Goal: Task Accomplishment & Management: Manage account settings

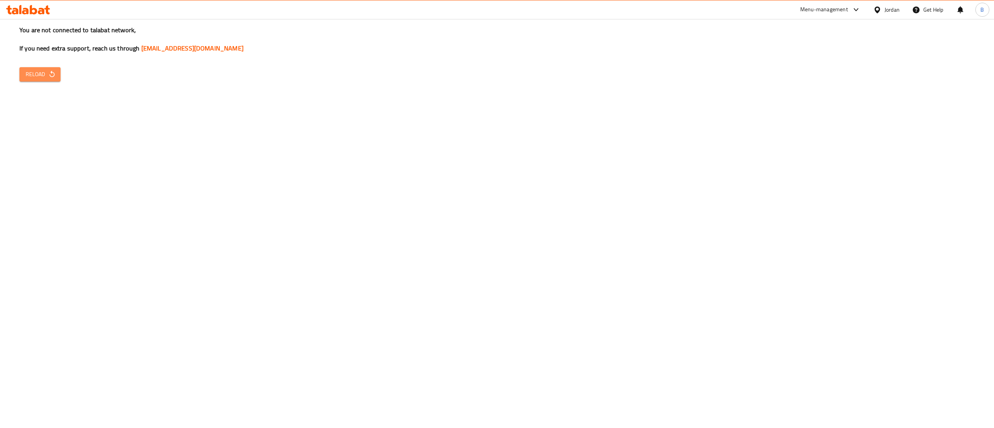
click at [44, 79] on button "Reload" at bounding box center [39, 74] width 41 height 14
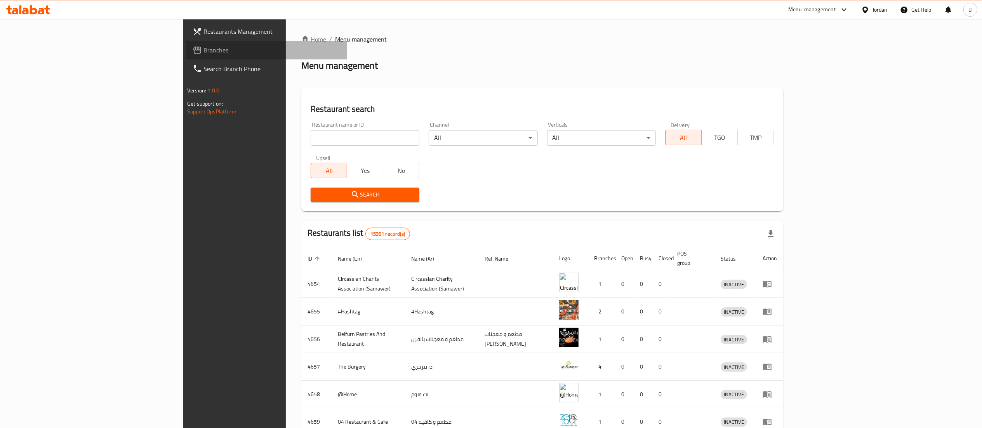
click at [204, 49] on span "Branches" at bounding box center [273, 49] width 138 height 9
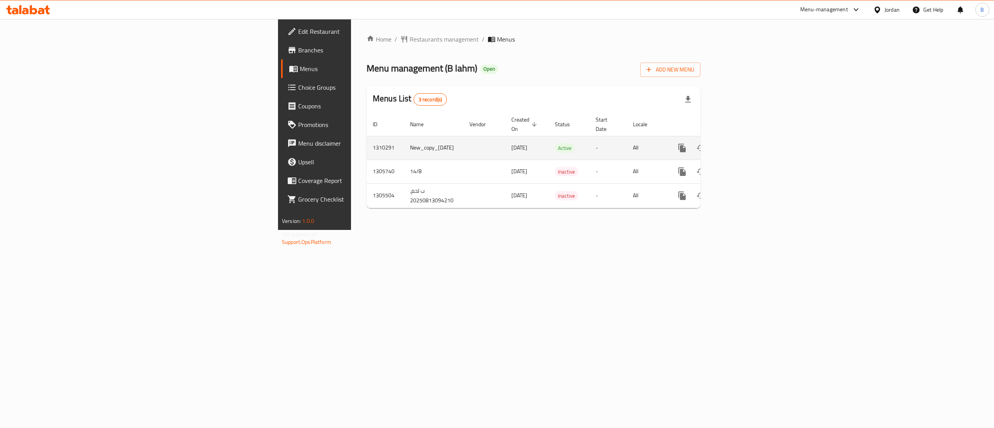
click at [748, 143] on link "enhanced table" at bounding box center [738, 148] width 19 height 19
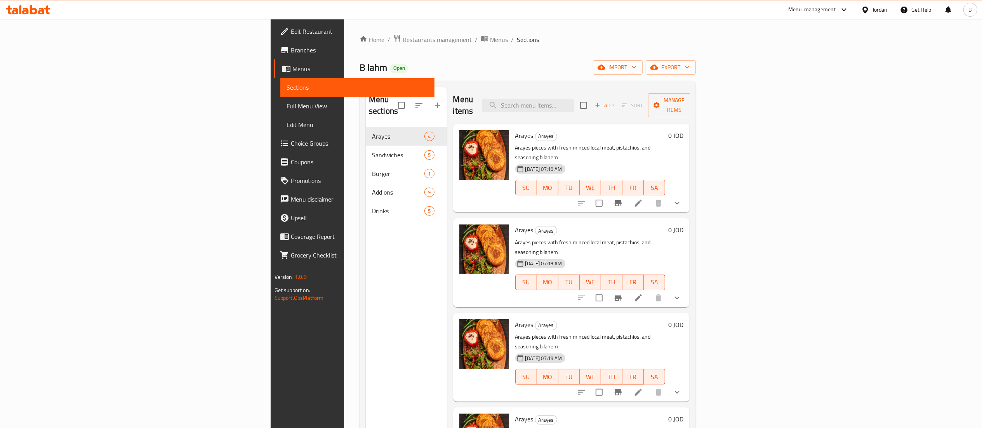
click at [682, 199] on icon "show more" at bounding box center [677, 203] width 9 height 9
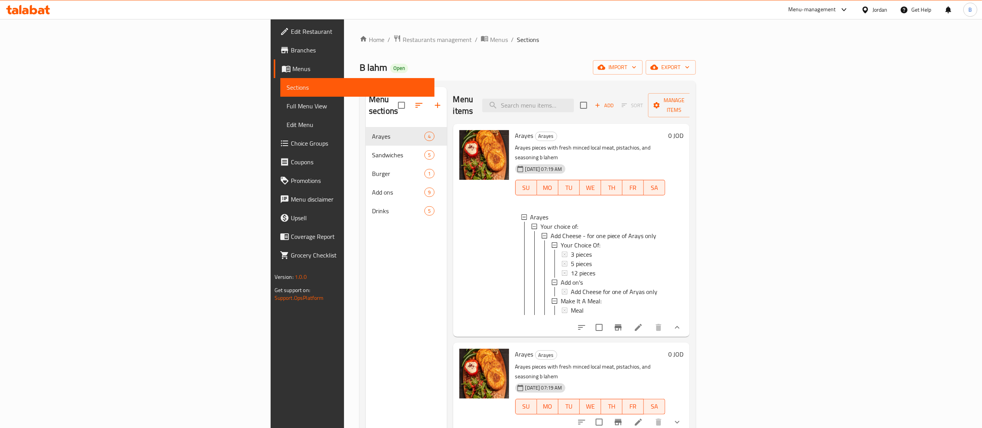
scroll to position [67, 0]
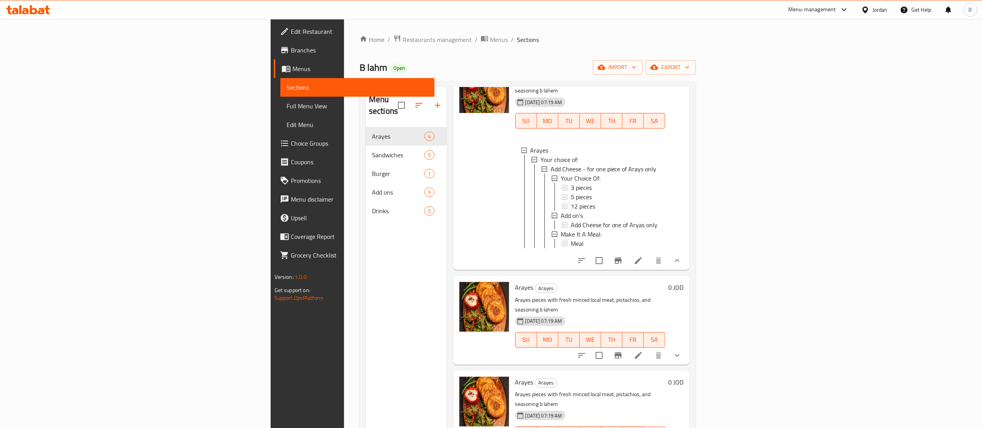
click at [682, 351] on icon "show more" at bounding box center [677, 355] width 9 height 9
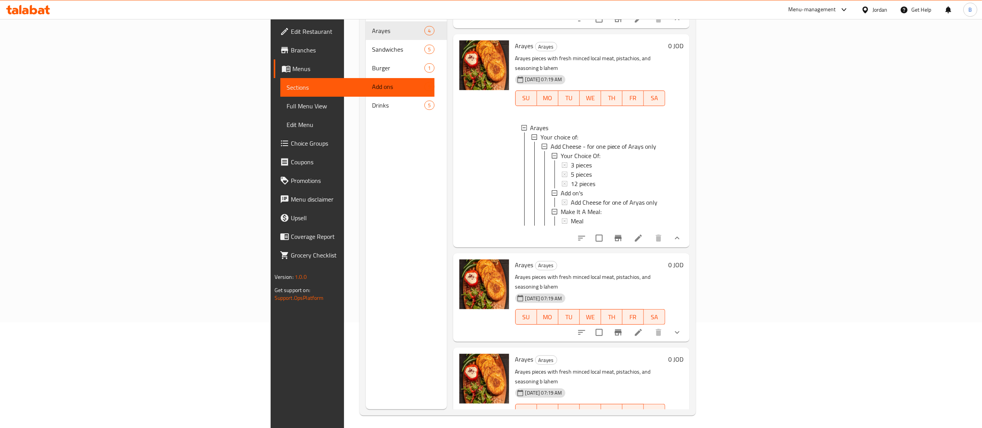
scroll to position [109, 0]
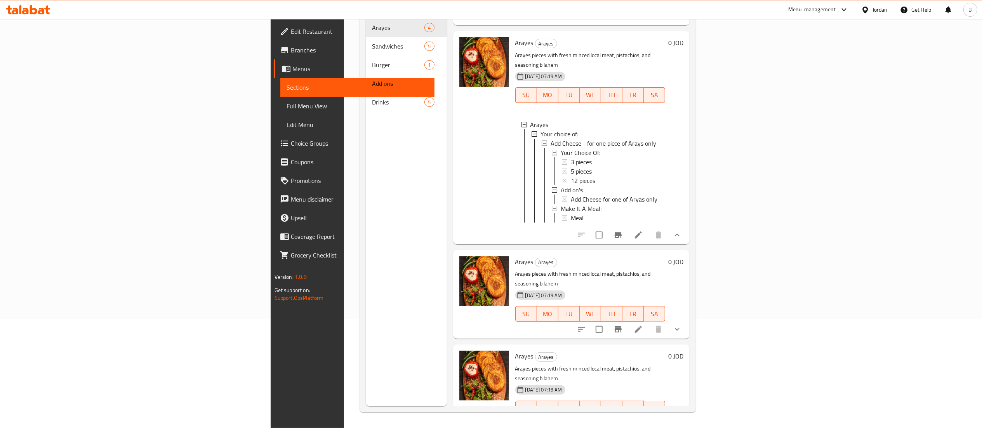
click at [682, 325] on icon "show more" at bounding box center [677, 329] width 9 height 9
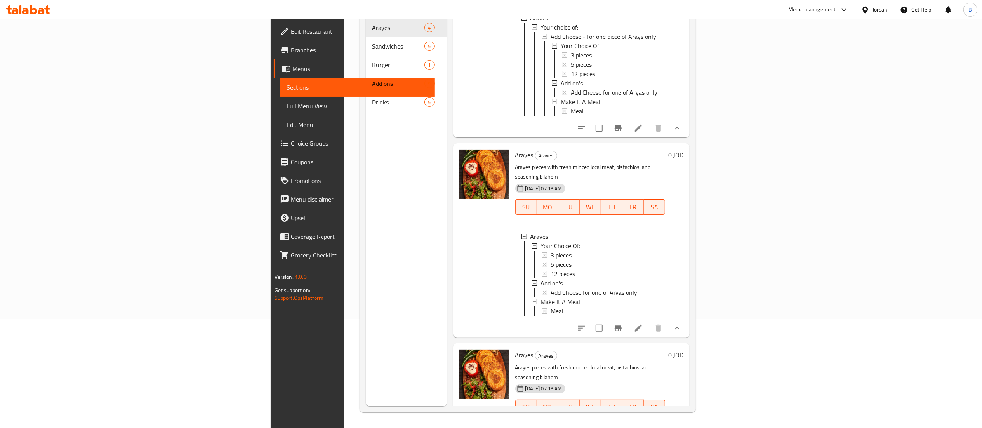
scroll to position [320, 0]
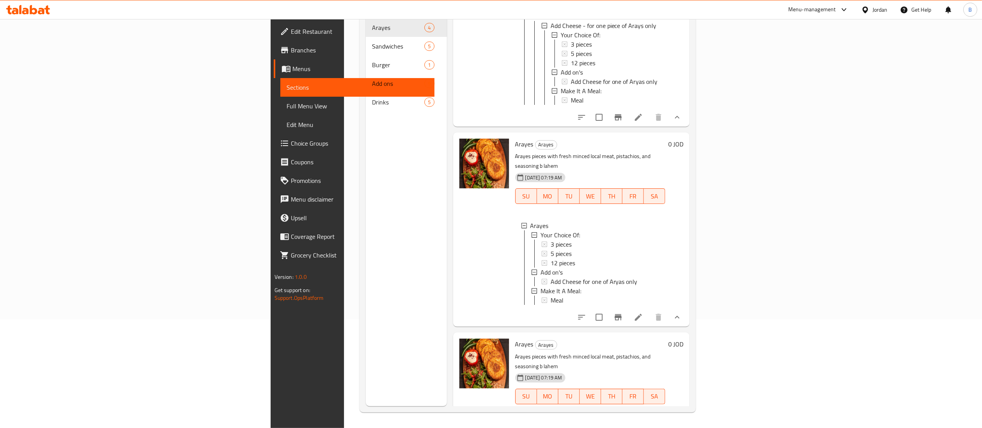
click at [682, 407] on icon "show more" at bounding box center [677, 411] width 9 height 9
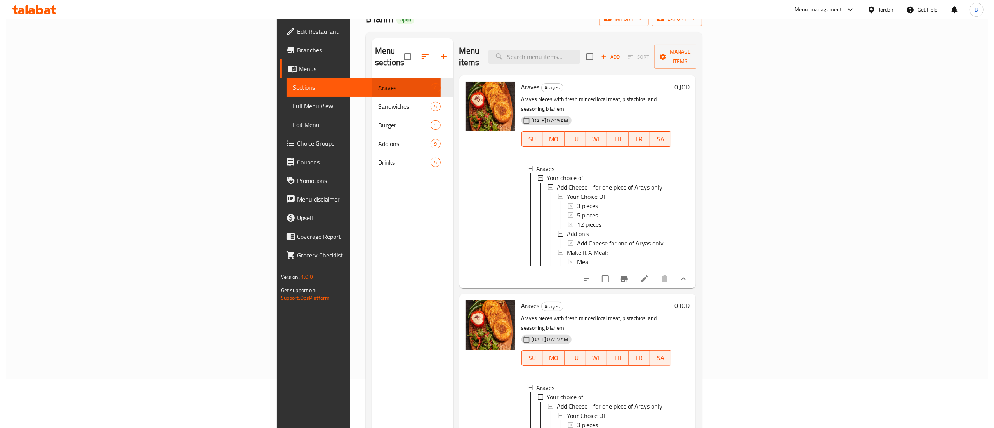
scroll to position [0, 0]
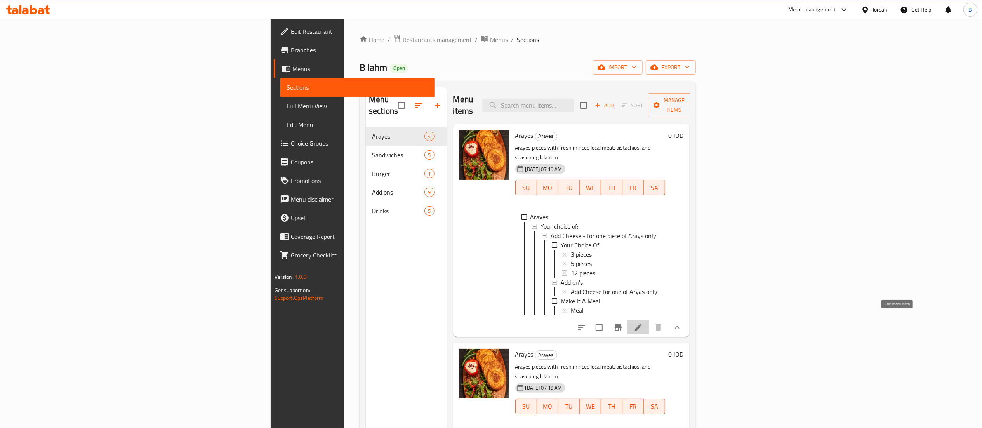
click at [643, 323] on icon at bounding box center [638, 327] width 9 height 9
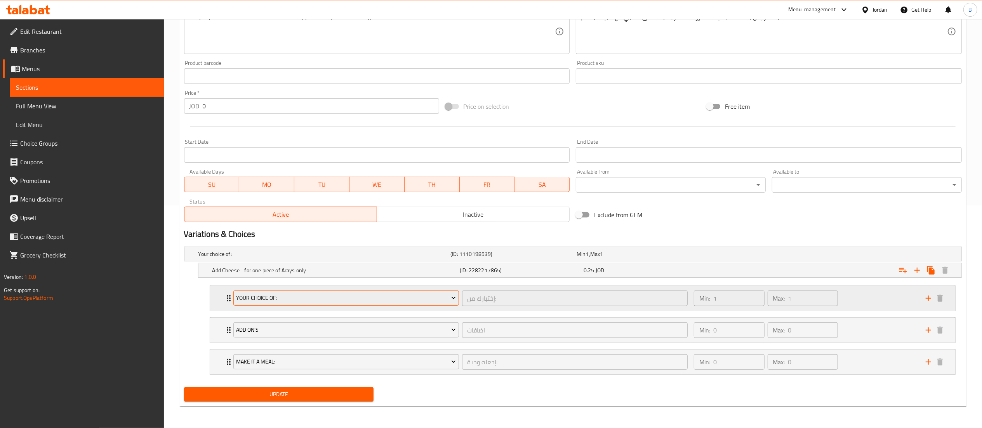
scroll to position [224, 0]
click at [856, 298] on div "Min: 1 ​ Max: 1 ​" at bounding box center [806, 298] width 232 height 25
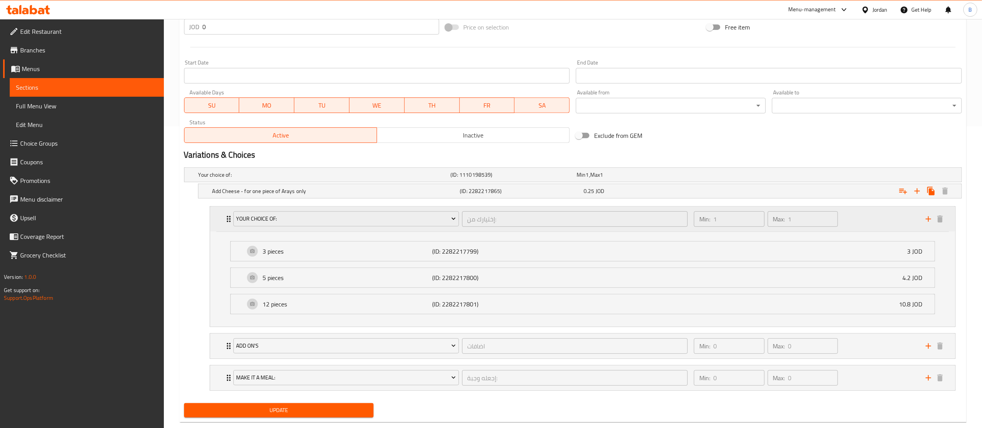
scroll to position [320, 0]
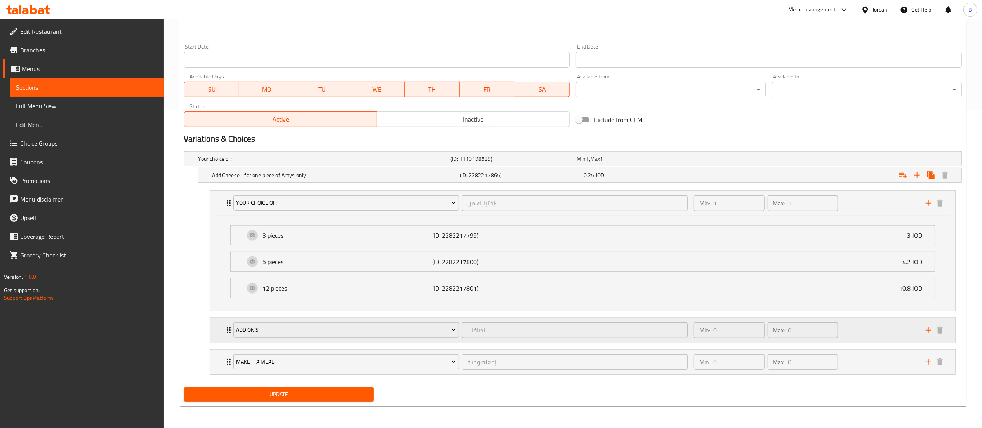
click at [852, 327] on div "Min: 0 ​ Max: 0 ​" at bounding box center [806, 330] width 232 height 25
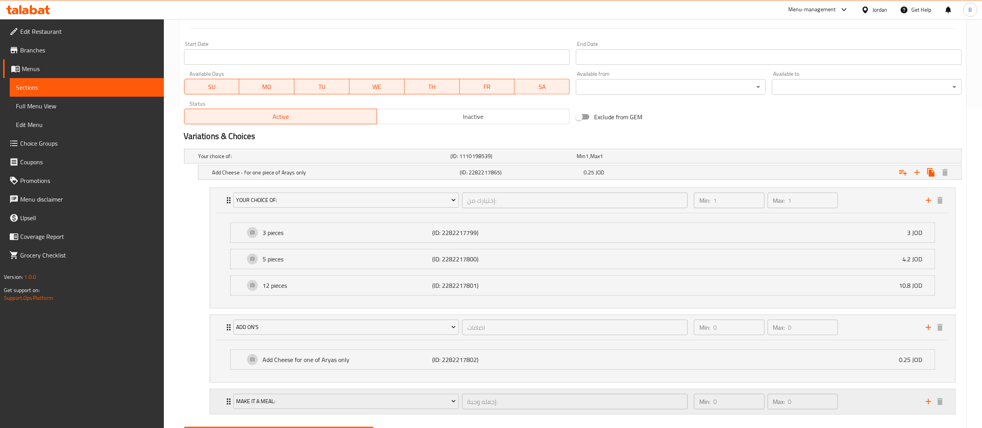
drag, startPoint x: 862, startPoint y: 411, endPoint x: 855, endPoint y: 400, distance: 13.1
click at [863, 411] on div "Min: 0 ​ Max: 0 ​" at bounding box center [806, 401] width 232 height 25
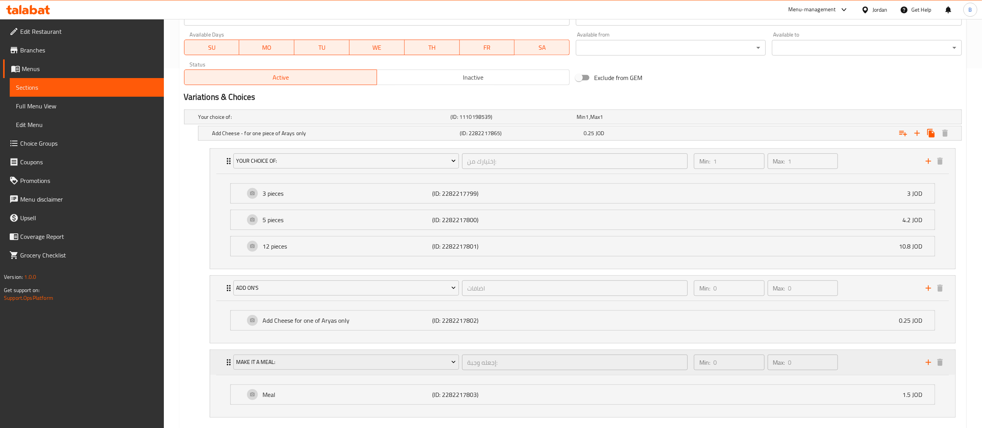
scroll to position [328, 0]
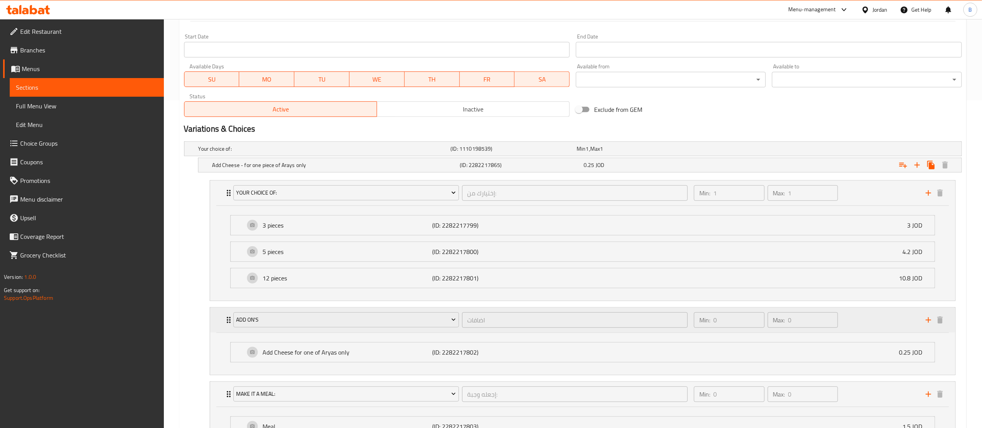
click at [878, 317] on div "Min: 0 ​ Max: 0 ​" at bounding box center [806, 320] width 232 height 25
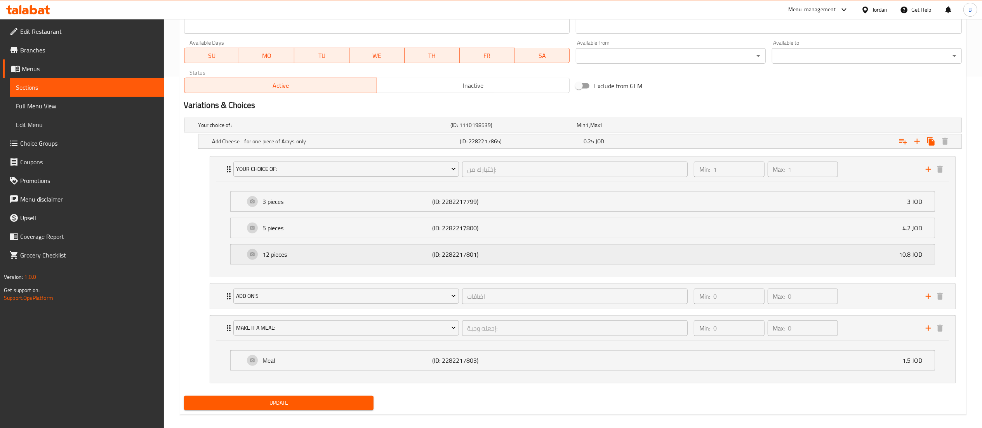
scroll to position [363, 0]
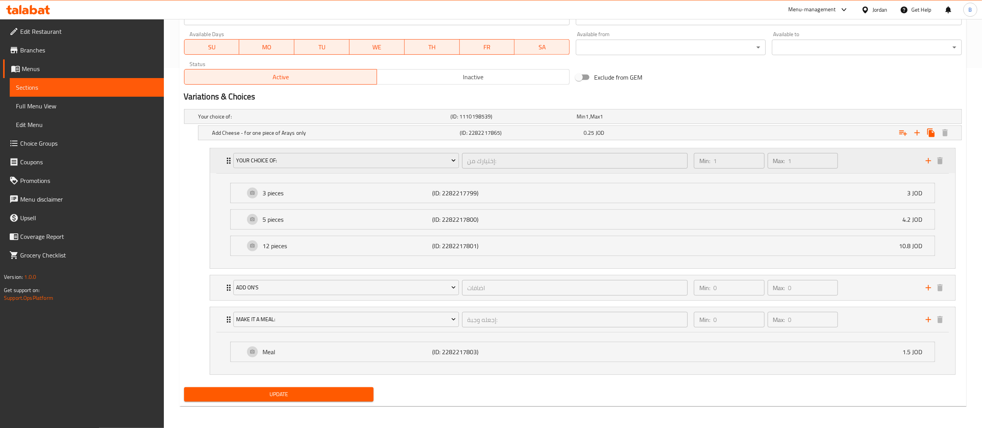
click at [864, 160] on div "Min: 1 ​ Max: 1 ​" at bounding box center [806, 160] width 232 height 25
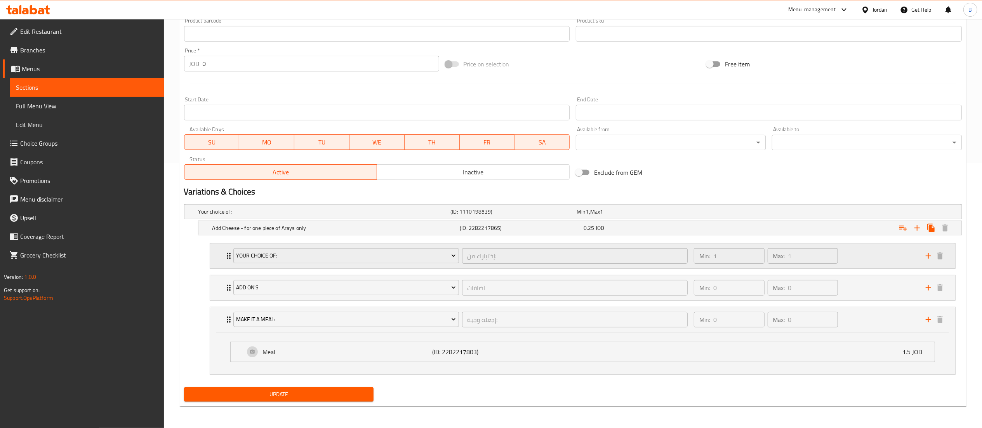
scroll to position [267, 0]
click at [862, 251] on div "Min: 1 ​ Max: 1 ​" at bounding box center [806, 256] width 232 height 25
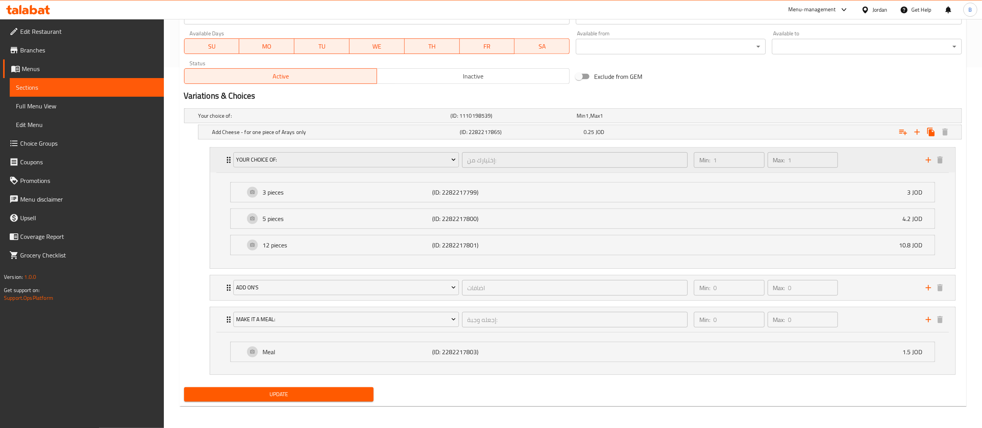
scroll to position [363, 0]
click at [876, 157] on div "Min: 1 ​ Max: 1 ​" at bounding box center [806, 160] width 232 height 25
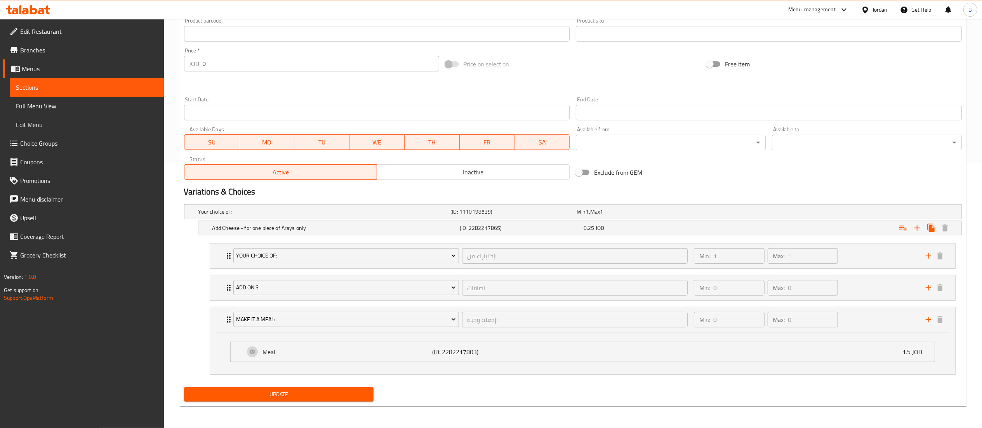
scroll to position [267, 0]
click at [900, 226] on icon "Expand" at bounding box center [903, 227] width 9 height 9
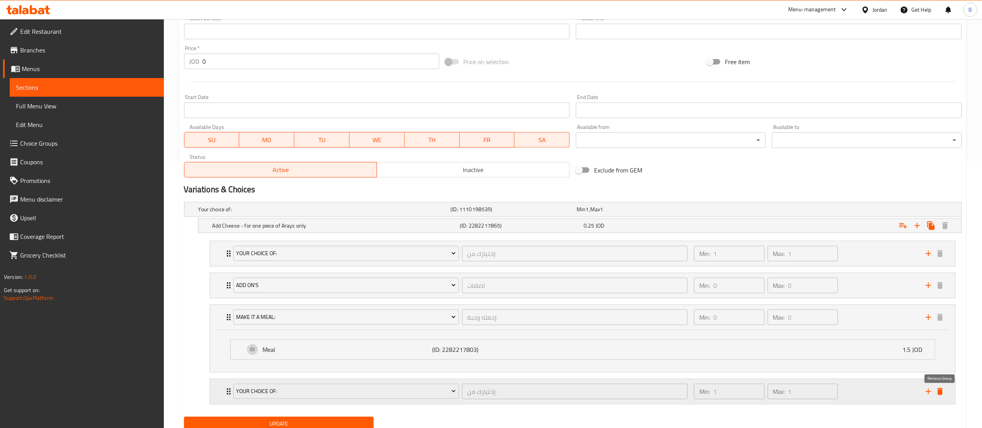
click at [937, 391] on icon "delete" at bounding box center [940, 391] width 9 height 9
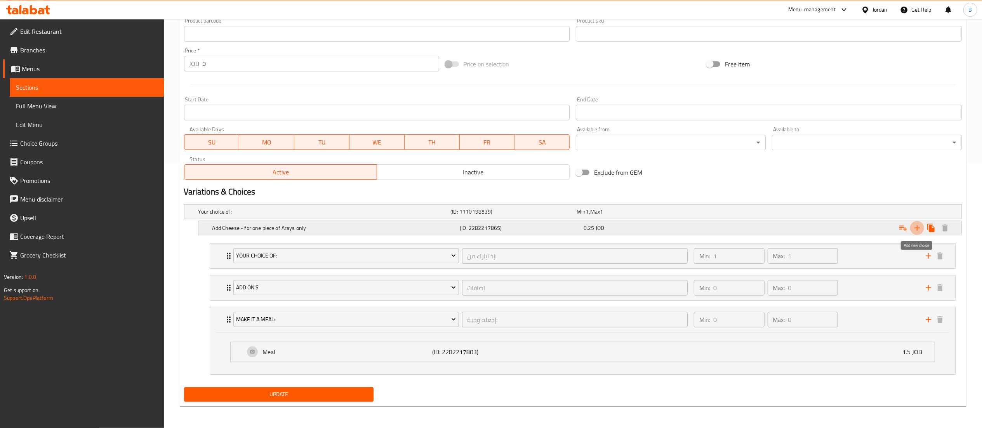
click at [919, 224] on icon "Expand" at bounding box center [917, 227] width 9 height 9
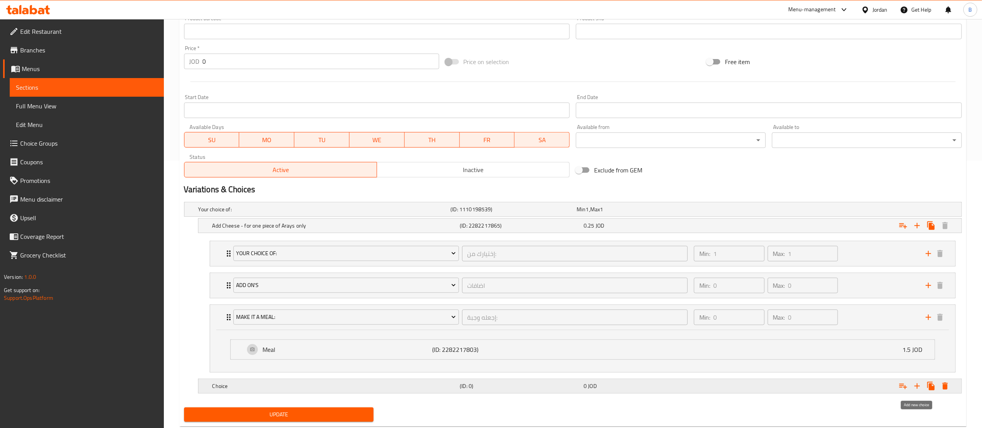
click at [916, 385] on icon "Expand" at bounding box center [917, 385] width 9 height 9
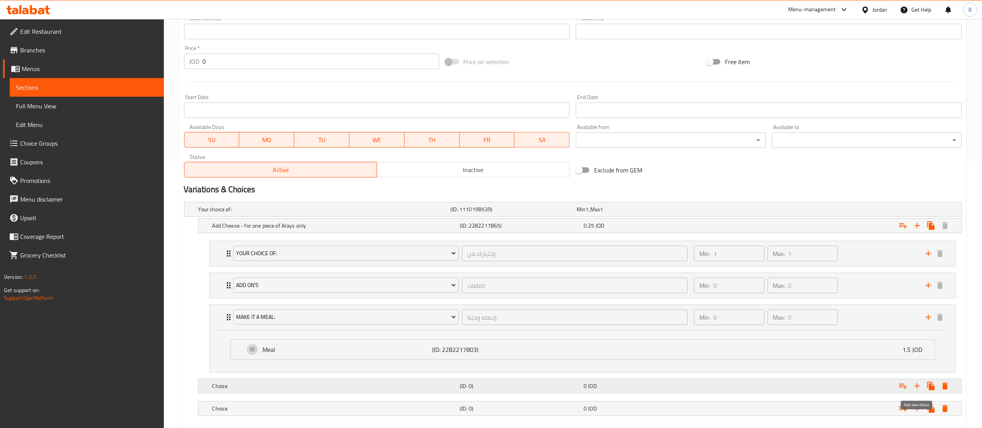
click at [916, 385] on icon "Expand" at bounding box center [917, 385] width 9 height 9
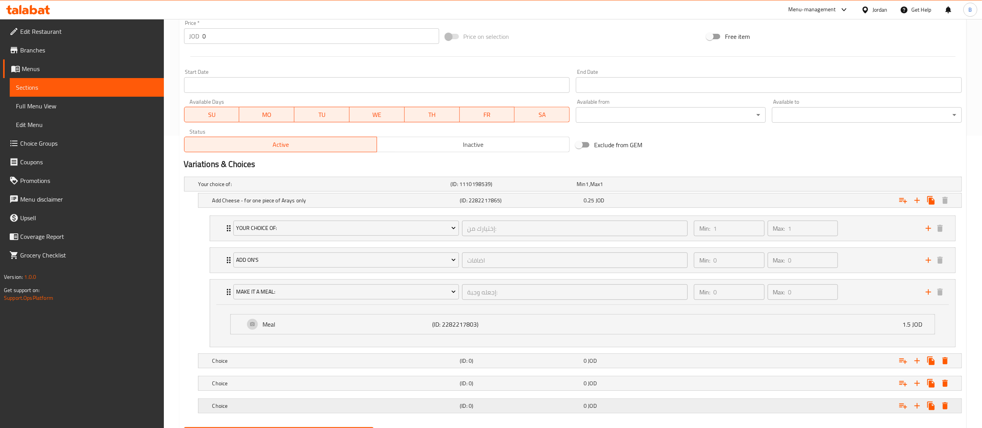
scroll to position [336, 0]
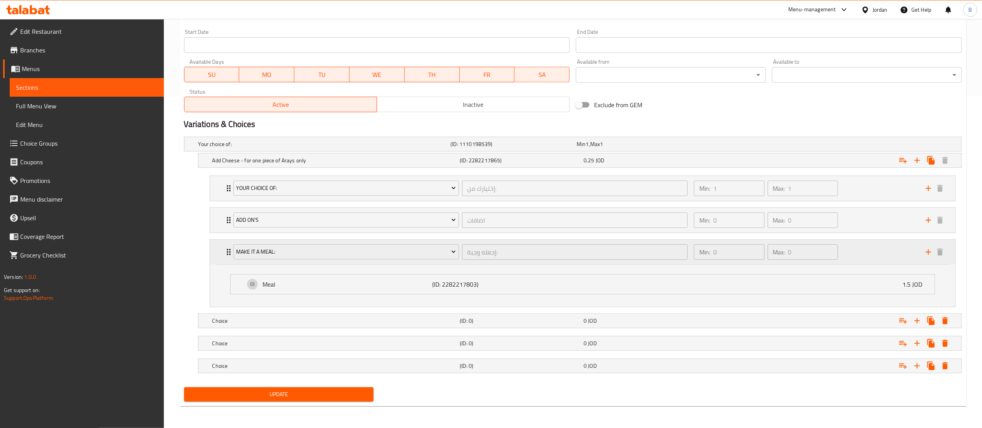
click at [866, 258] on div "Min: 0 ​ Max: 0 ​" at bounding box center [806, 252] width 232 height 25
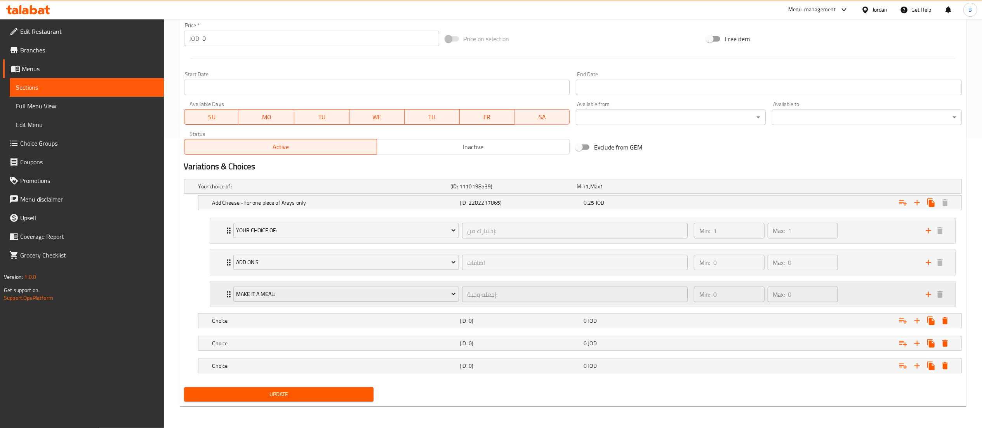
scroll to position [293, 0]
click at [868, 263] on div "Min: 0 ​ Max: 0 ​" at bounding box center [806, 262] width 232 height 25
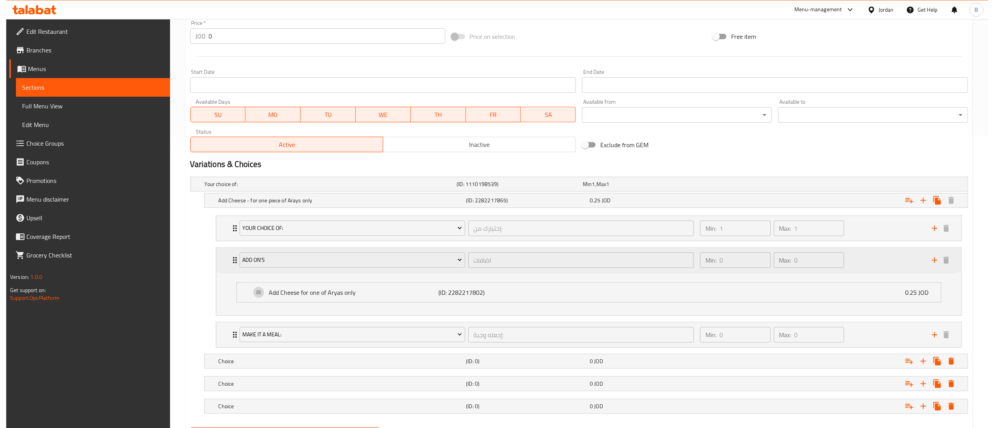
scroll to position [336, 0]
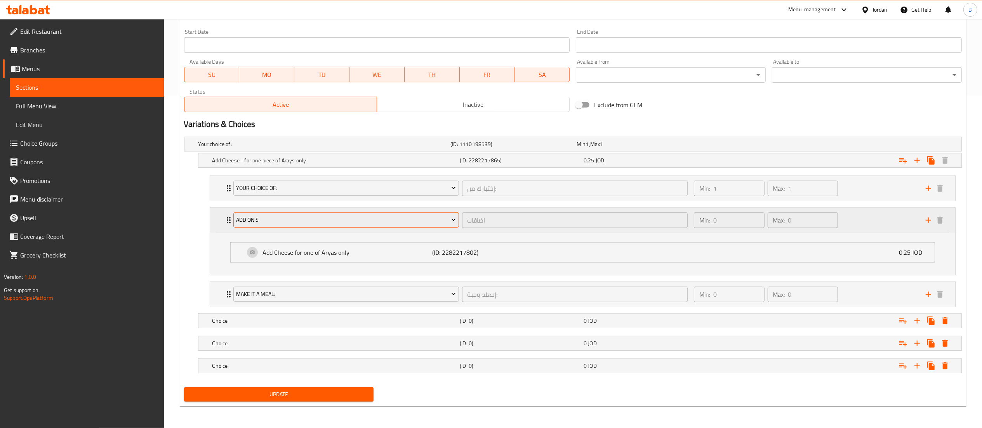
click at [421, 215] on span "Add on's" at bounding box center [346, 220] width 220 height 10
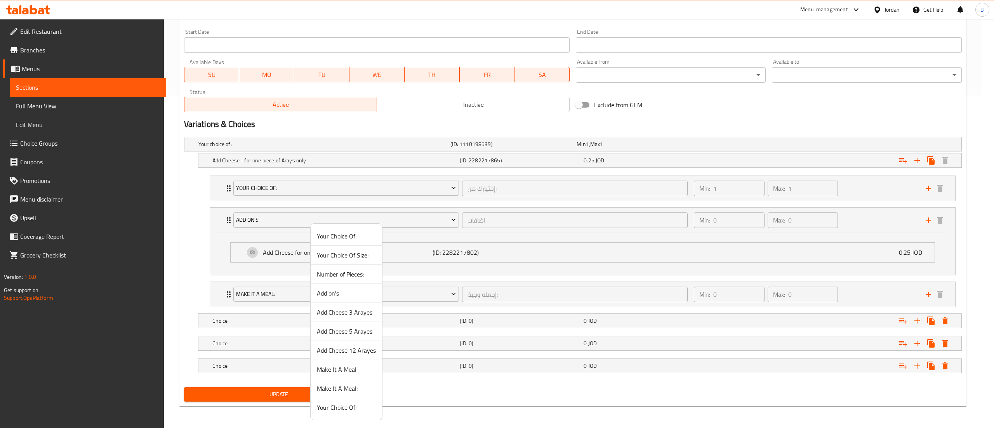
click at [341, 257] on span "Your Choice Of Size:" at bounding box center [346, 255] width 59 height 9
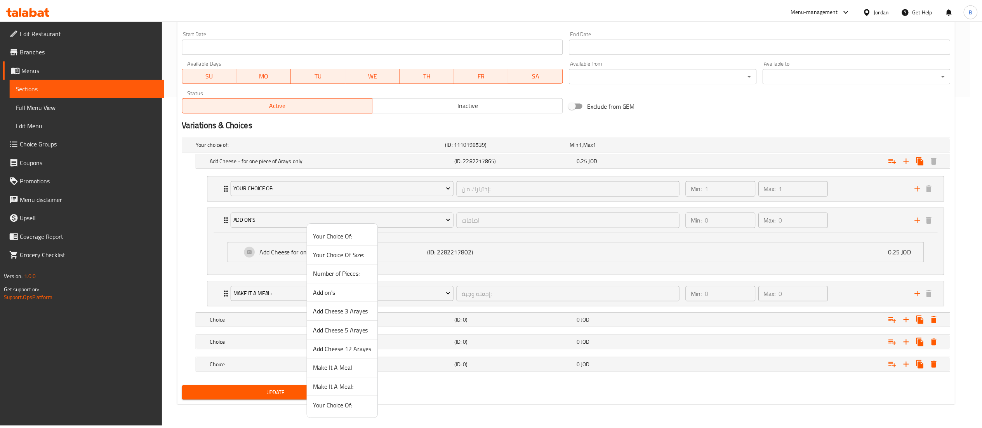
scroll to position [293, 0]
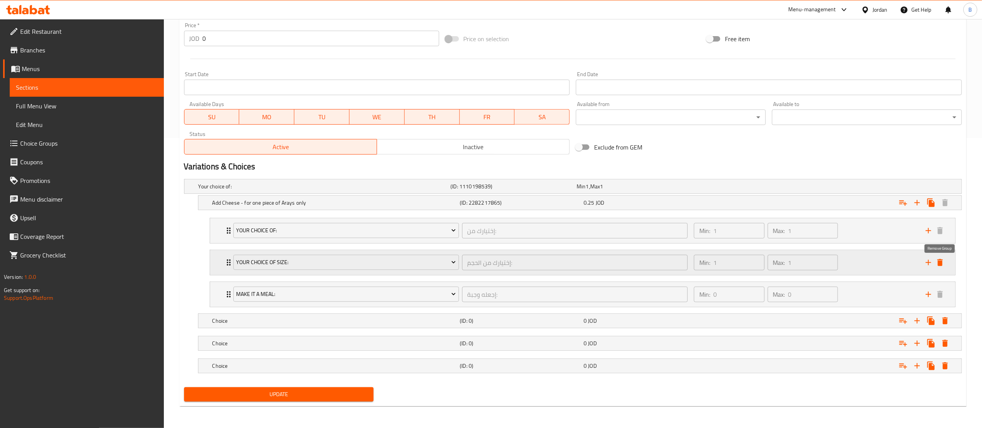
click at [938, 264] on icon "delete" at bounding box center [940, 262] width 9 height 9
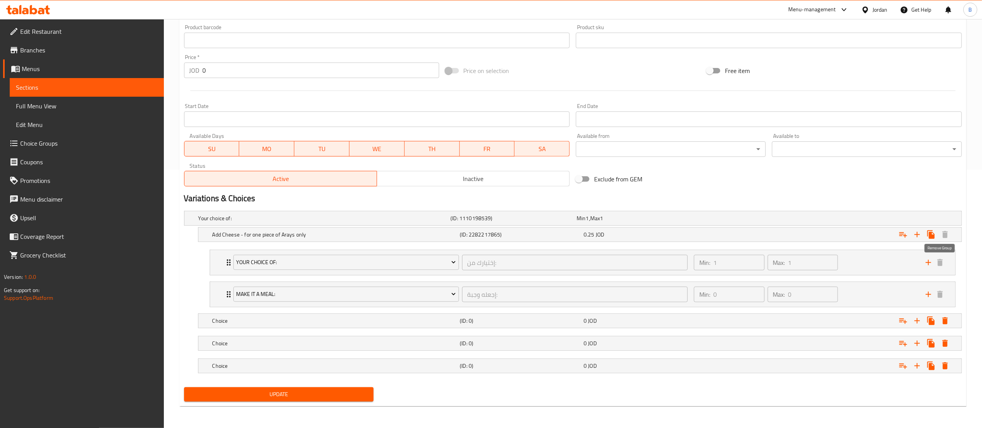
scroll to position [260, 0]
click at [865, 253] on div "Min: 1 ​ Max: 1 ​" at bounding box center [806, 262] width 232 height 25
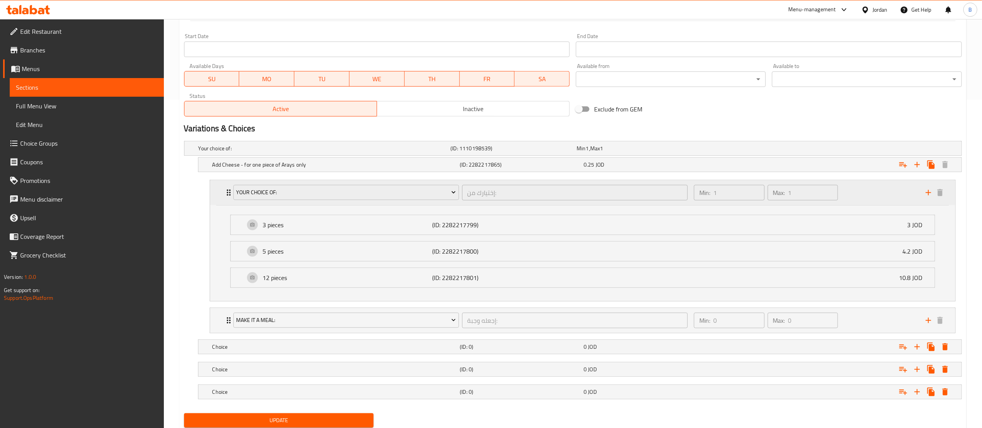
scroll to position [336, 0]
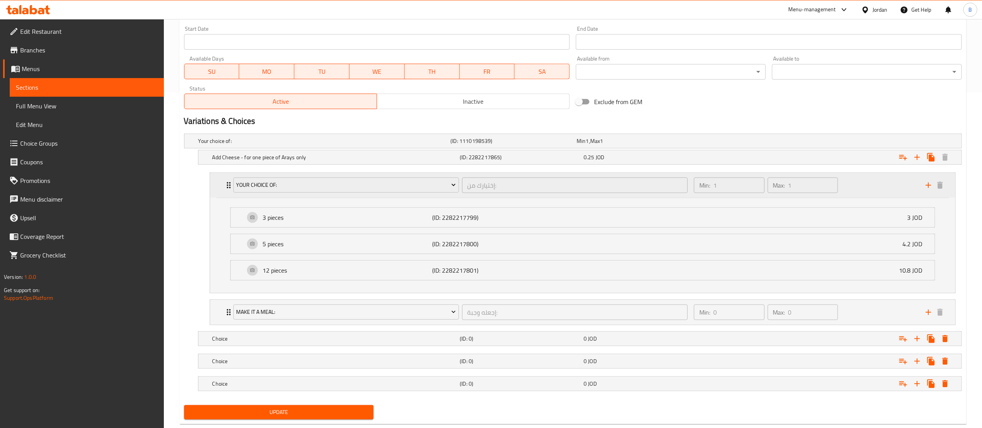
click at [875, 189] on div "Min: 1 ​ Max: 1 ​" at bounding box center [806, 185] width 232 height 25
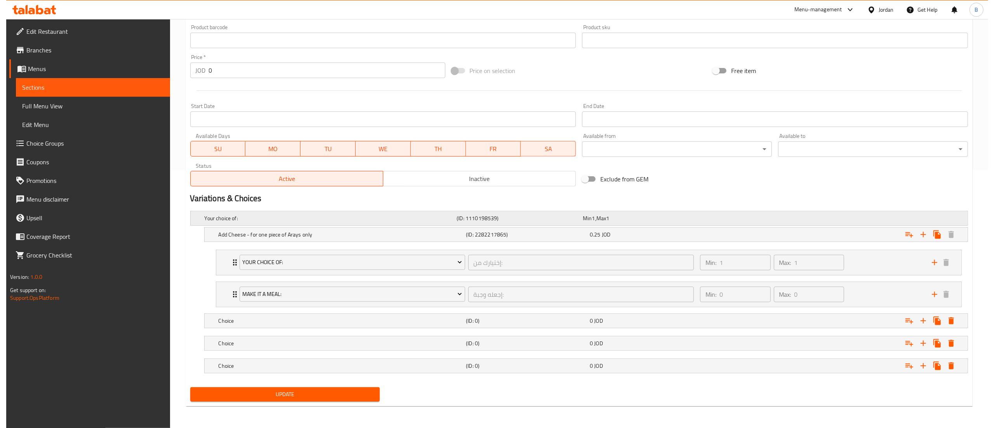
scroll to position [260, 0]
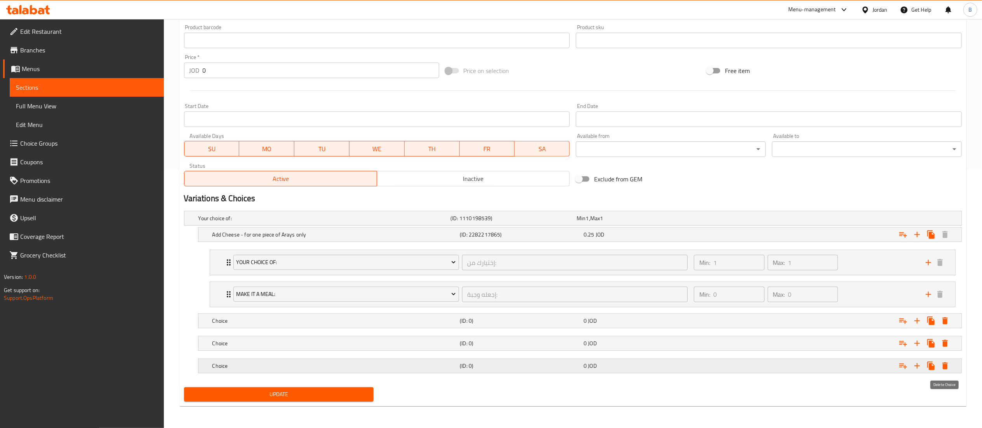
click at [948, 368] on icon "Expand" at bounding box center [945, 365] width 9 height 9
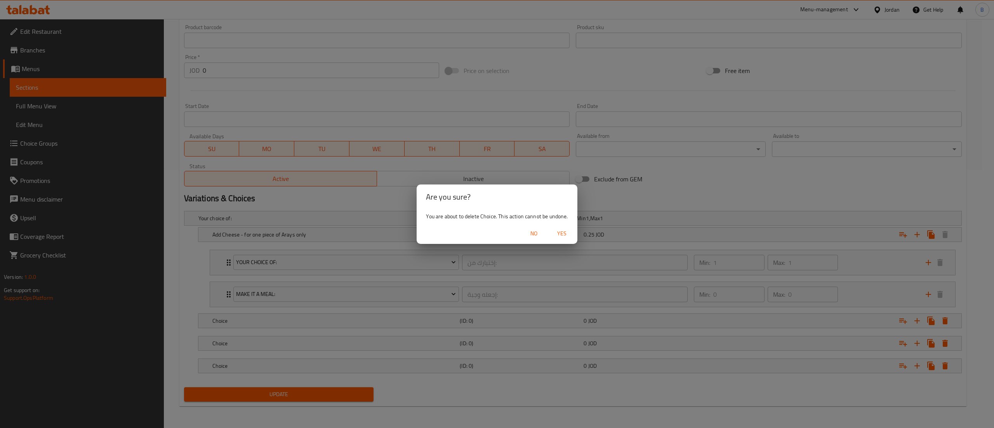
click at [566, 231] on span "Yes" at bounding box center [562, 234] width 19 height 10
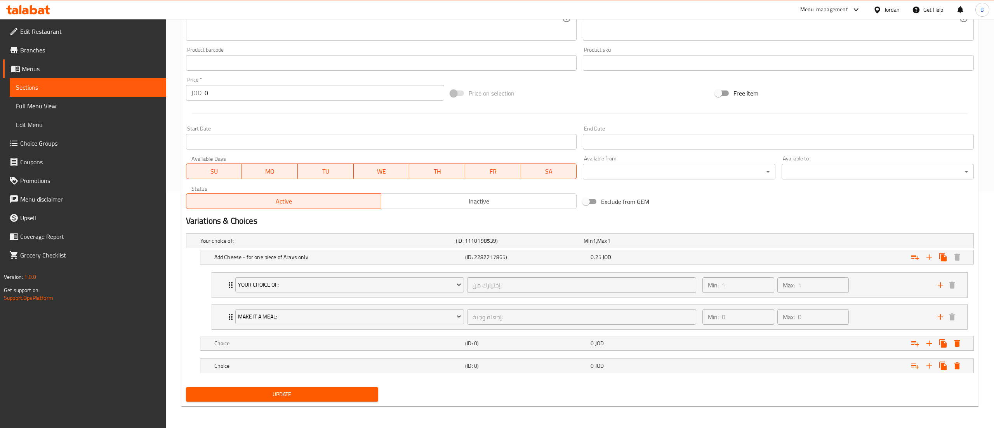
scroll to position [238, 0]
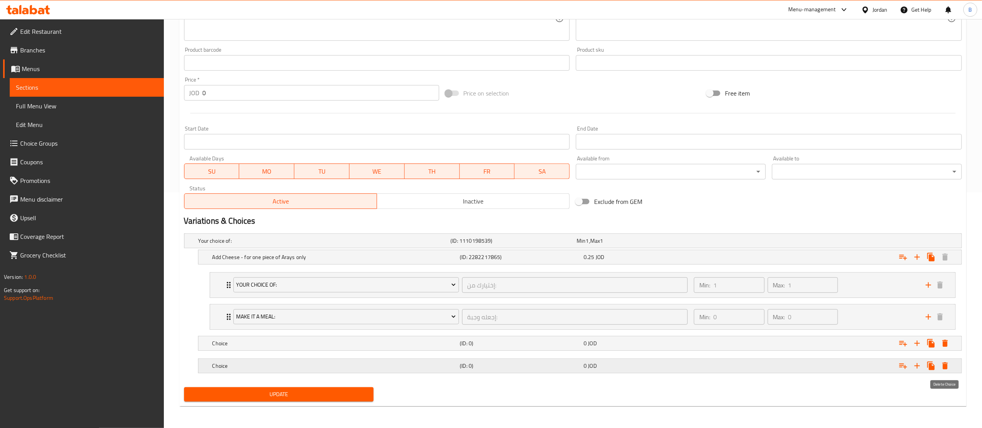
click at [950, 363] on button "Expand" at bounding box center [946, 366] width 14 height 14
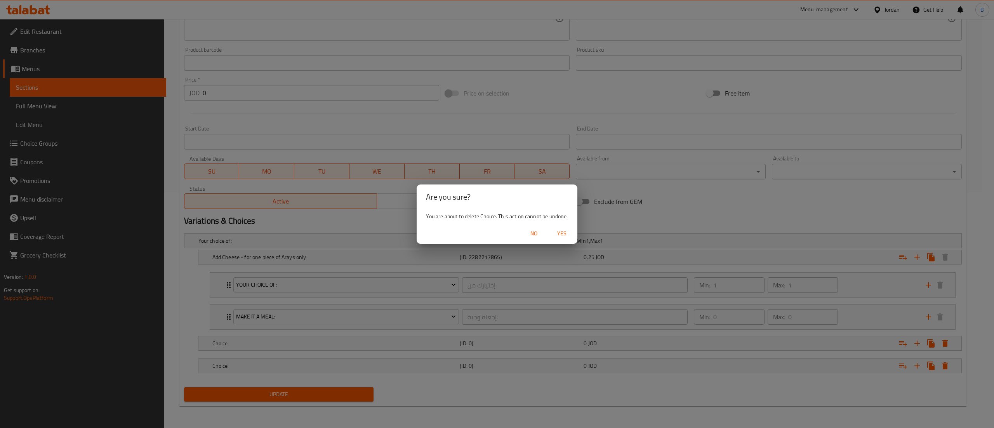
click at [560, 231] on span "Yes" at bounding box center [562, 234] width 19 height 10
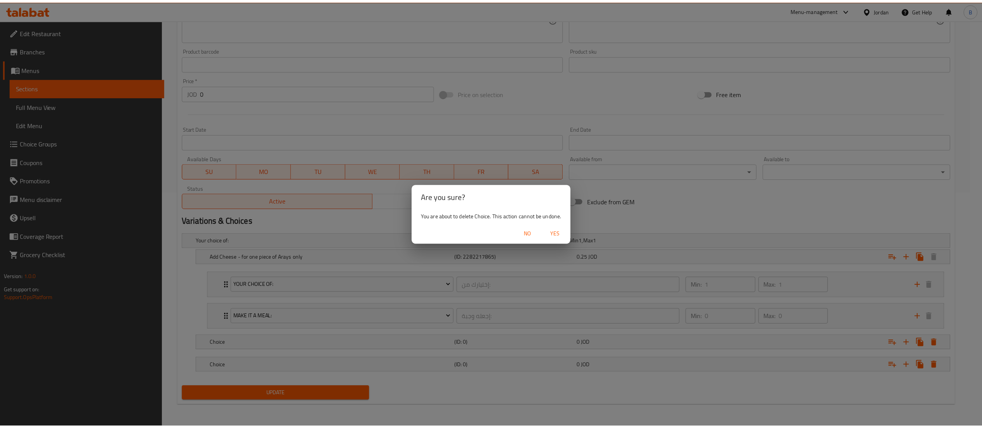
scroll to position [215, 0]
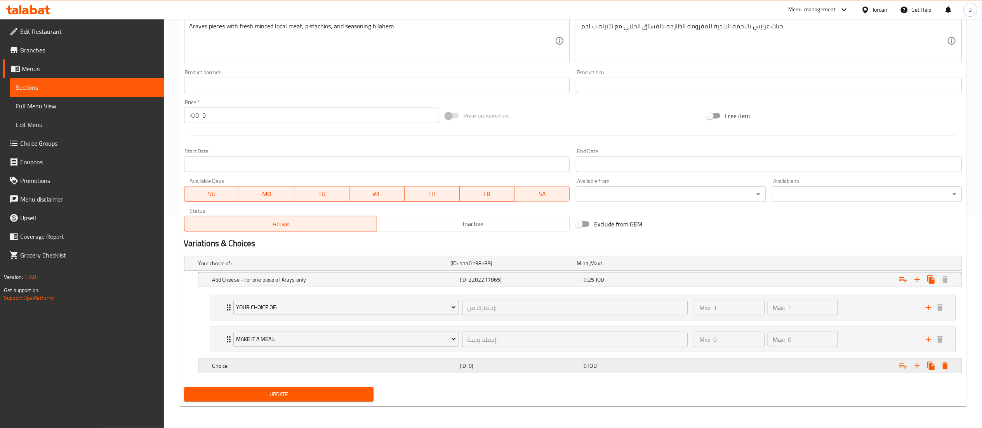
click at [318, 366] on h5 "Choice" at bounding box center [334, 366] width 245 height 8
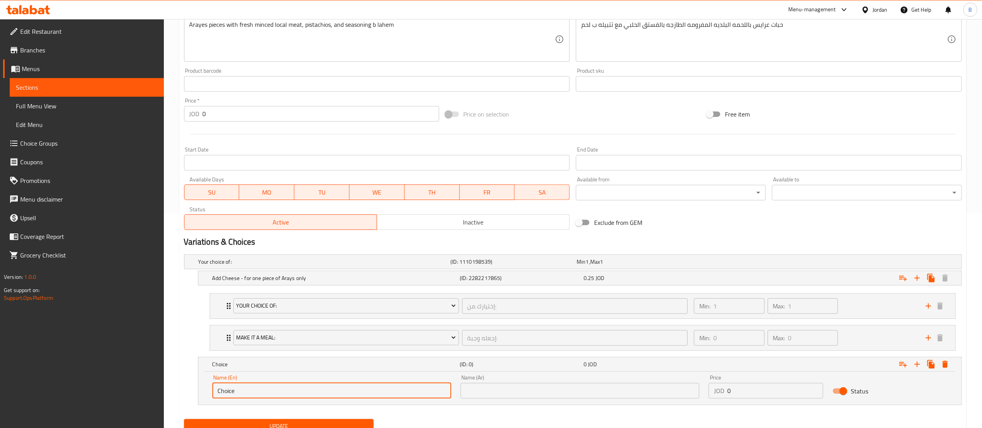
drag, startPoint x: 363, startPoint y: 388, endPoint x: 89, endPoint y: 359, distance: 275.5
click at [99, 359] on div "Edit Restaurant Branches Menus Sections Full Menu View Edit Menu Choice Groups …" at bounding box center [491, 132] width 982 height 656
type input "cheese for 2 arayes"
click at [519, 392] on input "text" at bounding box center [580, 391] width 239 height 16
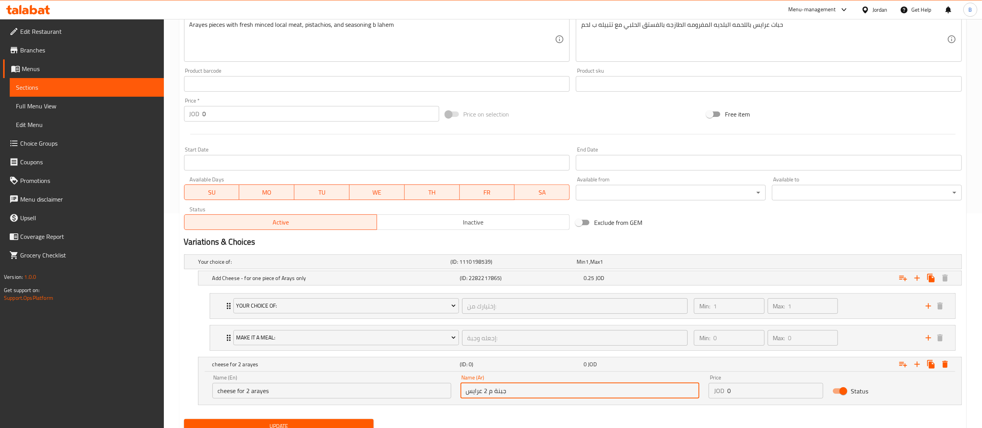
type input "جبنة م 2 عرايس"
click at [768, 392] on input "0" at bounding box center [776, 391] width 96 height 16
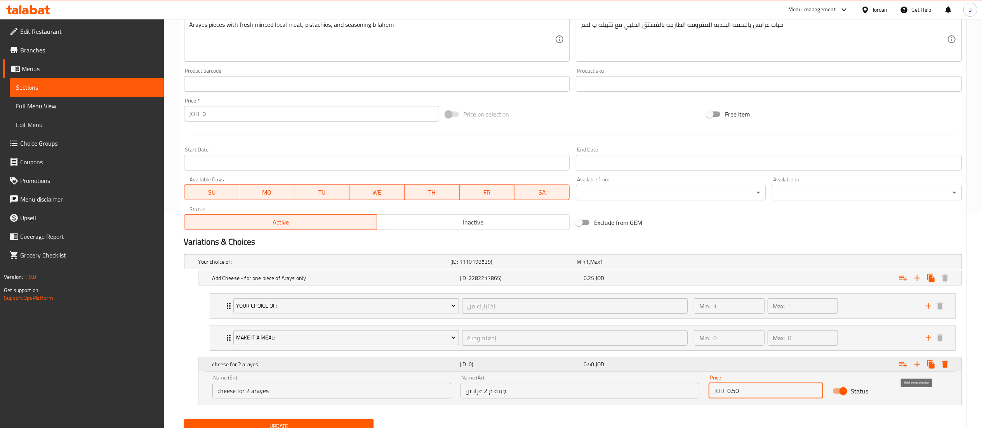
type input "0.50"
click at [914, 365] on icon "Expand" at bounding box center [917, 364] width 9 height 9
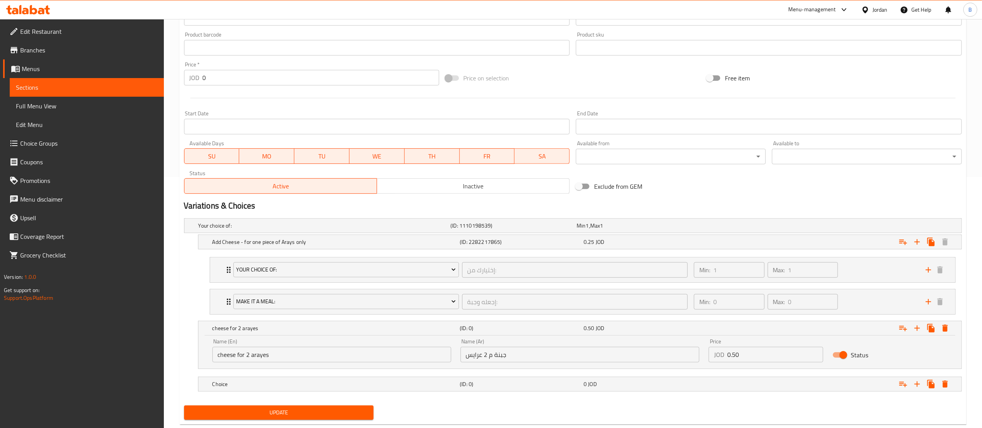
scroll to position [271, 0]
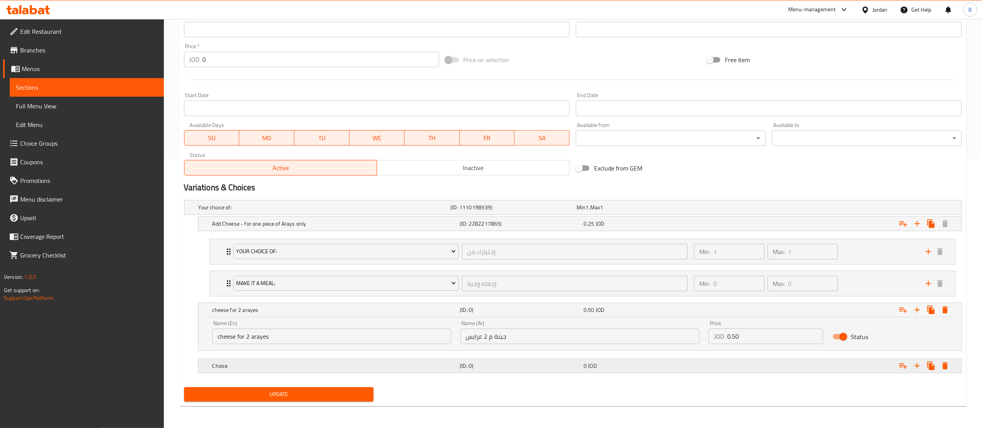
click at [284, 371] on div "Choice" at bounding box center [335, 365] width 248 height 11
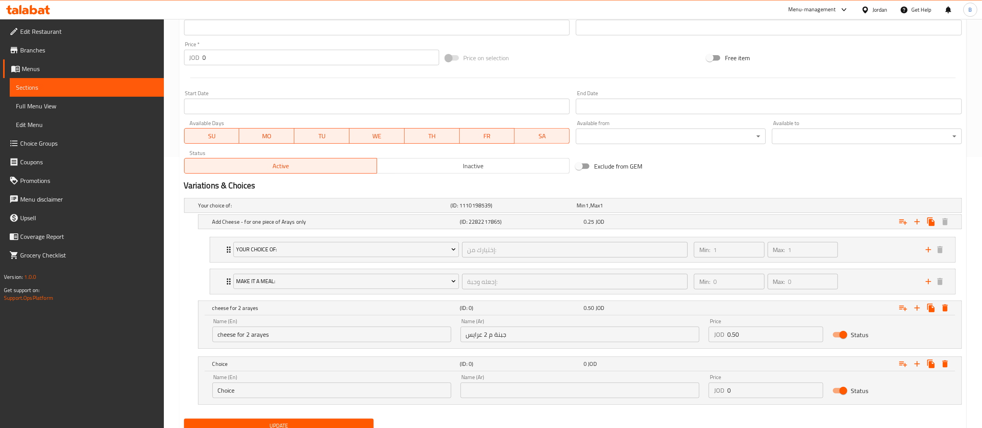
drag, startPoint x: 322, startPoint y: 402, endPoint x: 317, endPoint y: 397, distance: 6.6
click at [319, 402] on div "Name (En) Choice Name (En)" at bounding box center [332, 386] width 248 height 33
drag, startPoint x: 303, startPoint y: 393, endPoint x: 44, endPoint y: 375, distance: 260.5
click at [94, 377] on div "Edit Restaurant Branches Menus Sections Full Menu View Edit Menu Choice Groups …" at bounding box center [491, 104] width 982 height 712
type input "cheese for 3 arayes"
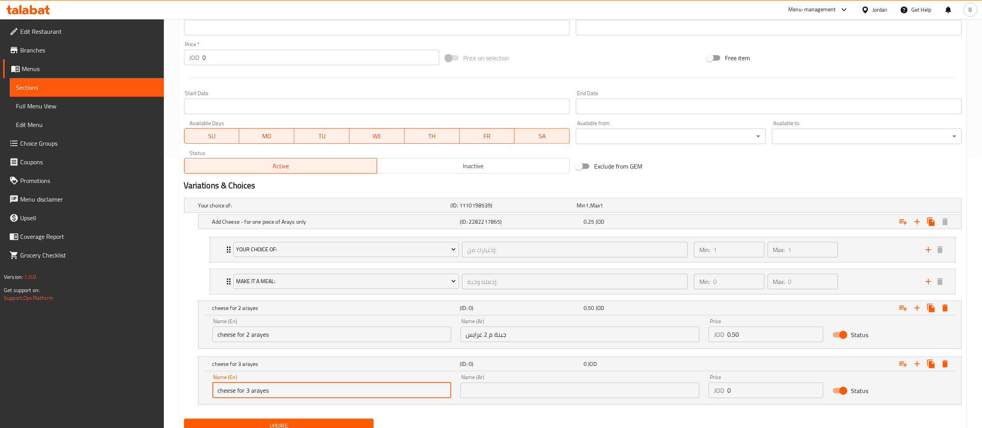
click at [510, 395] on input "text" at bounding box center [580, 391] width 239 height 16
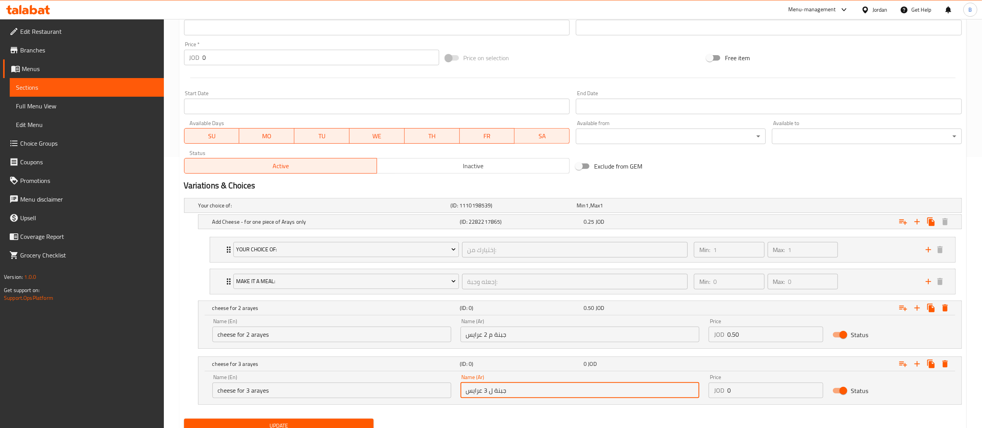
type input "جبنة ل 3 عرايس"
click at [778, 393] on input "0" at bounding box center [776, 391] width 96 height 16
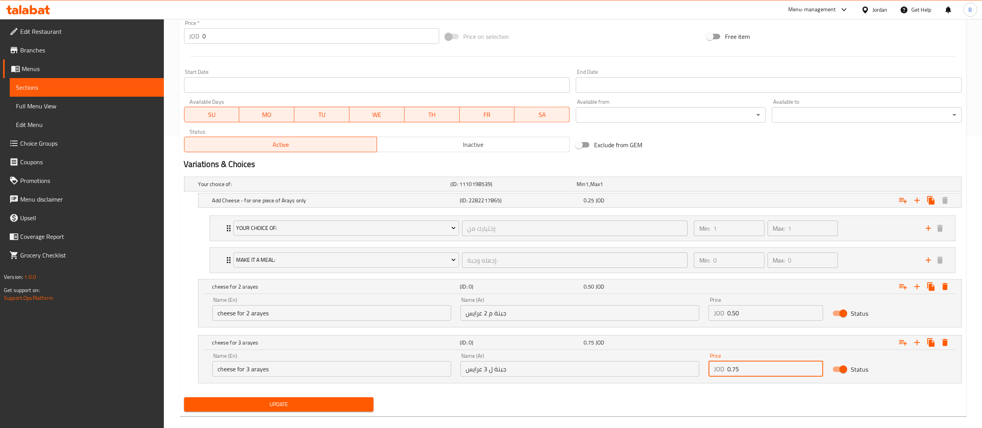
scroll to position [305, 0]
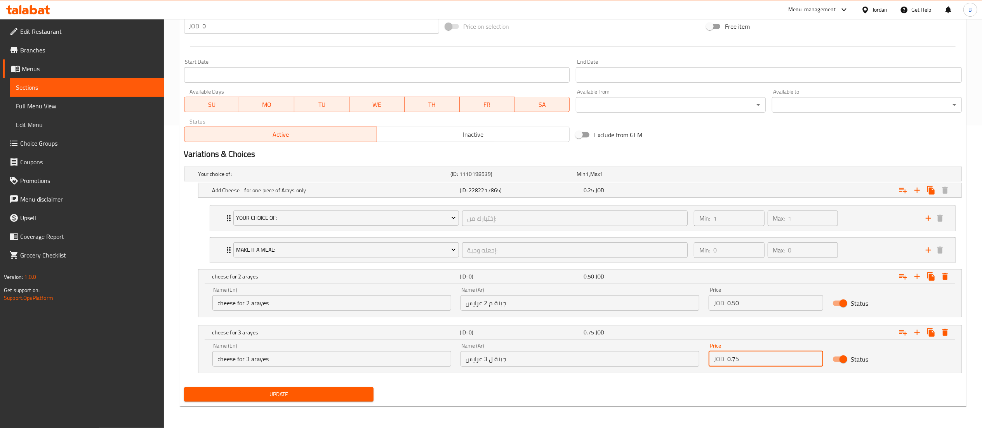
type input "0.75"
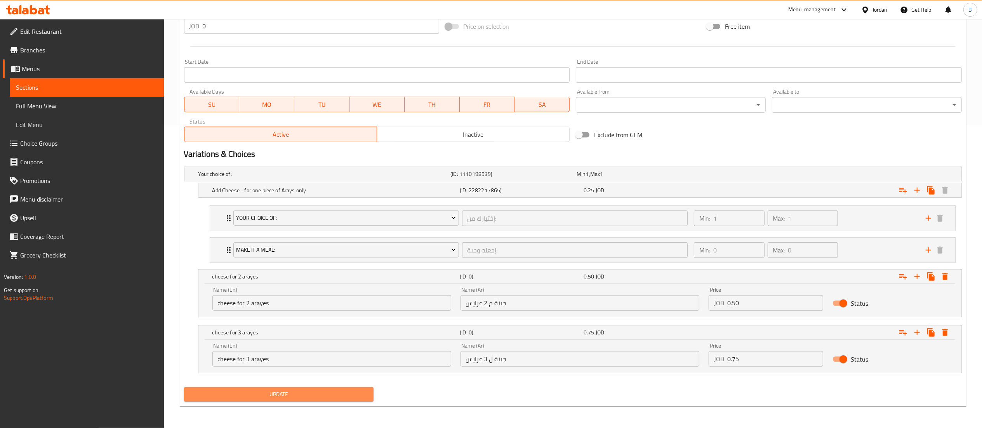
click at [319, 396] on span "Update" at bounding box center [279, 395] width 178 height 10
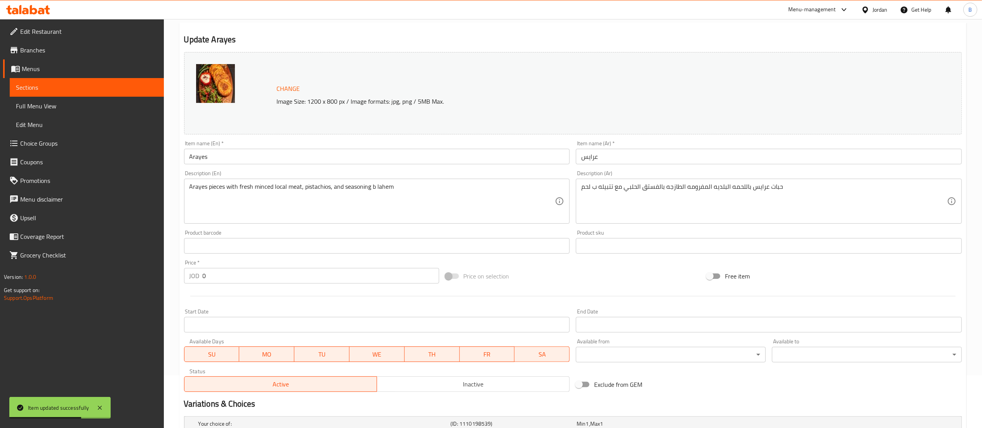
scroll to position [0, 0]
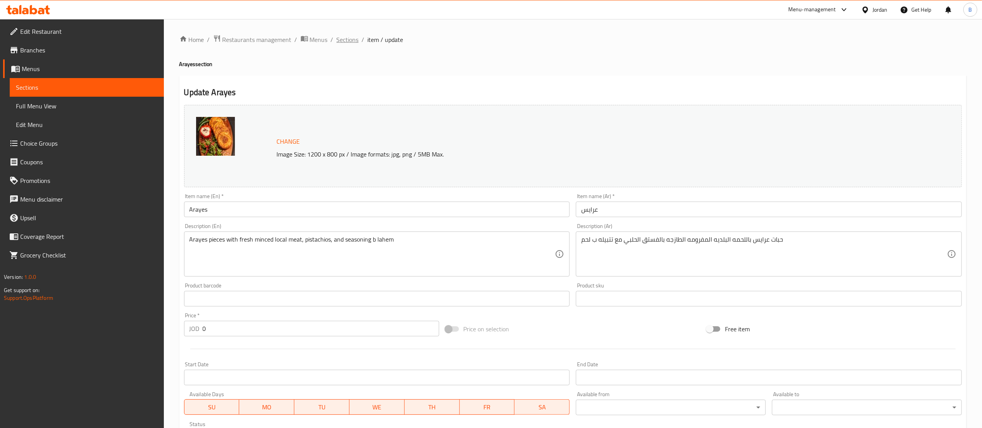
click at [349, 40] on span "Sections" at bounding box center [348, 39] width 22 height 9
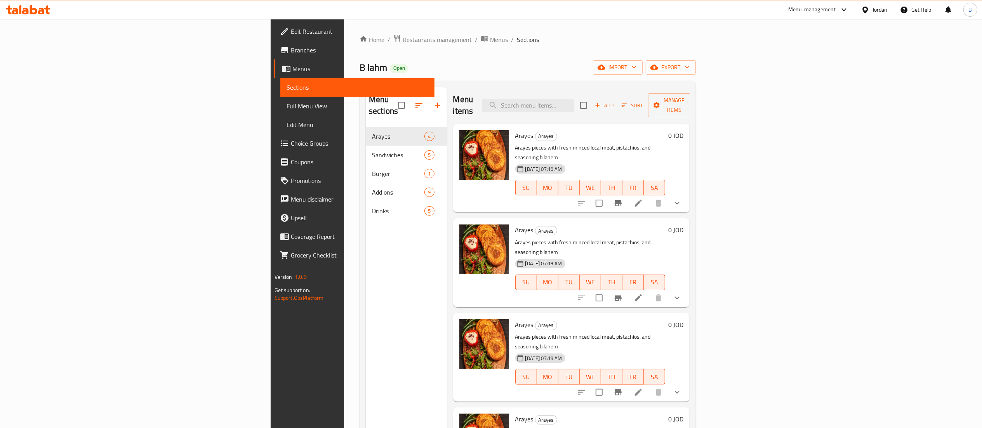
click at [650, 291] on li at bounding box center [639, 298] width 22 height 14
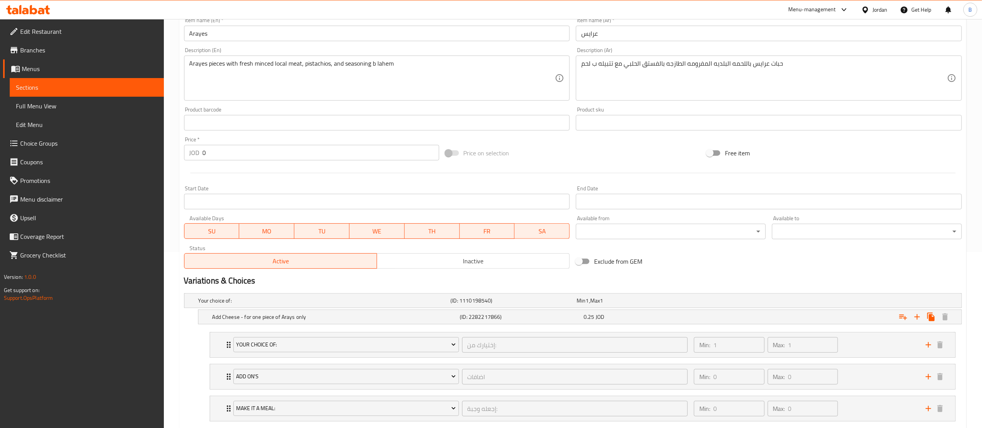
scroll to position [224, 0]
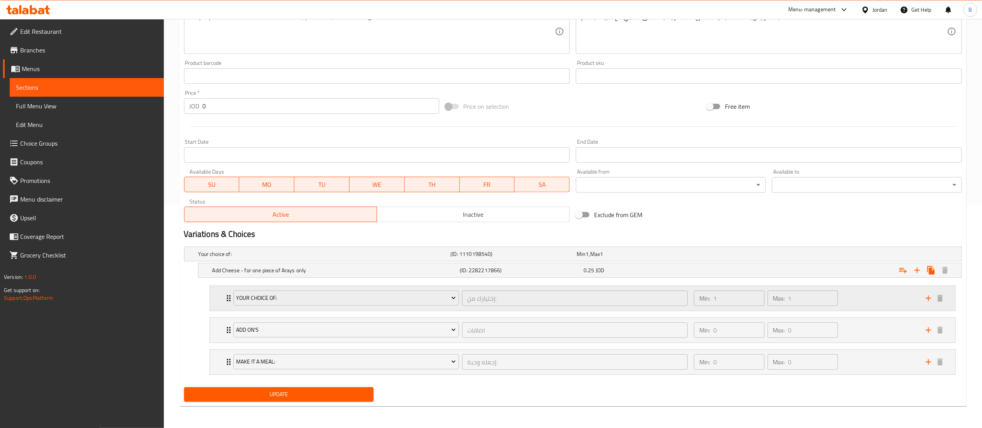
click at [872, 297] on div "Min: 1 ​ Max: 1 ​" at bounding box center [806, 298] width 232 height 25
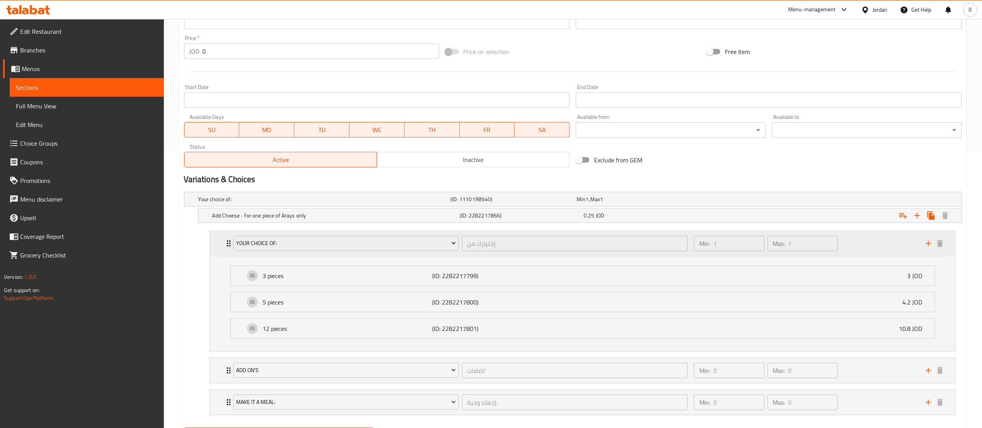
scroll to position [320, 0]
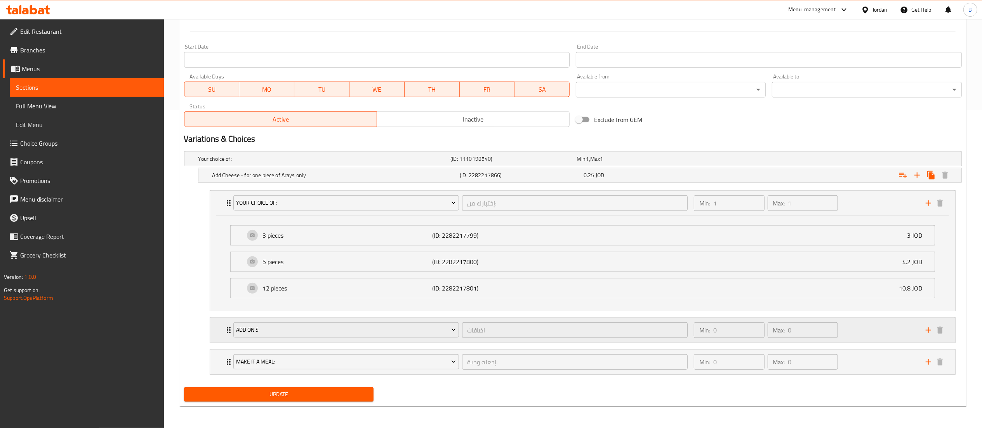
click at [872, 326] on div "Min: 0 ​ Max: 0 ​" at bounding box center [806, 330] width 232 height 25
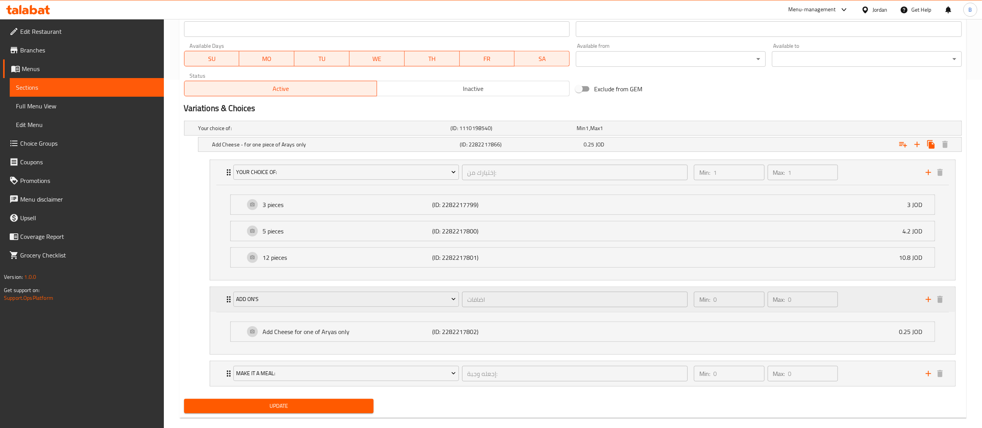
scroll to position [363, 0]
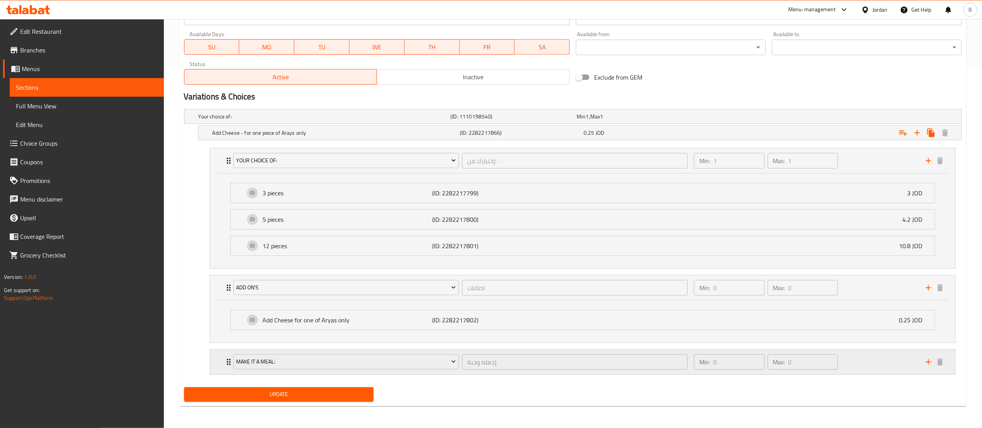
click at [869, 351] on div "Min: 0 ​ Max: 0 ​" at bounding box center [806, 362] width 232 height 25
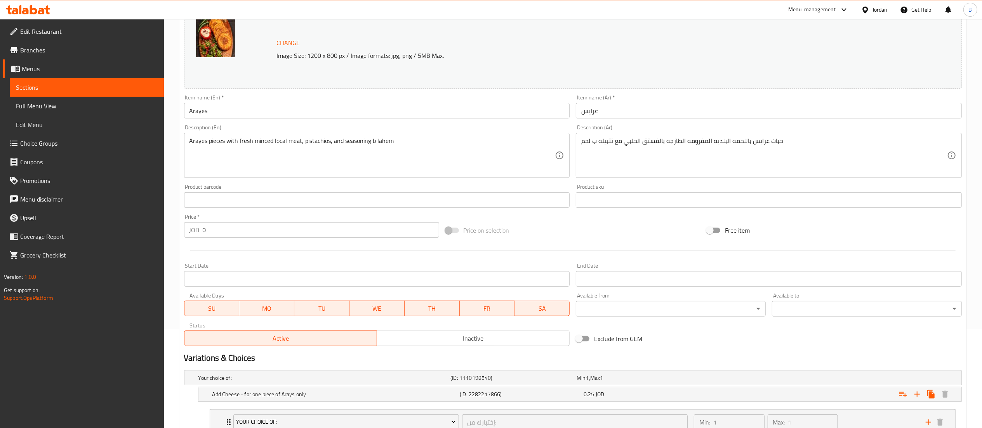
scroll to position [0, 0]
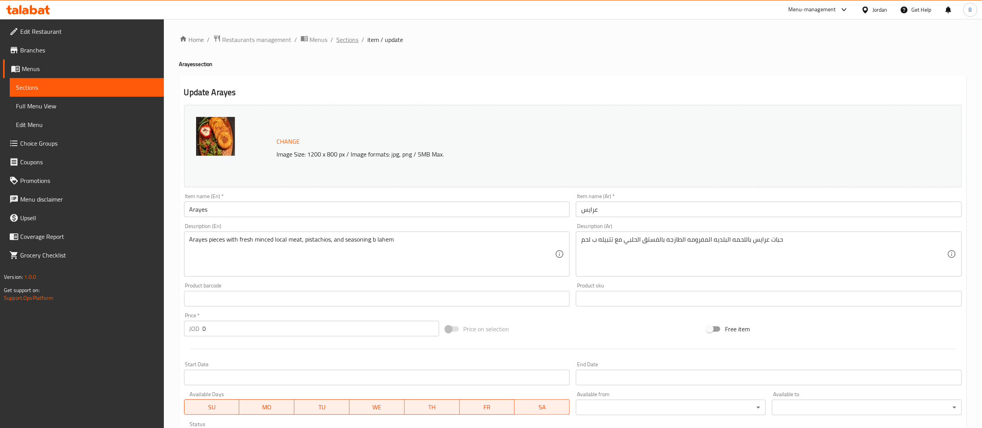
click at [348, 44] on span "Sections" at bounding box center [348, 39] width 22 height 9
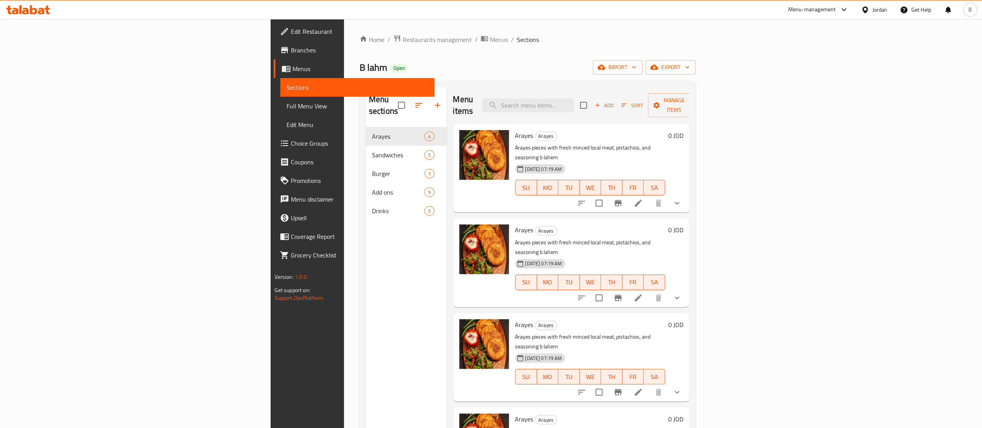
click at [642, 200] on icon at bounding box center [638, 203] width 7 height 7
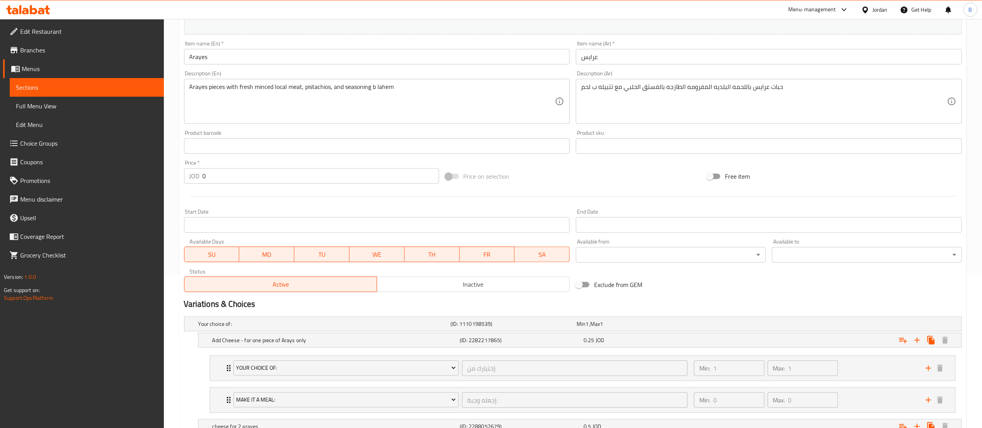
scroll to position [238, 0]
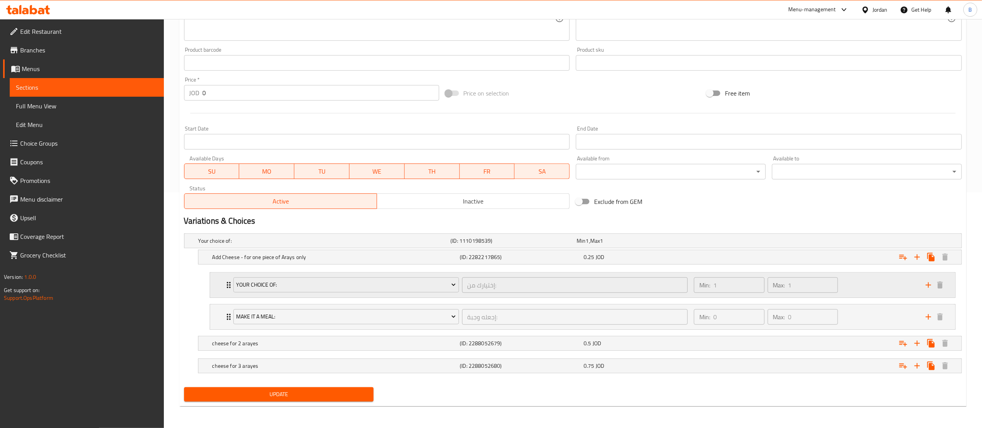
click at [872, 289] on div "Min: 1 ​ Max: 1 ​" at bounding box center [806, 285] width 232 height 25
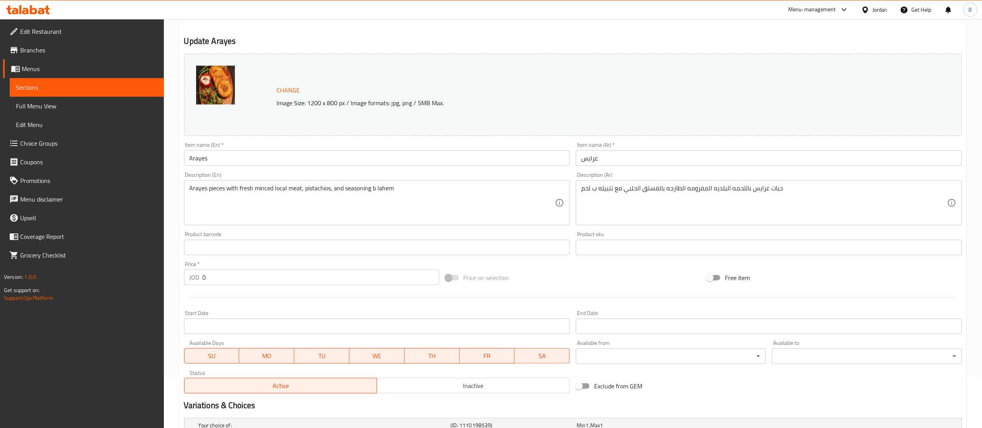
scroll to position [0, 0]
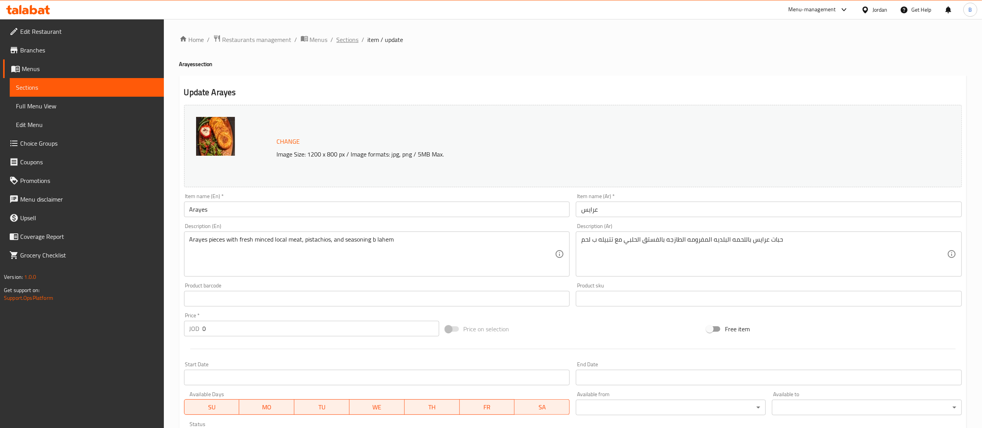
click at [338, 37] on span "Sections" at bounding box center [348, 39] width 22 height 9
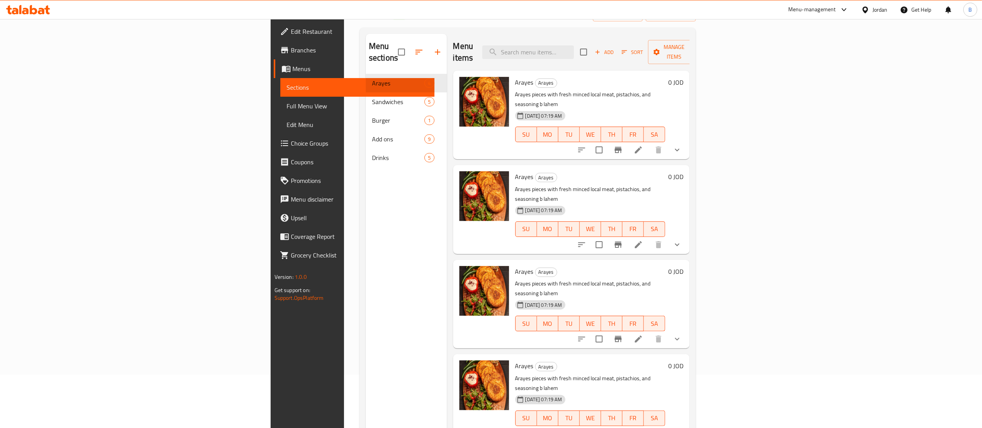
scroll to position [78, 0]
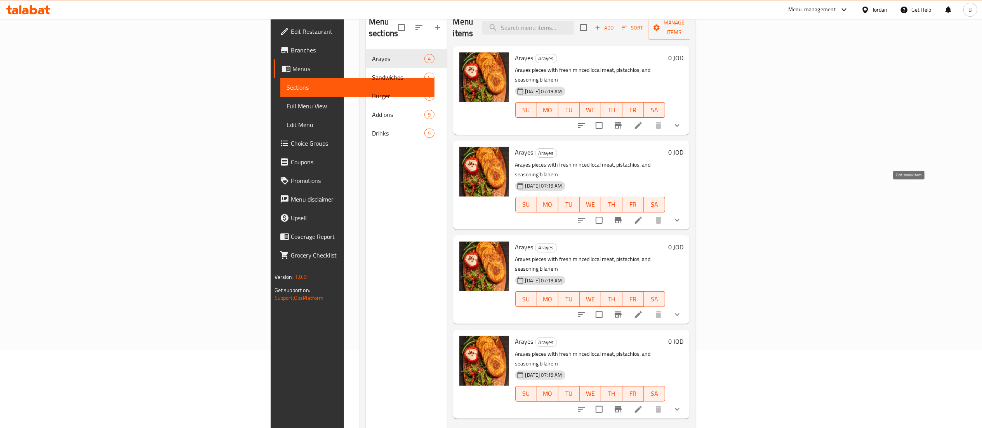
click at [642, 217] on icon at bounding box center [638, 220] width 7 height 7
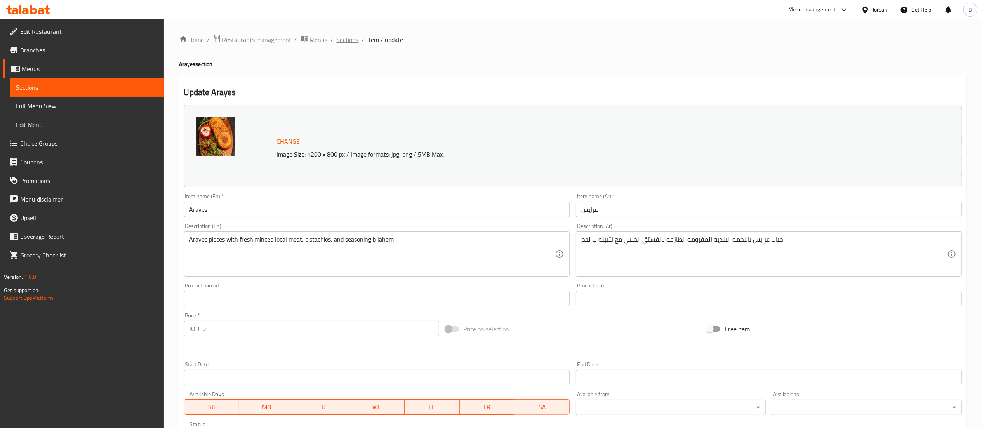
click at [339, 38] on span "Sections" at bounding box center [348, 39] width 22 height 9
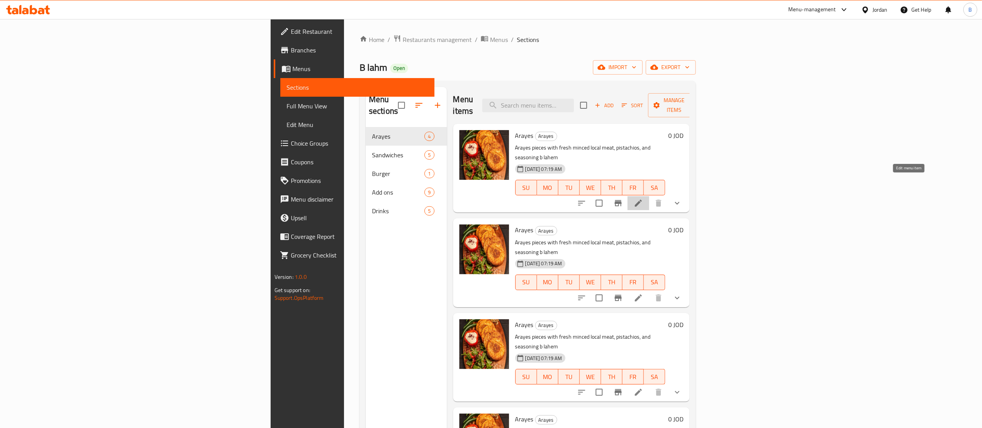
click at [643, 199] on icon at bounding box center [638, 203] width 9 height 9
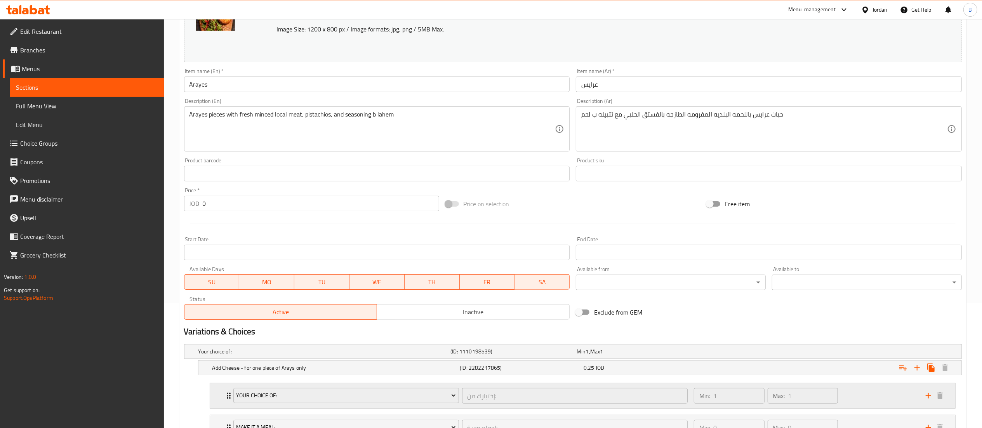
scroll to position [238, 0]
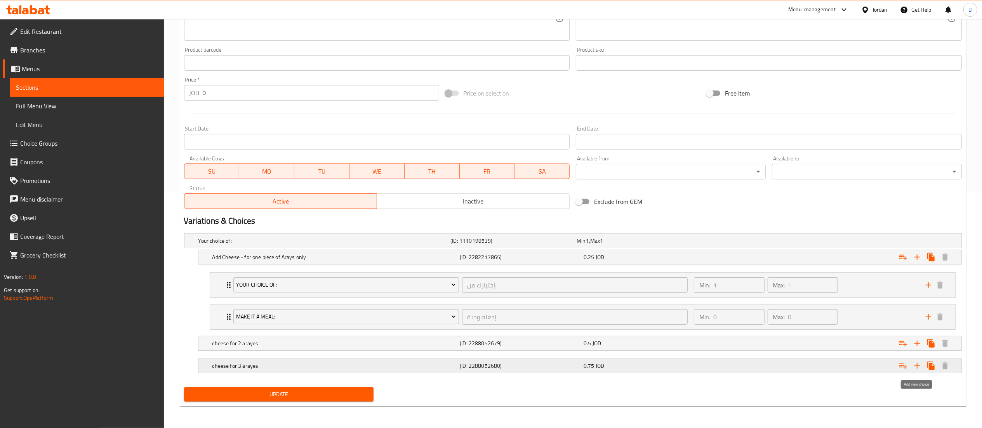
click at [918, 365] on icon "Expand" at bounding box center [917, 365] width 5 height 5
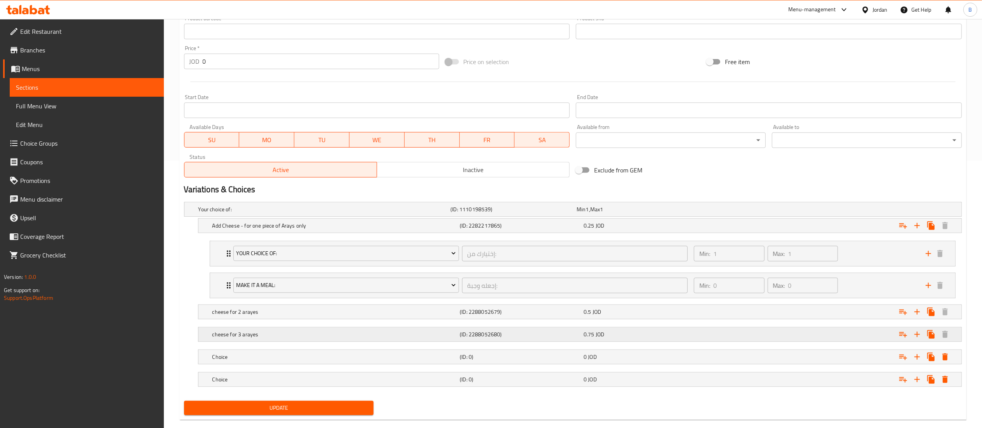
scroll to position [283, 0]
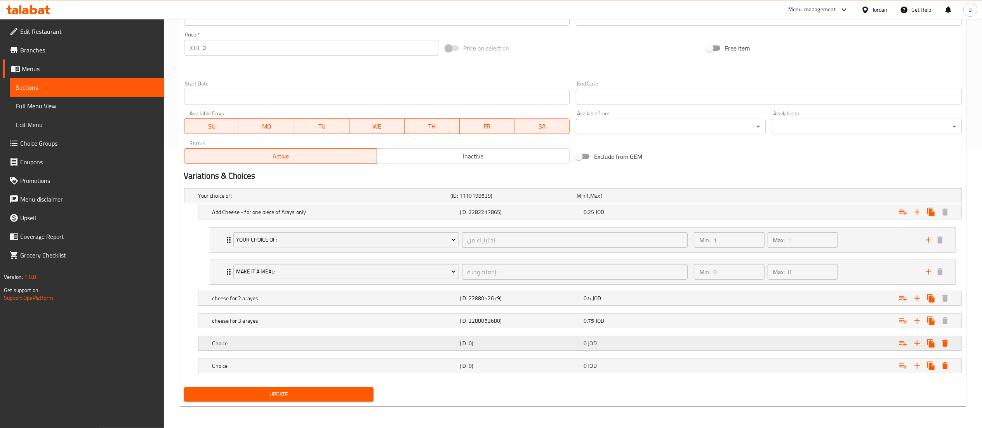
click at [238, 340] on h5 "Choice" at bounding box center [334, 344] width 245 height 8
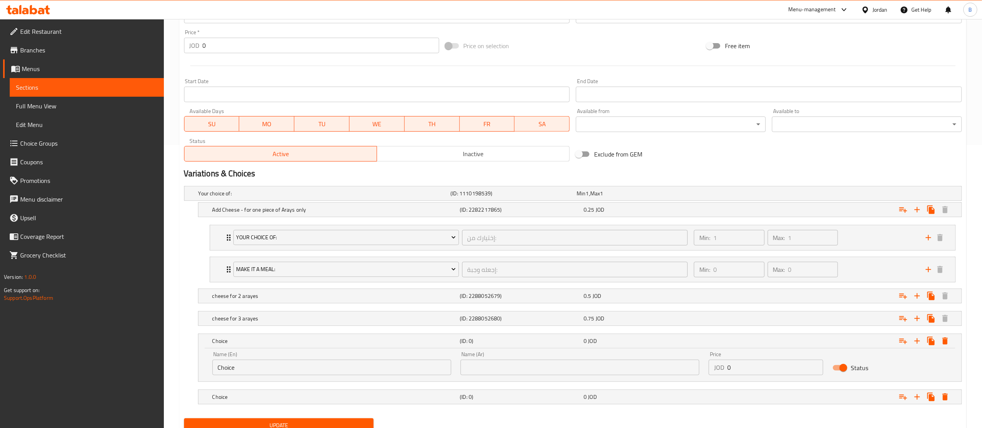
drag, startPoint x: 305, startPoint y: 371, endPoint x: 0, endPoint y: 335, distance: 307.1
click at [31, 335] on div "Edit Restaurant Branches Menus Sections Full Menu View Edit Menu Choice Groups …" at bounding box center [491, 97] width 982 height 723
click at [852, 239] on div "Min: 1 ​ Max: 1 ​" at bounding box center [806, 237] width 232 height 25
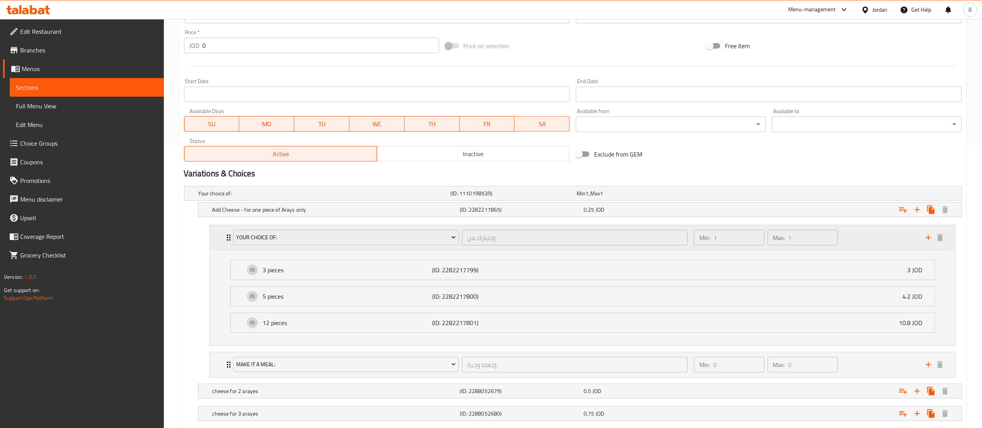
click at [855, 239] on div "Min: 1 ​ Max: 1 ​" at bounding box center [806, 237] width 232 height 25
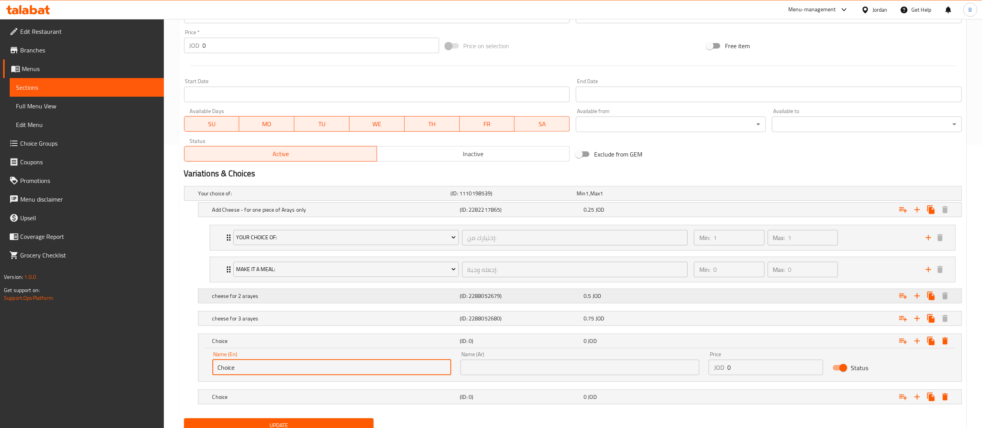
click at [837, 298] on div "Expand" at bounding box center [830, 295] width 248 height 17
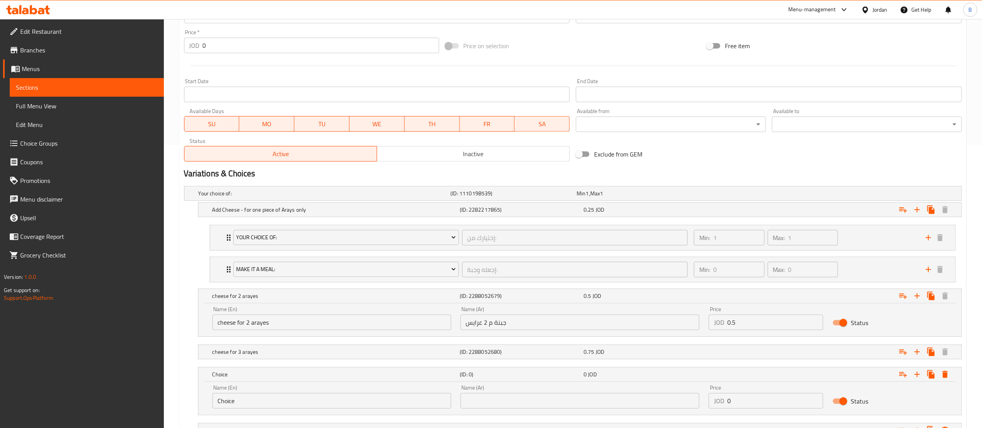
click at [841, 322] on input "Status" at bounding box center [844, 322] width 44 height 15
checkbox input "false"
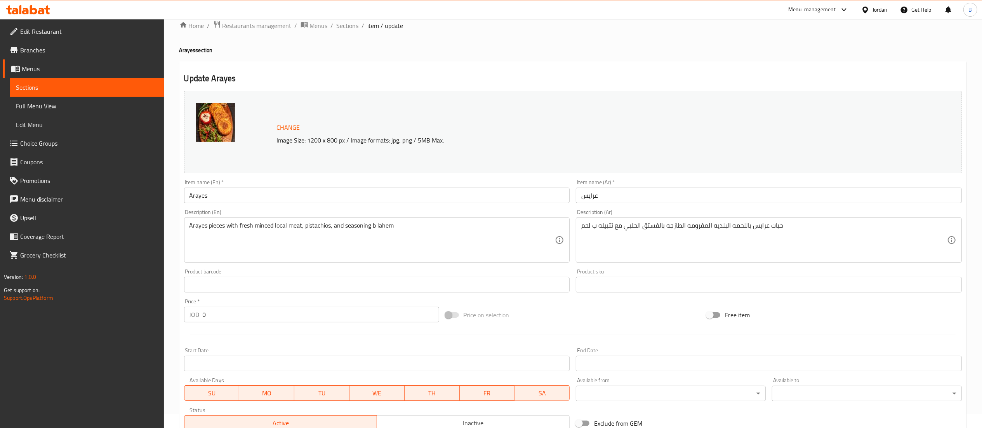
scroll to position [0, 0]
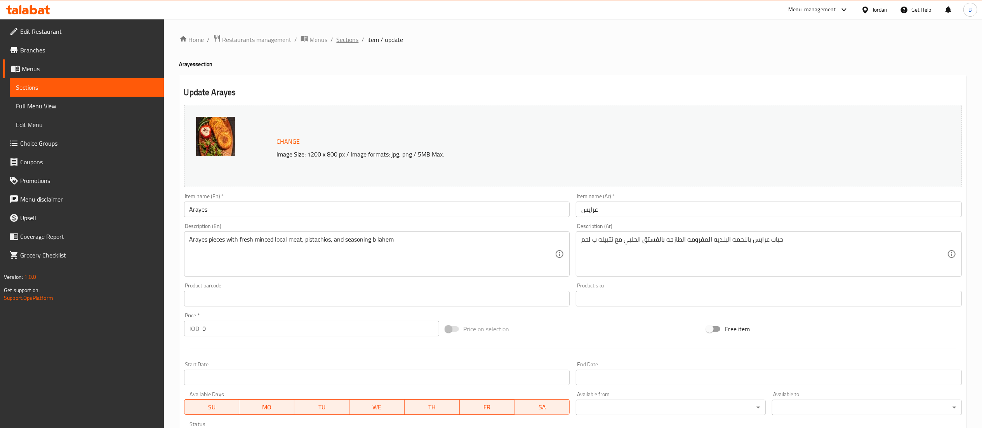
click at [350, 35] on span "Sections" at bounding box center [348, 39] width 22 height 9
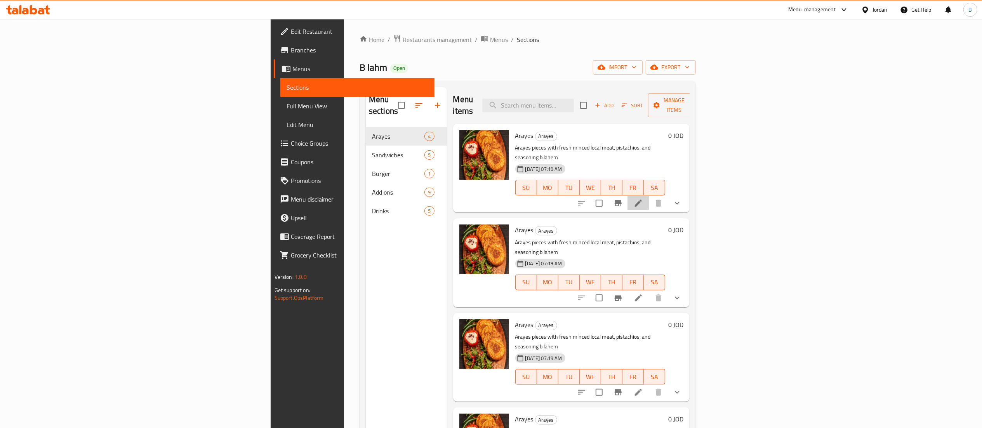
click at [650, 196] on li at bounding box center [639, 203] width 22 height 14
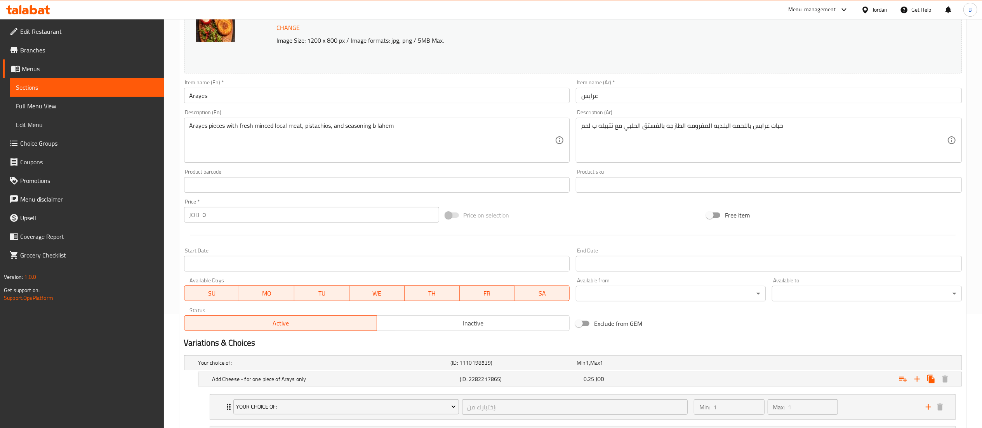
scroll to position [238, 0]
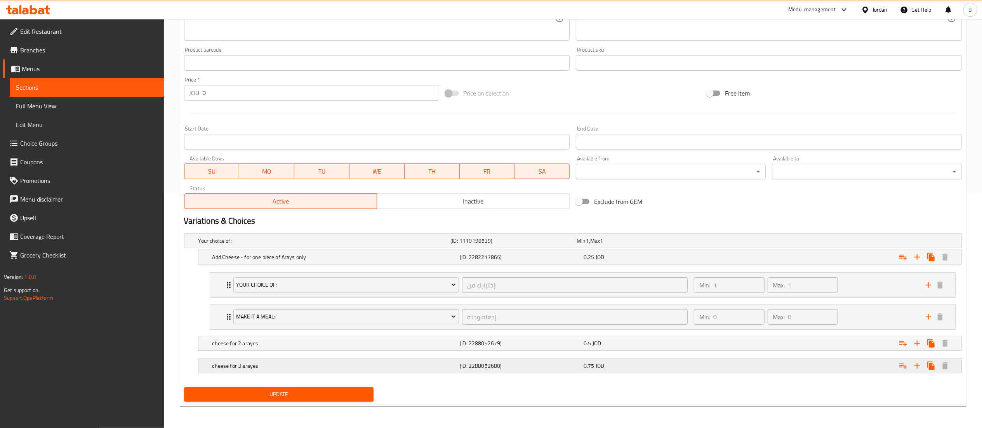
click at [370, 364] on h5 "cheese for 3 arayes" at bounding box center [334, 366] width 245 height 8
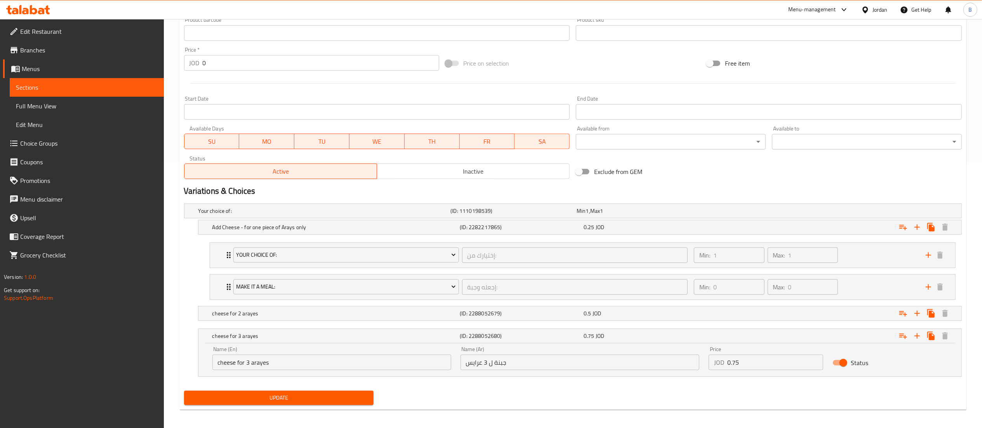
scroll to position [271, 0]
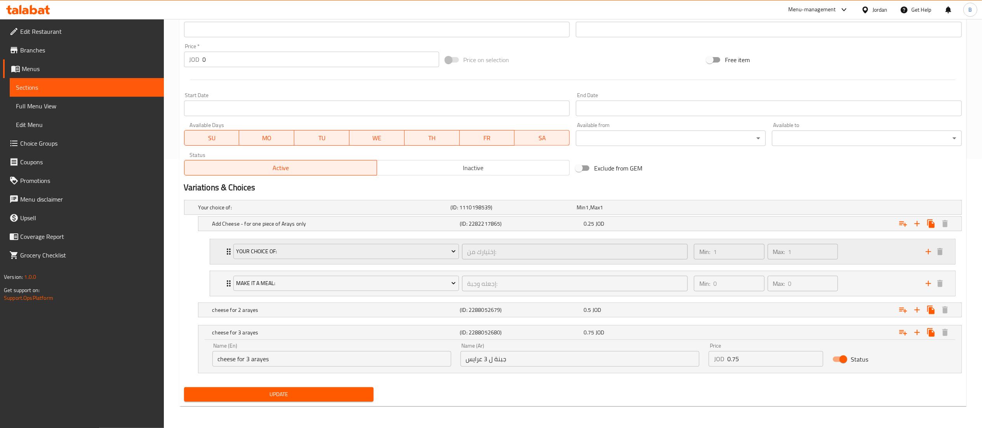
click at [879, 249] on div "Min: 1 ​ Max: 1 ​" at bounding box center [806, 251] width 232 height 25
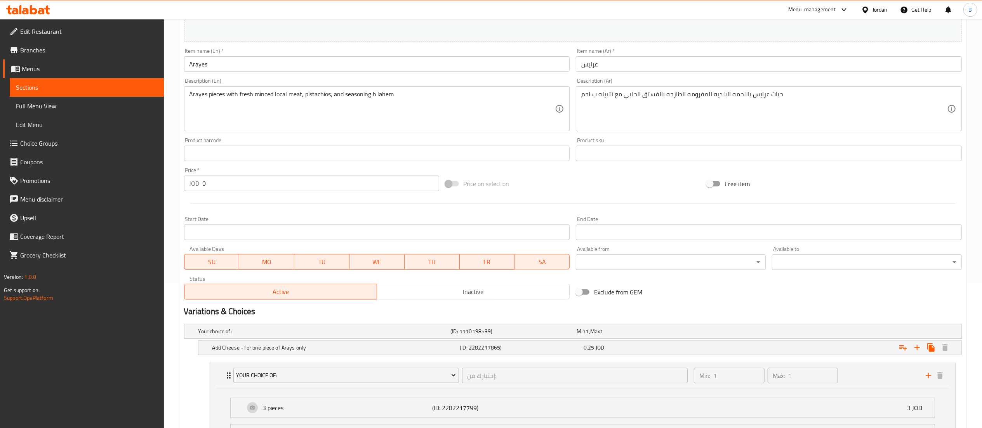
scroll to position [0, 0]
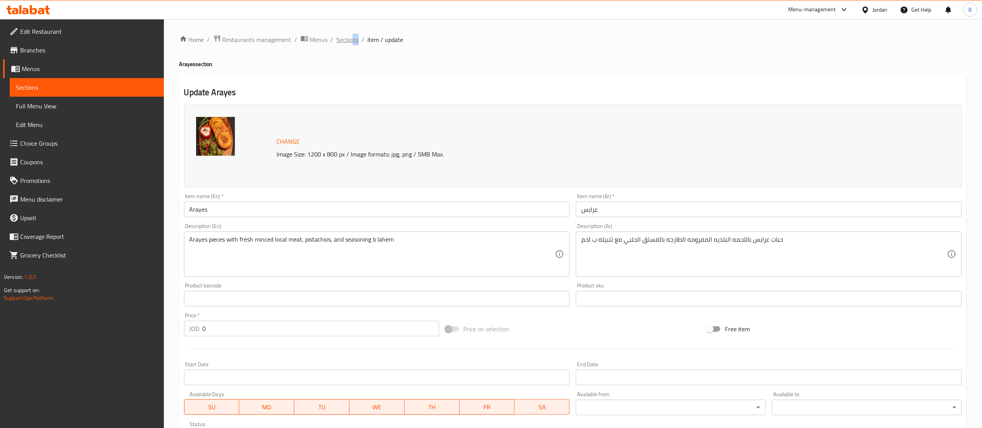
drag, startPoint x: 358, startPoint y: 37, endPoint x: 353, endPoint y: 39, distance: 5.3
click at [353, 39] on ol "Home / Restaurants management / Menus / Sections / item / update" at bounding box center [572, 40] width 787 height 10
click at [353, 39] on span "Sections" at bounding box center [348, 39] width 22 height 9
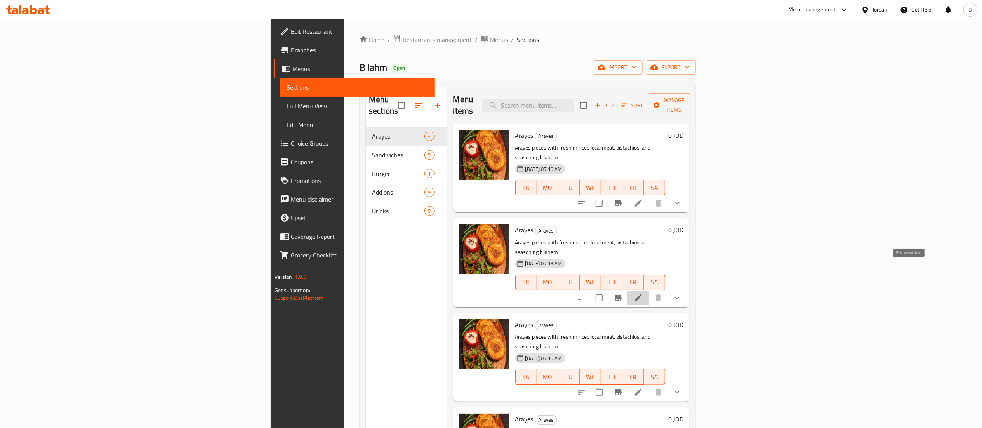
click at [643, 293] on icon at bounding box center [638, 297] width 9 height 9
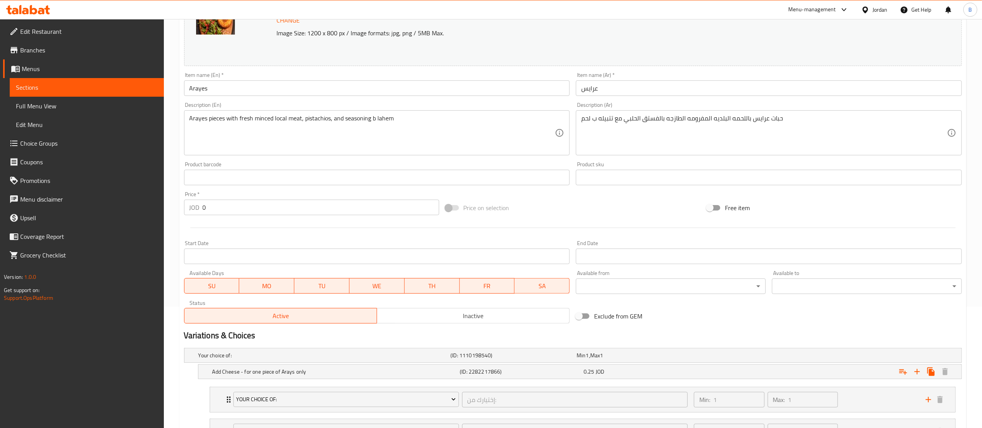
scroll to position [224, 0]
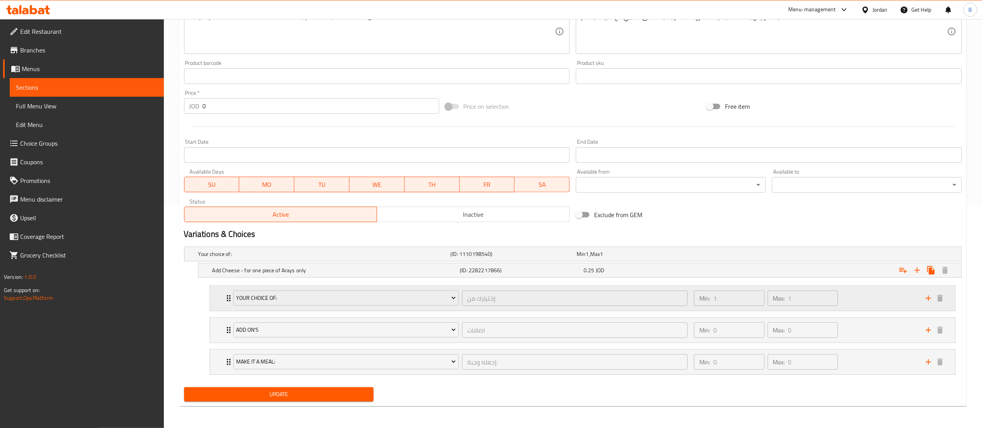
click at [892, 305] on div "Min: 1 ​ Max: 1 ​" at bounding box center [806, 298] width 232 height 25
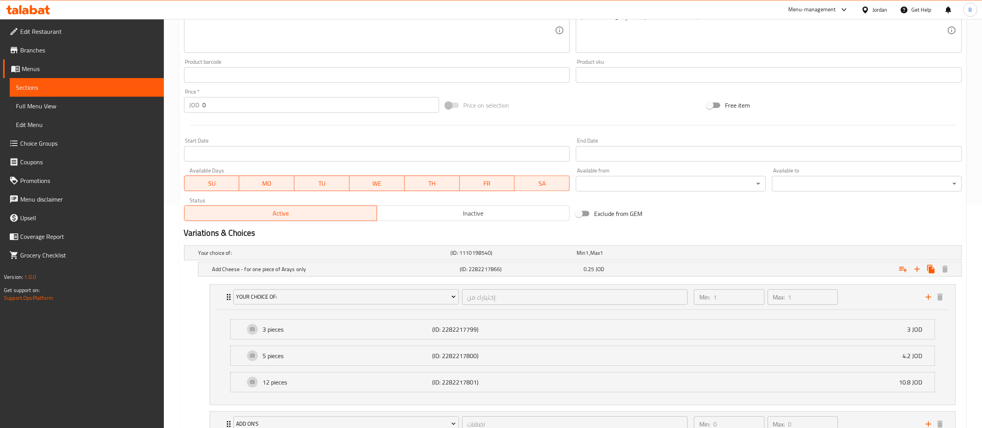
scroll to position [320, 0]
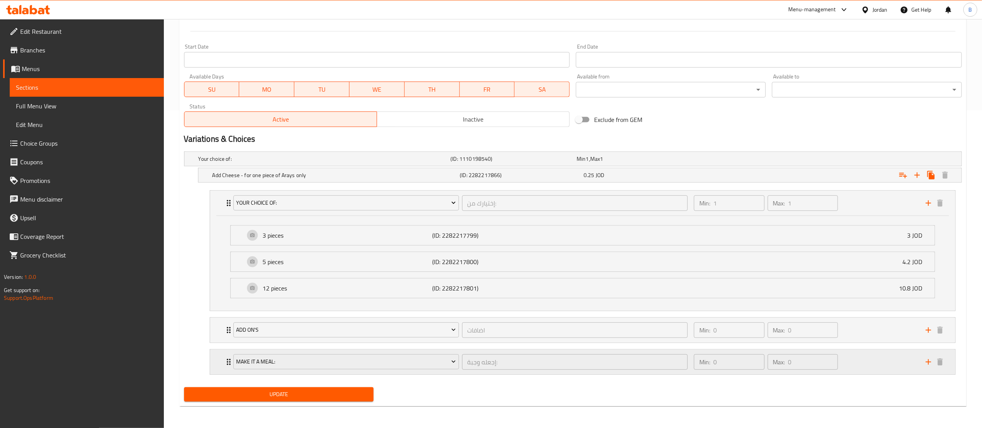
click at [879, 367] on div "Min: 0 ​ Max: 0 ​" at bounding box center [806, 362] width 232 height 25
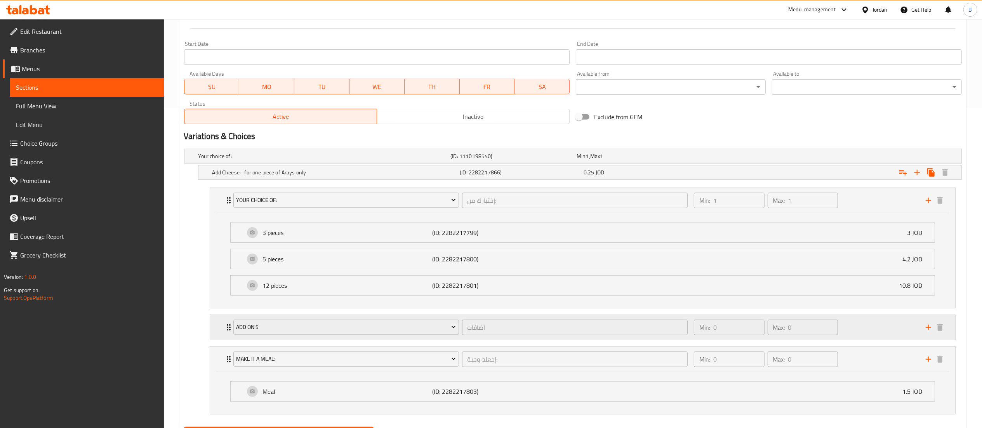
click at [878, 326] on div "Min: 0 ​ Max: 0 ​" at bounding box center [806, 327] width 232 height 25
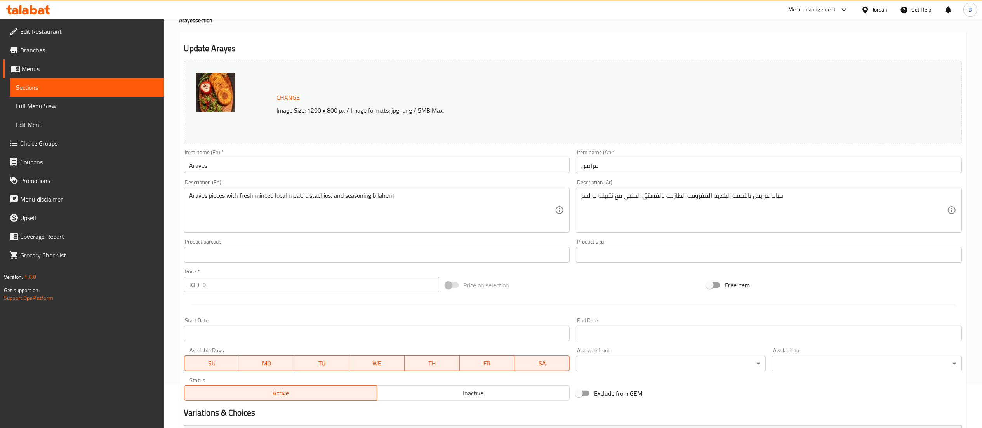
scroll to position [0, 0]
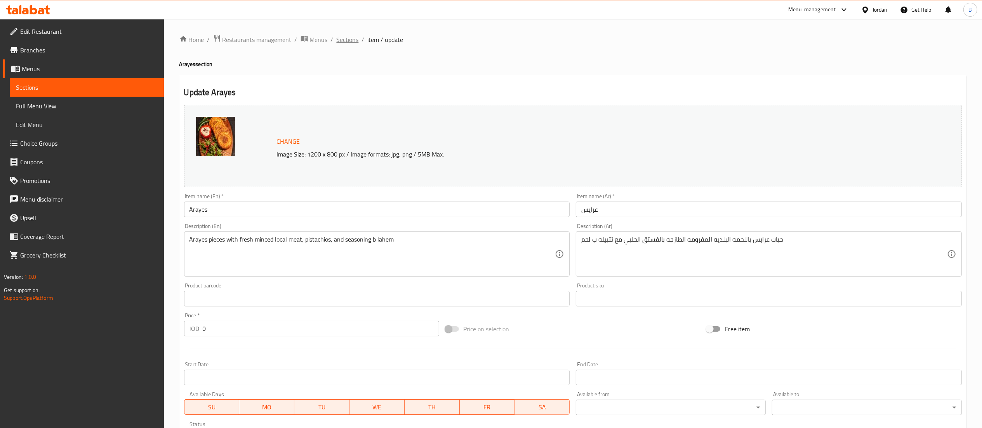
click at [350, 37] on span "Sections" at bounding box center [348, 39] width 22 height 9
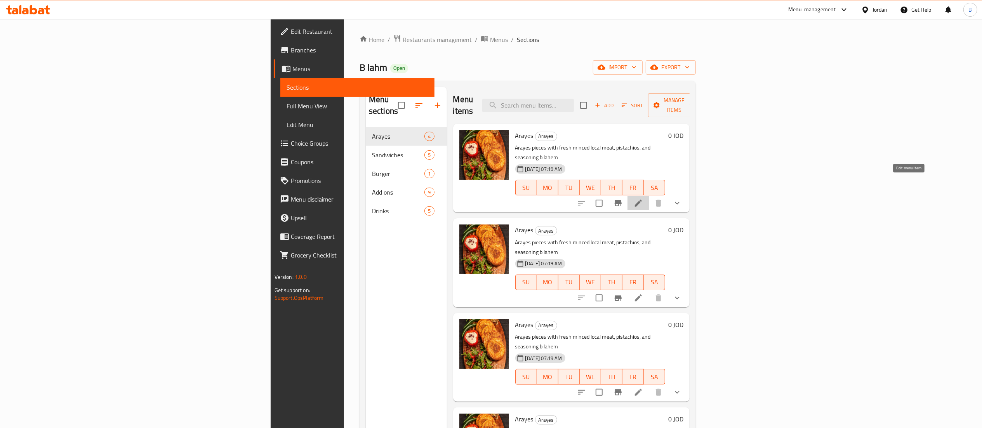
click at [643, 199] on icon at bounding box center [638, 203] width 9 height 9
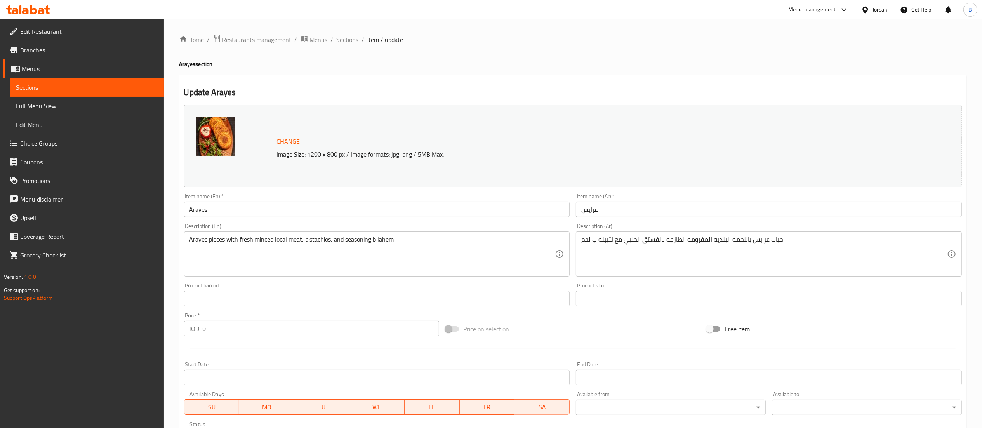
scroll to position [238, 0]
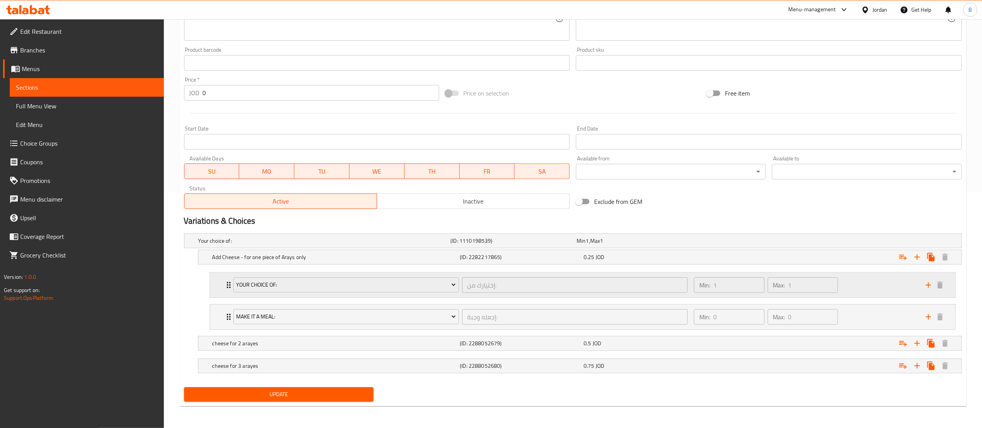
click at [879, 291] on div "Min: 1 ​ Max: 1 ​" at bounding box center [806, 285] width 232 height 25
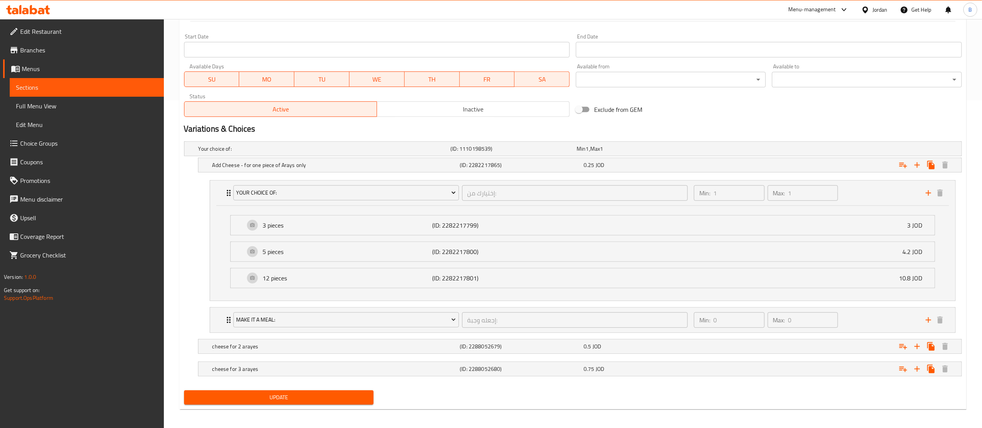
scroll to position [333, 0]
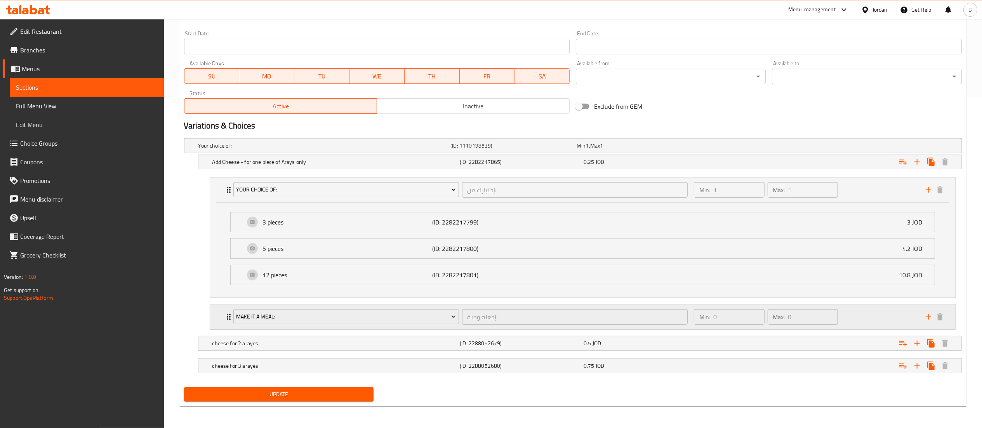
click at [885, 318] on div "Min: 0 ​ Max: 0 ​" at bounding box center [806, 317] width 232 height 25
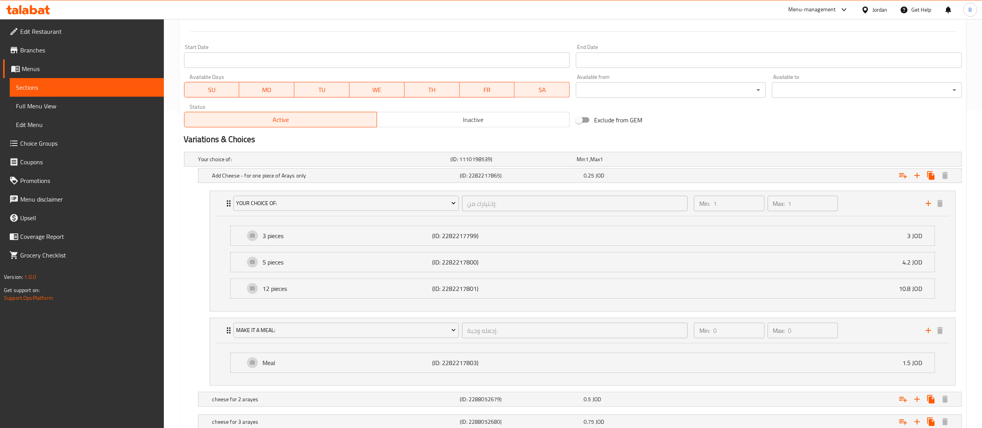
scroll to position [376, 0]
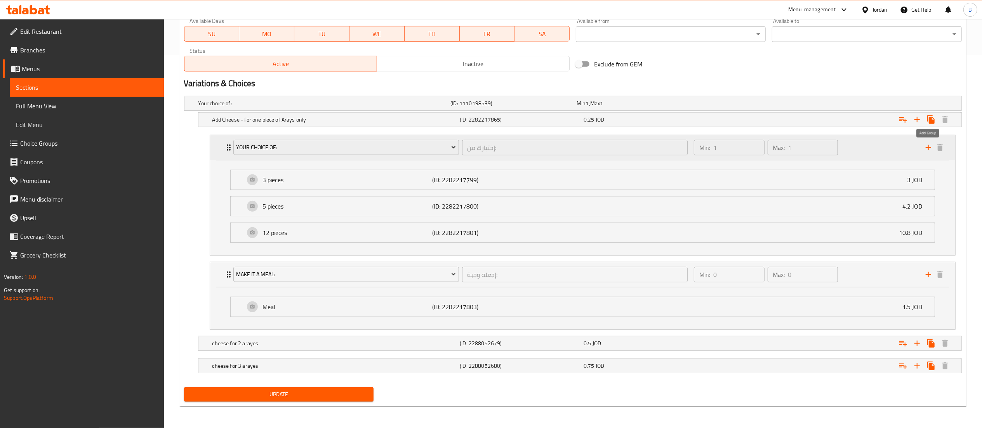
click at [925, 146] on icon "add" at bounding box center [928, 147] width 9 height 9
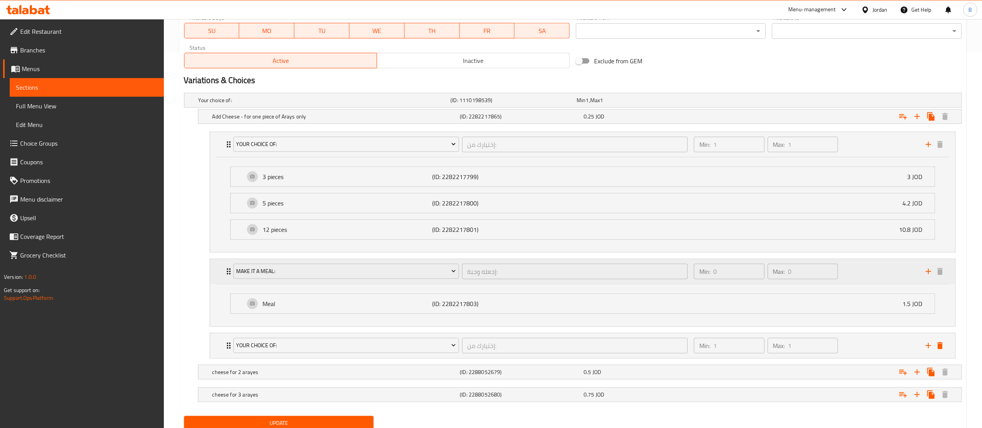
click at [949, 273] on div "Make It A Meal: إجعله وجبة: ​ Min: 0 ​ Max: 0 ​" at bounding box center [582, 271] width 745 height 25
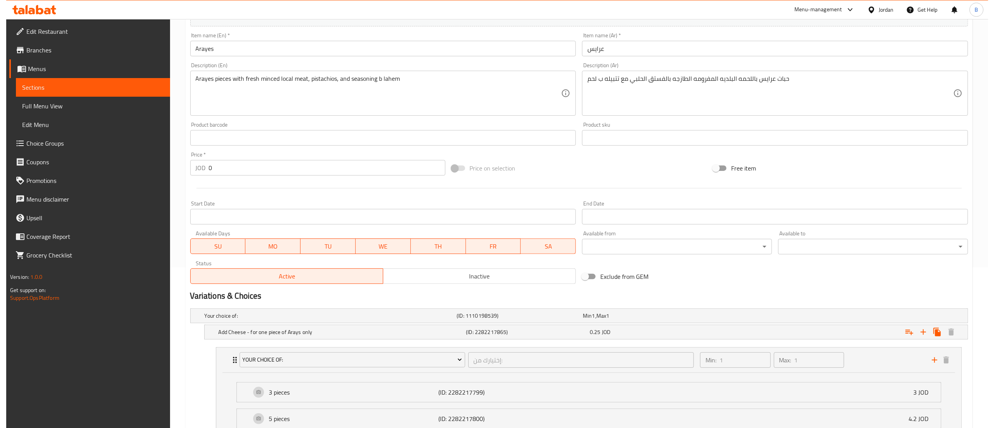
scroll to position [0, 0]
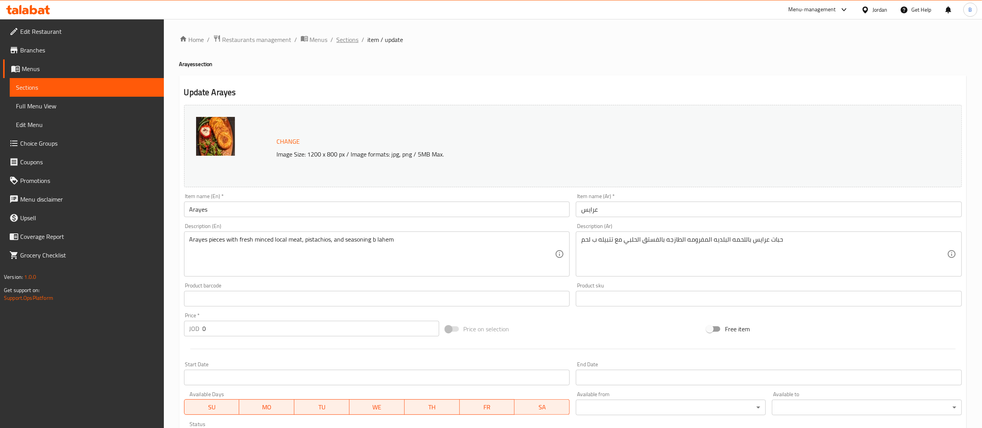
click at [351, 40] on span "Sections" at bounding box center [348, 39] width 22 height 9
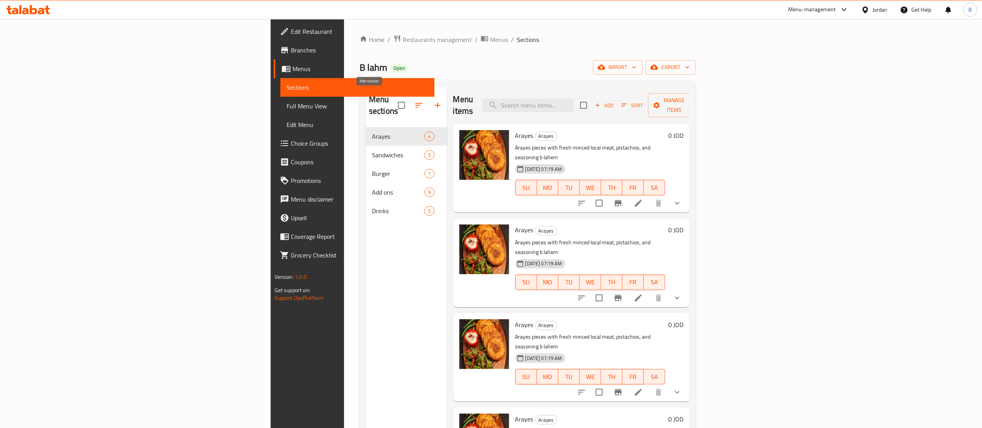
click at [433, 101] on icon "button" at bounding box center [437, 105] width 9 height 9
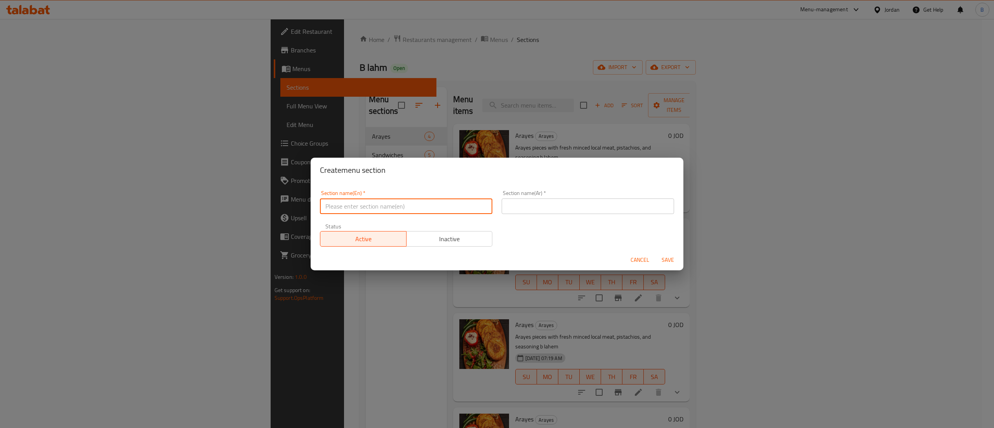
click at [380, 205] on input "text" at bounding box center [406, 207] width 172 height 16
type input "Arayes"
click at [543, 200] on input "text" at bounding box center [588, 207] width 172 height 16
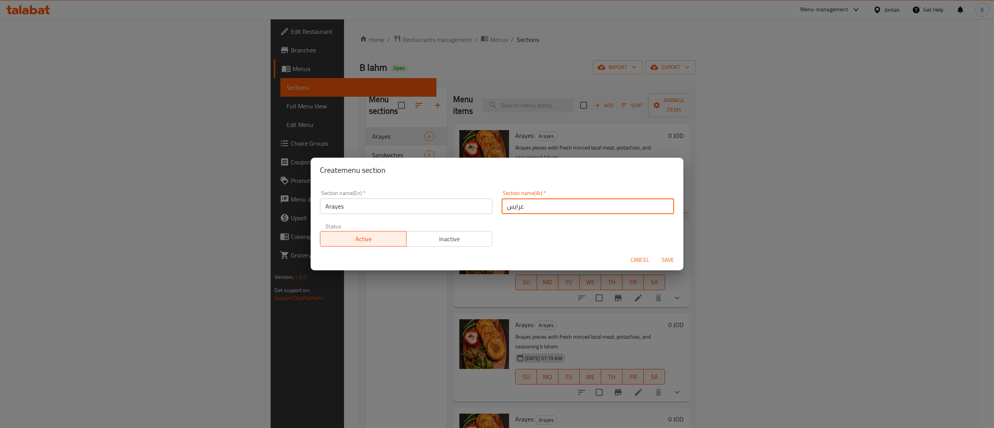
type input "عرايس"
drag, startPoint x: 667, startPoint y: 257, endPoint x: 689, endPoint y: 259, distance: 22.7
click at [669, 258] on span "Save" at bounding box center [668, 260] width 19 height 10
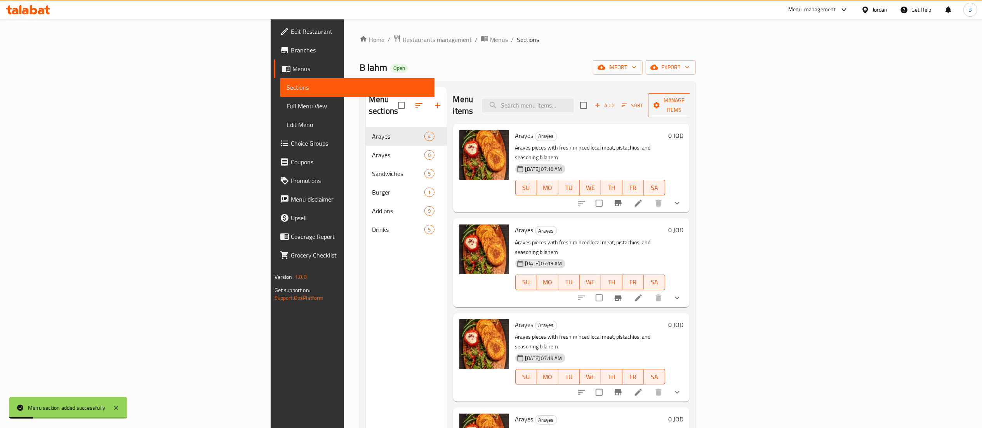
click at [696, 101] on icon "button" at bounding box center [692, 105] width 8 height 8
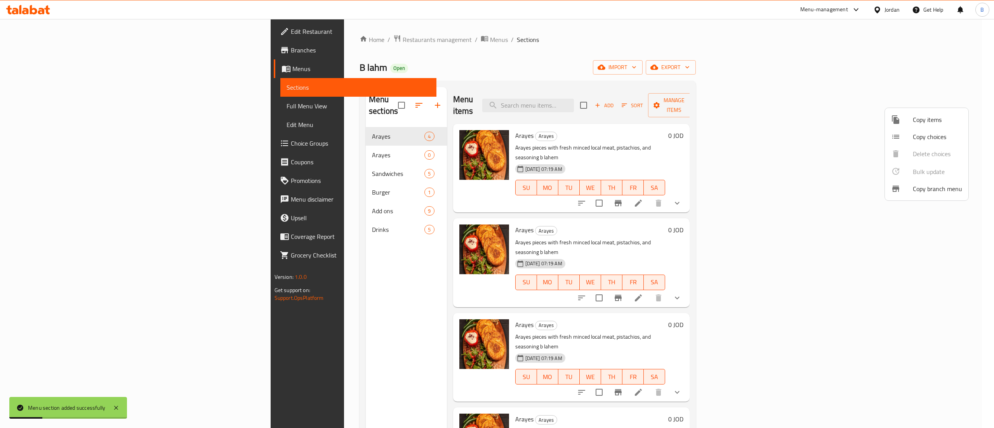
click at [939, 124] on span "Copy items" at bounding box center [937, 119] width 49 height 9
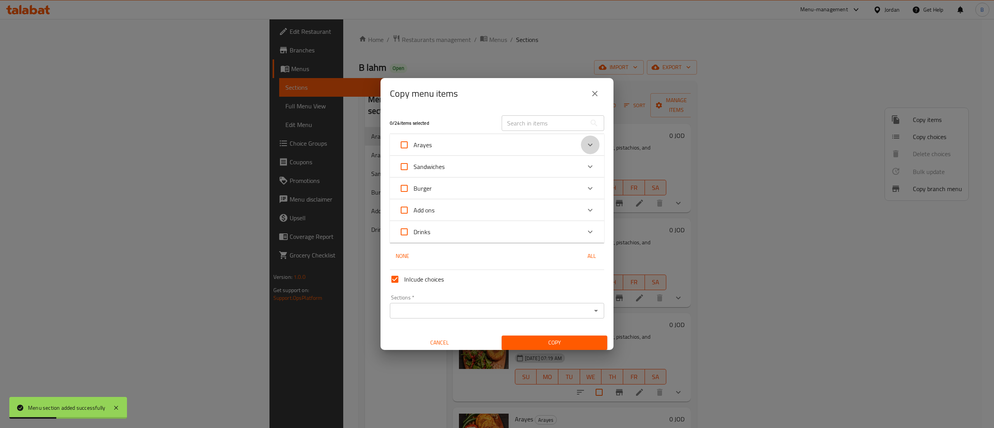
click at [586, 147] on icon "Expand" at bounding box center [590, 144] width 9 height 9
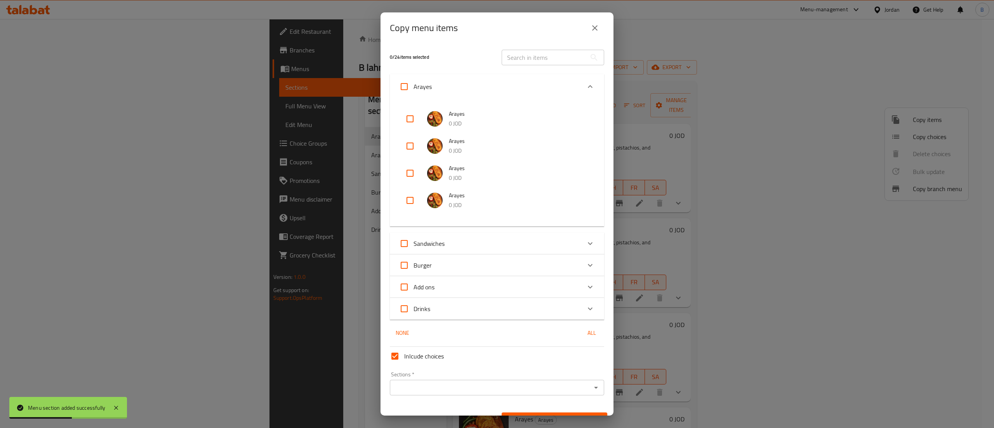
click at [413, 119] on input "checkbox" at bounding box center [410, 119] width 19 height 19
checkbox input "true"
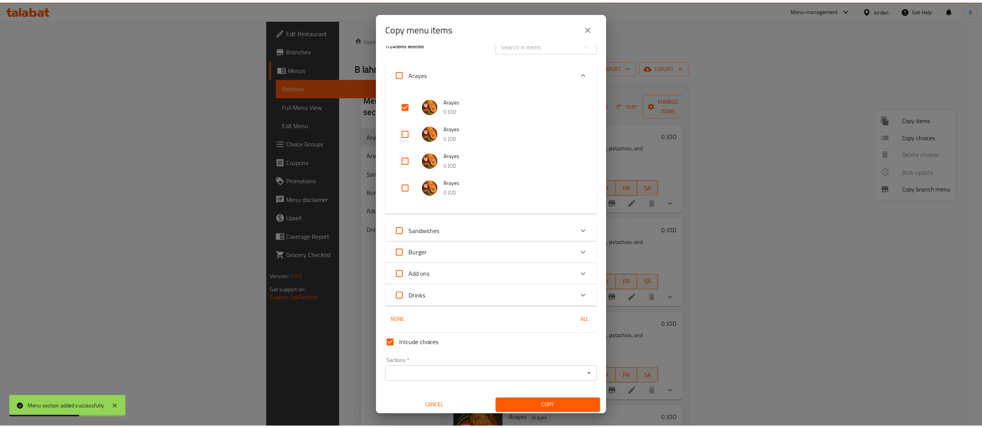
scroll to position [16, 0]
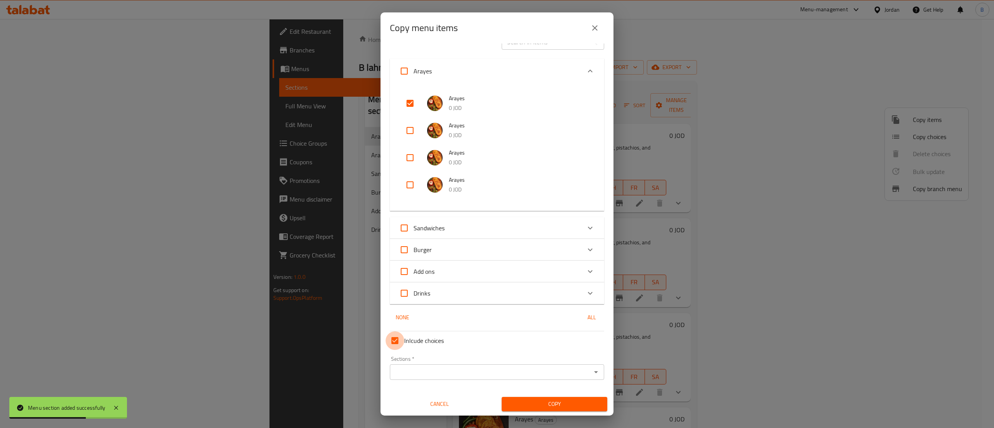
click at [388, 340] on input "Inlcude choices" at bounding box center [395, 340] width 19 height 19
checkbox input "false"
click at [408, 371] on input "Sections   *" at bounding box center [490, 372] width 197 height 11
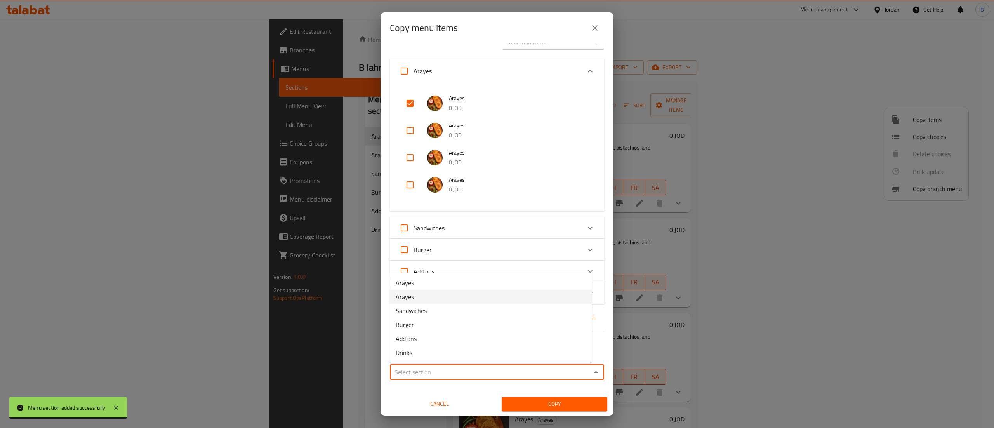
click at [420, 295] on li "Arayes" at bounding box center [491, 297] width 202 height 14
type input "Arayes"
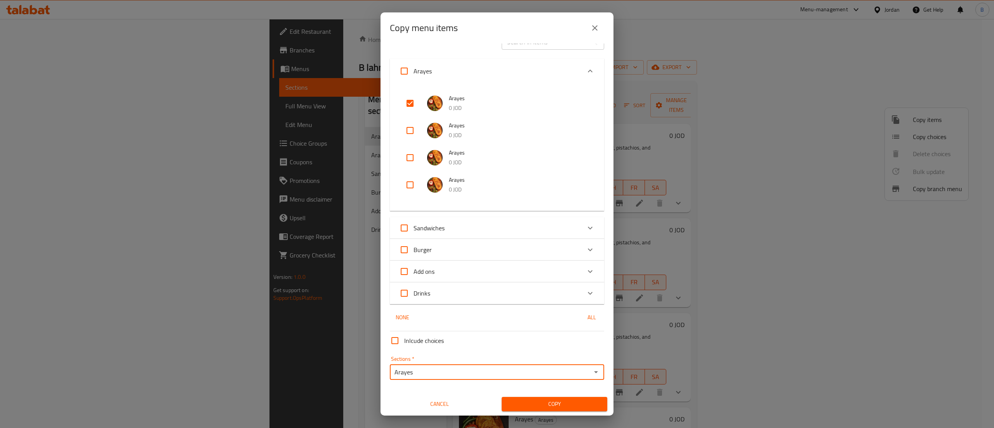
click at [538, 406] on span "Copy" at bounding box center [554, 404] width 93 height 10
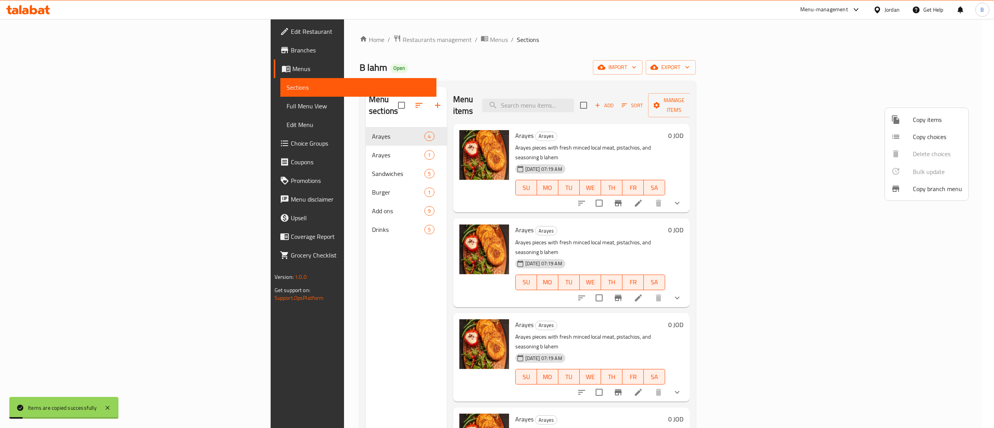
click at [273, 145] on div at bounding box center [497, 214] width 994 height 428
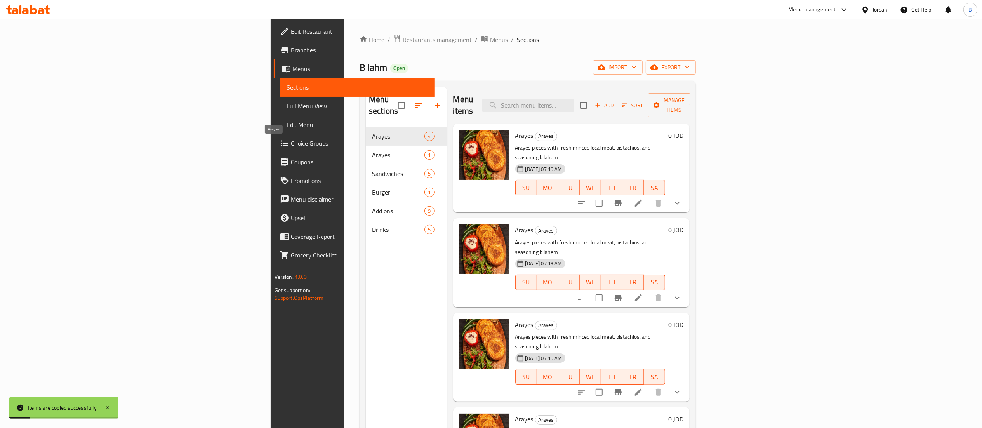
click at [372, 150] on span "Arayes" at bounding box center [398, 154] width 52 height 9
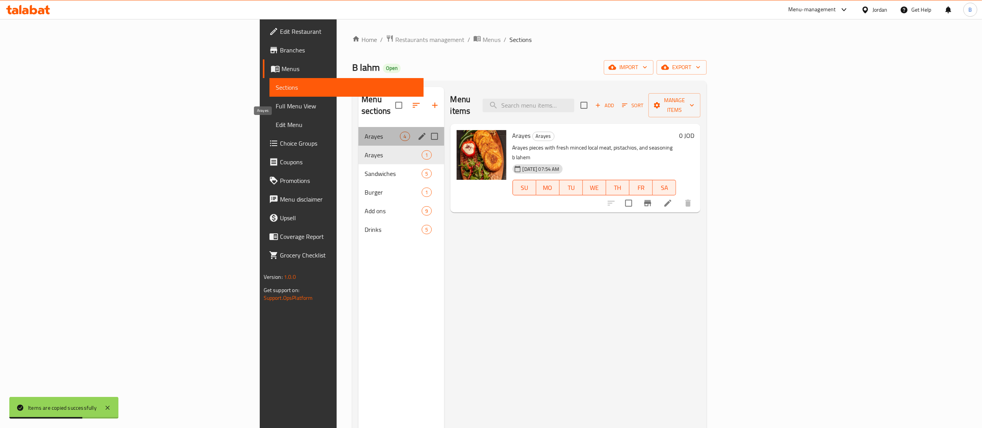
click at [365, 132] on span "Arayes" at bounding box center [382, 136] width 35 height 9
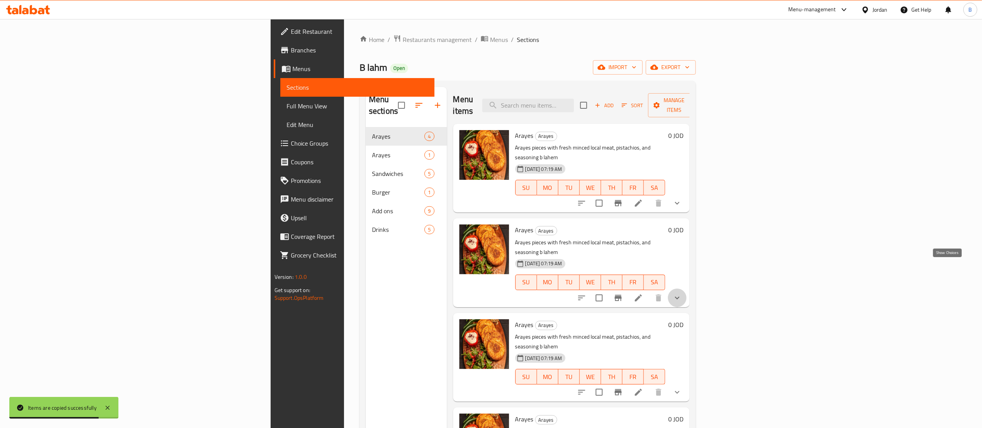
click at [682, 293] on icon "show more" at bounding box center [677, 297] width 9 height 9
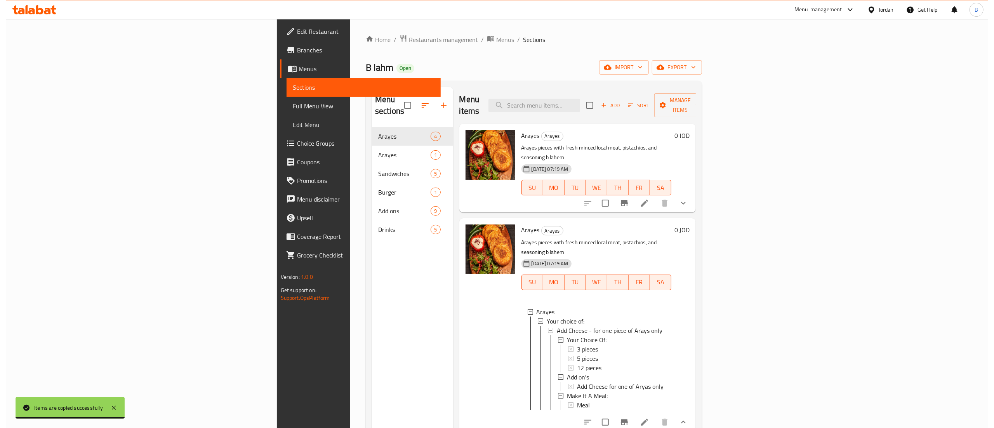
scroll to position [67, 0]
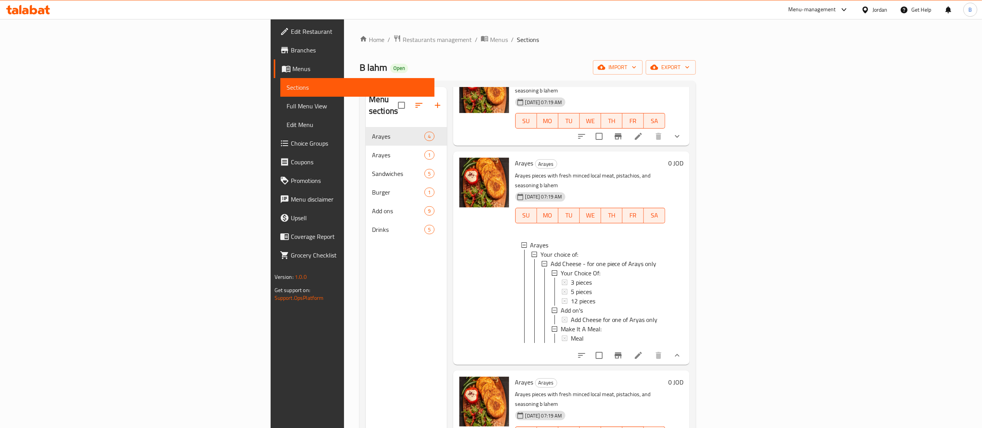
click at [650, 348] on li at bounding box center [639, 355] width 22 height 14
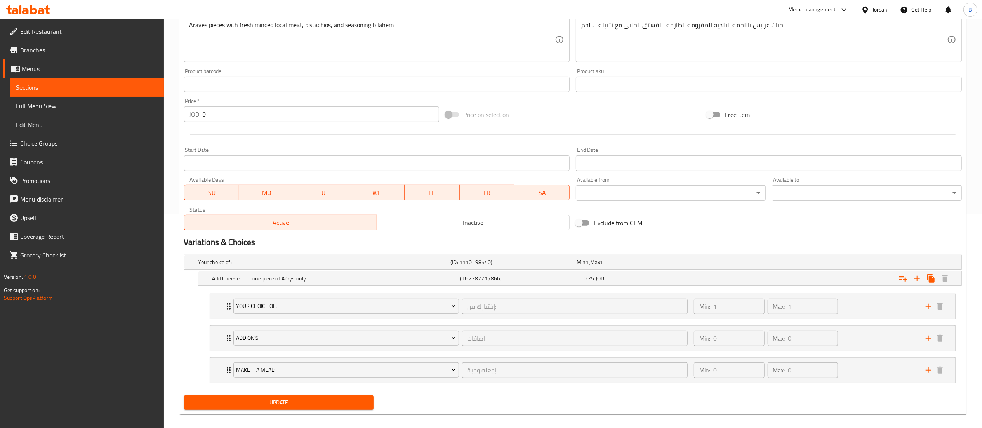
scroll to position [224, 0]
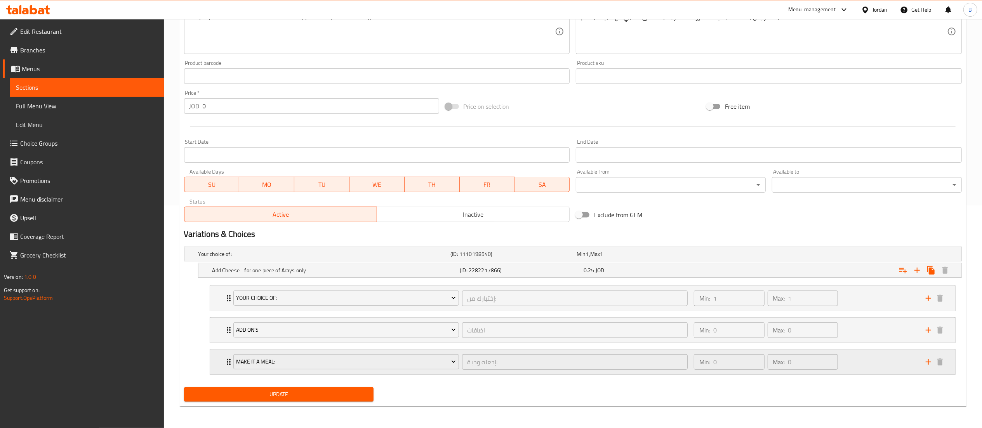
click at [886, 366] on div "Min: 0 ​ Max: 0 ​" at bounding box center [806, 362] width 232 height 25
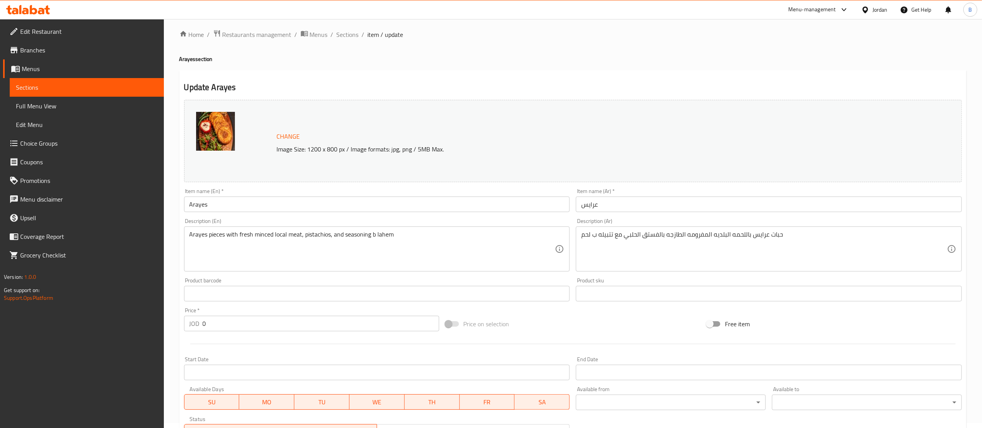
scroll to position [0, 0]
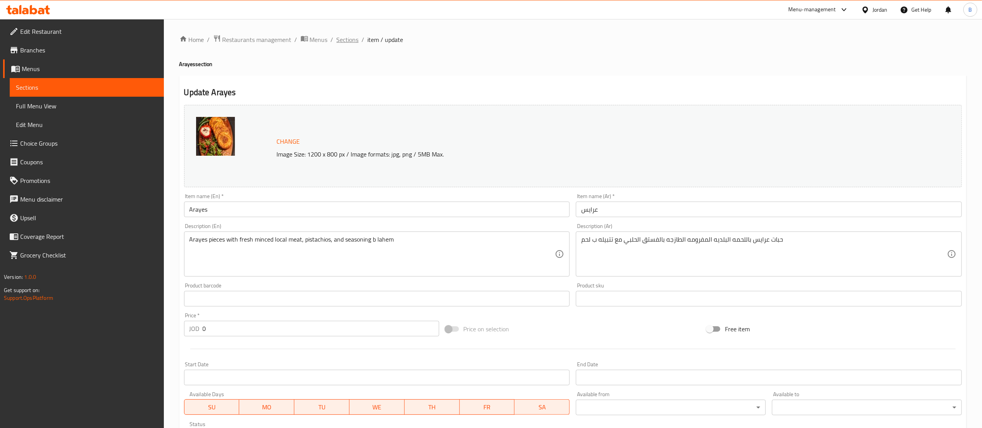
click at [341, 36] on span "Sections" at bounding box center [348, 39] width 22 height 9
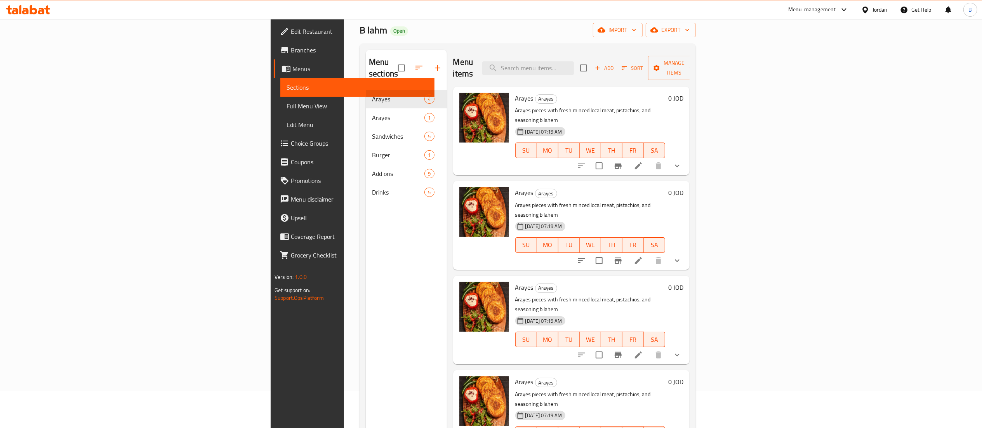
scroll to position [109, 0]
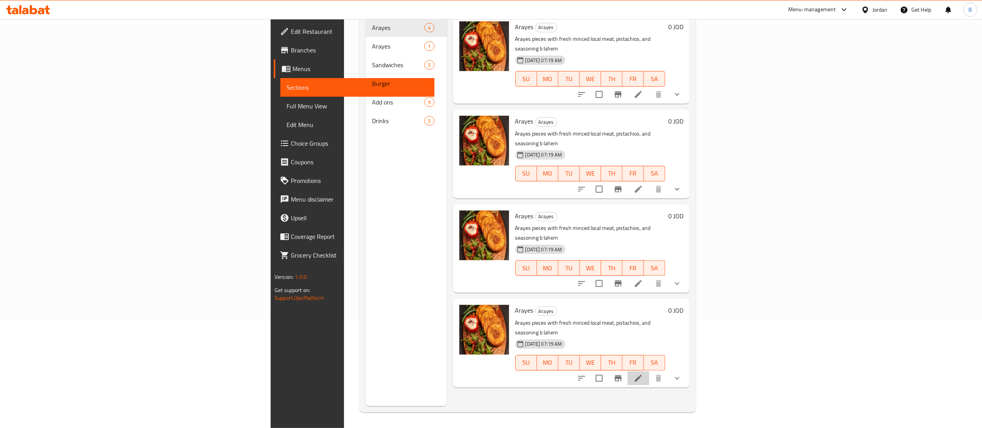
click at [650, 371] on li at bounding box center [639, 378] width 22 height 14
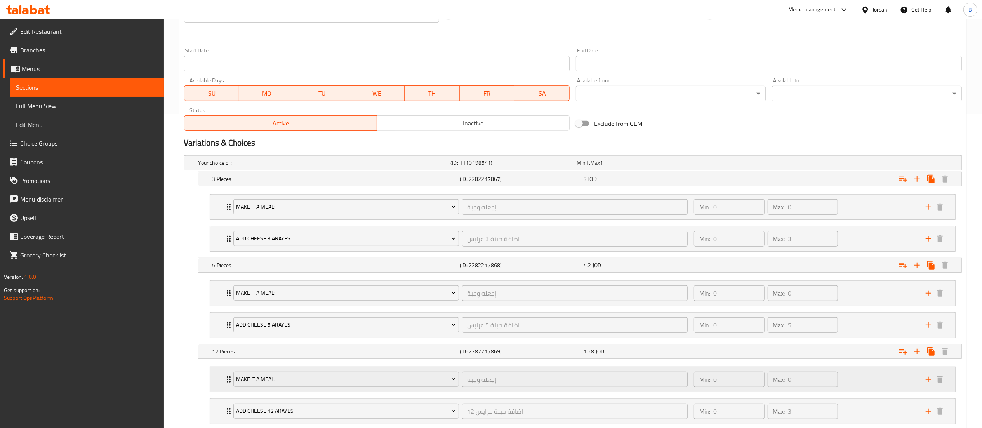
scroll to position [367, 0]
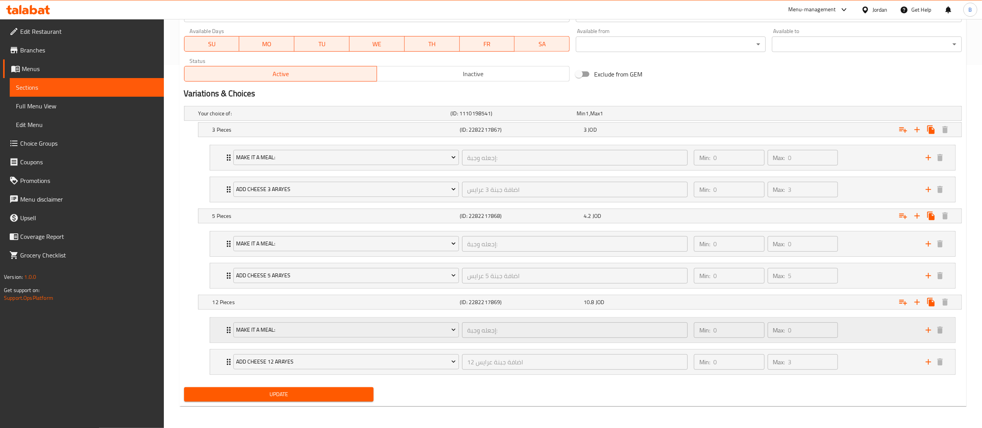
click at [874, 320] on div "Min: 0 ​ Max: 0 ​" at bounding box center [806, 330] width 232 height 25
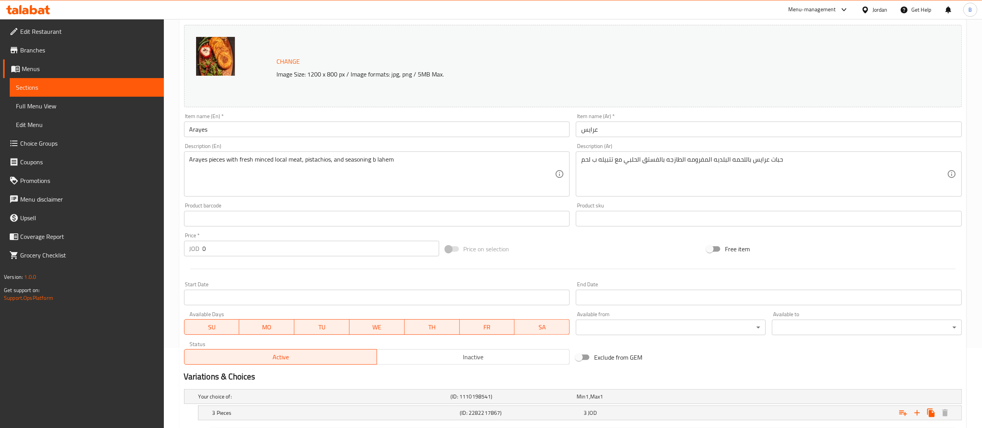
scroll to position [0, 0]
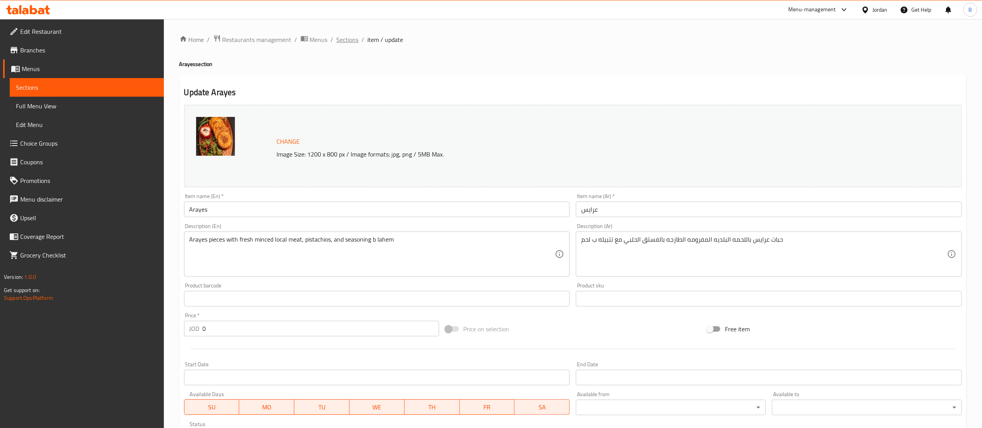
click at [347, 44] on span "Sections" at bounding box center [348, 39] width 22 height 9
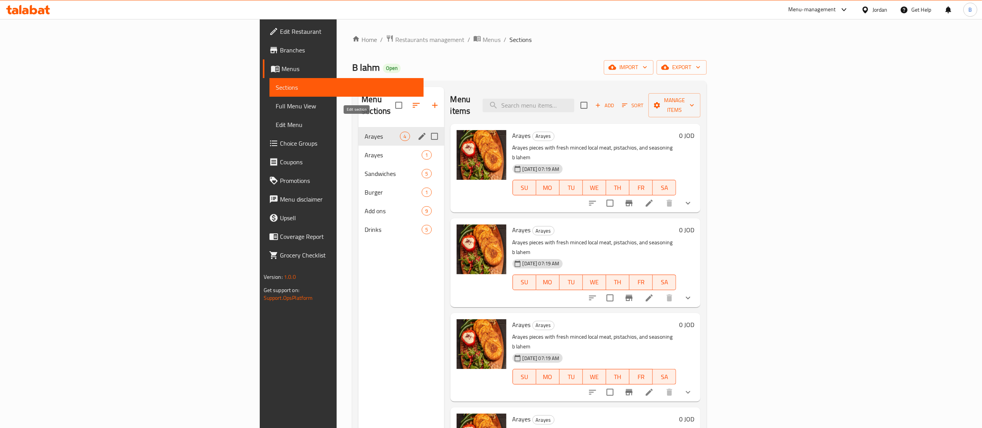
click at [418, 132] on icon "edit" at bounding box center [422, 136] width 9 height 9
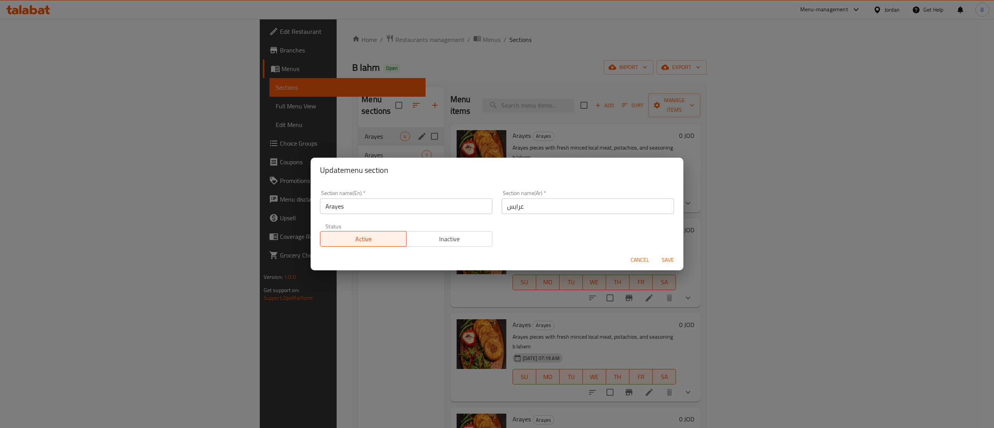
click at [419, 242] on span "Inactive" at bounding box center [450, 238] width 80 height 11
click at [668, 263] on span "Save" at bounding box center [668, 260] width 19 height 10
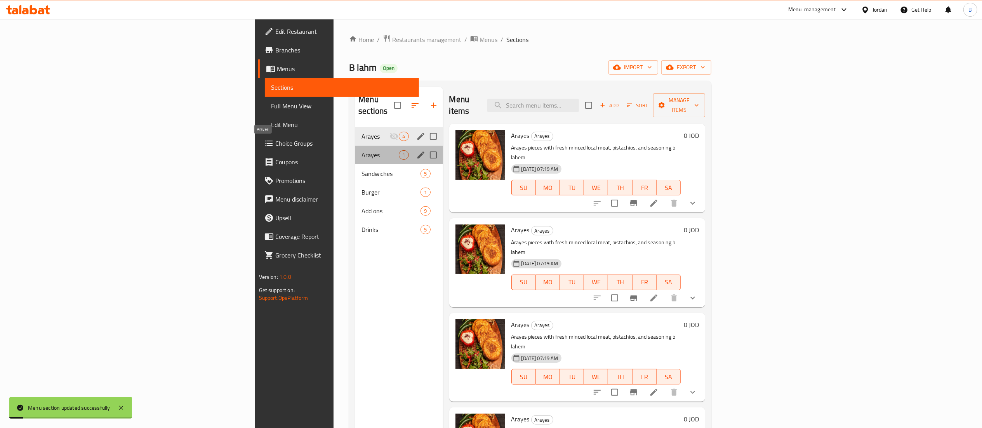
click at [362, 150] on span "Arayes" at bounding box center [380, 154] width 37 height 9
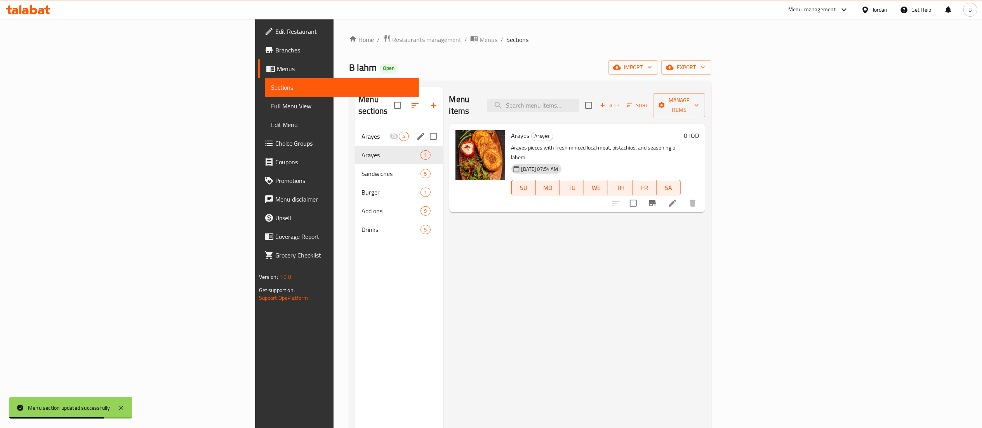
click at [684, 196] on li at bounding box center [673, 203] width 22 height 14
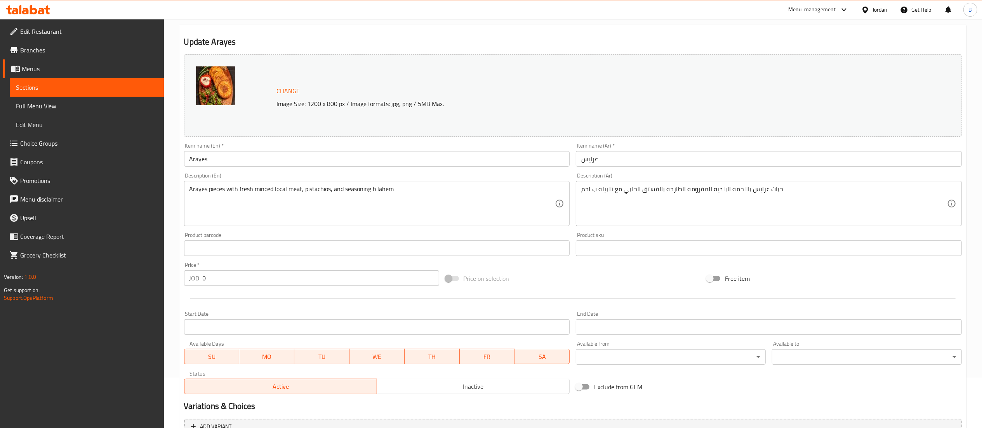
scroll to position [131, 0]
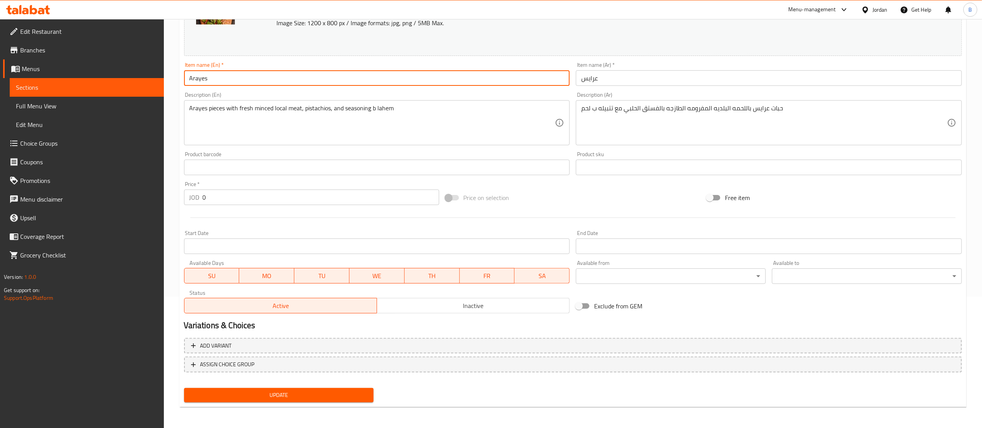
click at [225, 79] on input "Arayes" at bounding box center [377, 78] width 386 height 16
type input "Arayes meal 3 pcs"
click at [685, 75] on input "عرايس" at bounding box center [769, 78] width 386 height 16
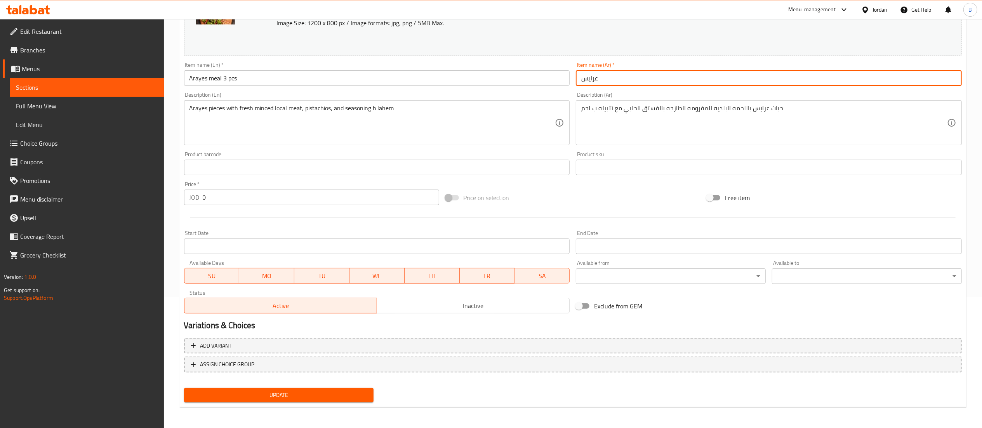
drag, startPoint x: 583, startPoint y: 78, endPoint x: 590, endPoint y: 83, distance: 9.1
click at [583, 78] on input "عرايس" at bounding box center [769, 78] width 386 height 16
click at [684, 82] on input "وجبة عرايس" at bounding box center [769, 78] width 386 height 16
type input "وجبة عرايس 3 حبات"
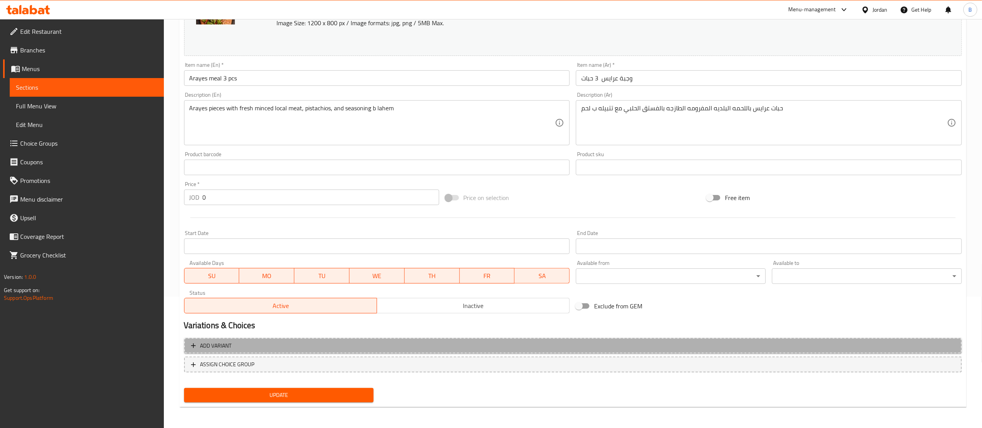
click at [240, 349] on span "Add variant" at bounding box center [573, 346] width 764 height 10
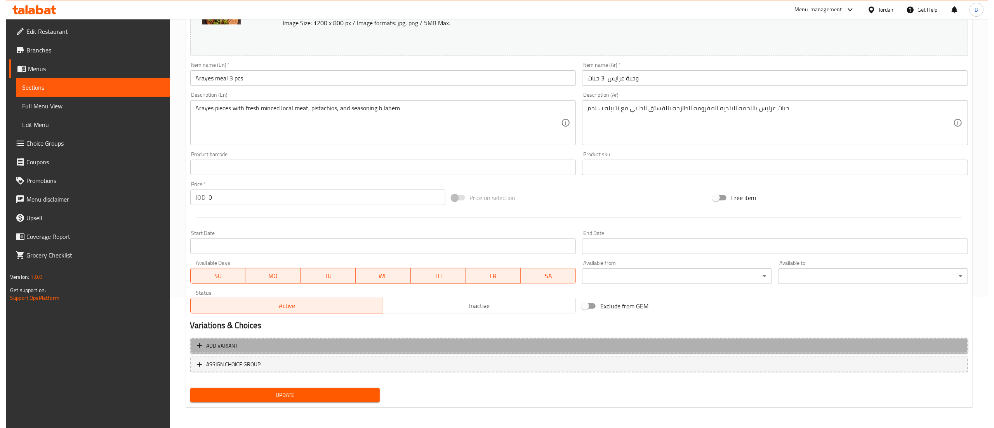
scroll to position [127, 0]
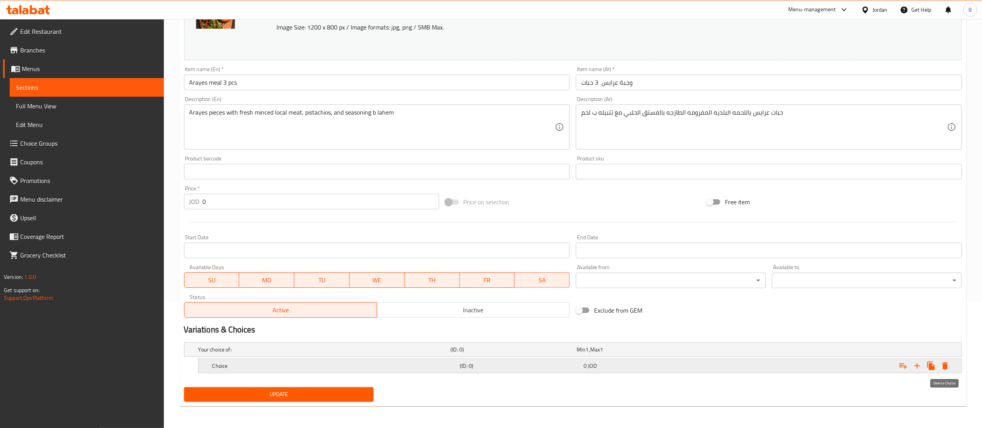
click at [945, 365] on icon "Expand" at bounding box center [945, 365] width 5 height 7
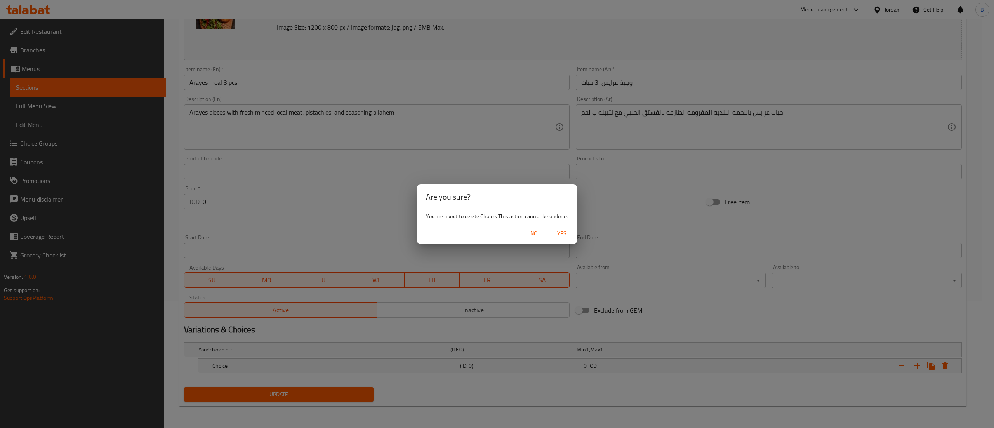
click at [566, 232] on span "Yes" at bounding box center [562, 234] width 19 height 10
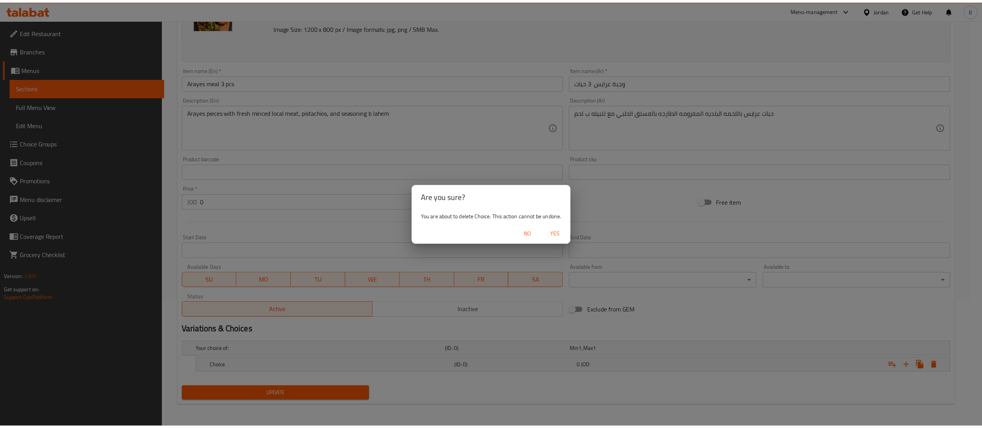
scroll to position [125, 0]
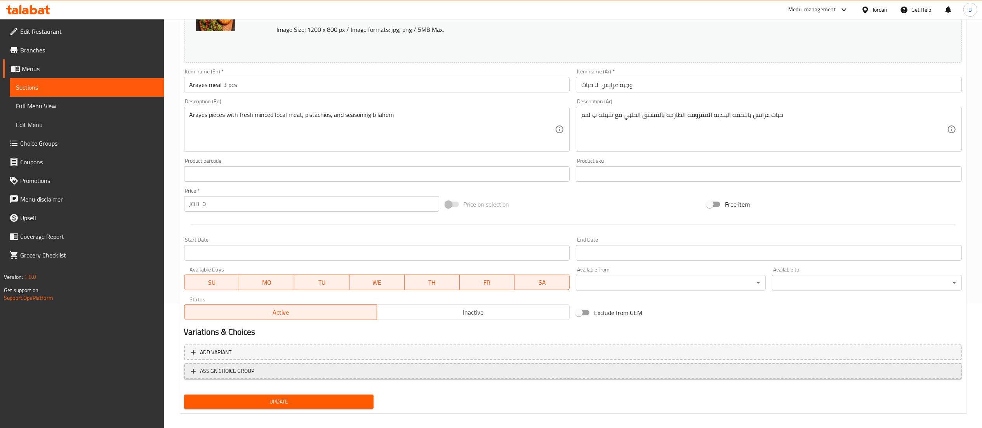
click at [308, 374] on span "ASSIGN CHOICE GROUP" at bounding box center [573, 371] width 764 height 10
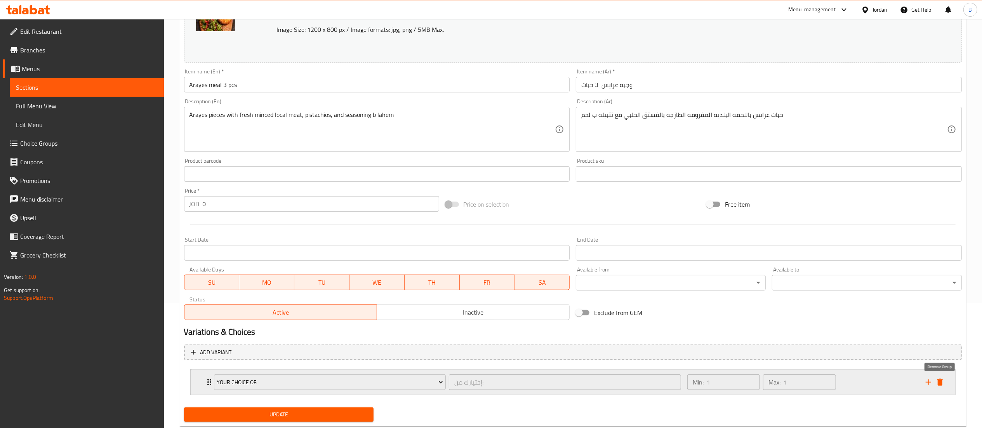
click at [942, 383] on icon "delete" at bounding box center [940, 382] width 5 height 7
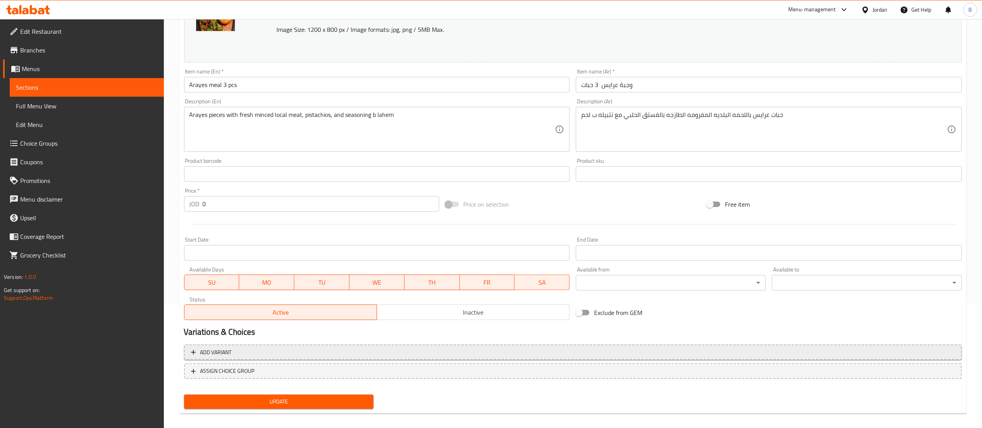
click at [299, 357] on span "Add variant" at bounding box center [573, 353] width 764 height 10
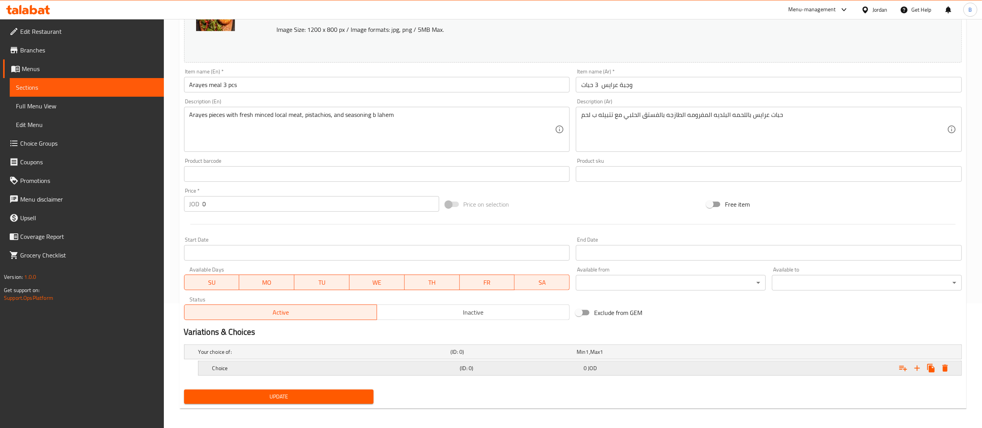
click at [263, 369] on h5 "Choice" at bounding box center [334, 368] width 245 height 8
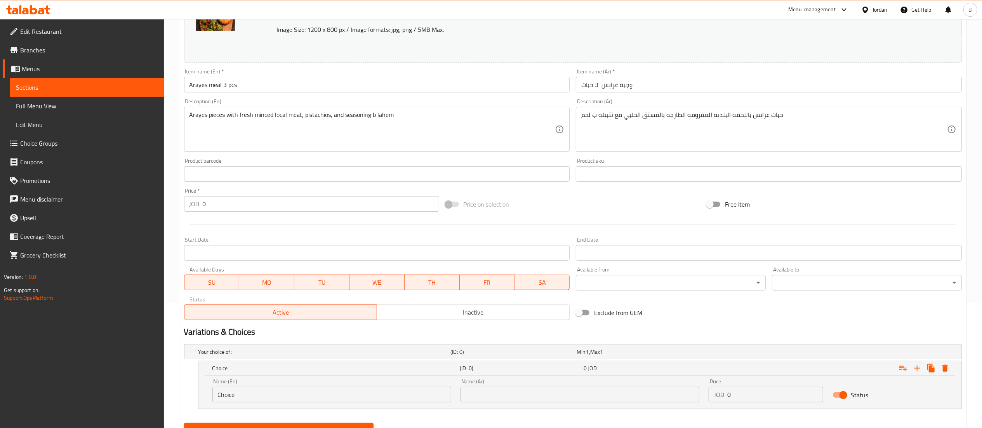
drag, startPoint x: 279, startPoint y: 388, endPoint x: 142, endPoint y: 397, distance: 137.4
click at [170, 393] on div "Home / Restaurants management / Menus / Sections / item / update Arayes section…" at bounding box center [573, 178] width 818 height 569
click at [344, 392] on input "1" at bounding box center [331, 395] width 239 height 16
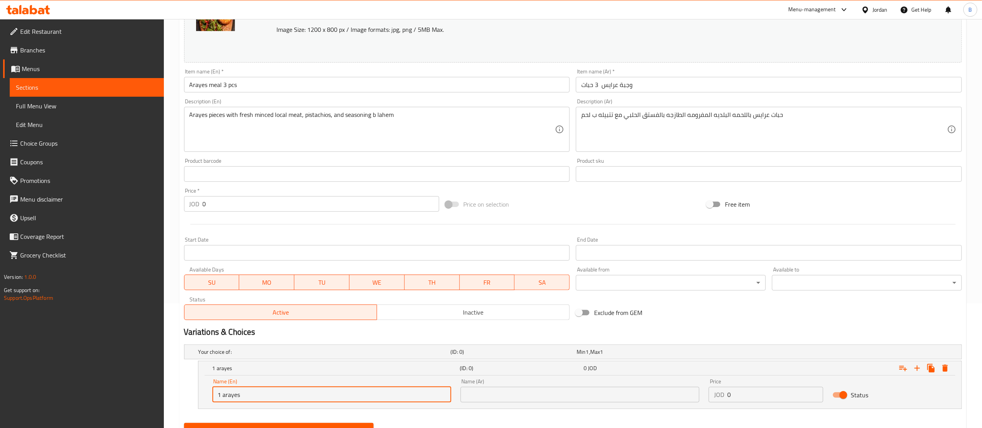
type input "1 arayes"
click at [527, 395] on input "text" at bounding box center [580, 395] width 239 height 16
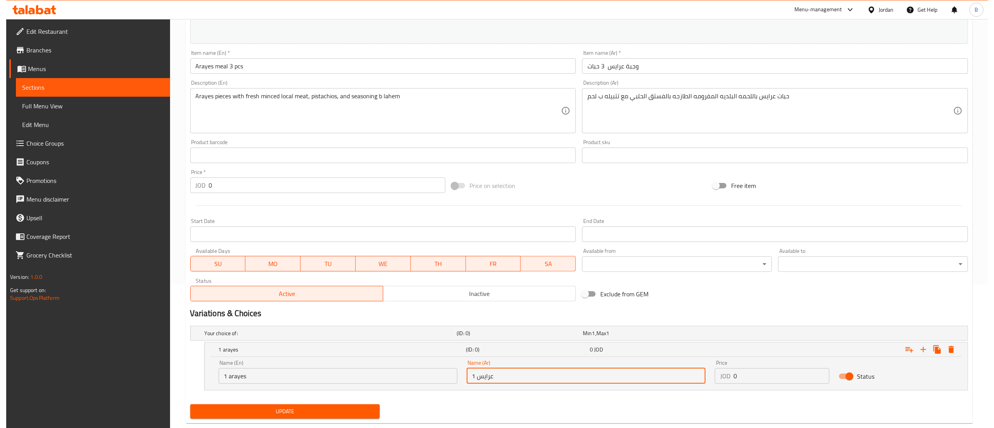
scroll to position [161, 0]
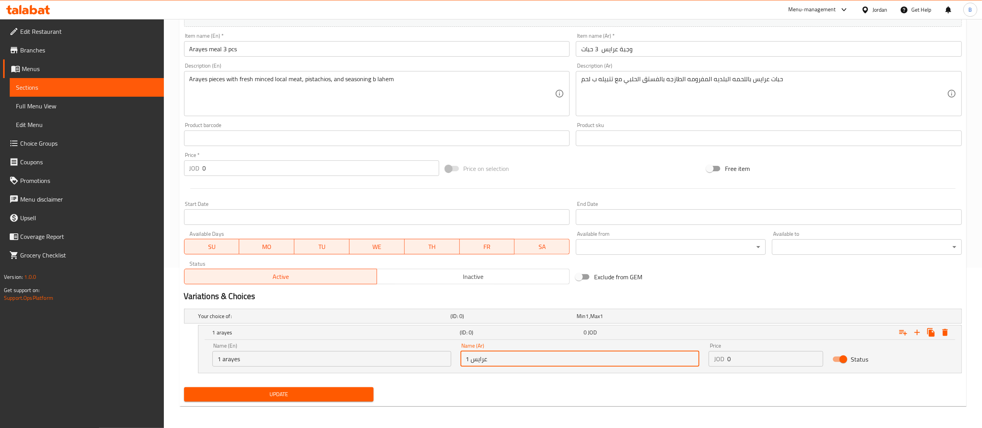
type input "1 عرايس"
click at [946, 333] on icon "Expand" at bounding box center [945, 332] width 5 height 7
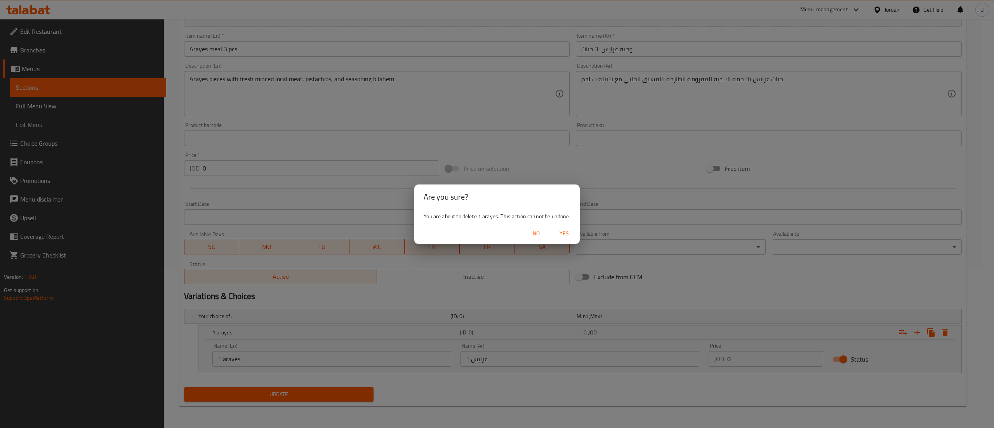
click at [556, 232] on span "Yes" at bounding box center [564, 234] width 19 height 10
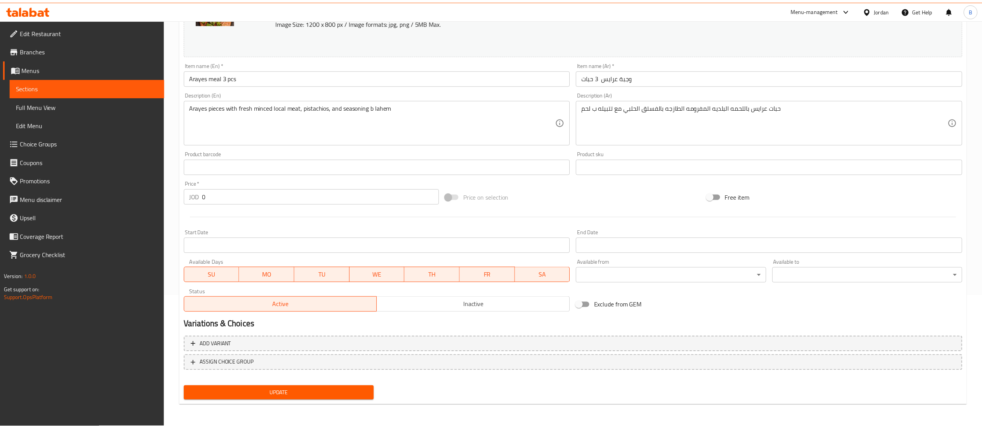
scroll to position [131, 0]
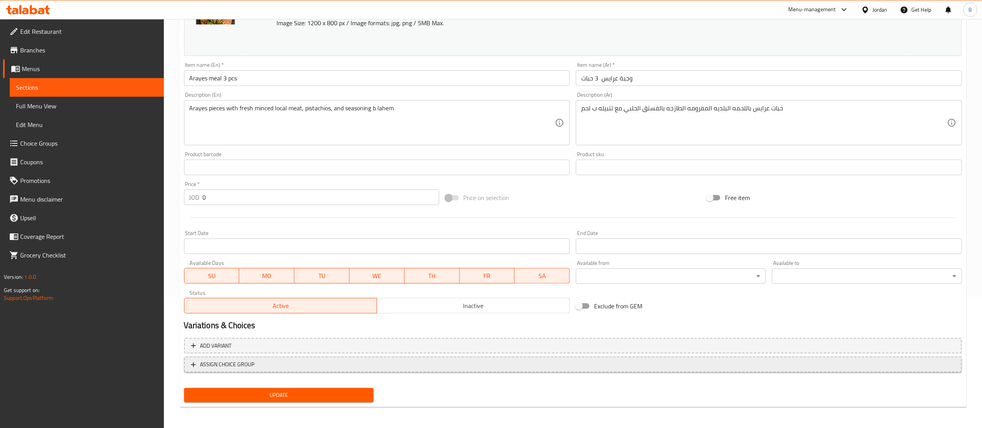
click at [221, 360] on span "ASSIGN CHOICE GROUP" at bounding box center [227, 365] width 54 height 10
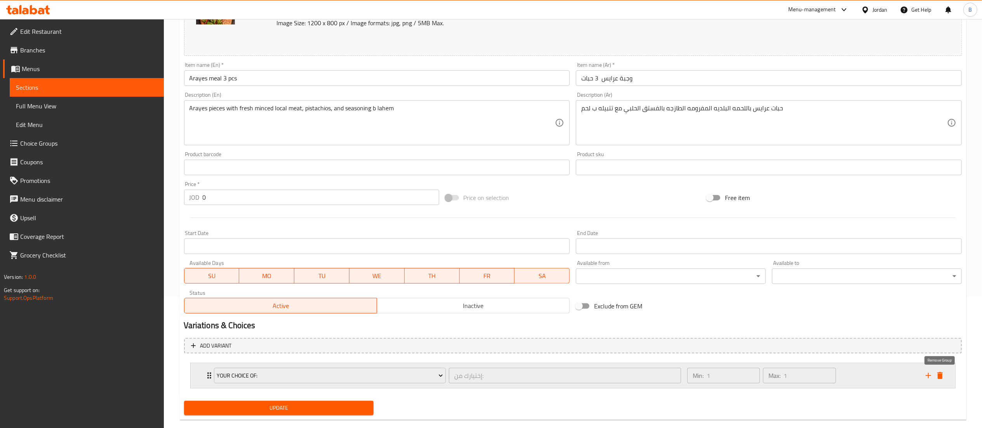
click at [940, 374] on icon "delete" at bounding box center [940, 375] width 5 height 7
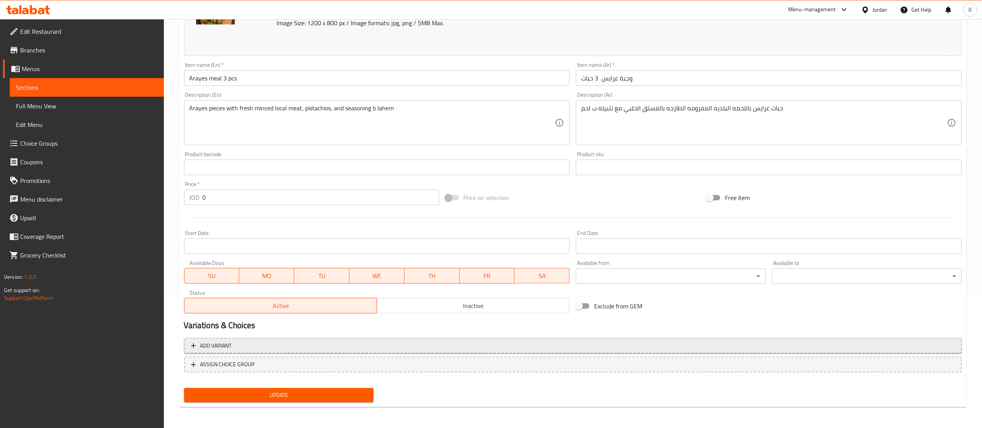
click at [275, 343] on span "Add variant" at bounding box center [573, 346] width 764 height 10
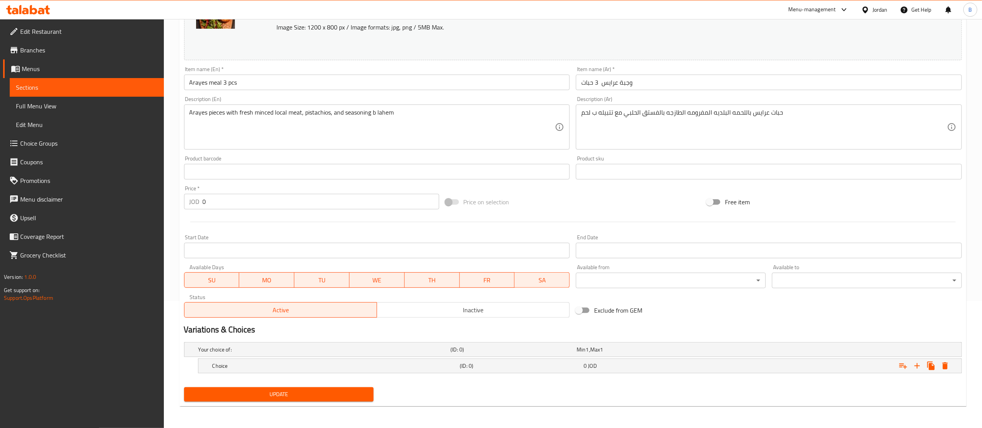
scroll to position [127, 0]
click at [277, 346] on div "Your choice of:" at bounding box center [323, 349] width 252 height 11
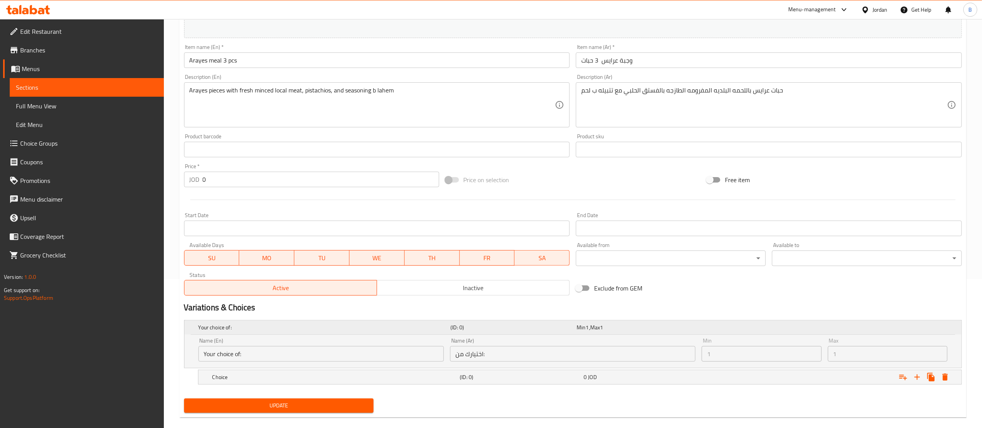
scroll to position [161, 0]
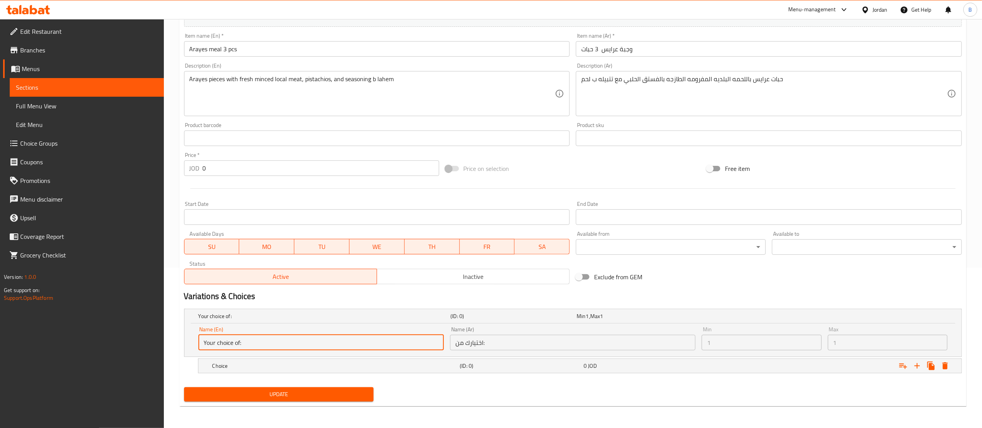
drag, startPoint x: 284, startPoint y: 348, endPoint x: 33, endPoint y: 336, distance: 250.5
click at [36, 336] on div "Edit Restaurant Branches Menus Sections Full Menu View Edit Menu Choice Groups …" at bounding box center [491, 143] width 982 height 569
click at [294, 368] on h5 "Choice" at bounding box center [334, 366] width 245 height 8
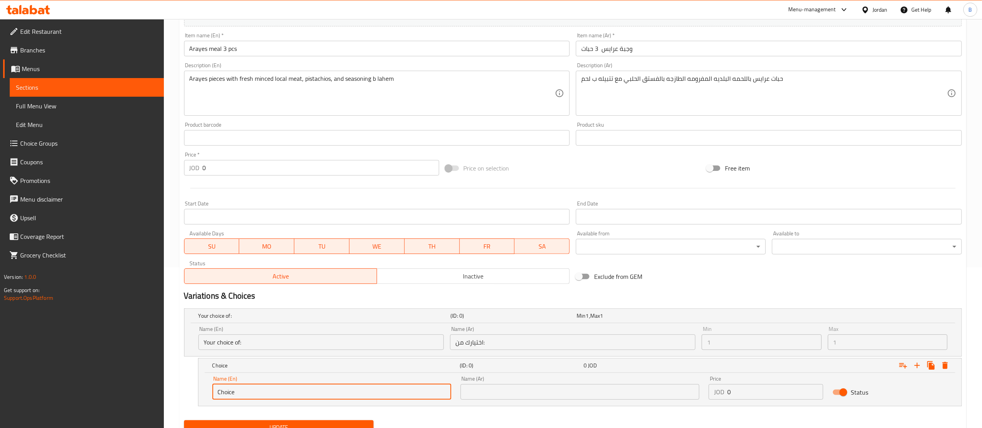
drag, startPoint x: 291, startPoint y: 388, endPoint x: 45, endPoint y: 361, distance: 247.8
click at [45, 361] on div "Edit Restaurant Branches Menus Sections Full Menu View Edit Menu Choice Groups …" at bounding box center [491, 159] width 982 height 603
type input "1 arayes"
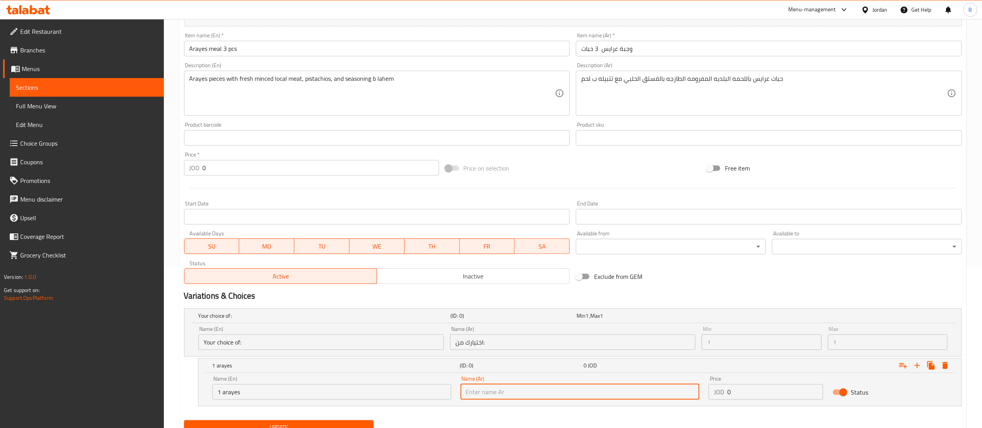
click at [507, 394] on input "text" at bounding box center [580, 392] width 239 height 16
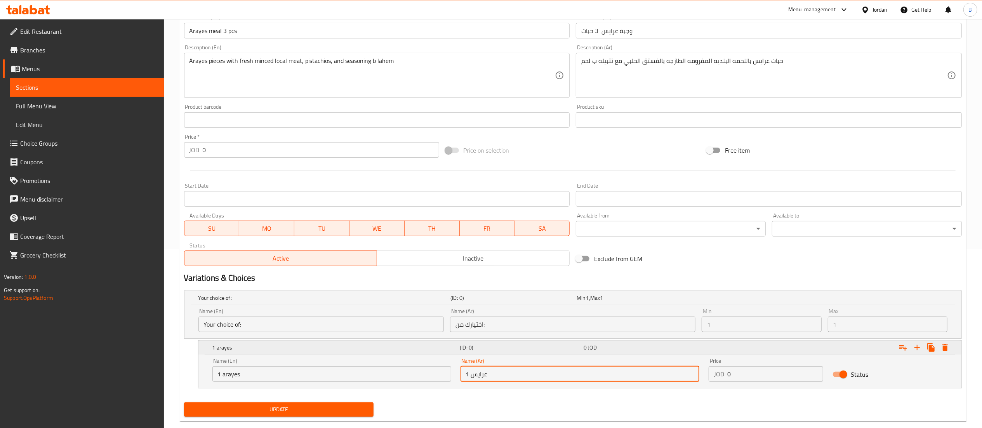
scroll to position [194, 0]
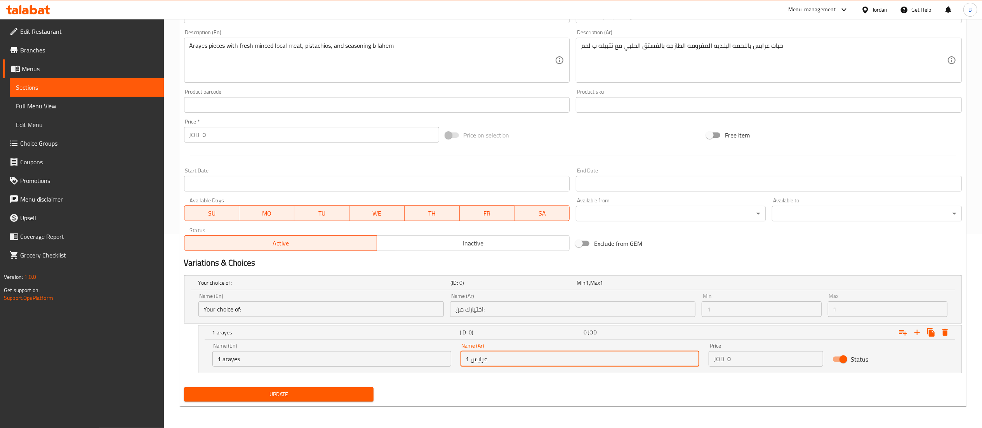
type input "1 عرايس"
click at [348, 393] on span "Update" at bounding box center [279, 395] width 178 height 10
click at [788, 362] on input "0" at bounding box center [776, 359] width 96 height 16
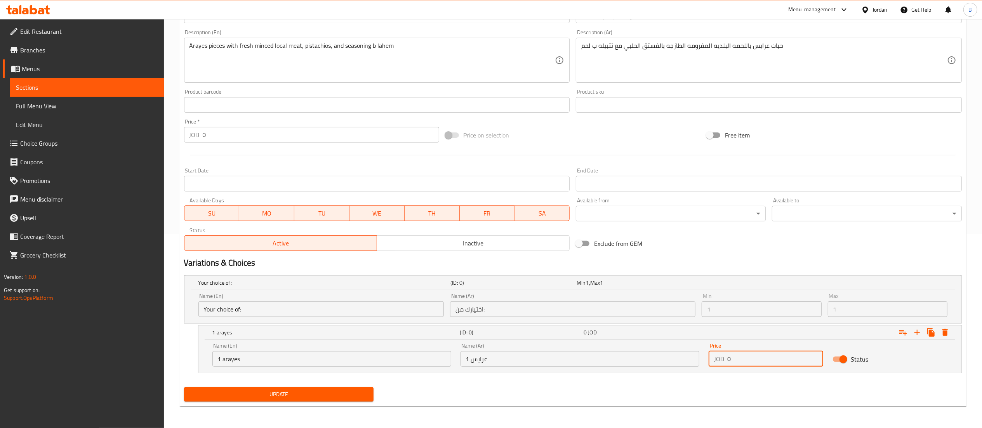
drag, startPoint x: 296, startPoint y: 363, endPoint x: 41, endPoint y: 388, distance: 255.7
click at [5, 374] on div "Edit Restaurant Branches Menus Sections Full Menu View Edit Menu Choice Groups …" at bounding box center [491, 126] width 982 height 603
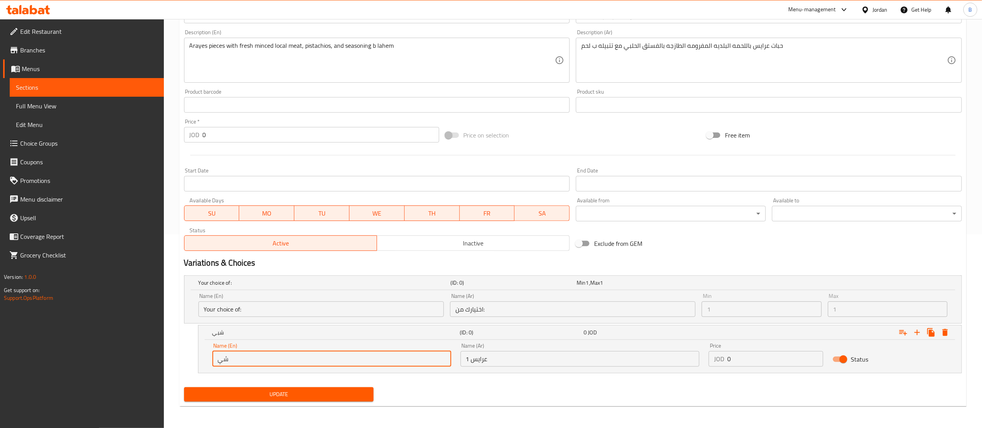
type input "ش"
type input "add cheese on 1 arayes"
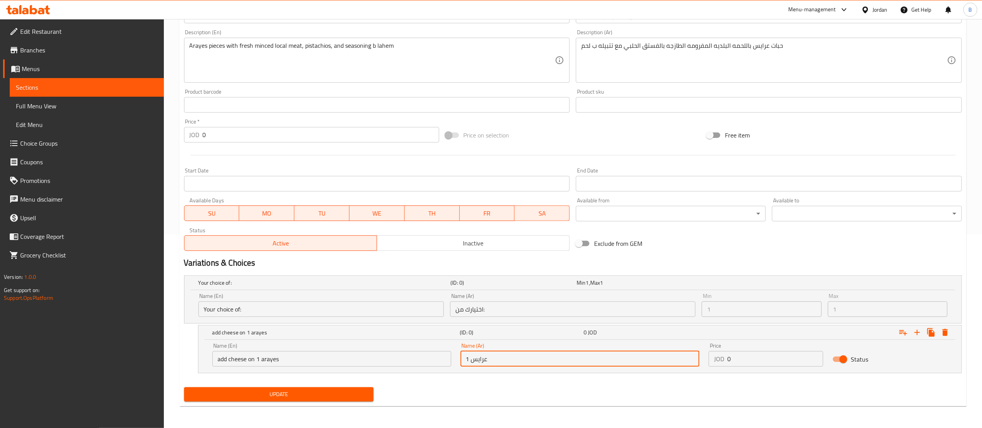
drag, startPoint x: 545, startPoint y: 354, endPoint x: 245, endPoint y: 376, distance: 301.5
click at [271, 372] on div "Name (En) add cheese on 1 arayes Name (En) Name (Ar) 1 عرايس Name (Ar) Price JO…" at bounding box center [580, 356] width 763 height 33
type input "اضافة جبنة على 1 عرايس"
click at [749, 355] on input "0" at bounding box center [776, 359] width 96 height 16
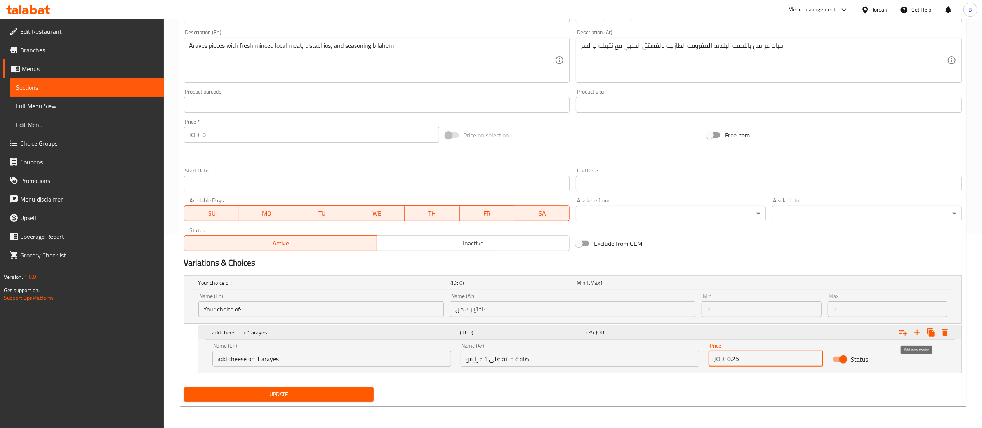
type input "0.25"
click at [912, 329] on button "Expand" at bounding box center [918, 333] width 14 height 14
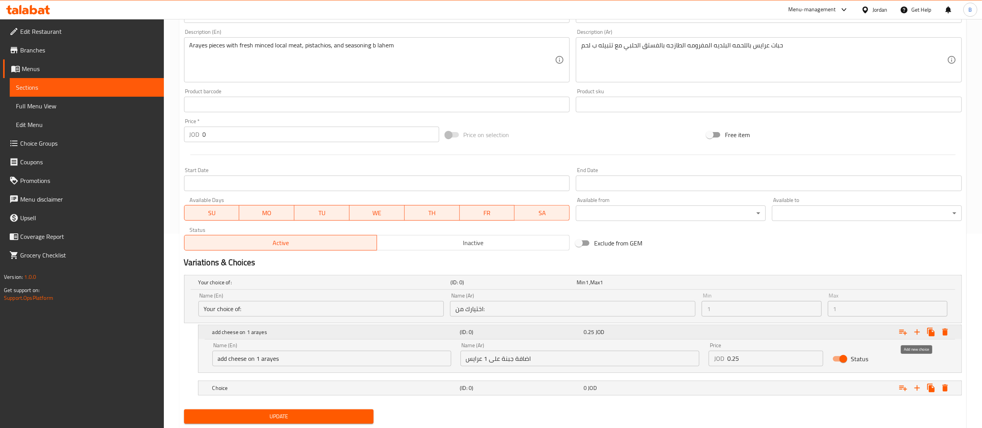
click at [912, 329] on button "Expand" at bounding box center [918, 332] width 14 height 14
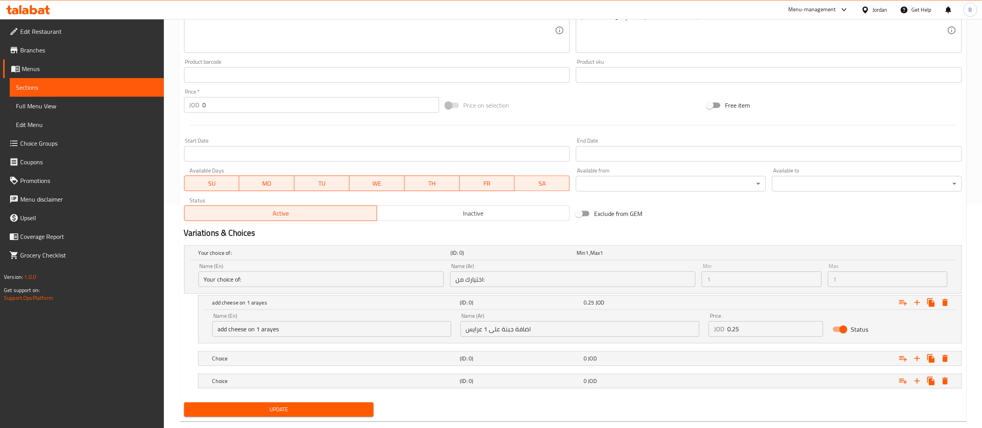
scroll to position [240, 0]
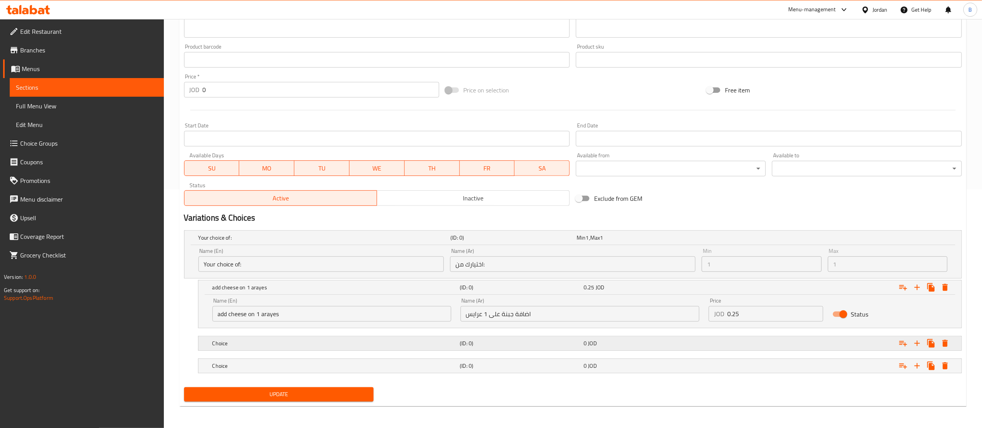
click at [231, 341] on h5 "Choice" at bounding box center [334, 344] width 245 height 8
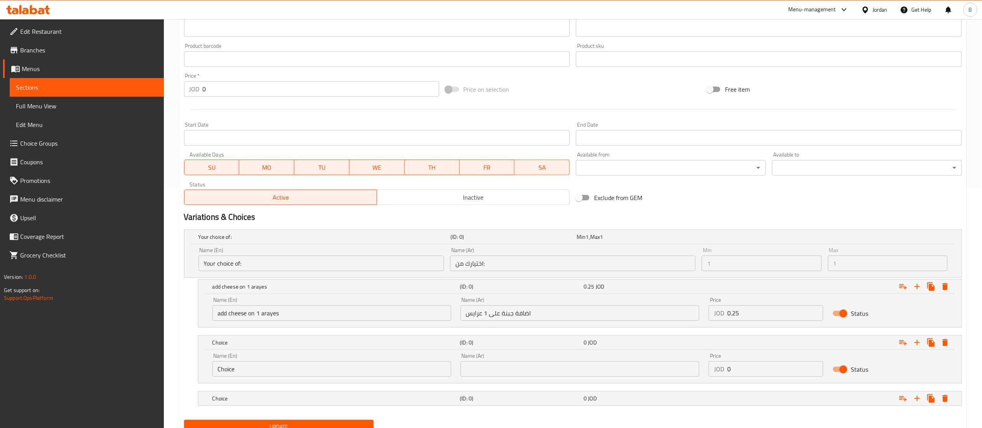
drag, startPoint x: 286, startPoint y: 363, endPoint x: 139, endPoint y: 366, distance: 147.6
click at [139, 366] on div "Edit Restaurant Branches Menus Sections Full Menu View Edit Menu Choice Groups …" at bounding box center [491, 119] width 982 height 681
drag, startPoint x: 211, startPoint y: 307, endPoint x: 69, endPoint y: 317, distance: 142.9
click at [69, 317] on div "Edit Restaurant Branches Menus Sections Full Menu View Edit Menu Choice Groups …" at bounding box center [491, 119] width 982 height 681
click at [322, 315] on input "add cheese on 1 arayes" at bounding box center [331, 313] width 239 height 16
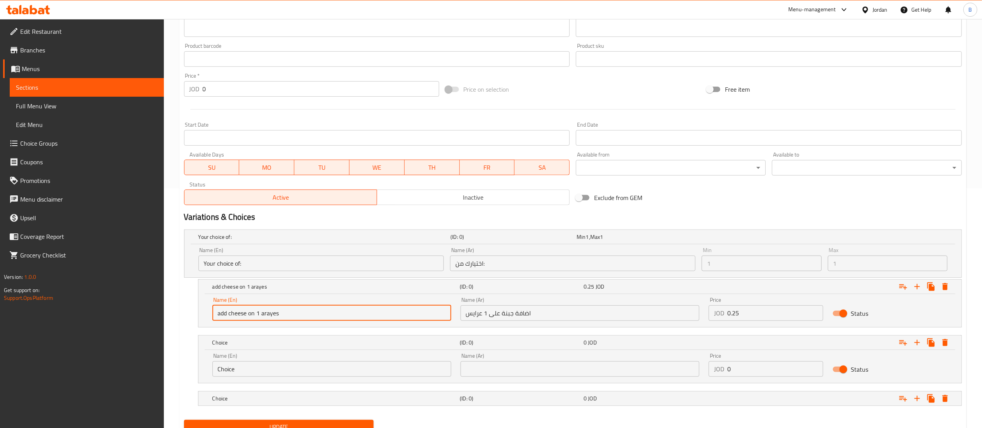
drag, startPoint x: 324, startPoint y: 315, endPoint x: 148, endPoint y: 315, distance: 176.0
click at [148, 315] on div "Edit Restaurant Branches Menus Sections Full Menu View Edit Menu Choice Groups …" at bounding box center [491, 119] width 982 height 681
drag, startPoint x: 138, startPoint y: 362, endPoint x: 0, endPoint y: 363, distance: 138.3
click at [75, 362] on div "Edit Restaurant Branches Menus Sections Full Menu View Edit Menu Choice Groups …" at bounding box center [491, 119] width 982 height 681
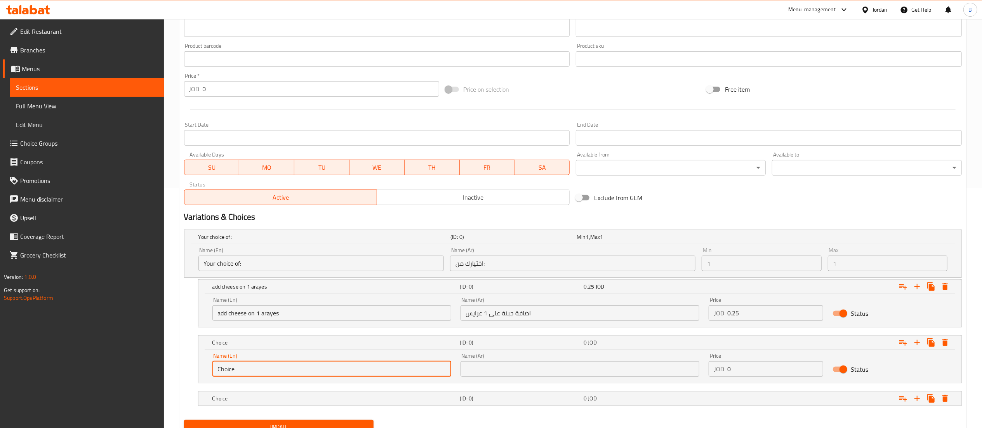
paste input "add cheese on 1 arayes"
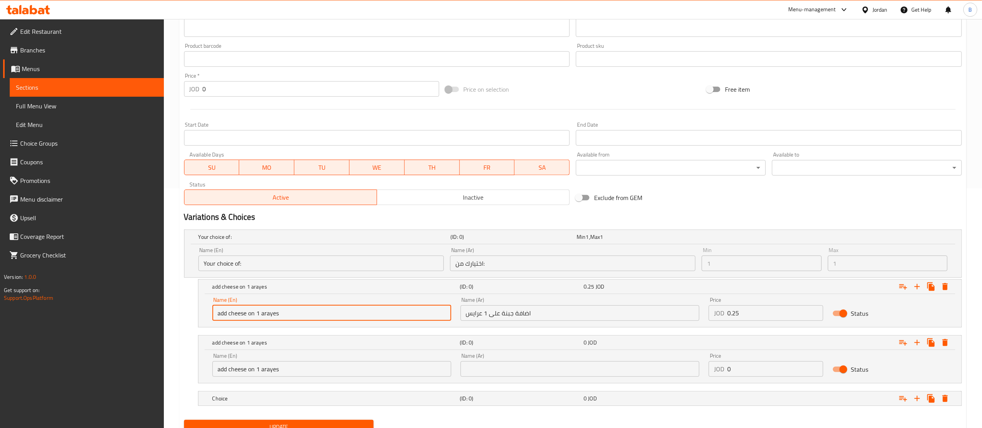
click at [256, 312] on input "add cheese on 1 arayes" at bounding box center [331, 313] width 239 height 16
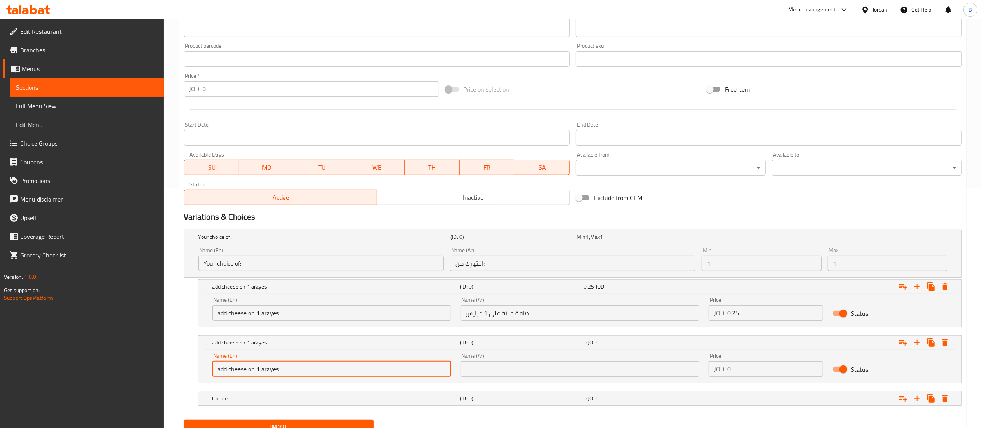
click at [257, 369] on input "add cheese on 1 arayes" at bounding box center [331, 369] width 239 height 16
type input "add cheese on 2 arayes"
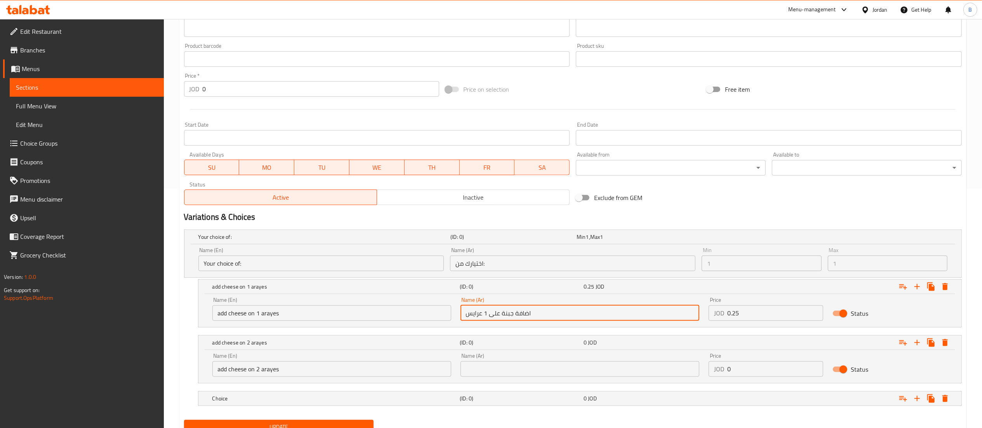
drag, startPoint x: 537, startPoint y: 315, endPoint x: 361, endPoint y: 315, distance: 175.6
click at [371, 315] on div "Name (En) add cheese on 1 arayes Name (En) Name (Ar) اضافة جبنة على 1 عرايس Nam…" at bounding box center [580, 309] width 745 height 33
click at [496, 364] on input "text" at bounding box center [580, 369] width 239 height 16
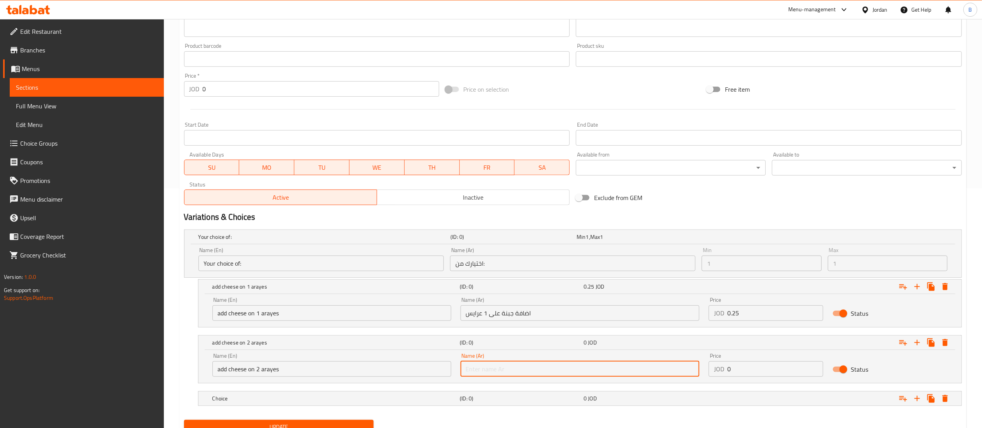
paste input "اضافة جبنة على 1 عرايس"
click at [487, 371] on input "اضافة جبنة على 1 عرايس" at bounding box center [580, 369] width 239 height 16
type input "اضافة جبنة على 2 عرايس"
click at [788, 366] on input "0" at bounding box center [776, 369] width 96 height 16
click at [774, 374] on input "0" at bounding box center [776, 369] width 96 height 16
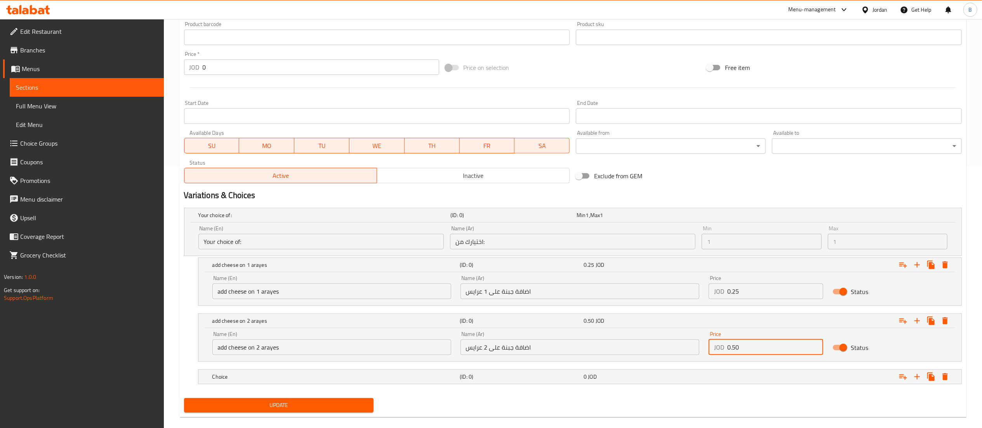
scroll to position [273, 0]
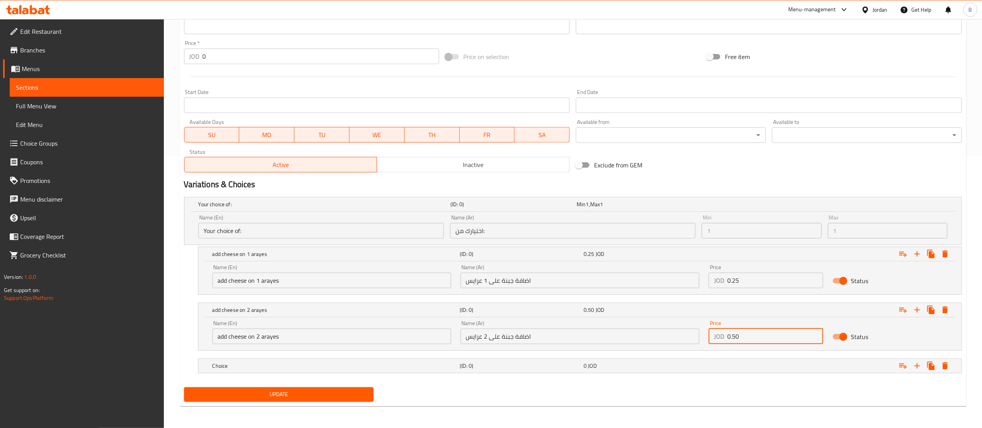
type input "0.50"
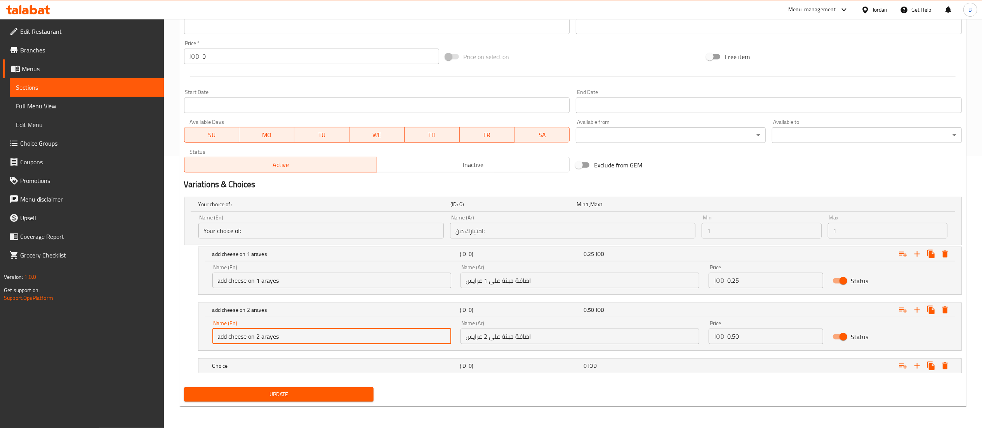
drag, startPoint x: 299, startPoint y: 337, endPoint x: 110, endPoint y: 335, distance: 189.2
click at [112, 335] on div "Edit Restaurant Branches Menus Sections Full Menu View Edit Menu Choice Groups …" at bounding box center [491, 87] width 982 height 681
click at [251, 365] on h5 "Choice" at bounding box center [334, 366] width 245 height 8
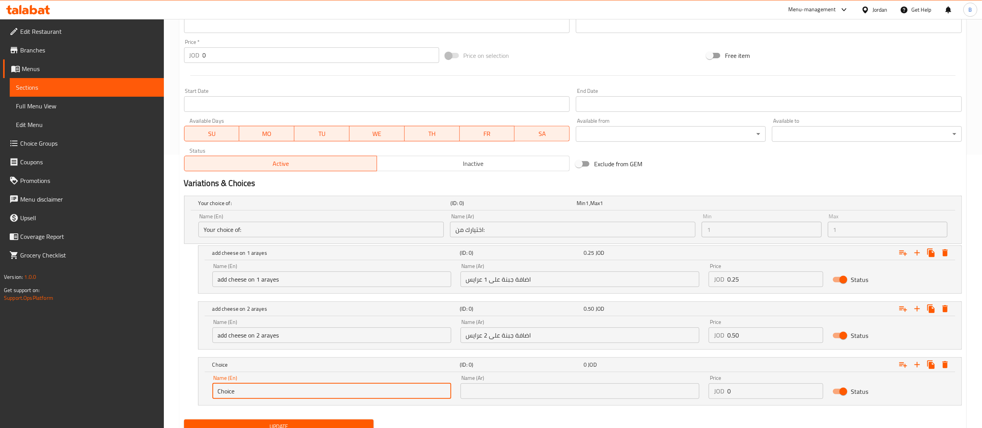
click at [278, 390] on input "Choice" at bounding box center [331, 391] width 239 height 16
drag, startPoint x: 256, startPoint y: 391, endPoint x: 135, endPoint y: 395, distance: 120.5
click at [124, 388] on div "Edit Restaurant Branches Menus Sections Full Menu View Edit Menu Choice Groups …" at bounding box center [491, 103] width 982 height 715
paste input "add cheese on 2 arayes"
drag, startPoint x: 256, startPoint y: 390, endPoint x: 263, endPoint y: 388, distance: 7.2
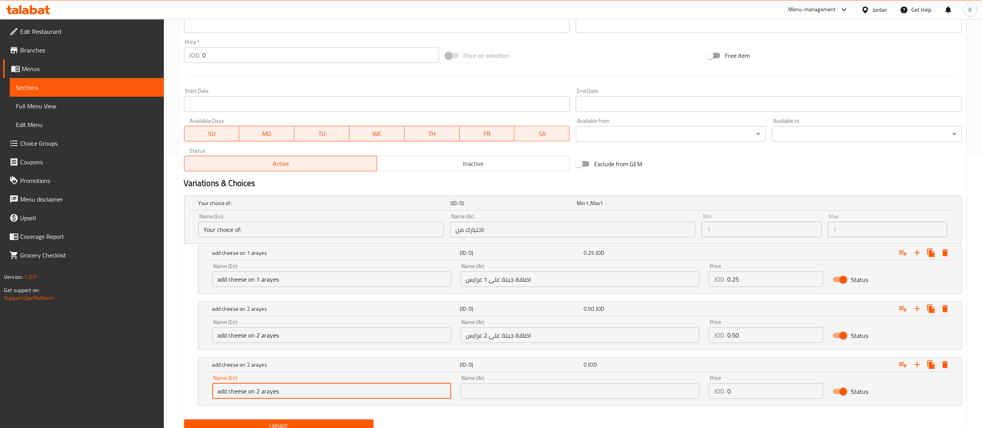
click at [263, 388] on input "add cheese on 2 arayes" at bounding box center [331, 391] width 239 height 16
type input "add cheese on3 arayes"
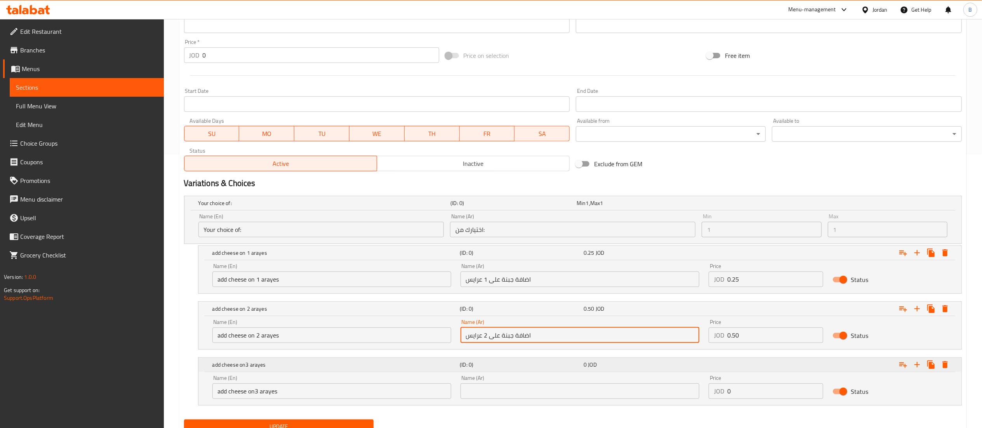
drag, startPoint x: 554, startPoint y: 337, endPoint x: 197, endPoint y: 376, distance: 358.3
click at [209, 376] on div "Your choice of: (ID: 0) Min 1 , Max 1 Name (En) Your choice of: Name (En) Name …" at bounding box center [573, 305] width 784 height 224
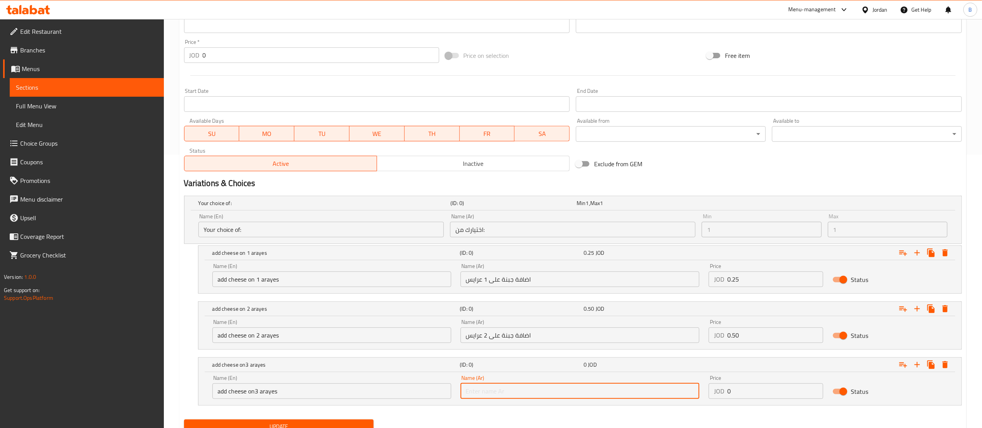
drag, startPoint x: 474, startPoint y: 385, endPoint x: 477, endPoint y: 388, distance: 4.1
click at [474, 385] on input "text" at bounding box center [580, 391] width 239 height 16
paste input "اضافة جبنة على 2 عرايس"
click at [487, 391] on input "اضافة جبنة على 2 عرايس" at bounding box center [580, 391] width 239 height 16
type input "اضافة جبنة على 3 عرايس"
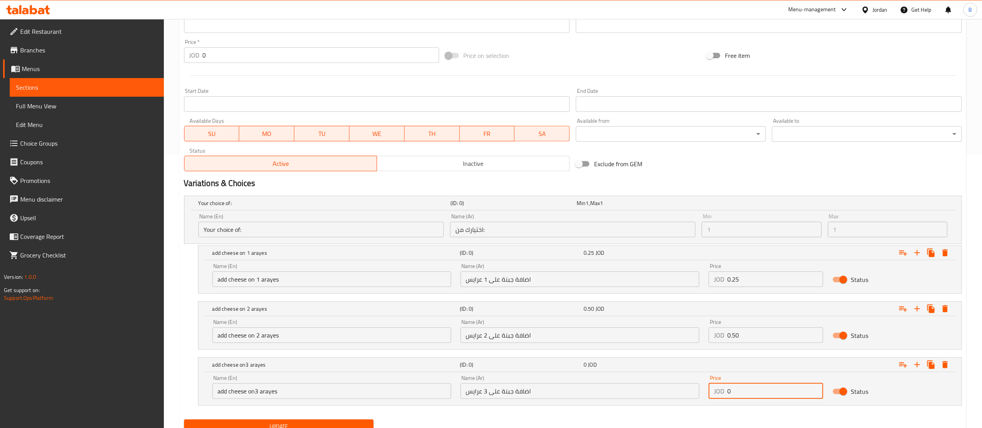
click at [789, 399] on input "0" at bounding box center [776, 391] width 96 height 16
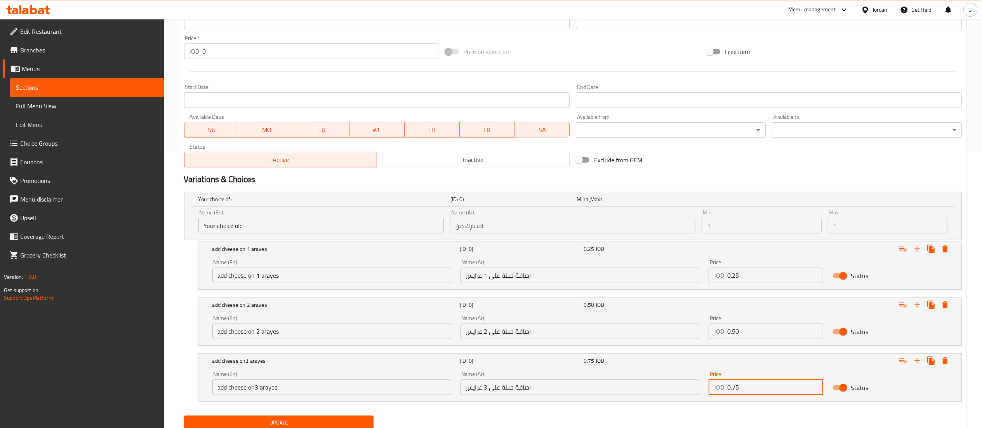
scroll to position [306, 0]
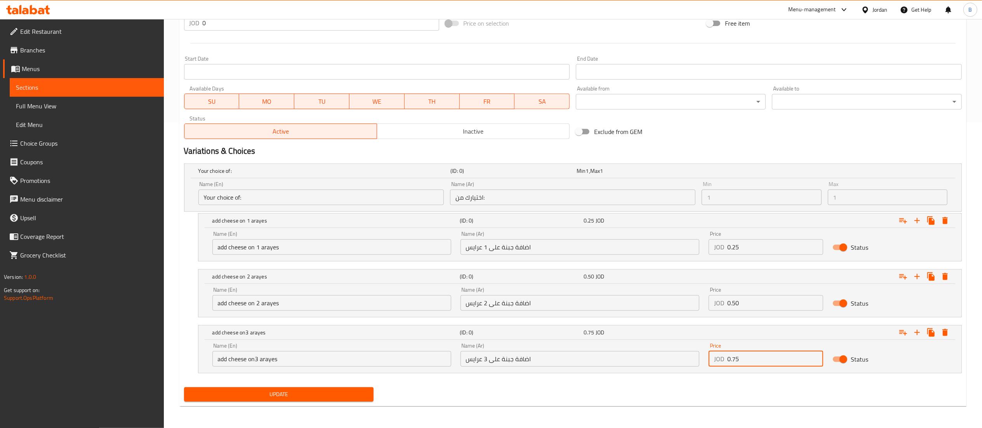
type input "0.75"
click at [302, 394] on span "Update" at bounding box center [279, 395] width 178 height 10
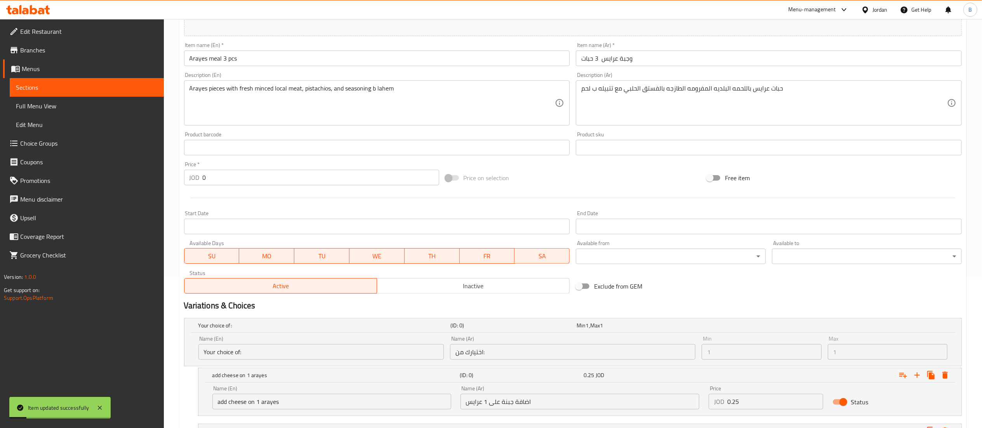
scroll to position [0, 0]
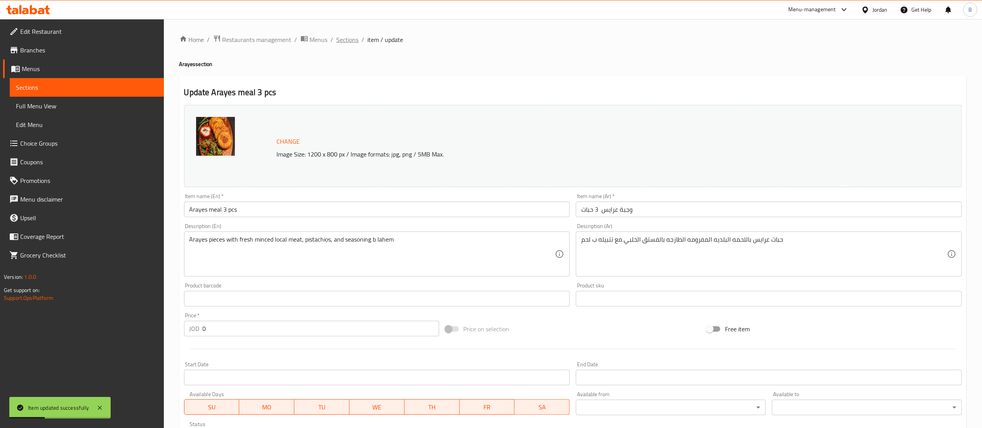
click at [349, 44] on span "Sections" at bounding box center [348, 39] width 22 height 9
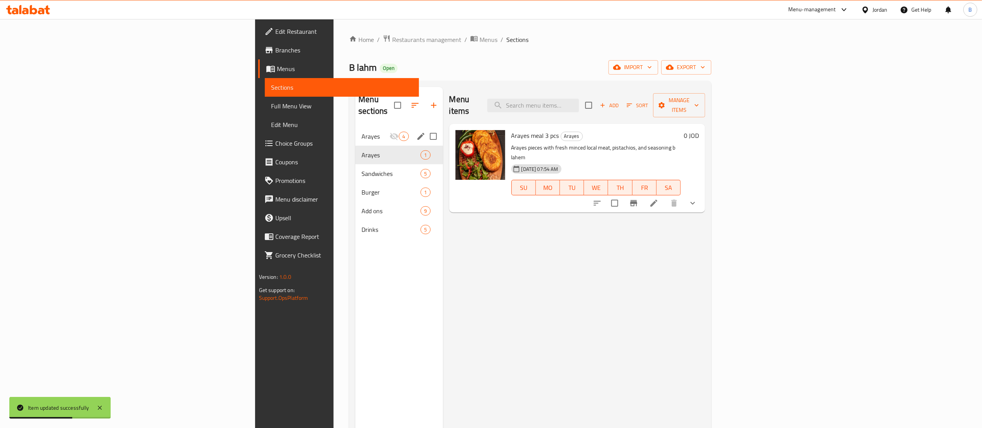
click at [362, 132] on span "Arayes" at bounding box center [376, 136] width 28 height 9
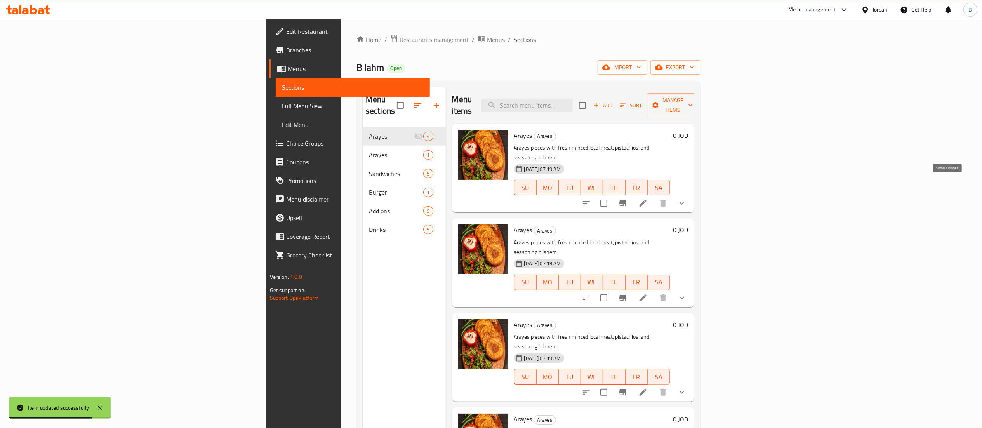
click at [687, 199] on icon "show more" at bounding box center [681, 203] width 9 height 9
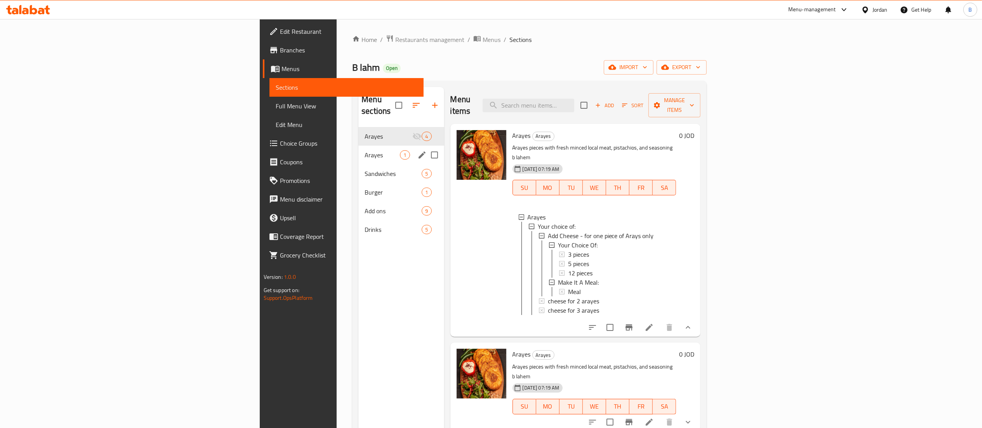
click at [365, 150] on span "Arayes" at bounding box center [382, 154] width 35 height 9
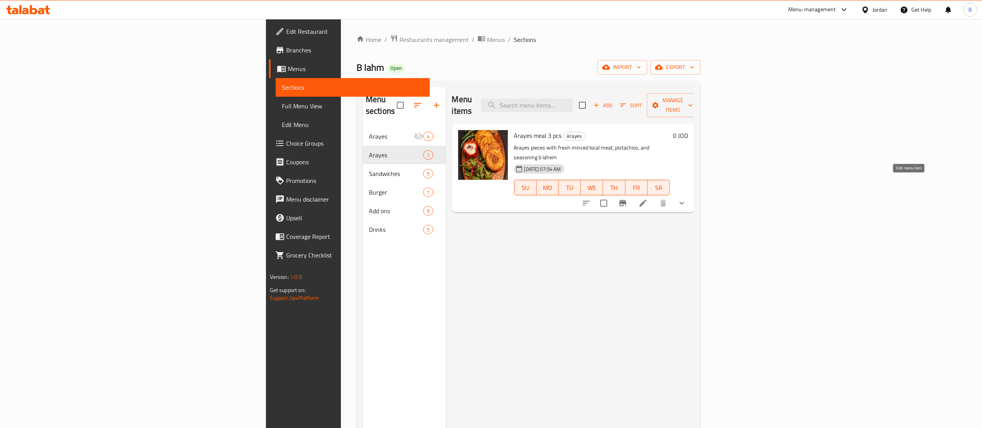
click at [648, 199] on icon at bounding box center [643, 203] width 9 height 9
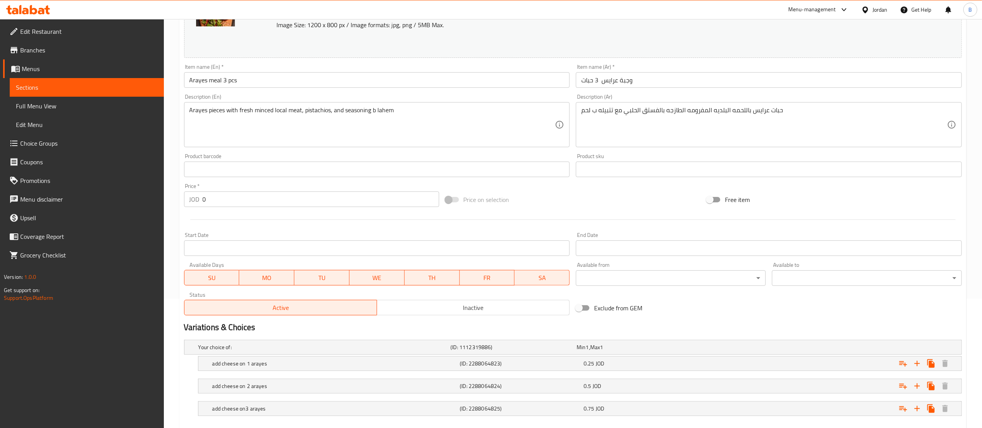
scroll to position [173, 0]
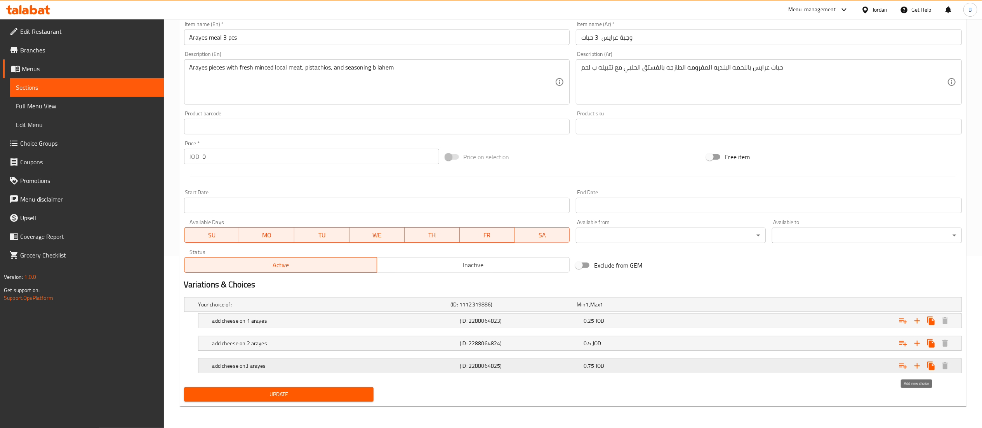
click at [918, 368] on icon "Expand" at bounding box center [917, 365] width 9 height 9
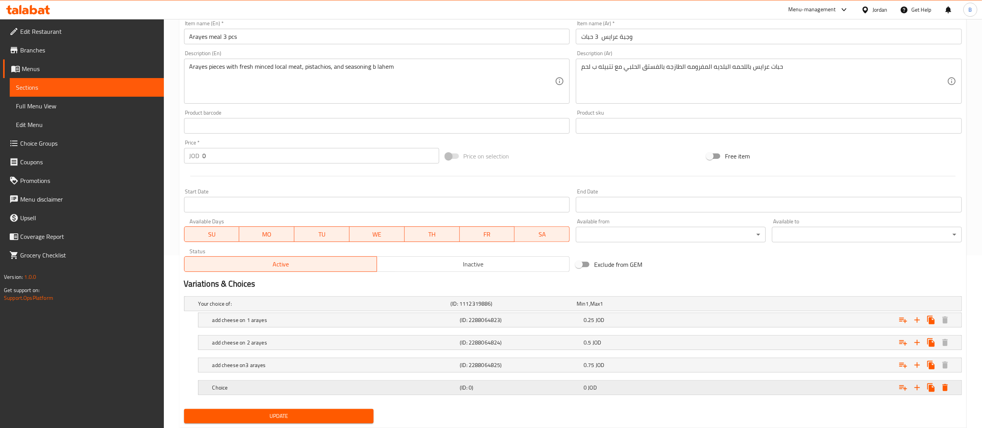
click at [326, 390] on h5 "Choice" at bounding box center [334, 388] width 245 height 8
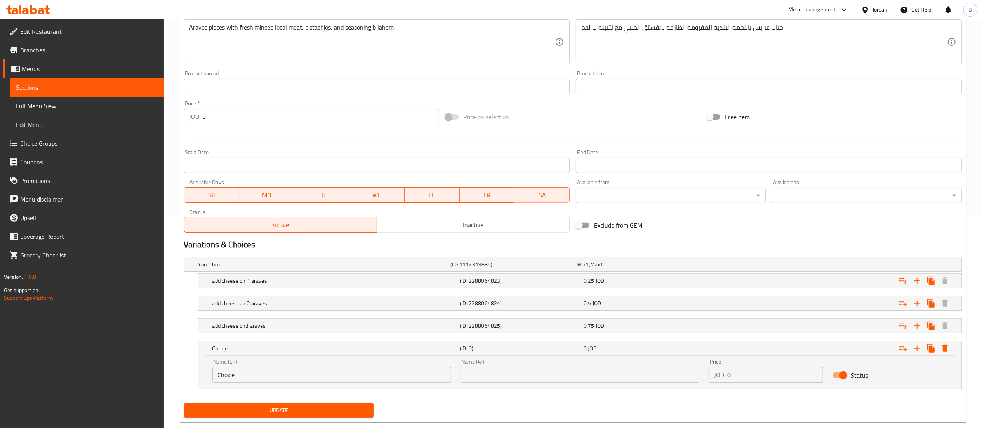
scroll to position [229, 0]
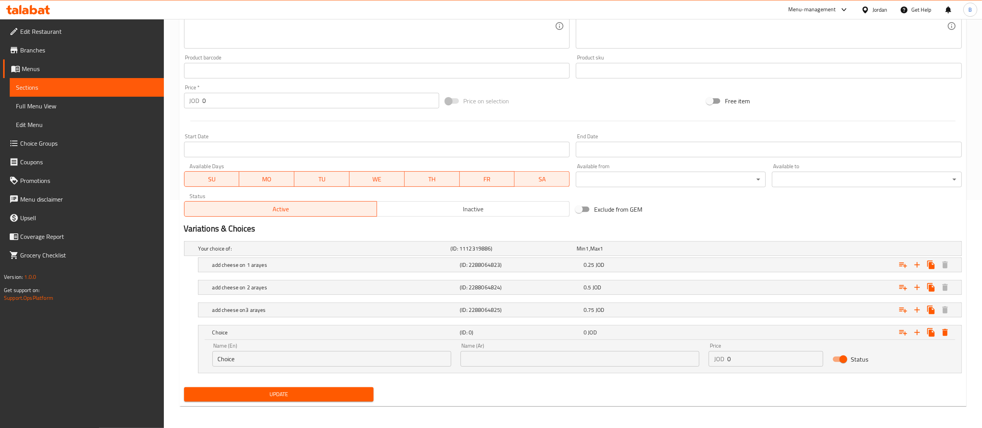
drag, startPoint x: 265, startPoint y: 362, endPoint x: 37, endPoint y: 362, distance: 227.6
click at [57, 362] on div "Edit Restaurant Branches Menus Sections Full Menu View Edit Menu Choice Groups …" at bounding box center [491, 109] width 982 height 637
type input "make it a meal"
click at [516, 357] on input "text" at bounding box center [580, 359] width 239 height 16
type input "اعملها وجبة"
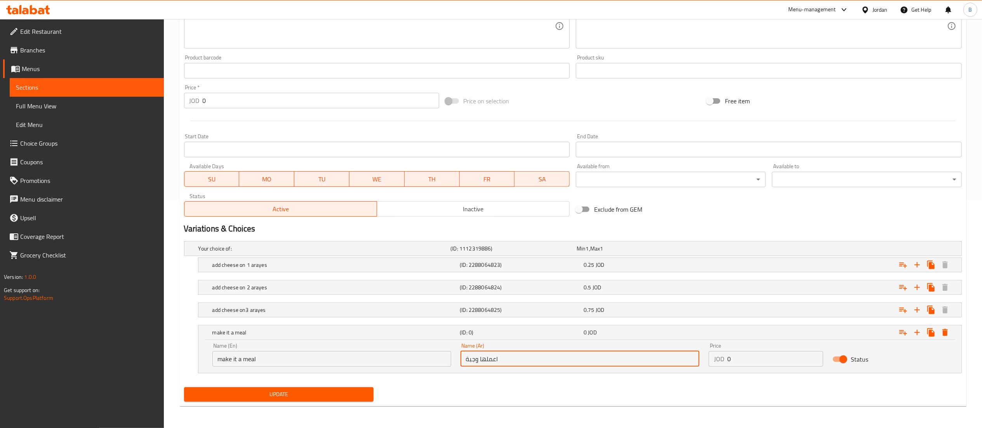
drag, startPoint x: 746, startPoint y: 363, endPoint x: 662, endPoint y: 365, distance: 83.5
click at [682, 362] on div "Name (En) make it a meal Name (En) Name (Ar) اعملها وجبة Name (Ar) Price JOD 0 …" at bounding box center [580, 354] width 745 height 33
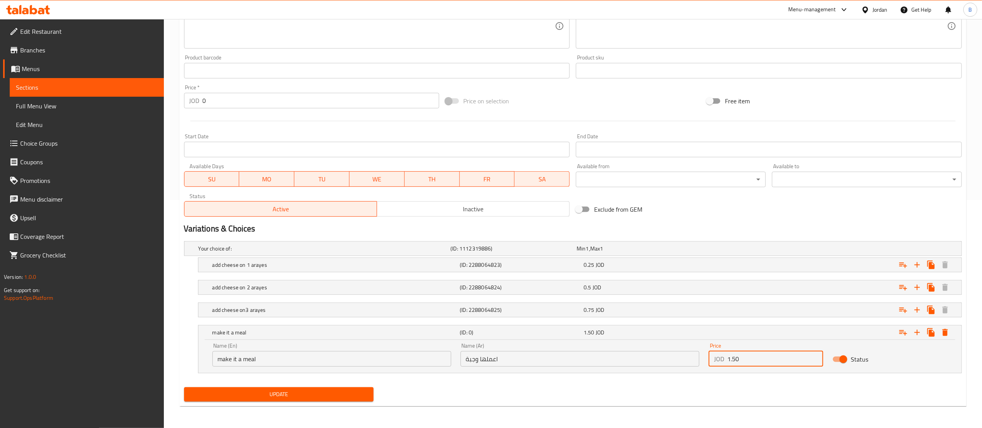
type input "1.50"
click at [329, 390] on span "Update" at bounding box center [279, 395] width 178 height 10
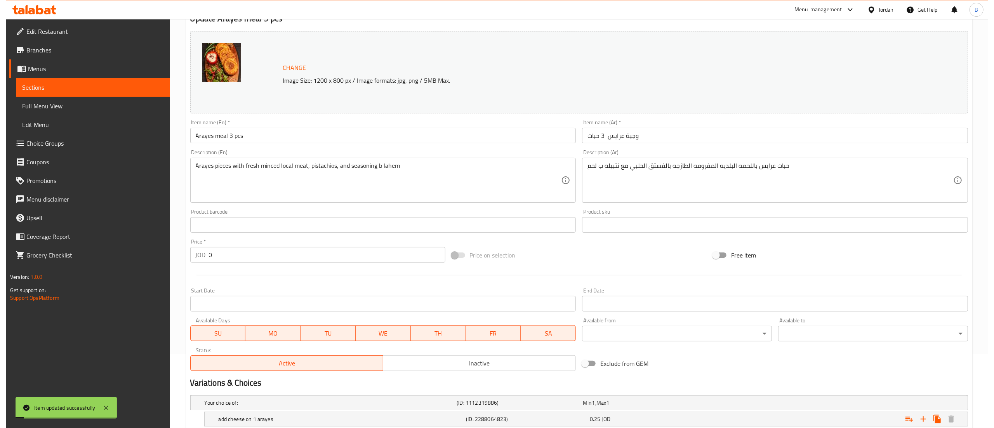
scroll to position [0, 0]
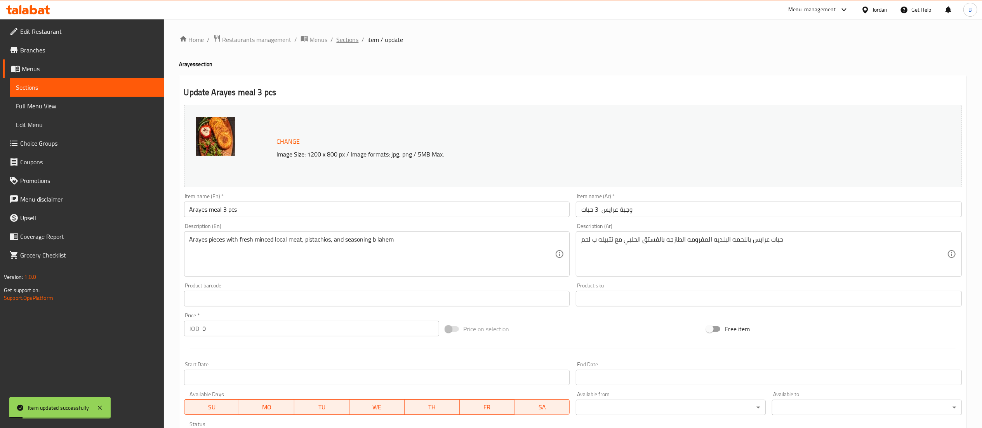
click at [345, 37] on span "Sections" at bounding box center [348, 39] width 22 height 9
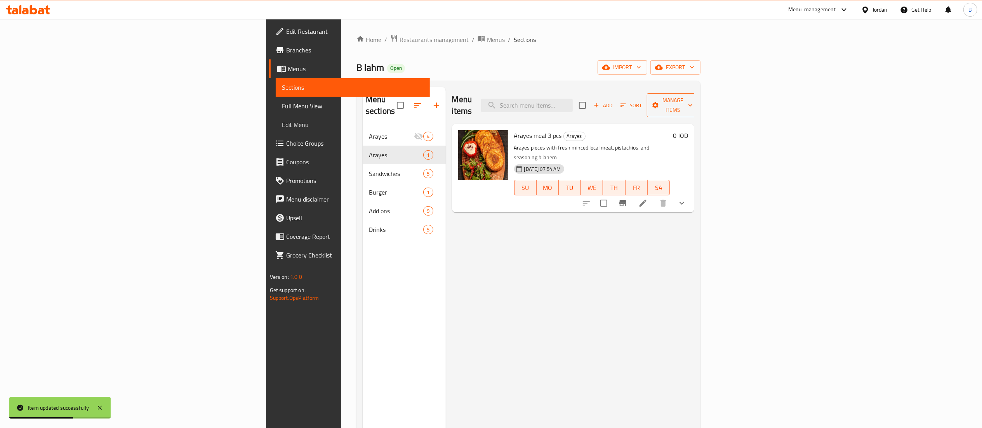
click at [693, 98] on span "Manage items" at bounding box center [673, 105] width 40 height 19
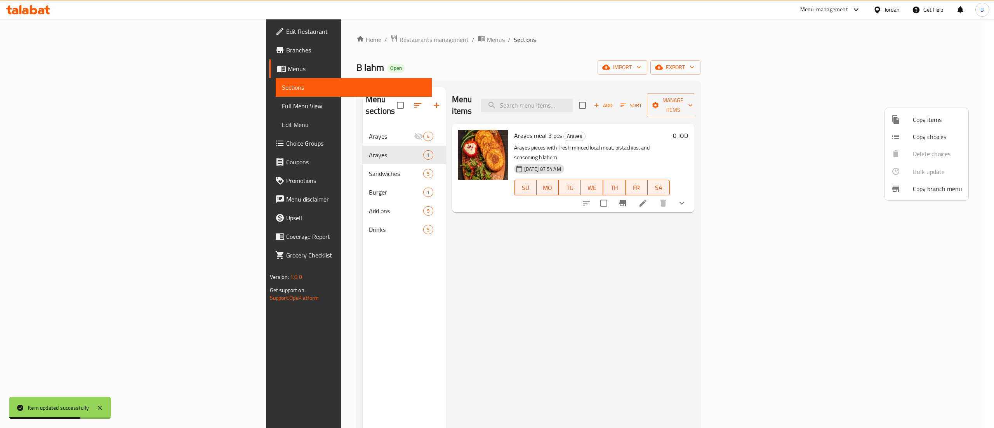
click at [942, 118] on span "Copy items" at bounding box center [937, 119] width 49 height 9
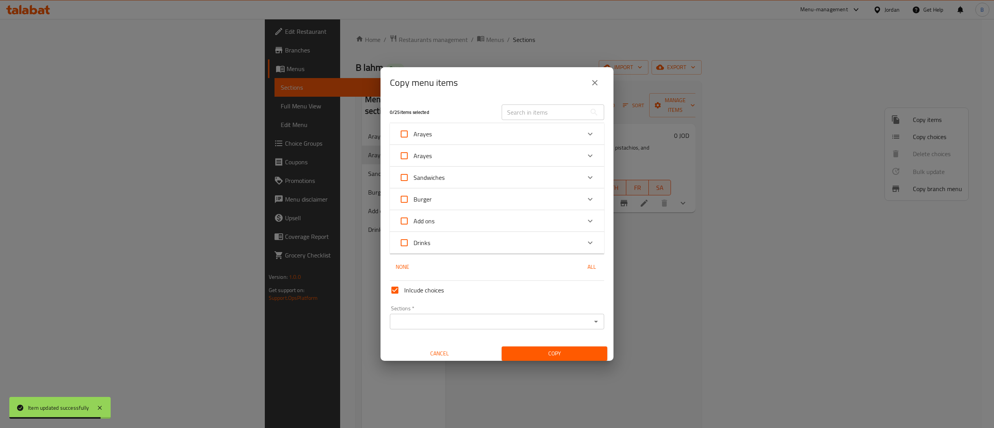
click at [586, 158] on icon "Expand" at bounding box center [590, 155] width 9 height 9
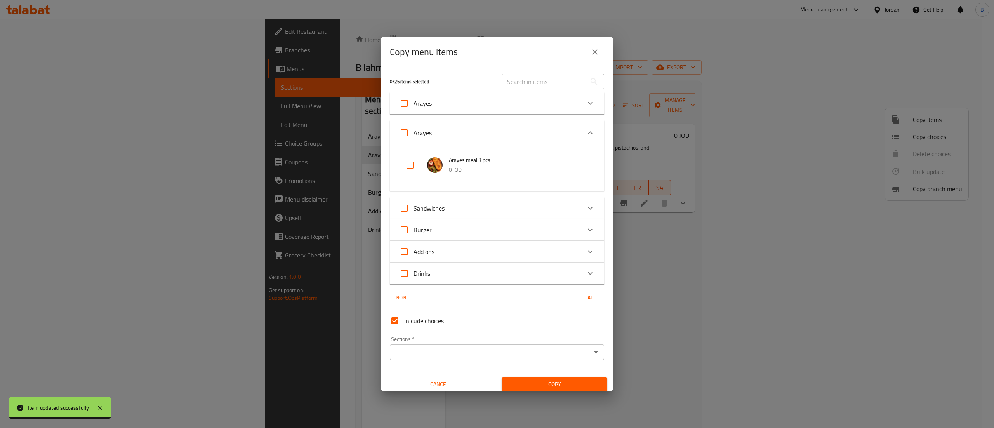
click at [404, 164] on input "checkbox" at bounding box center [410, 165] width 19 height 19
checkbox input "true"
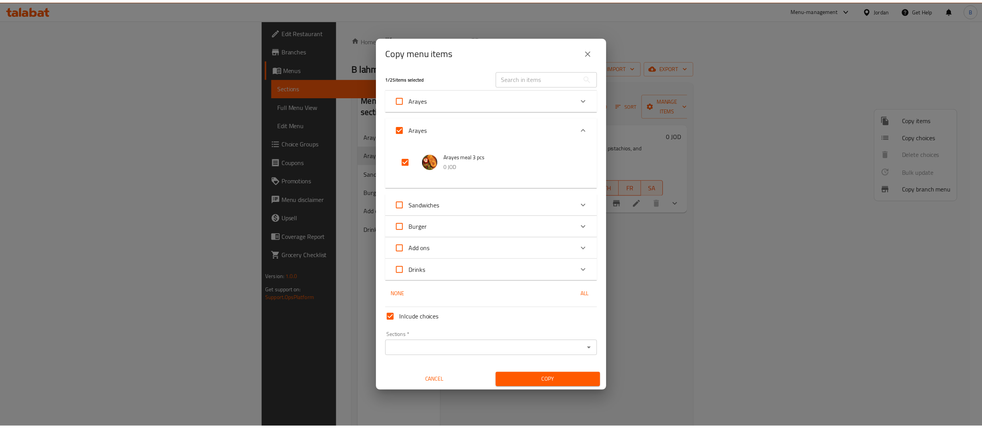
scroll to position [5, 0]
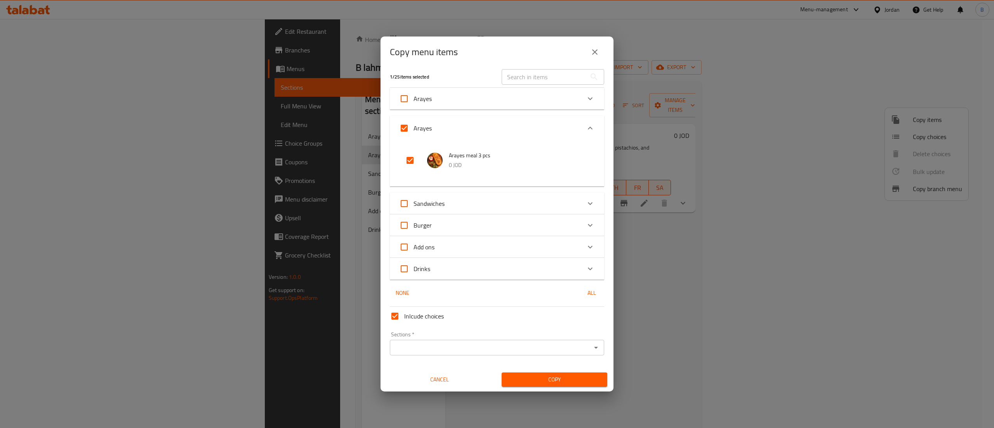
drag, startPoint x: 421, startPoint y: 353, endPoint x: 427, endPoint y: 352, distance: 5.8
click at [427, 353] on input "Sections   *" at bounding box center [490, 347] width 197 height 11
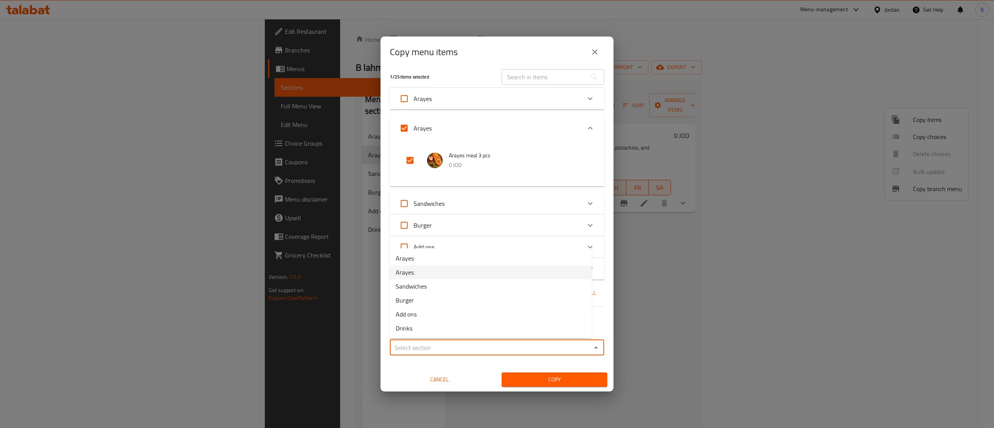
drag, startPoint x: 417, startPoint y: 271, endPoint x: 429, endPoint y: 286, distance: 19.1
click at [417, 272] on li "Arayes" at bounding box center [491, 272] width 202 height 14
type input "Arayes"
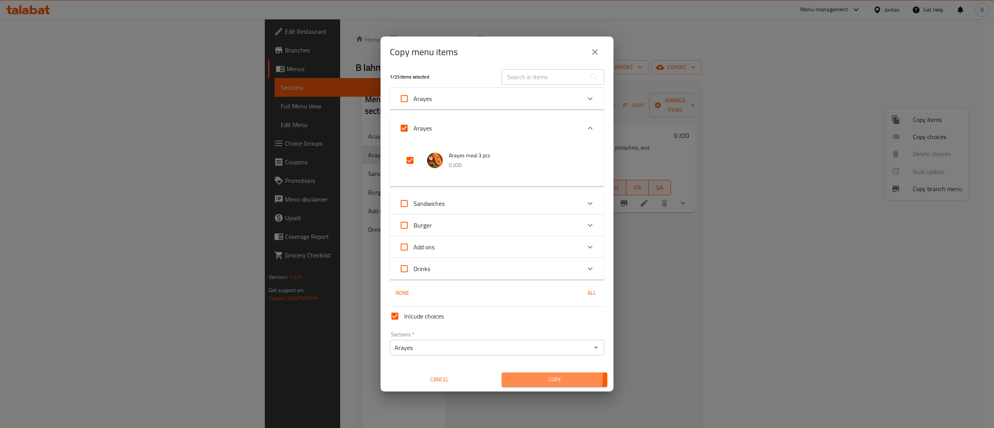
click at [513, 374] on button "Copy" at bounding box center [555, 380] width 106 height 14
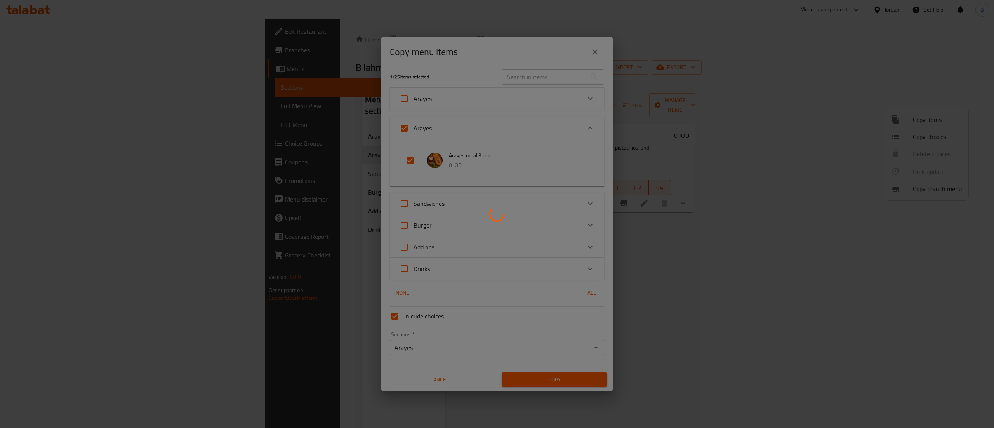
click at [774, 263] on div at bounding box center [497, 214] width 994 height 428
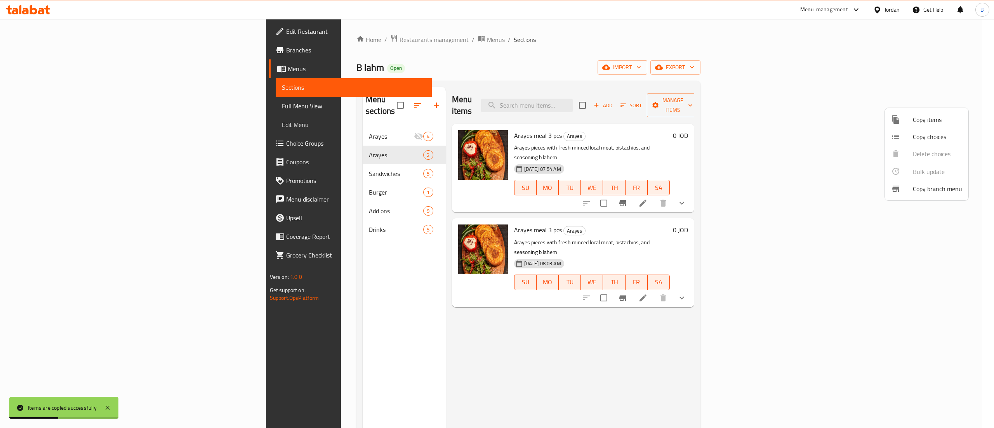
click at [912, 267] on div at bounding box center [497, 214] width 994 height 428
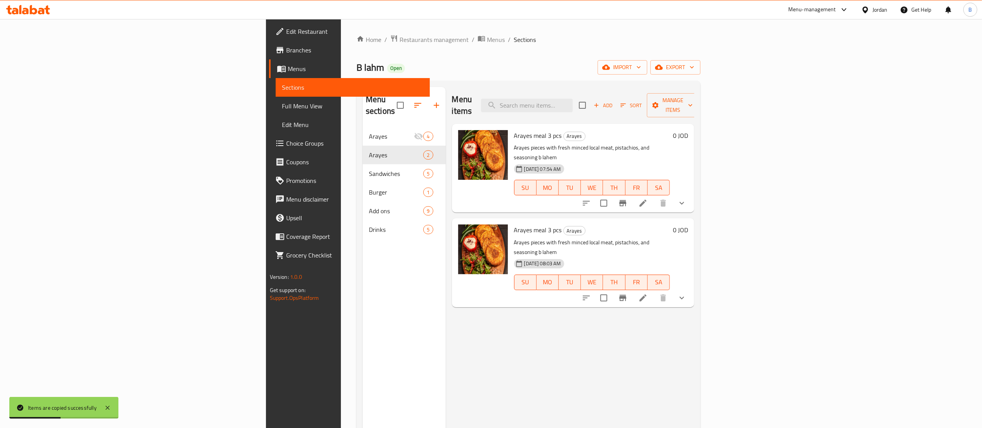
click at [648, 293] on icon at bounding box center [643, 297] width 9 height 9
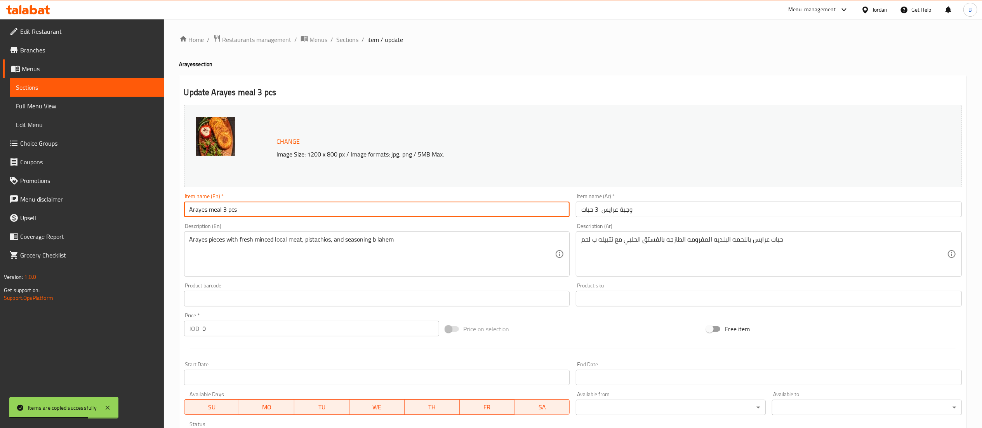
click at [226, 209] on input "Arayes meal 3 pcs" at bounding box center [377, 210] width 386 height 16
type input "Arayes meal 5 pcs"
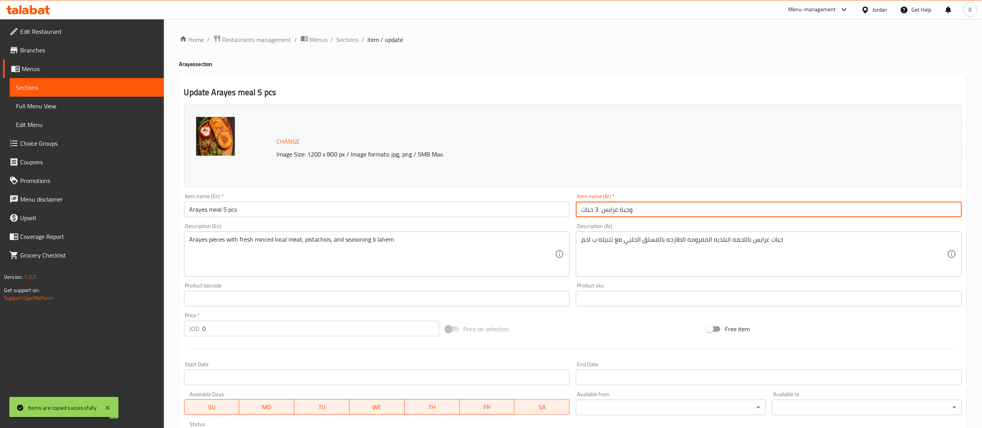
click at [599, 210] on input "وجبة عرايس 3 حبات" at bounding box center [769, 210] width 386 height 16
type input "وجبة عرايس 5 حبات"
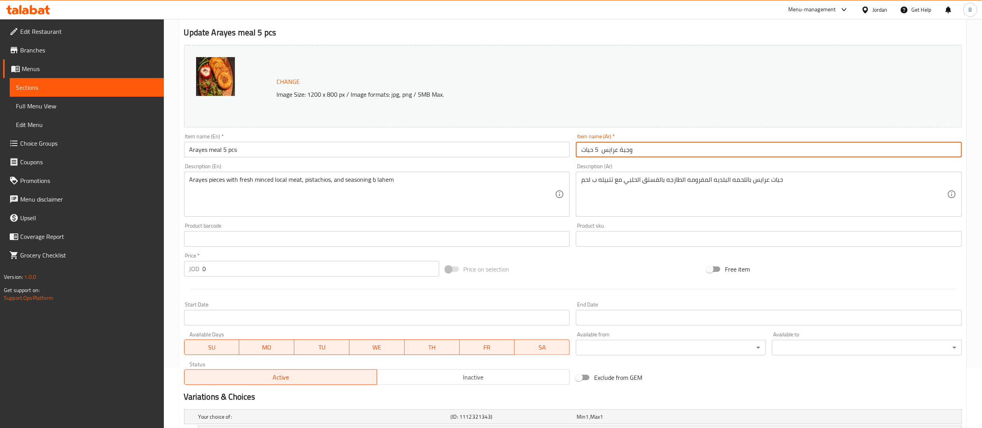
scroll to position [196, 0]
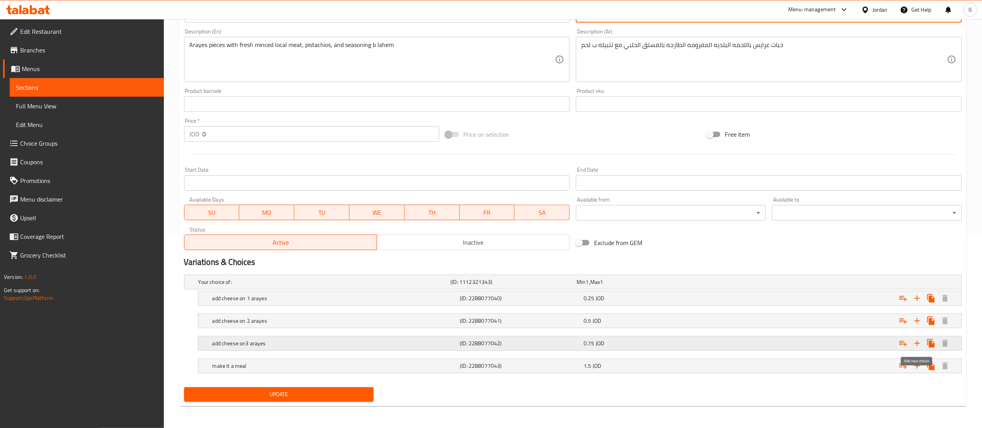
click at [916, 342] on icon "Expand" at bounding box center [917, 343] width 9 height 9
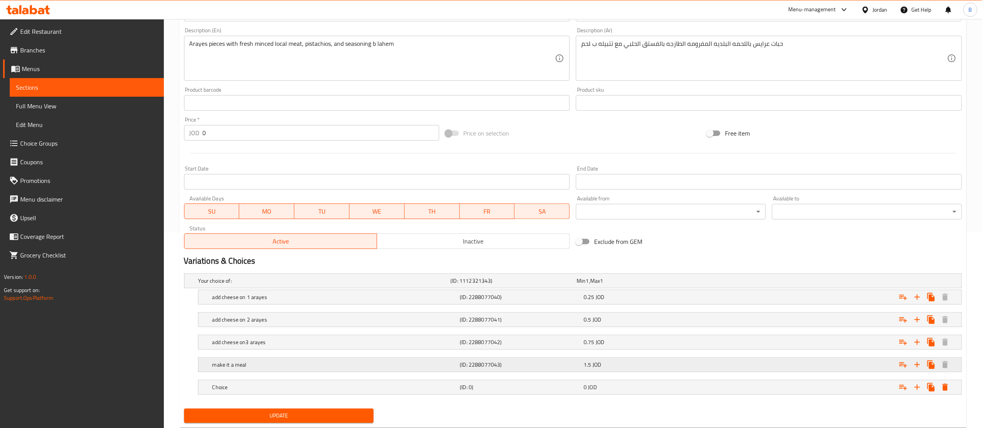
drag, startPoint x: 233, startPoint y: 383, endPoint x: 240, endPoint y: 362, distance: 22.4
click at [240, 362] on div "Your choice of: (ID: 1112321343) Min 1 , Max 1 Name (En) Your choice of: Name (…" at bounding box center [573, 337] width 784 height 135
click at [252, 390] on h5 "Choice" at bounding box center [334, 387] width 245 height 8
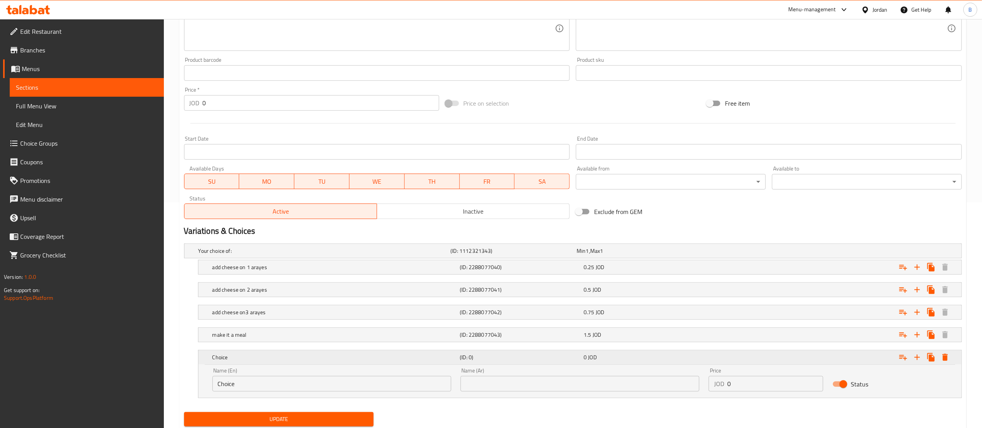
scroll to position [252, 0]
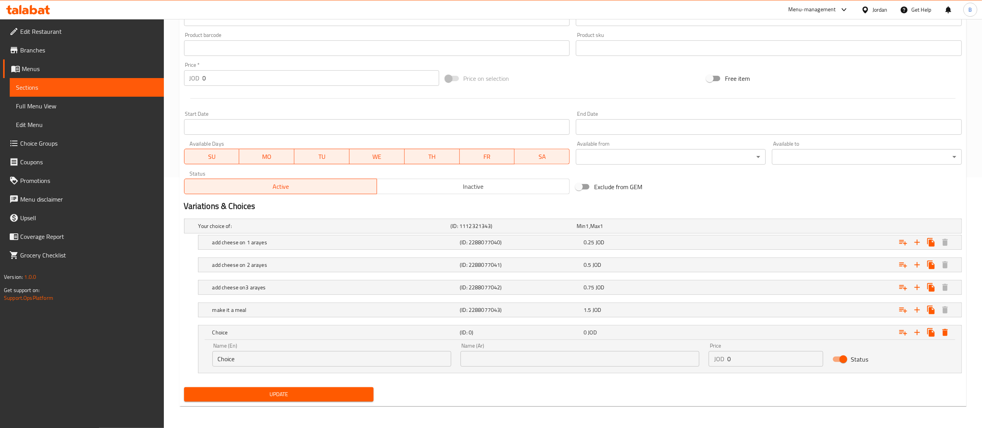
drag, startPoint x: 263, startPoint y: 362, endPoint x: 196, endPoint y: 360, distance: 67.6
click at [197, 360] on div "Choice (ID: 0) 0 JOD Name (En) Choice Name (En) Name (Ar) Name (Ar) Price JOD 0…" at bounding box center [573, 349] width 778 height 48
type input "add"
click at [309, 315] on div "make it a meal" at bounding box center [335, 310] width 248 height 11
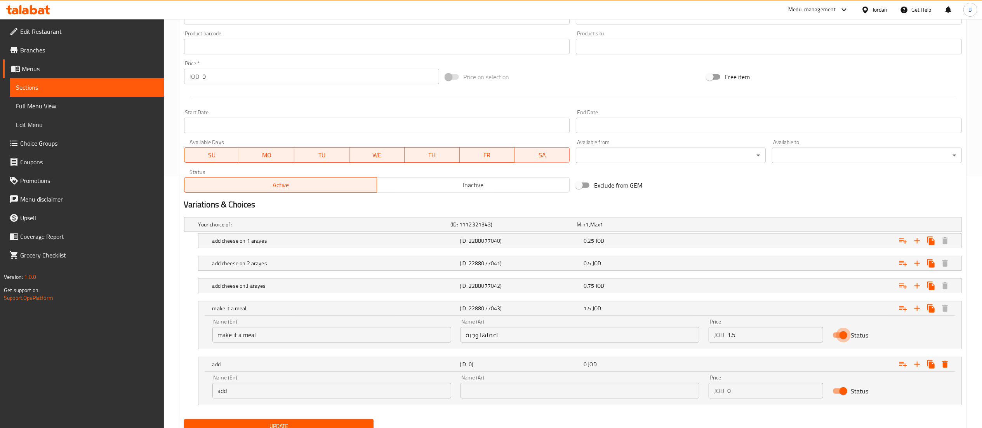
click at [841, 338] on input "Status" at bounding box center [844, 335] width 44 height 15
checkbox input "false"
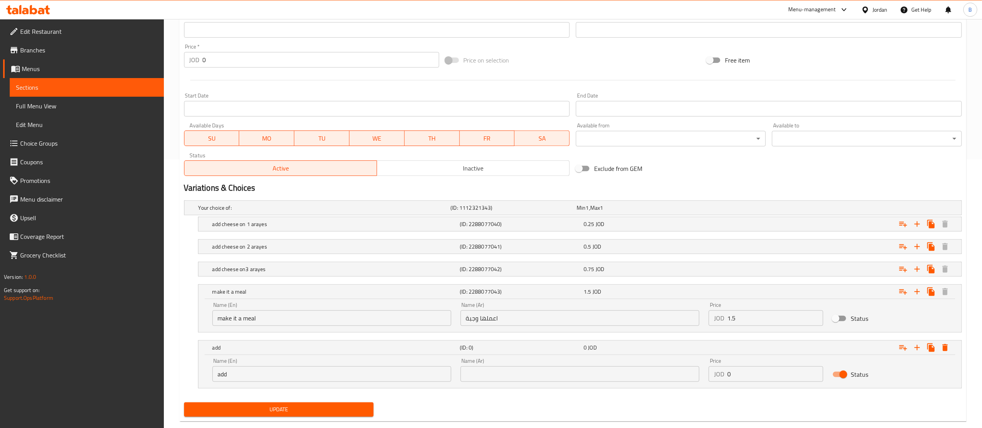
scroll to position [285, 0]
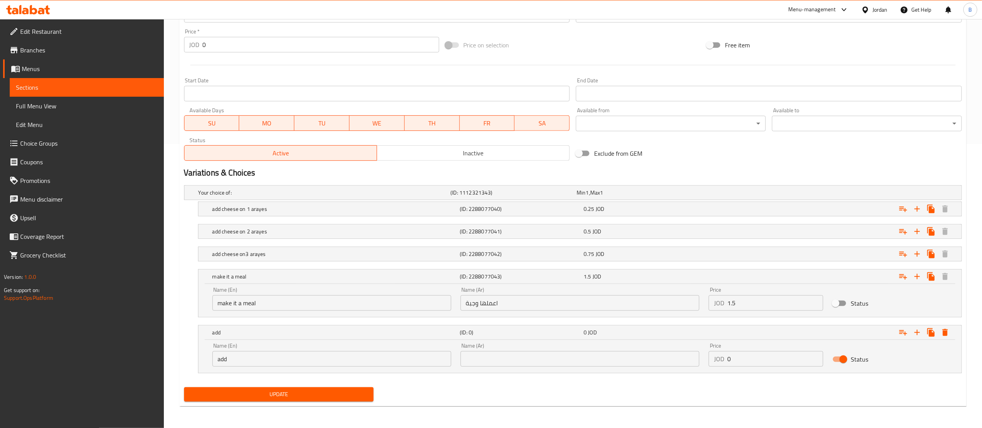
click at [363, 362] on input "add" at bounding box center [331, 359] width 239 height 16
type input "add cheese on 4 arayes"
click at [518, 259] on div "(ID: 2288077042)" at bounding box center [520, 254] width 124 height 11
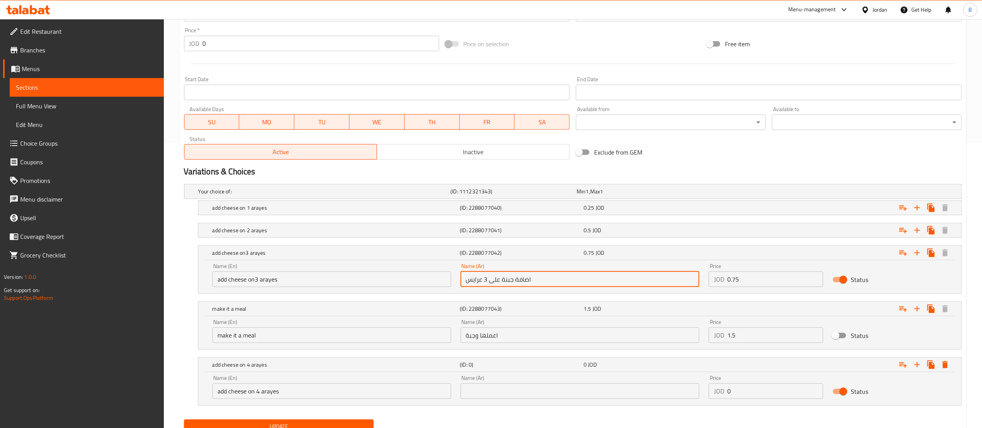
drag, startPoint x: 624, startPoint y: 287, endPoint x: 418, endPoint y: 284, distance: 205.9
click at [423, 284] on div "Name (En) add cheese on3 arayes Name (En) Name (Ar) اضافة جبنة على 3 عرايس Name…" at bounding box center [580, 275] width 745 height 33
click at [497, 393] on input "text" at bounding box center [580, 391] width 239 height 16
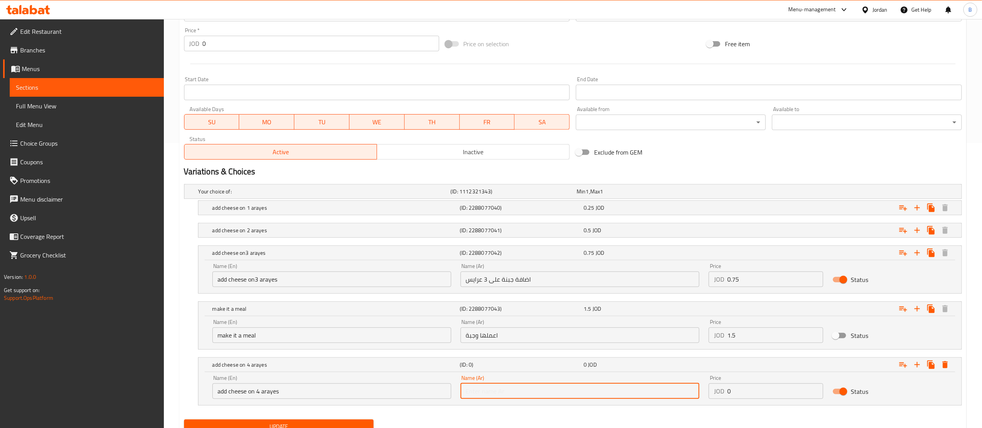
paste input "اضافة جبنة على 3 عرايس"
click at [483, 391] on input "اضافة جبنة على 3 عرايس" at bounding box center [580, 391] width 239 height 16
click at [487, 391] on input "اضافة جبنة على 3 عرايس" at bounding box center [580, 391] width 239 height 16
click at [485, 391] on input "اضافة جبنة على 3 عرايس" at bounding box center [580, 391] width 239 height 16
click at [482, 392] on input "اضافة جبنة على 4عرايس" at bounding box center [580, 391] width 239 height 16
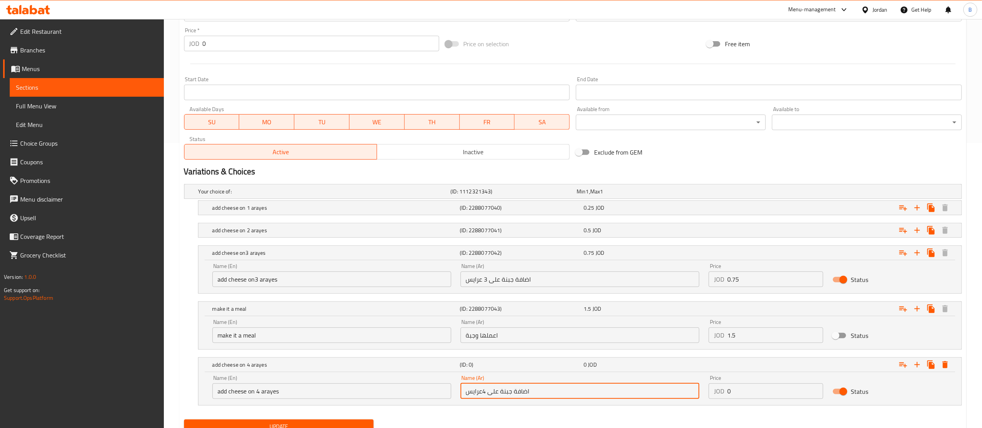
click at [482, 394] on input "اضافة جبنة على 4عرايس" at bounding box center [580, 391] width 239 height 16
click at [540, 393] on input "اضافة جبنة على 4عرايس" at bounding box center [580, 391] width 239 height 16
click at [479, 395] on input "اضافة جبنة على 4عرايس" at bounding box center [580, 391] width 239 height 16
click at [487, 394] on input "اضافة جبنة على 4عرايس" at bounding box center [580, 391] width 239 height 16
type input "اضافة جبنة على 4 عرايس"
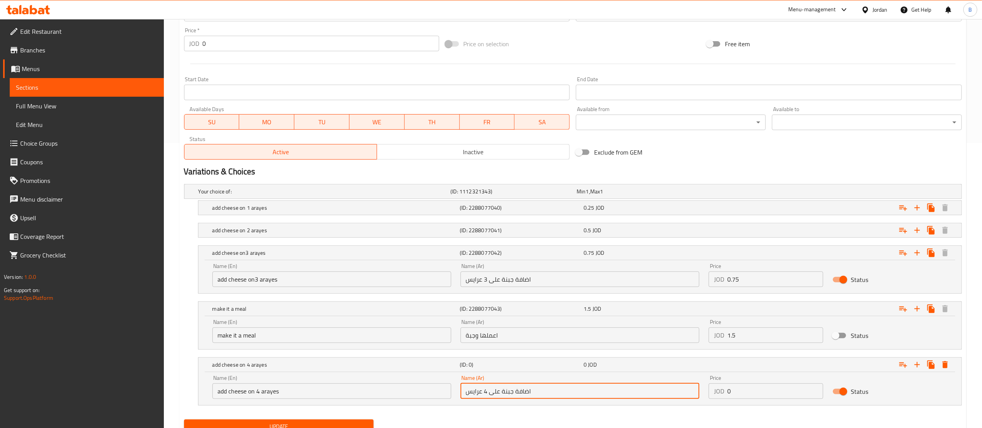
drag, startPoint x: 787, startPoint y: 395, endPoint x: 550, endPoint y: 396, distance: 236.6
click at [594, 395] on div "Name (En) add cheese on 4 arayes Name (En) Name (Ar) اضافة جبنة على 4 عرايس Nam…" at bounding box center [580, 387] width 745 height 33
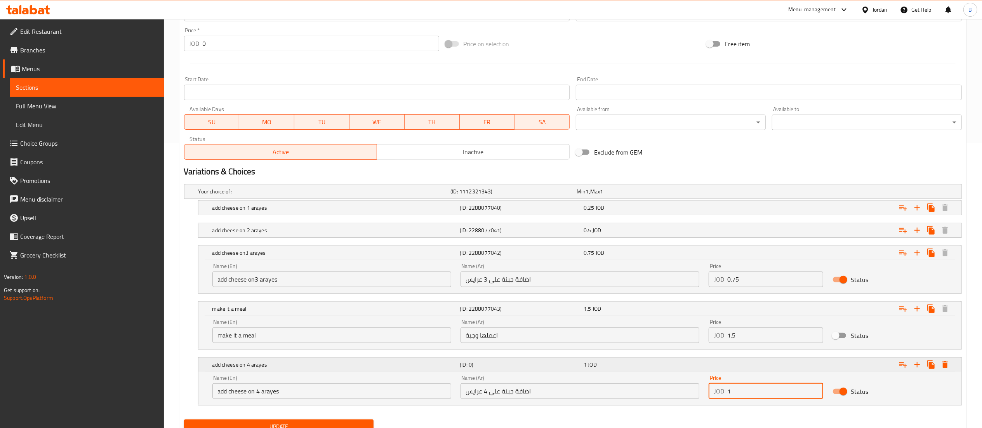
scroll to position [319, 0]
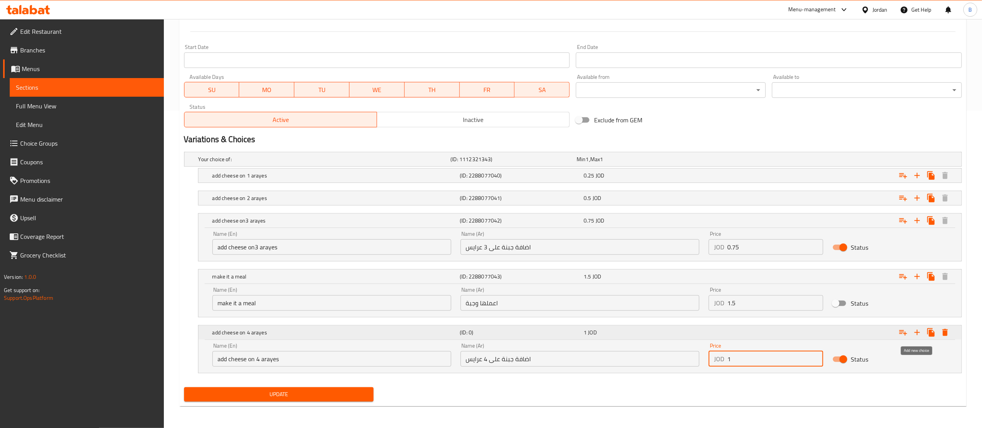
type input "1"
click at [916, 331] on icon "Expand" at bounding box center [917, 332] width 9 height 9
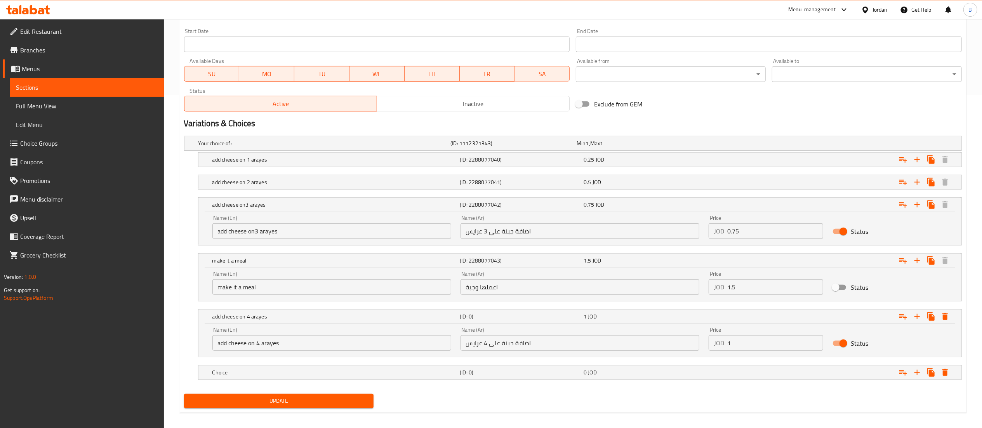
scroll to position [342, 0]
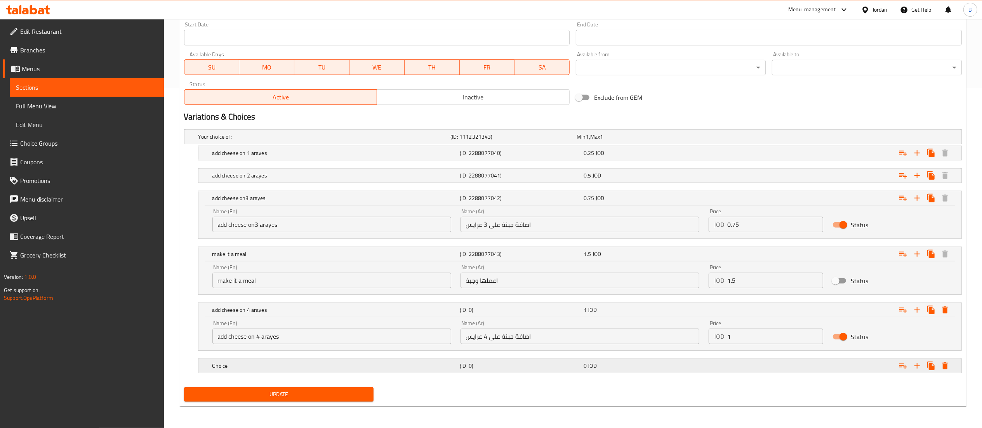
click at [281, 361] on div "Choice" at bounding box center [335, 365] width 248 height 11
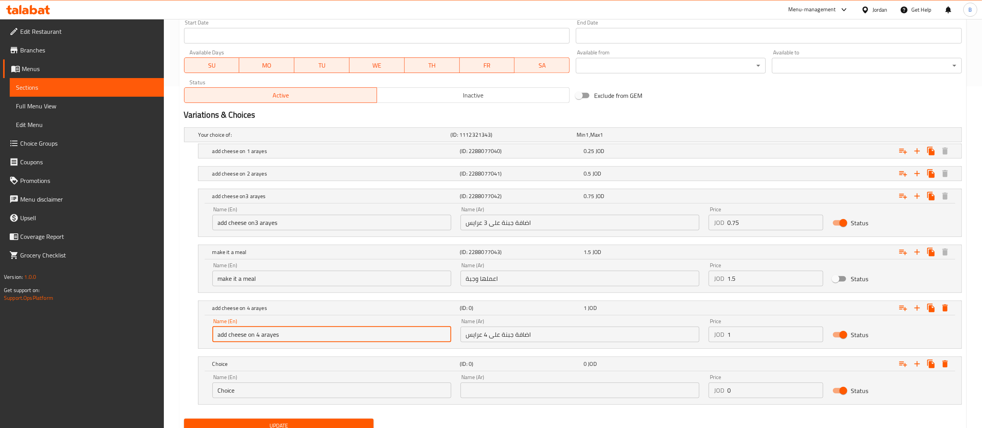
drag, startPoint x: 301, startPoint y: 338, endPoint x: 92, endPoint y: 330, distance: 209.2
click at [96, 330] on div "Edit Restaurant Branches Menus Sections Full Menu View Edit Menu Choice Groups …" at bounding box center [491, 68] width 982 height 782
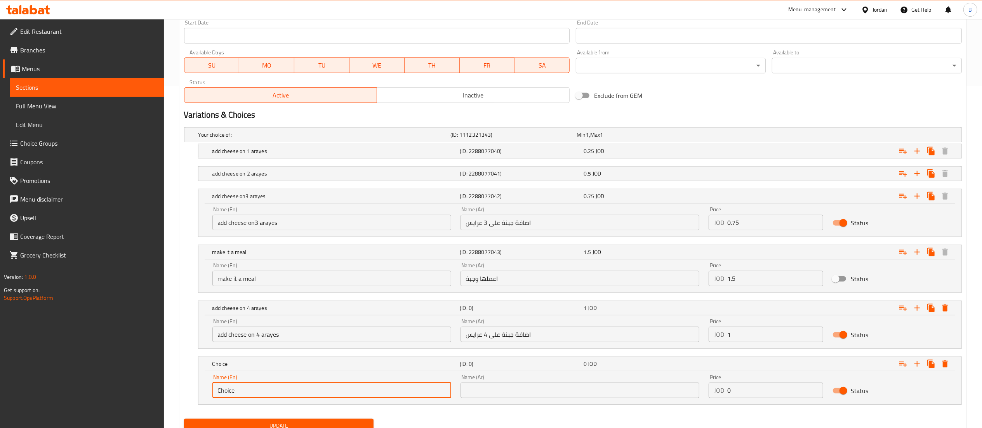
drag, startPoint x: 265, startPoint y: 396, endPoint x: 0, endPoint y: 372, distance: 265.6
click at [34, 375] on div "Edit Restaurant Branches Menus Sections Full Menu View Edit Menu Choice Groups …" at bounding box center [491, 68] width 982 height 782
paste input "add cheese on 4 arayes"
type input "add cheese on 4 arayes"
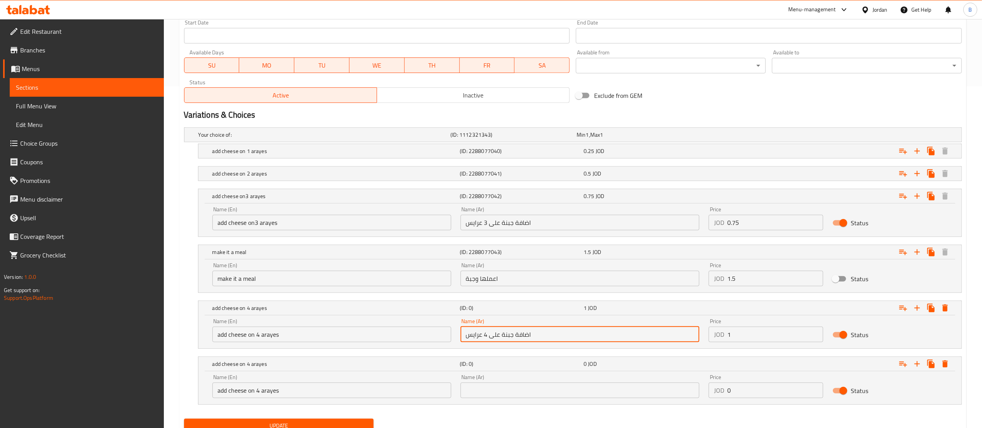
drag, startPoint x: 557, startPoint y: 332, endPoint x: 209, endPoint y: 322, distance: 348.2
click at [259, 322] on div "Name (En) add cheese on 4 arayes Name (En) Name (Ar) اضافة جبنة على 4 عرايس Nam…" at bounding box center [580, 330] width 745 height 33
click at [515, 398] on input "text" at bounding box center [580, 391] width 239 height 16
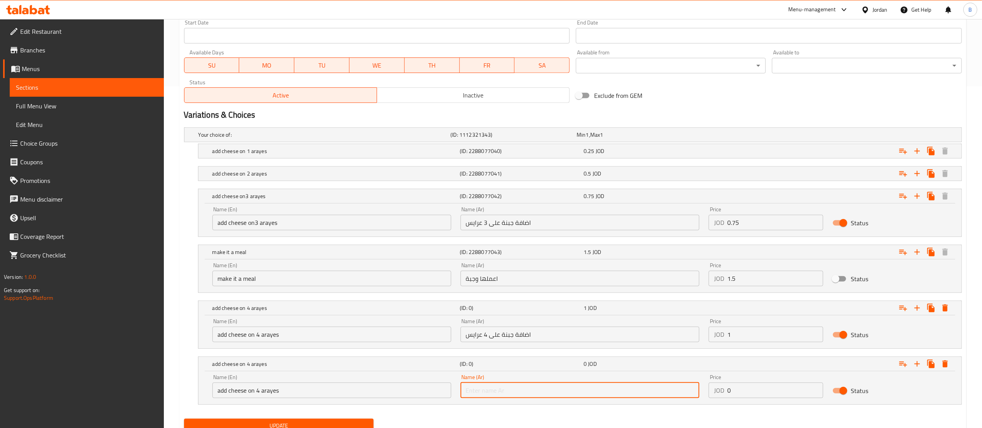
paste input "اضافة جبنة على 4 عرايس"
click at [487, 391] on input "اضافة جبنة على 4 عرايس" at bounding box center [580, 391] width 239 height 16
type input "اضافة جبنة على 5 عرايس"
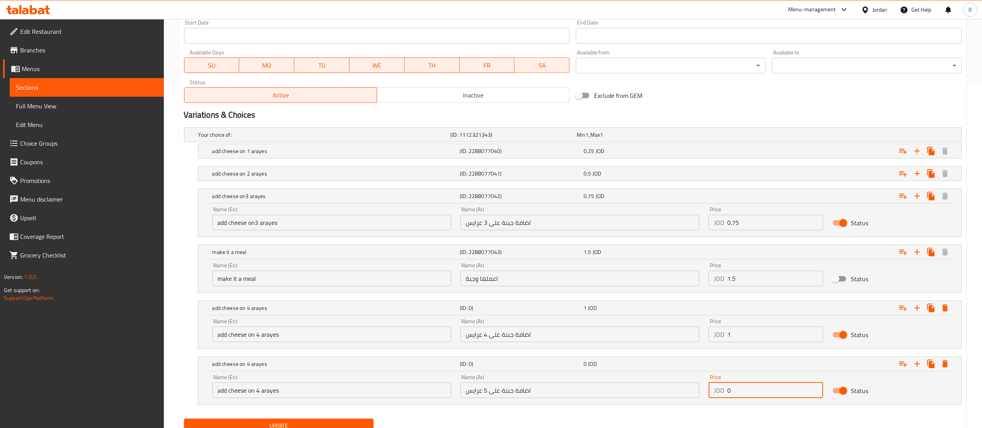
drag, startPoint x: 784, startPoint y: 395, endPoint x: 585, endPoint y: 386, distance: 199.1
click at [597, 386] on div "Name (En) add cheese on 4 arayes Name (En) Name (Ar) اضافة جبنة على 5 عرايس Nam…" at bounding box center [580, 386] width 745 height 33
type input "1.25"
click at [917, 365] on icon "Expand" at bounding box center [917, 363] width 5 height 5
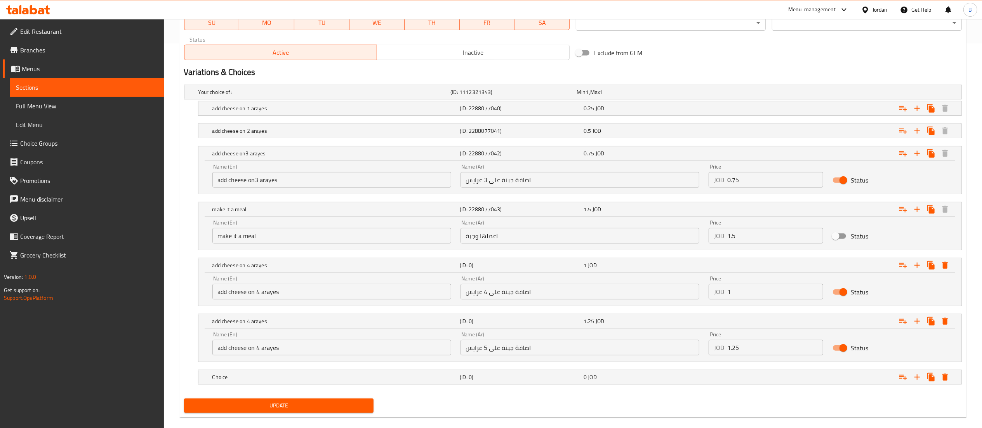
scroll to position [398, 0]
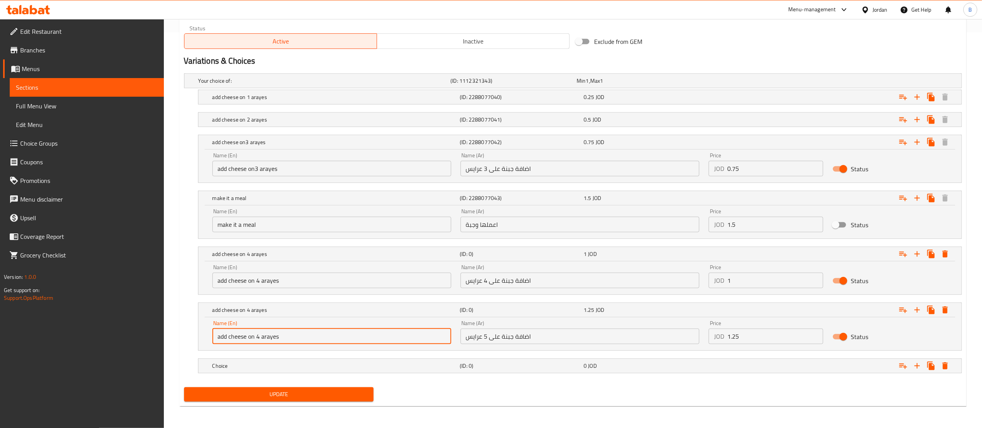
click at [256, 336] on input "add cheese on 4 arayes" at bounding box center [331, 337] width 239 height 16
type input "add cheese on 5 arayes"
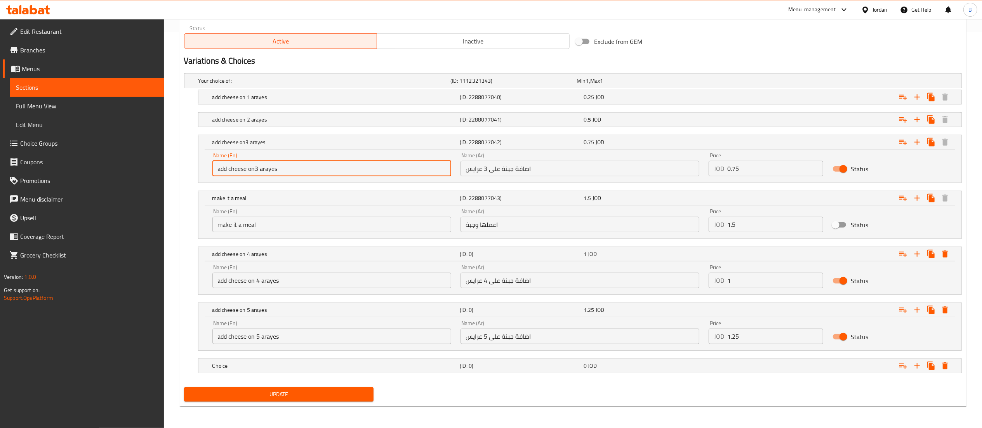
click at [256, 164] on input "add cheese on3 arayes" at bounding box center [331, 169] width 239 height 16
type input "add cheese on 3 arayes"
click at [264, 364] on h5 "Choice" at bounding box center [334, 366] width 245 height 8
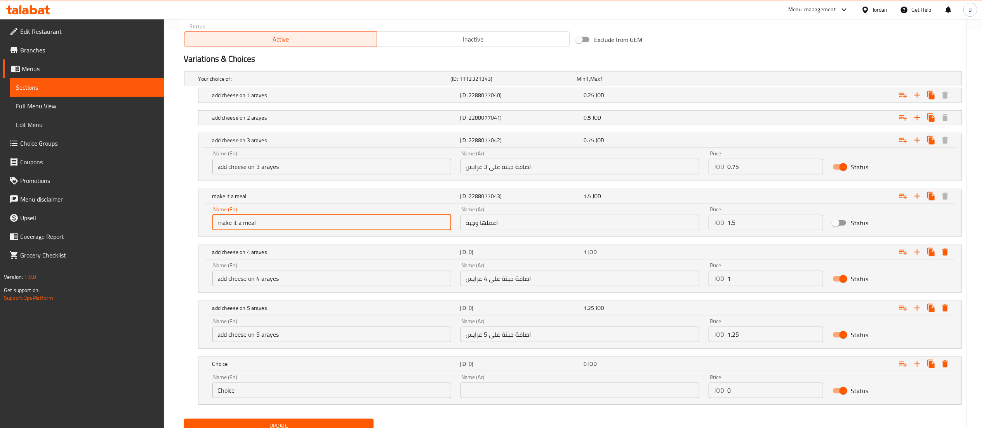
drag, startPoint x: 226, startPoint y: 228, endPoint x: 157, endPoint y: 248, distance: 71.8
click at [138, 239] on div "Edit Restaurant Branches Menus Sections Full Menu View Edit Menu Choice Groups …" at bounding box center [491, 40] width 982 height 838
drag, startPoint x: 283, startPoint y: 388, endPoint x: 0, endPoint y: 376, distance: 283.5
click at [102, 377] on div "Edit Restaurant Branches Menus Sections Full Menu View Edit Menu Choice Groups …" at bounding box center [491, 40] width 982 height 838
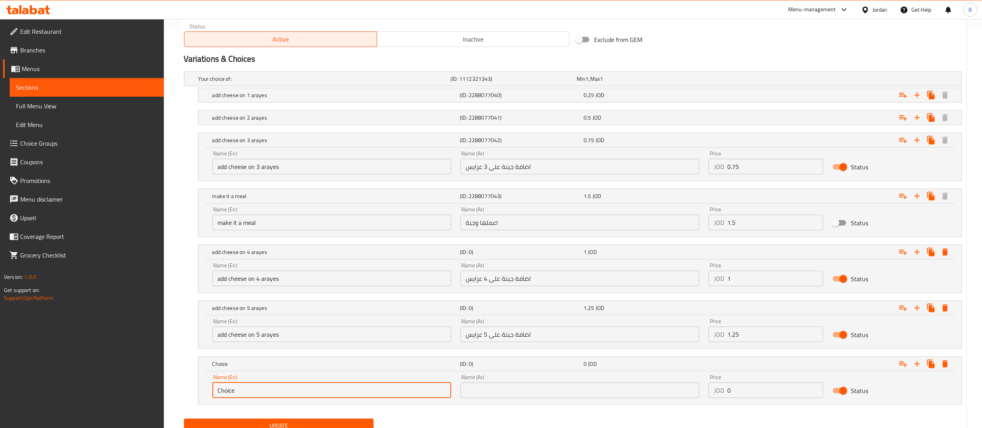
paste input "make it a meal"
type input "make it a meal"
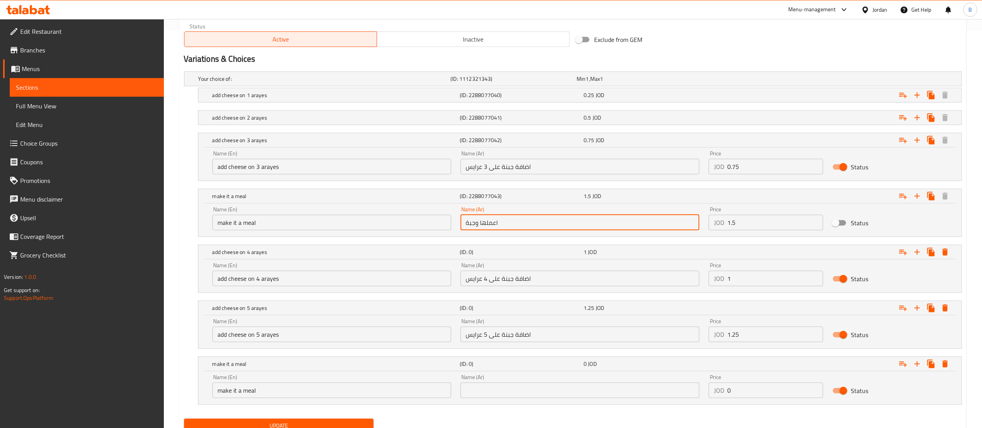
drag, startPoint x: 512, startPoint y: 226, endPoint x: 318, endPoint y: 235, distance: 194.0
click at [374, 232] on div "Name (En) make it a meal Name (En) Name (Ar) اعملها وجبة Name (Ar) Price JOD 1.…" at bounding box center [580, 218] width 745 height 33
drag, startPoint x: 482, startPoint y: 385, endPoint x: 486, endPoint y: 383, distance: 4.9
click at [482, 385] on input "text" at bounding box center [580, 391] width 239 height 16
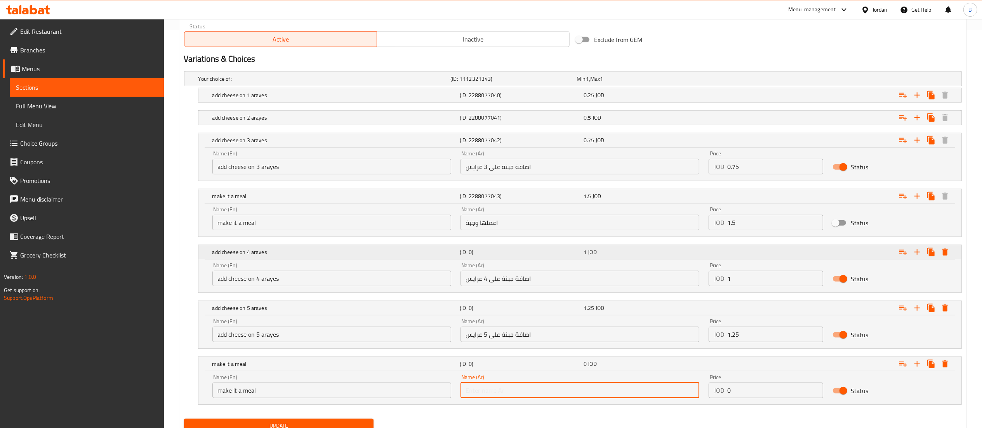
paste input "اعملها وجبة"
type input "اعملها وجبة"
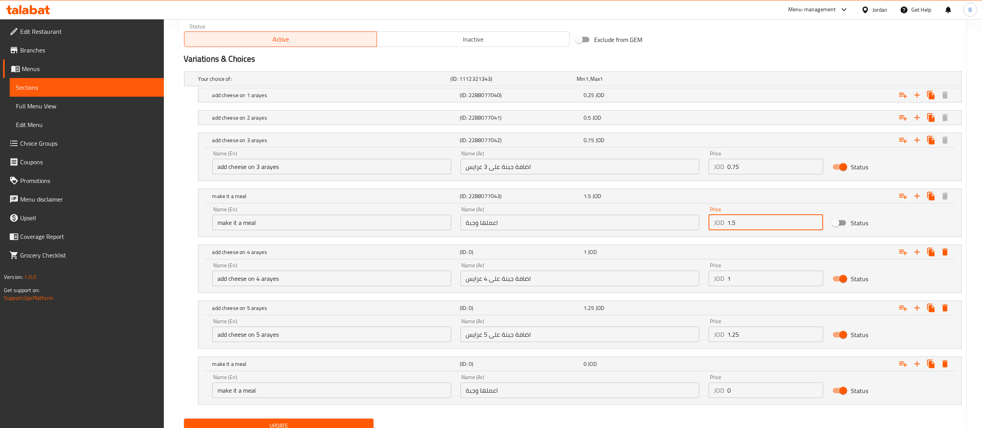
drag, startPoint x: 762, startPoint y: 226, endPoint x: 560, endPoint y: 241, distance: 202.1
click at [590, 235] on div "Name (En) make it a meal Name (En) Name (Ar) اعملها وجبة Name (Ar) Price JOD 1.…" at bounding box center [580, 218] width 745 height 33
drag, startPoint x: 738, startPoint y: 393, endPoint x: 626, endPoint y: 391, distance: 111.9
click at [674, 391] on div "Name (En) make it a meal Name (En) Name (Ar) اعملها وجبة Name (Ar) Price JOD 0 …" at bounding box center [580, 386] width 745 height 33
paste input "1.5"
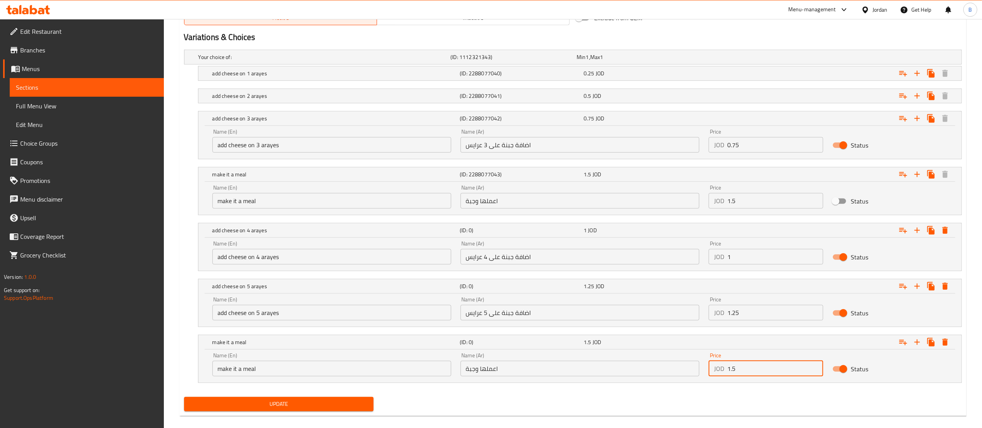
scroll to position [431, 0]
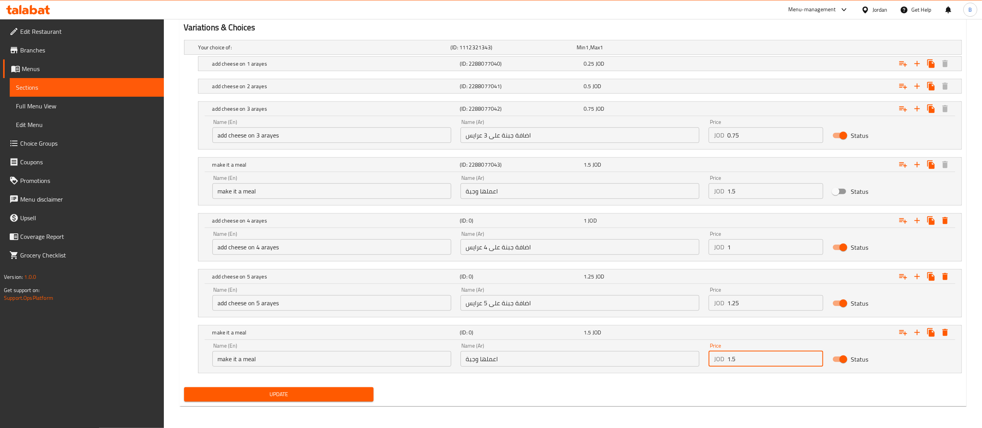
type input "1.5"
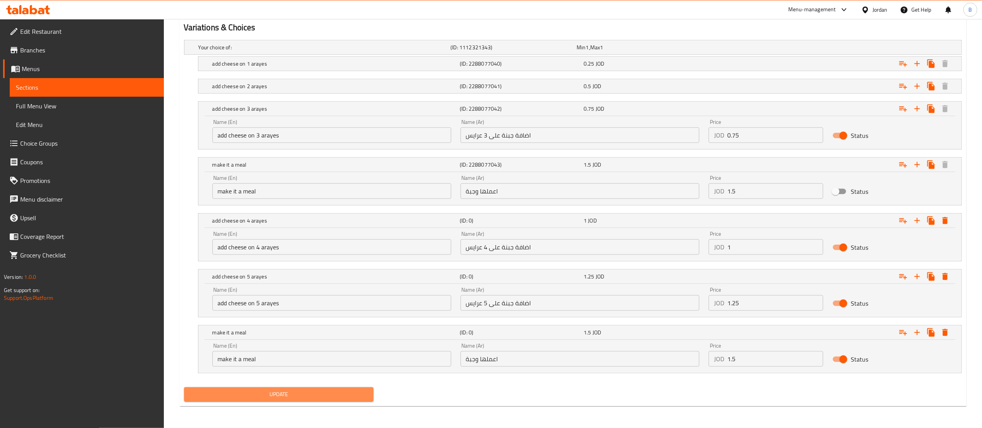
click at [326, 392] on span "Update" at bounding box center [279, 395] width 178 height 10
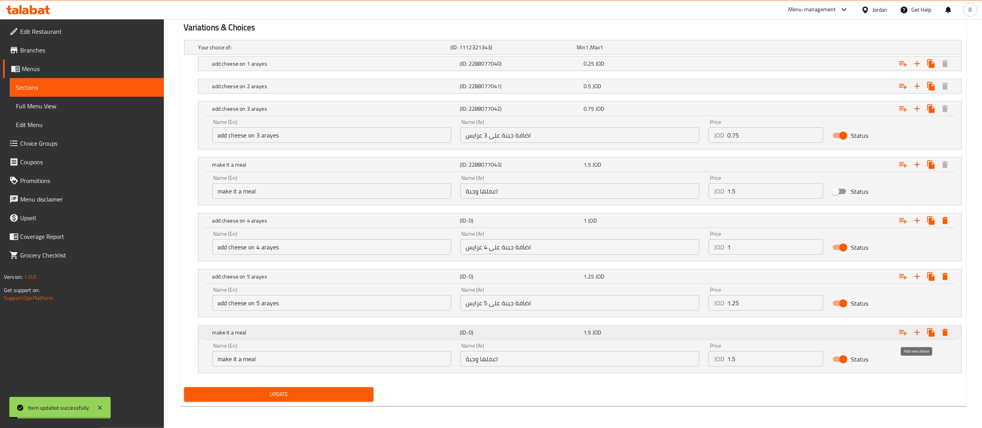
click at [918, 331] on icon "Expand" at bounding box center [917, 332] width 5 height 5
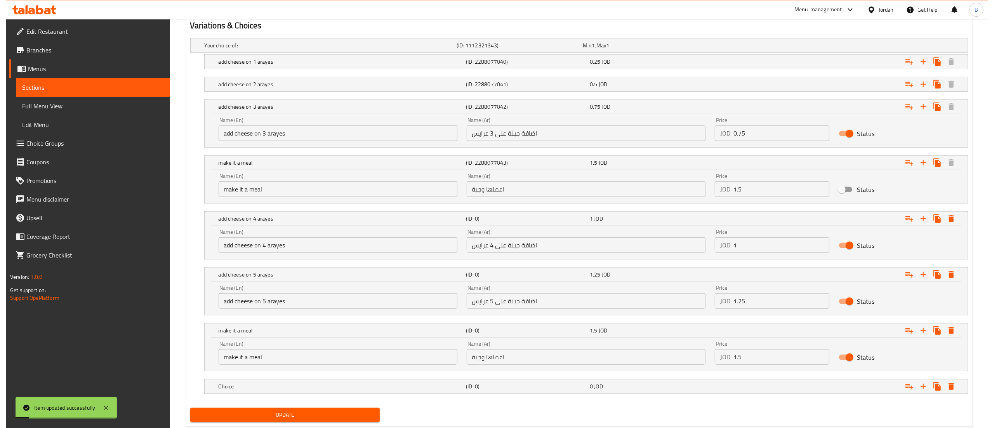
scroll to position [454, 0]
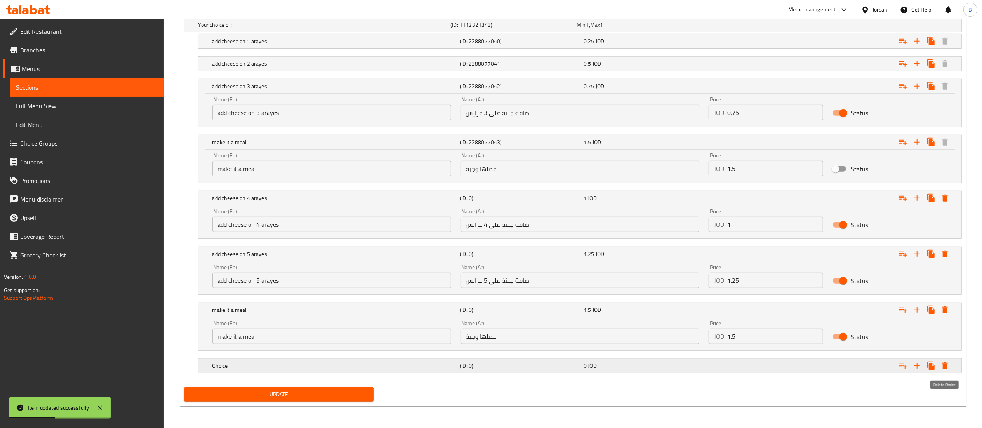
click at [947, 363] on icon "Expand" at bounding box center [945, 365] width 5 height 7
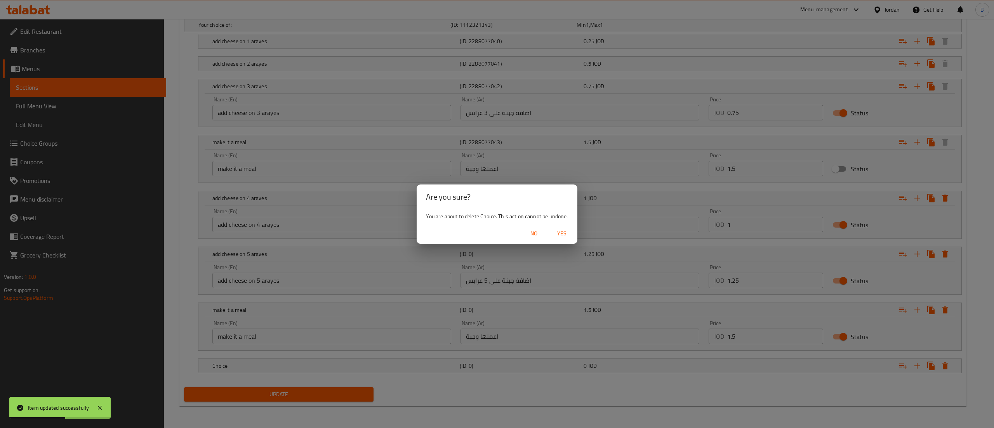
click at [566, 236] on span "Yes" at bounding box center [562, 234] width 19 height 10
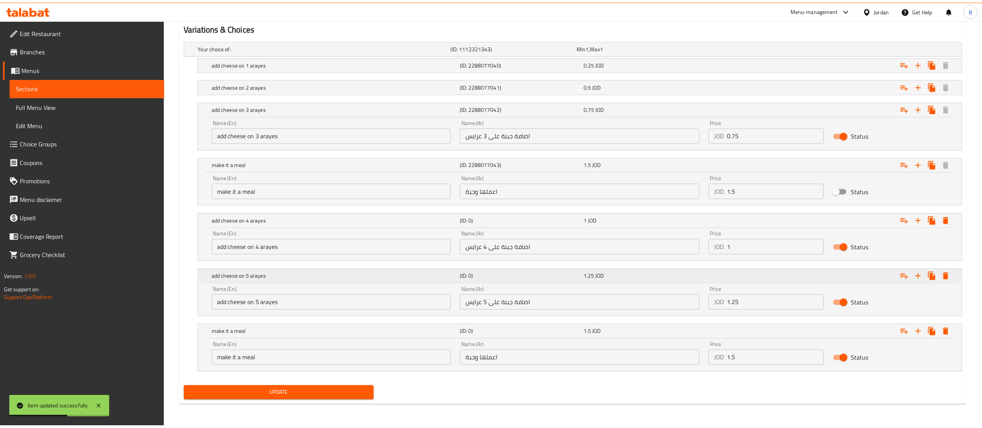
scroll to position [431, 0]
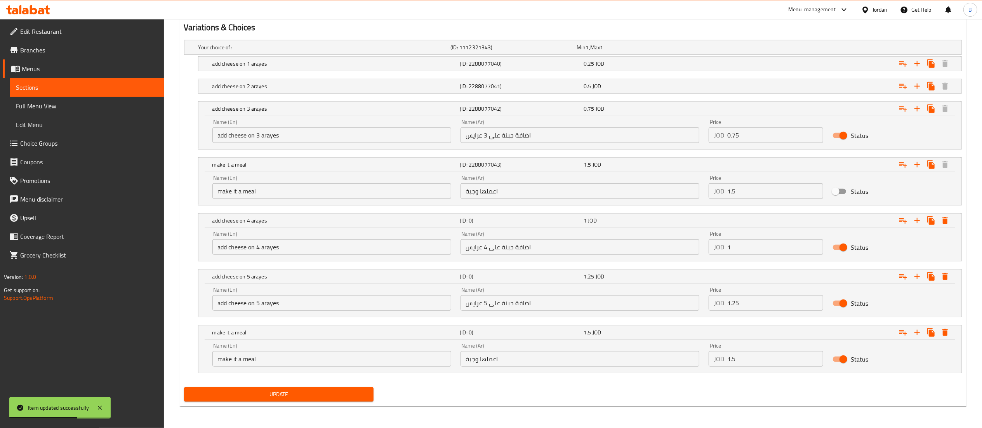
click at [304, 397] on span "Update" at bounding box center [279, 395] width 178 height 10
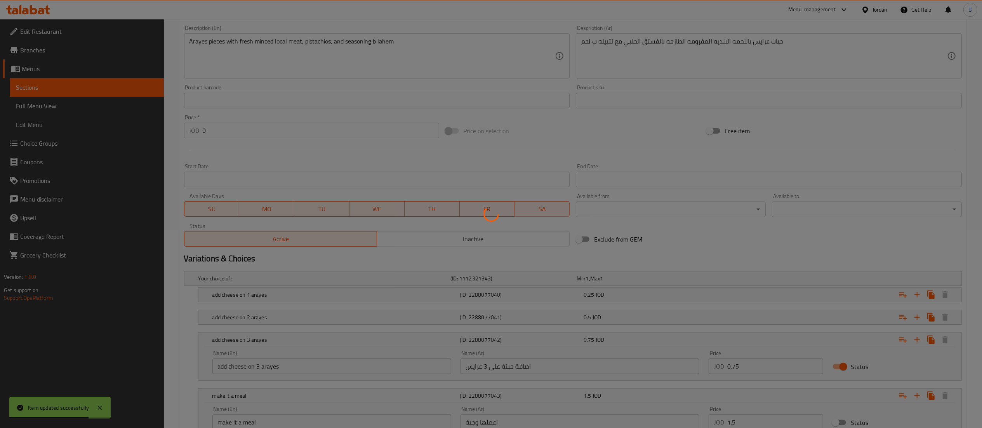
scroll to position [0, 0]
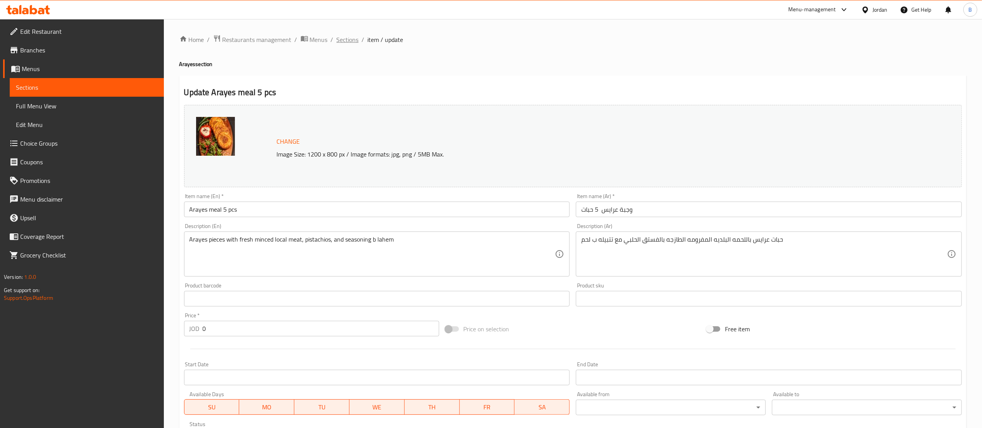
click at [344, 37] on span "Sections" at bounding box center [348, 39] width 22 height 9
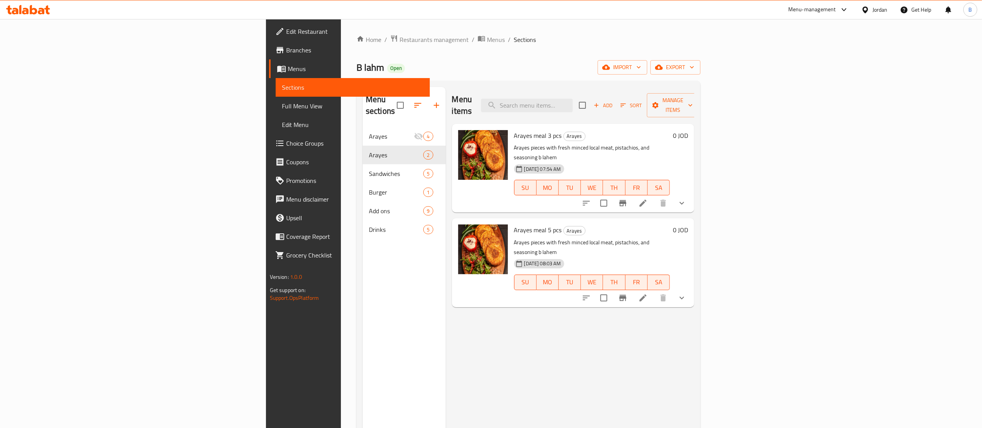
click at [614, 101] on span "Add" at bounding box center [603, 105] width 21 height 9
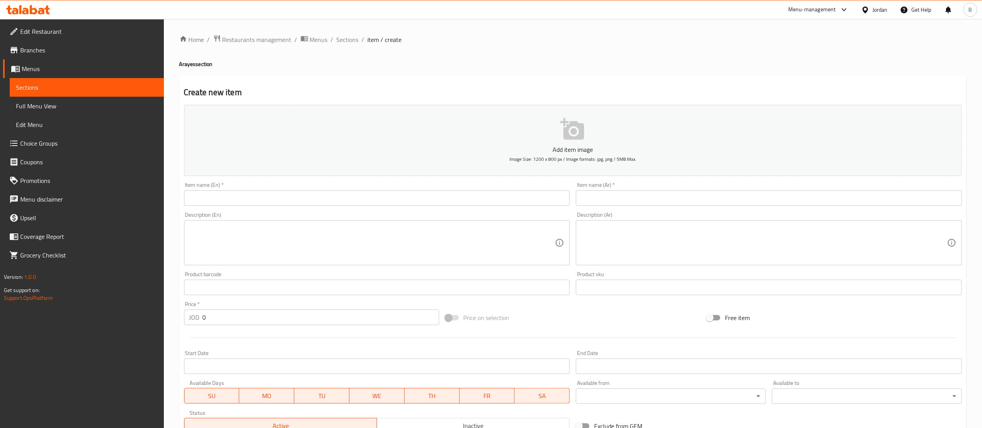
click at [713, 204] on input "text" at bounding box center [769, 198] width 386 height 16
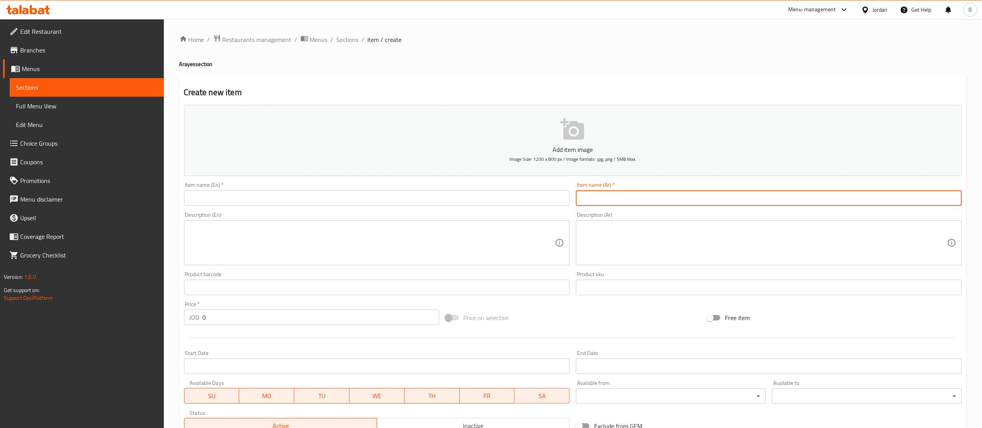
paste input "وجبة عرايس عائلية"
drag, startPoint x: 658, startPoint y: 204, endPoint x: 399, endPoint y: 169, distance: 261.5
click at [446, 172] on div "Add item image Image Size: 1200 x 800 px / Image formats: jpg, png / 5MB Max. I…" at bounding box center [573, 269] width 784 height 335
paste input "(١٢ قطعة)"
click at [605, 200] on input "وجبة عرايس عائلية (١٢ قطعة)" at bounding box center [769, 198] width 386 height 16
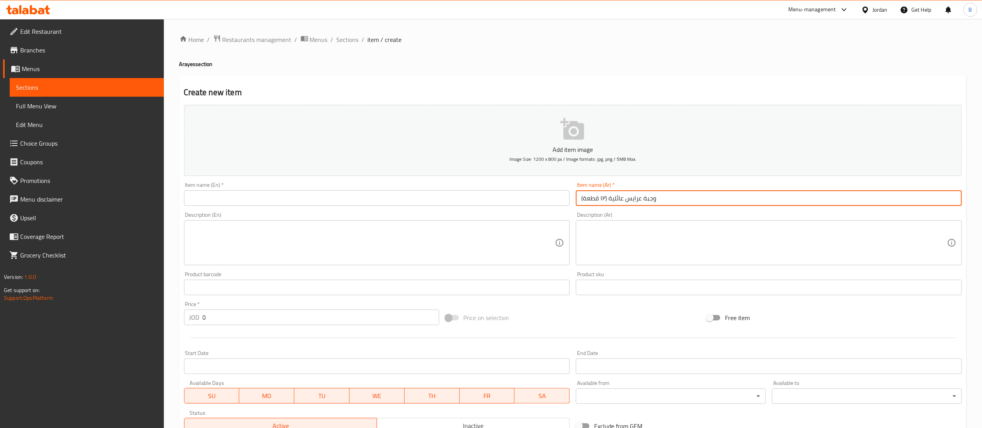
click at [605, 200] on input "وجبة عرايس عائلية (١٢ قطعة)" at bounding box center [769, 198] width 386 height 16
click at [606, 199] on input "وجبة عرايس عائلية (١٢ قطعة)" at bounding box center [769, 198] width 386 height 16
click at [607, 199] on input "وجبة عرايس عائلية (١٢ قطعة)" at bounding box center [769, 198] width 386 height 16
click at [606, 199] on input "وجبة عرايس عائلية (١٢ قطعة)" at bounding box center [769, 198] width 386 height 16
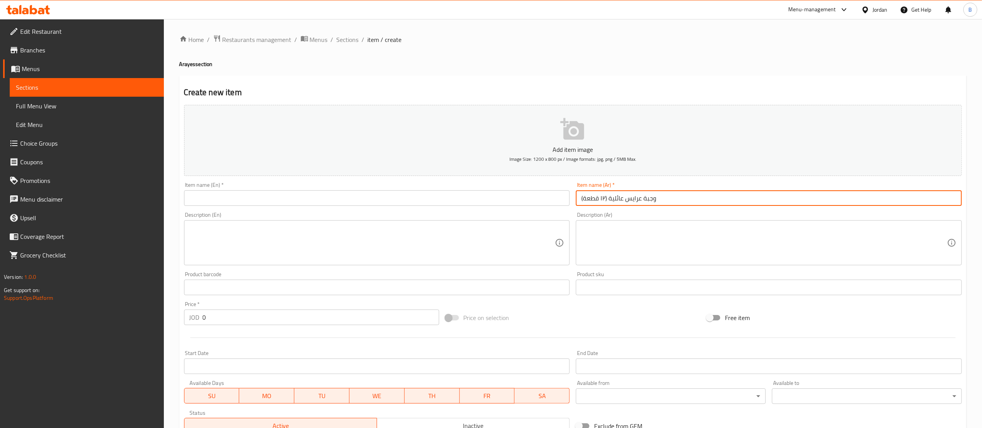
click at [608, 199] on input "وجبة عرايس عائلية (١٢ قطعة)" at bounding box center [769, 198] width 386 height 16
click at [605, 198] on input "وجبة عرايس عائلية (١٢ قطعة)" at bounding box center [769, 198] width 386 height 16
click at [608, 199] on input "وجبة عرايس عائلية (١٢ قطعة)" at bounding box center [769, 198] width 386 height 16
click at [605, 199] on input "وجبة عرايس عائلية (١٢ قطعة)" at bounding box center [769, 198] width 386 height 16
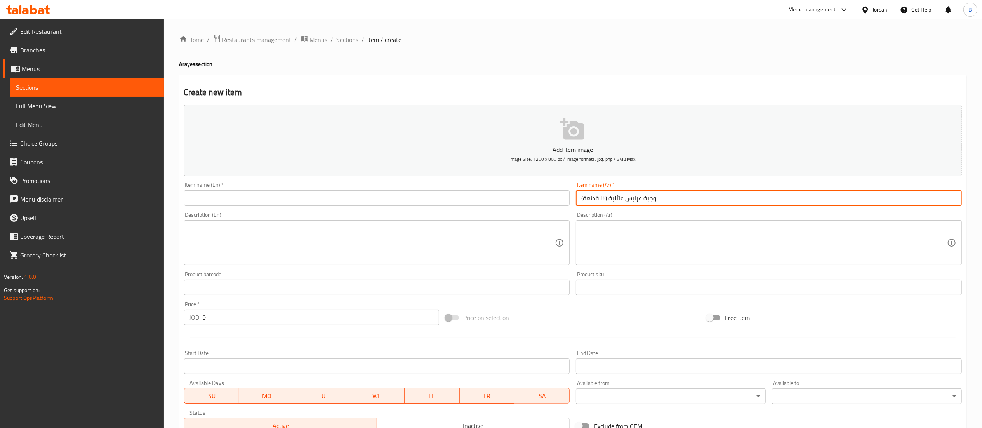
click at [608, 199] on input "وجبة عرايس عائلية (١٢ قطعة)" at bounding box center [769, 198] width 386 height 16
click at [607, 199] on input "وجبة عرايس عائلية (١٢ قطعة)" at bounding box center [769, 198] width 386 height 16
drag, startPoint x: 658, startPoint y: 199, endPoint x: 651, endPoint y: 202, distance: 7.3
click at [651, 202] on input "وجبة عرايس عائلية١٢ قطعة)" at bounding box center [769, 198] width 386 height 16
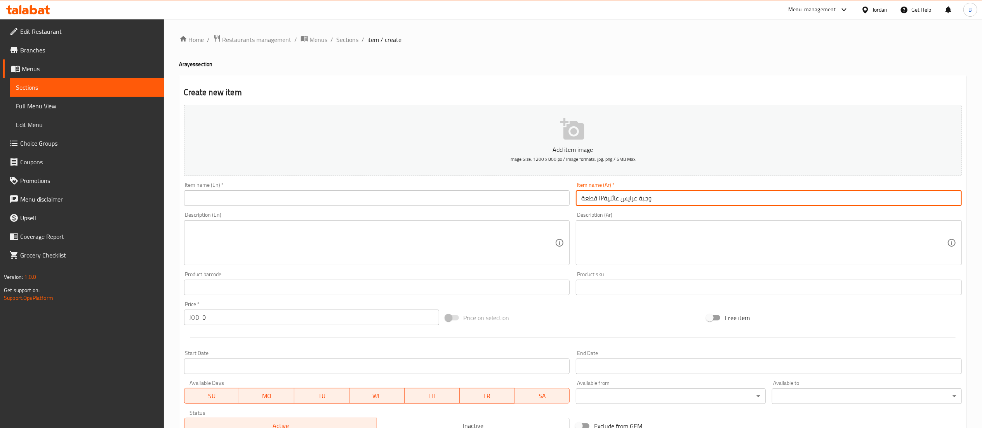
click at [603, 197] on input "وجبة عرايس عائلية١٢ قطعة" at bounding box center [769, 198] width 386 height 16
click at [599, 199] on input "وجبة عرايس عائلية١٢ قطعة" at bounding box center [769, 198] width 386 height 16
type input "وجبة عرايس عائلية ١٢ قطعة"
click at [413, 203] on input "text" at bounding box center [377, 198] width 386 height 16
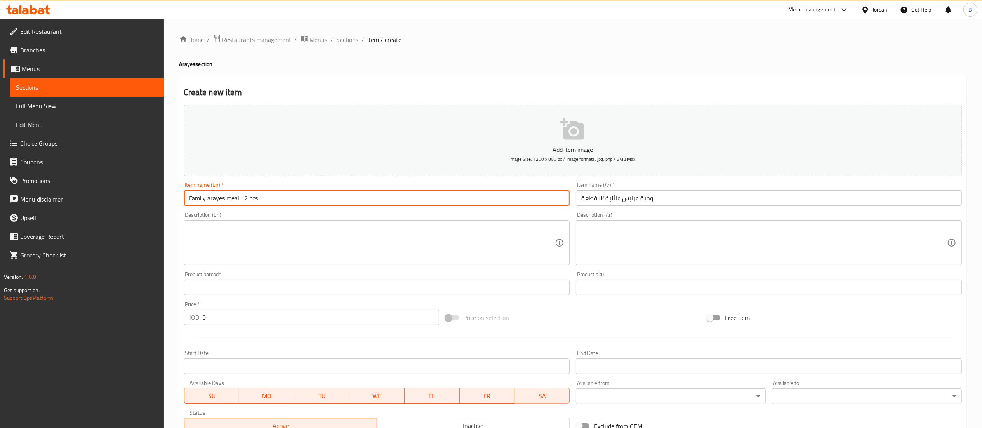
type input "Family arayes meal 12 pcs"
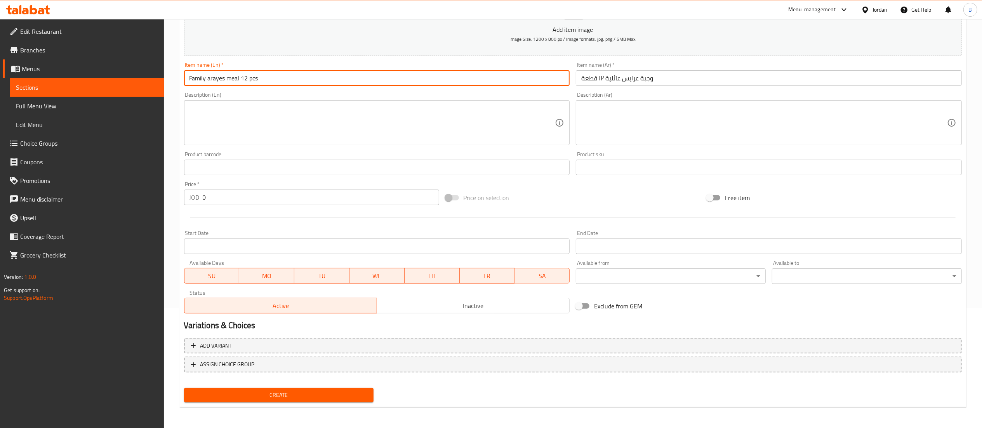
click at [277, 387] on div "Create" at bounding box center [279, 395] width 196 height 21
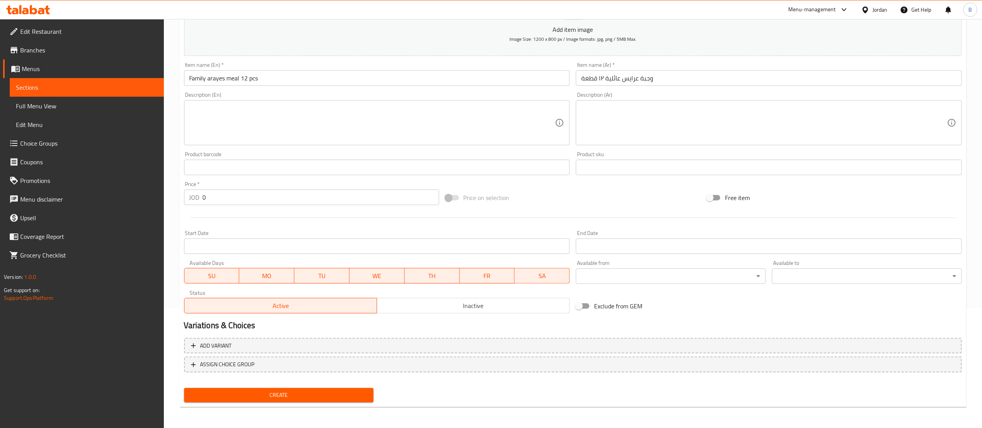
click at [277, 388] on button "Create" at bounding box center [279, 395] width 190 height 14
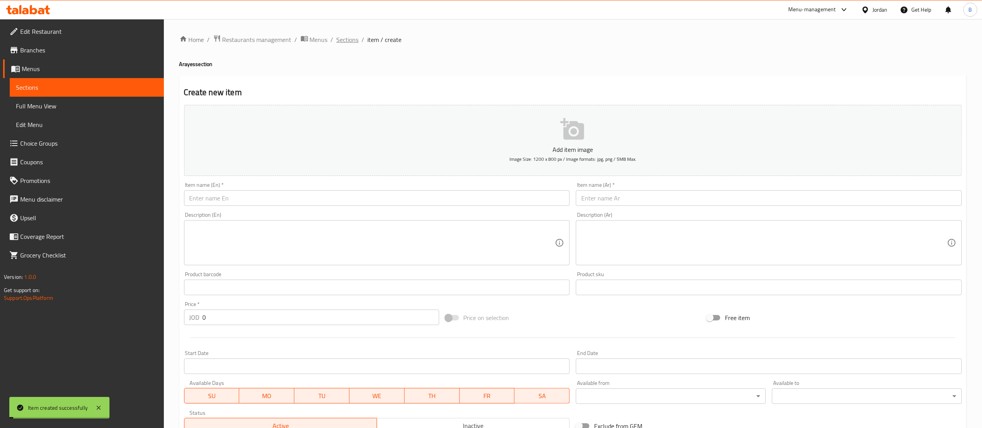
click at [342, 41] on span "Sections" at bounding box center [348, 39] width 22 height 9
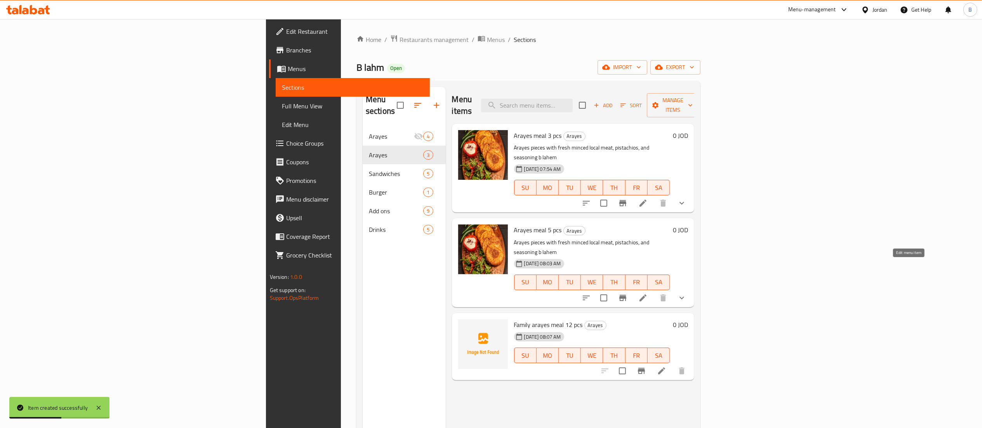
click at [647, 294] on icon at bounding box center [643, 297] width 7 height 7
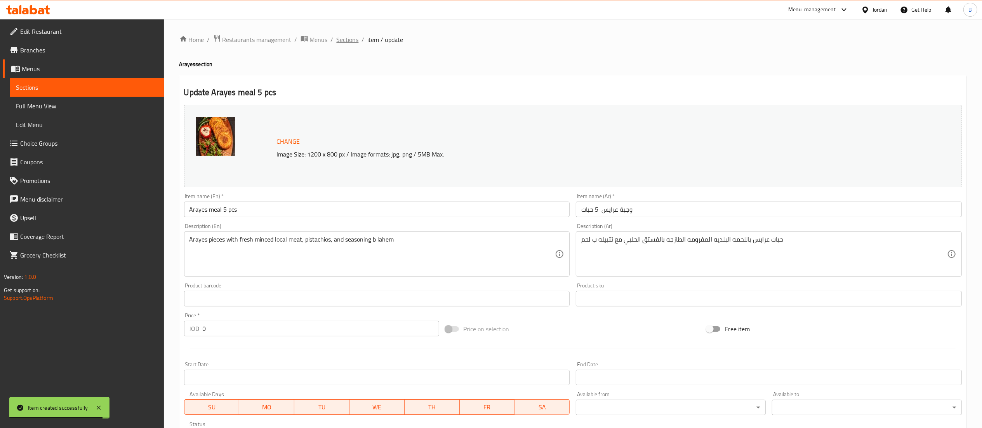
click at [347, 37] on span "Sections" at bounding box center [348, 39] width 22 height 9
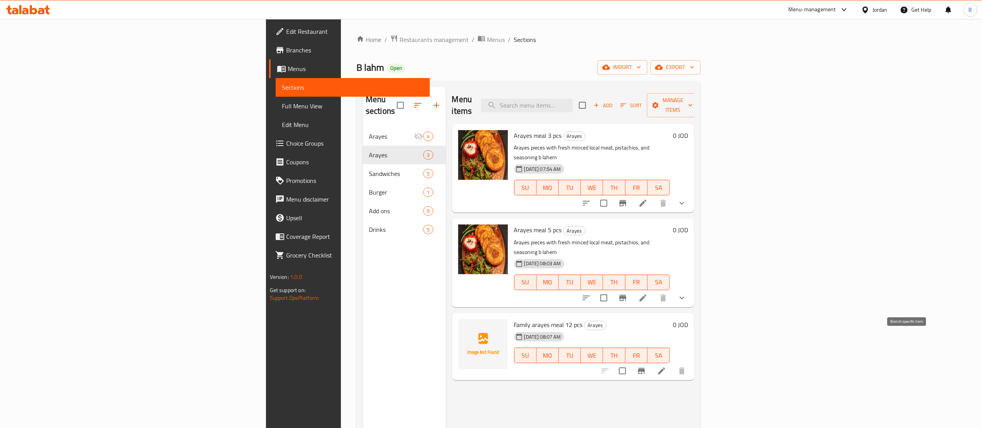
click at [673, 364] on li at bounding box center [662, 371] width 22 height 14
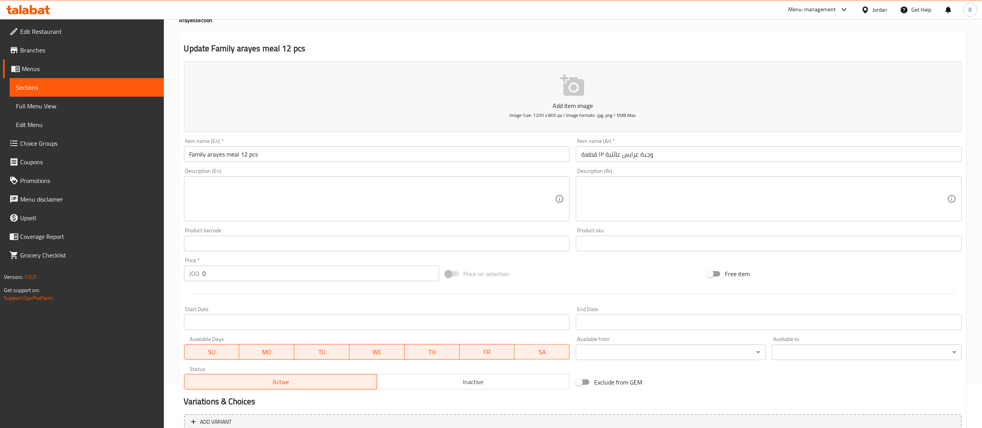
scroll to position [120, 0]
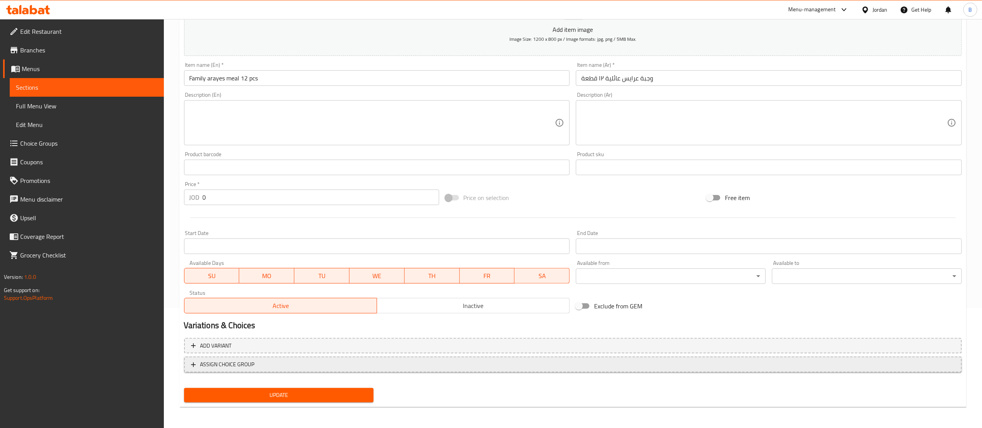
click at [226, 366] on span "ASSIGN CHOICE GROUP" at bounding box center [227, 365] width 54 height 10
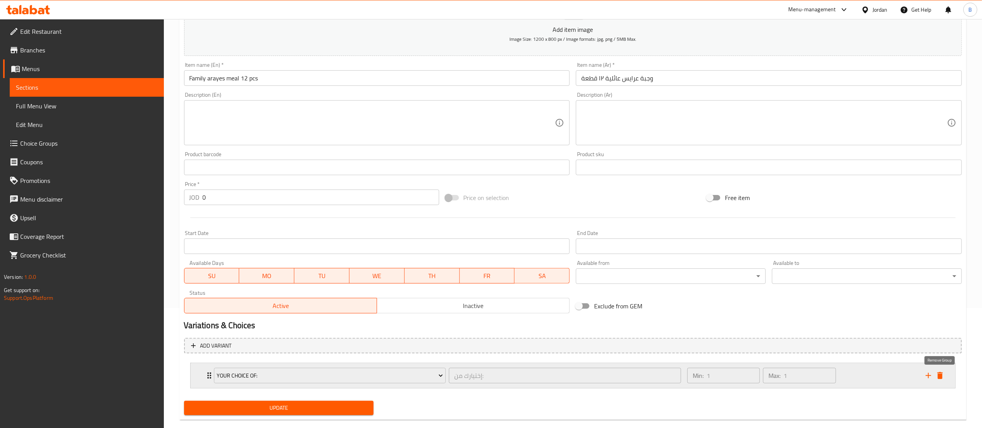
click at [939, 372] on icon "delete" at bounding box center [940, 375] width 9 height 9
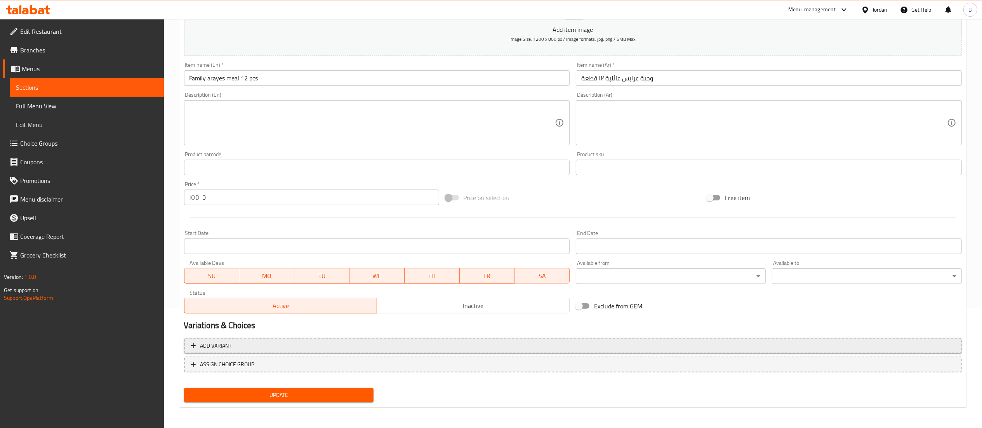
click at [238, 352] on button "Add variant" at bounding box center [573, 346] width 778 height 16
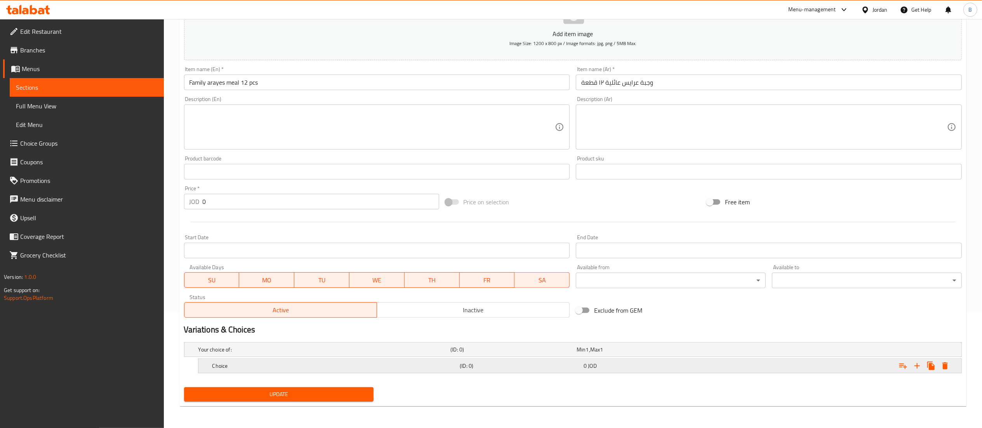
click at [271, 371] on div "Choice" at bounding box center [335, 365] width 248 height 11
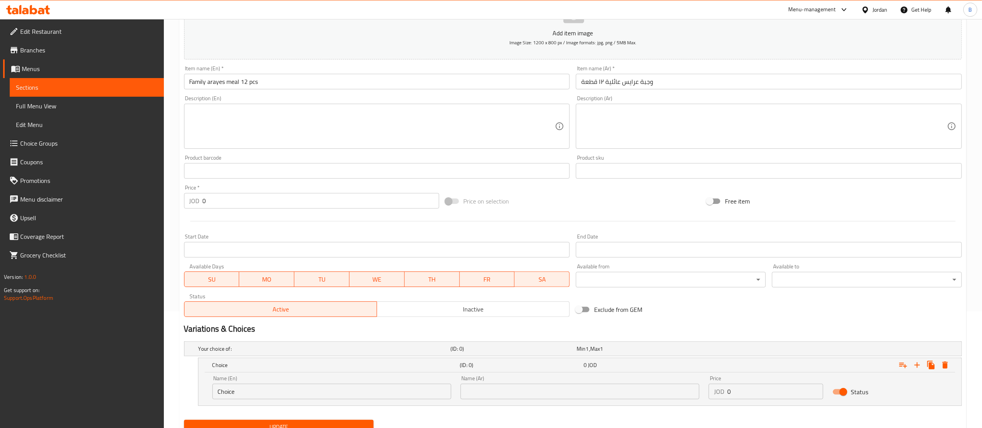
drag, startPoint x: 285, startPoint y: 388, endPoint x: 0, endPoint y: 334, distance: 290.1
click at [0, 337] on div "Edit Restaurant Branches Menus Sections Full Menu View Edit Menu Choice Groups …" at bounding box center [491, 181] width 982 height 558
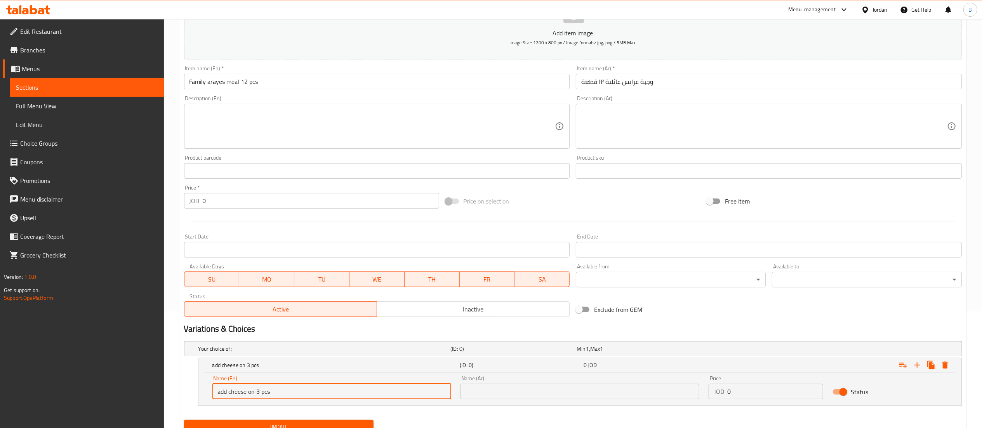
type input "add cheese on 3 pcs"
drag, startPoint x: 486, startPoint y: 398, endPoint x: 479, endPoint y: 395, distance: 8.4
click at [486, 398] on input "text" at bounding box center [580, 392] width 239 height 16
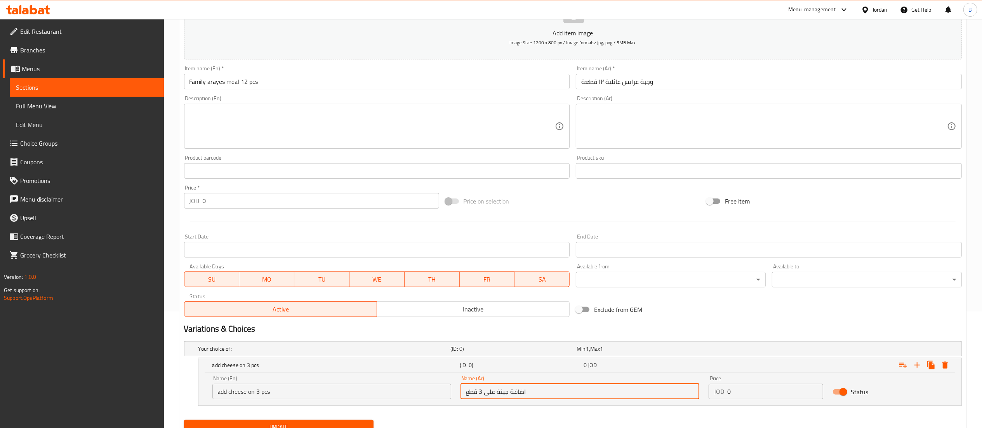
type input "اضافة جبنة على 3 قطع"
click at [773, 401] on div "Price JOD 0 Price" at bounding box center [766, 387] width 124 height 33
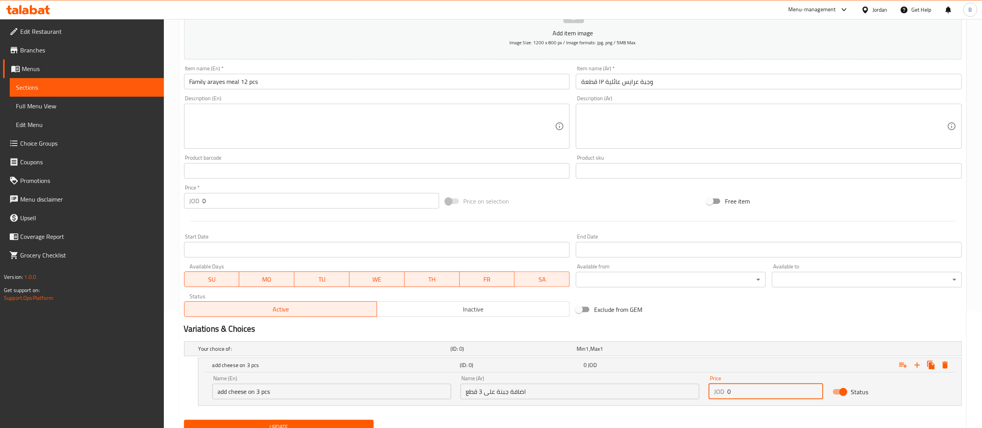
click at [778, 394] on input "0" at bounding box center [776, 392] width 96 height 16
type input "0.75"
click at [916, 365] on icon "Expand" at bounding box center [917, 364] width 9 height 9
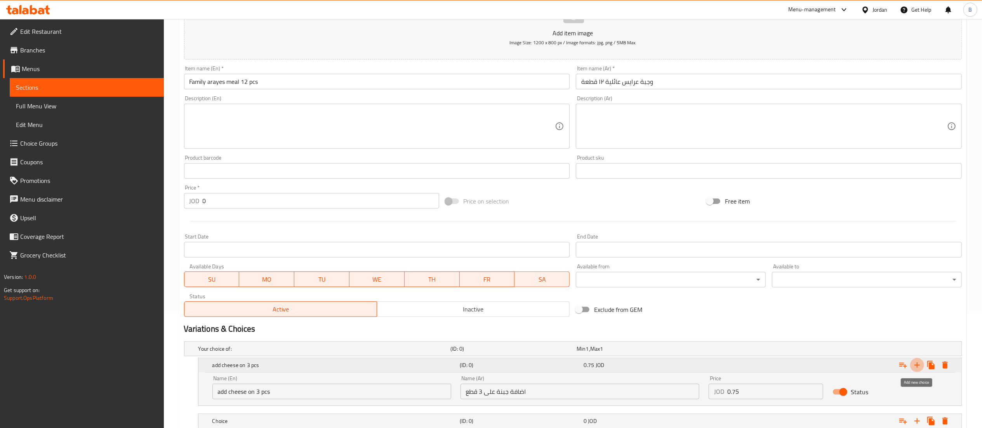
click at [916, 365] on icon "Expand" at bounding box center [917, 364] width 9 height 9
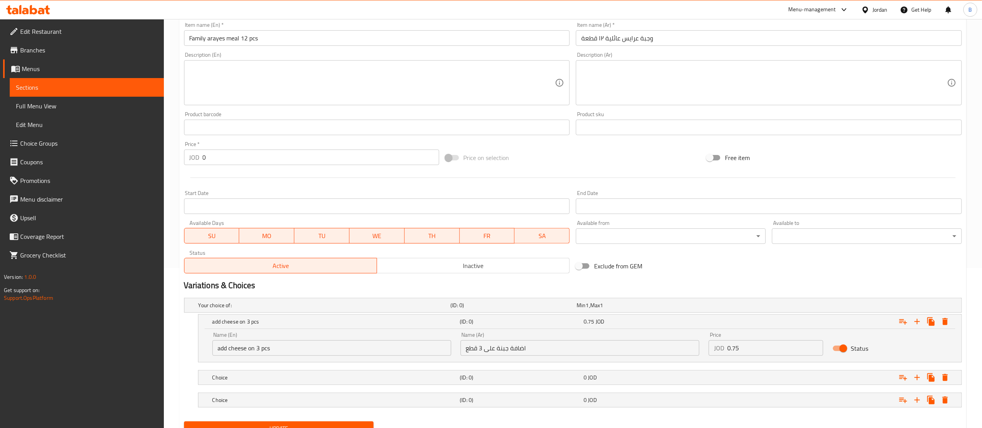
scroll to position [195, 0]
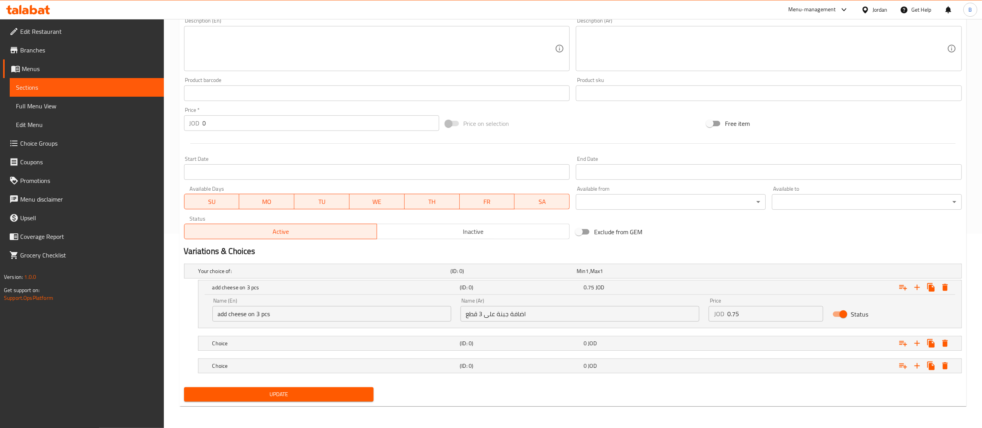
drag, startPoint x: 320, startPoint y: 319, endPoint x: 117, endPoint y: 290, distance: 205.2
click at [133, 292] on div "Edit Restaurant Branches Menus Sections Full Menu View Edit Menu Choice Groups …" at bounding box center [491, 126] width 982 height 603
click at [278, 343] on h5 "Choice" at bounding box center [334, 344] width 245 height 8
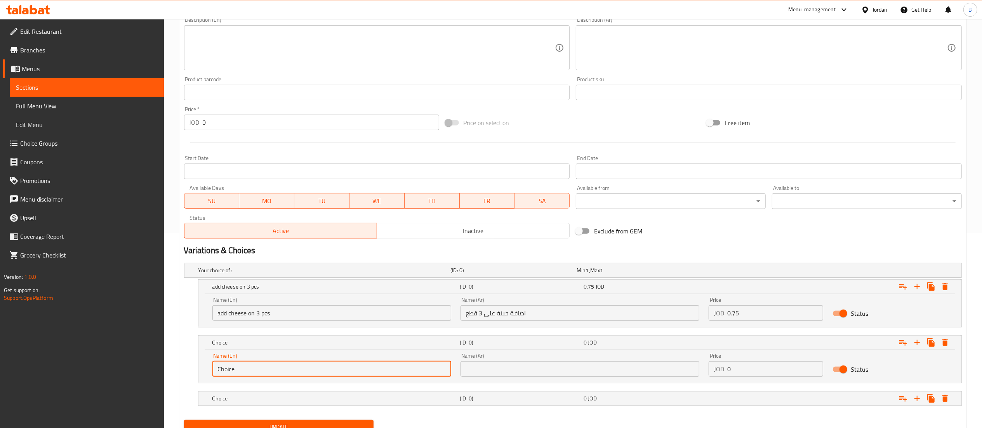
drag, startPoint x: 332, startPoint y: 373, endPoint x: 70, endPoint y: 321, distance: 266.4
click at [164, 342] on div "Home / Restaurants management / Menus / Sections / item / update Arayes section…" at bounding box center [573, 142] width 818 height 637
paste input "add cheese on 3 pcs"
click at [258, 371] on input "add cheese on 3 pcs" at bounding box center [331, 369] width 239 height 16
type input "add cheese on 6 pcs"
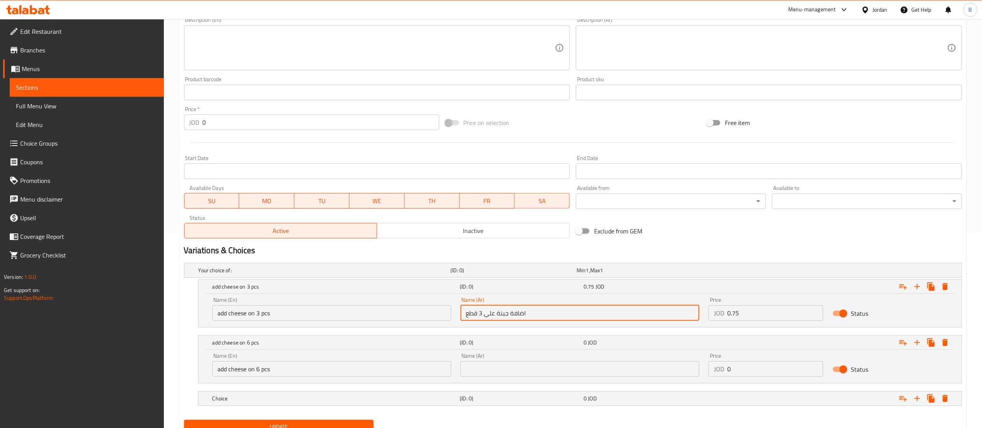
drag, startPoint x: 544, startPoint y: 320, endPoint x: 383, endPoint y: 315, distance: 160.9
click at [383, 315] on div "Name (En) add cheese on 3 pcs Name (En) Name (Ar) اضافة جبنة على 3 قطع Name (Ar…" at bounding box center [580, 309] width 745 height 33
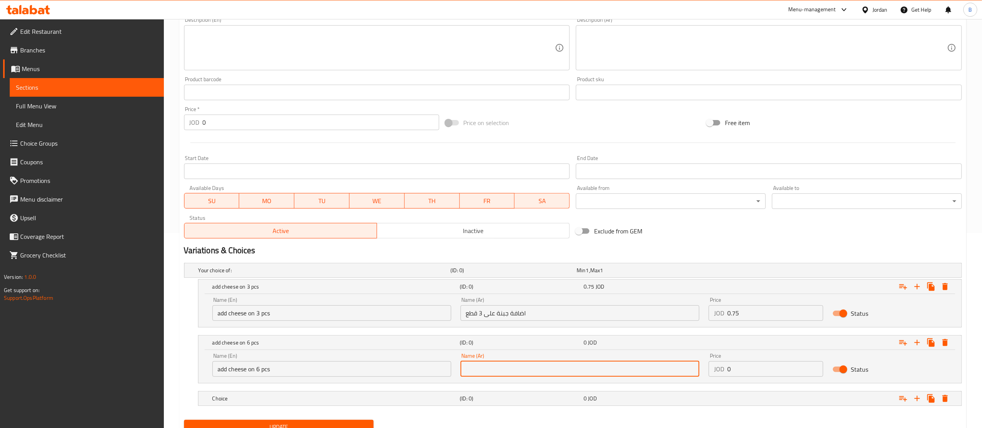
click at [506, 363] on input "text" at bounding box center [580, 369] width 239 height 16
paste input "اضافة جبنة على 3 قطع"
click at [481, 371] on input "اضافة جبنة على 3 قطع" at bounding box center [580, 369] width 239 height 16
type input "اضافة جبنة على 6 قطع"
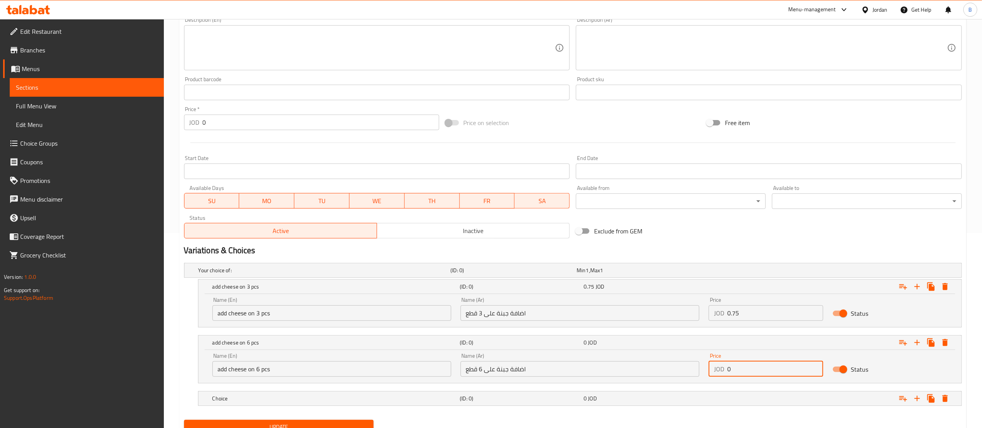
drag, startPoint x: 781, startPoint y: 366, endPoint x: 505, endPoint y: 357, distance: 275.6
click at [567, 352] on div "add cheese on 6 pcs (ID: 0) 0 JOD Name (En) add cheese on 6 pcs Name (En) Name …" at bounding box center [580, 359] width 763 height 47
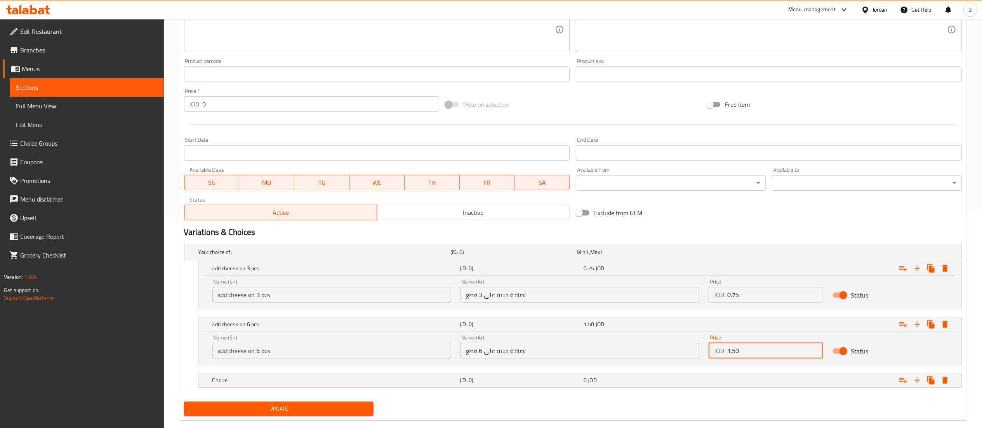
scroll to position [229, 0]
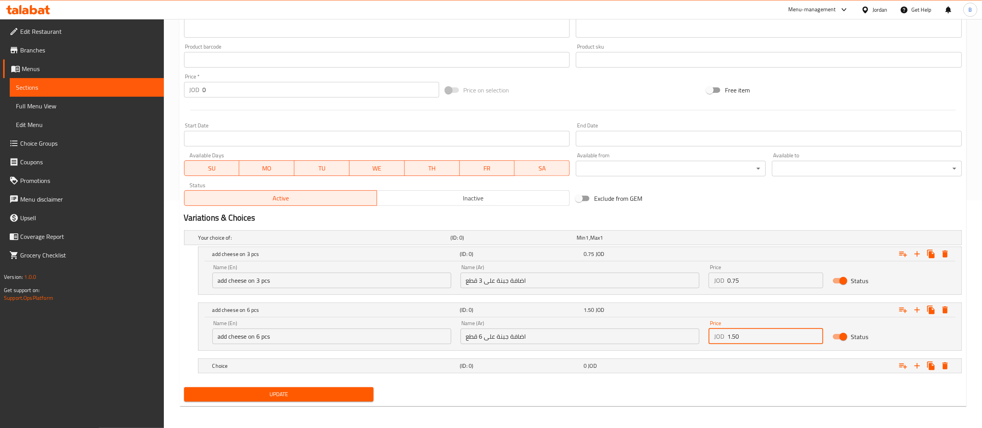
type input "1.50"
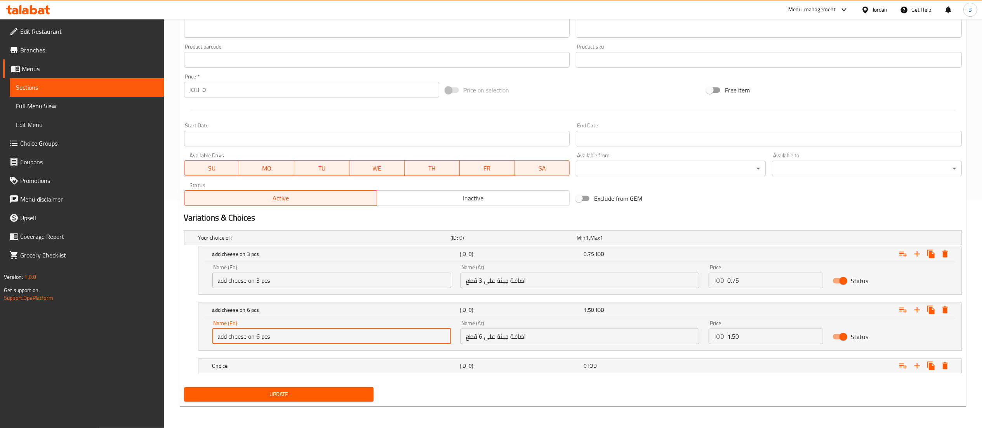
drag, startPoint x: 297, startPoint y: 335, endPoint x: 123, endPoint y: 328, distance: 173.8
click at [134, 328] on div "Edit Restaurant Branches Menus Sections Full Menu View Edit Menu Choice Groups …" at bounding box center [491, 109] width 982 height 637
click at [279, 362] on h5 "Choice" at bounding box center [334, 366] width 245 height 8
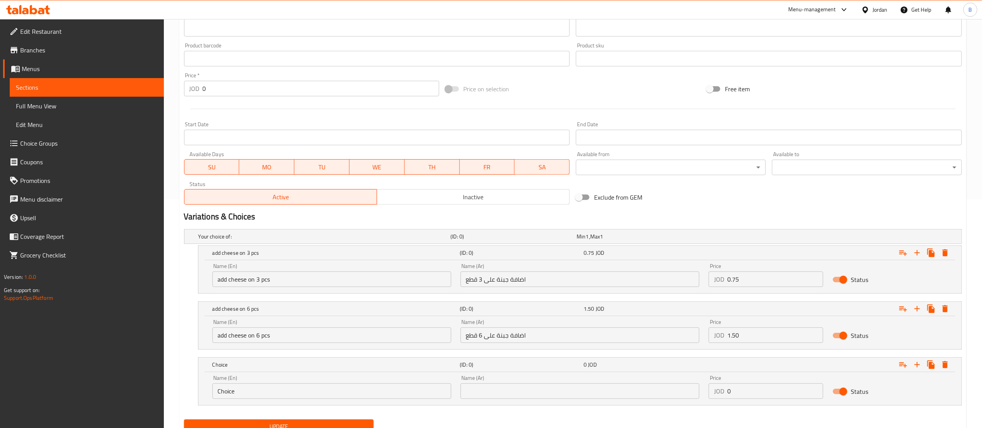
drag, startPoint x: 281, startPoint y: 383, endPoint x: 104, endPoint y: 374, distance: 177.4
click at [104, 374] on div "Edit Restaurant Branches Menus Sections Full Menu View Edit Menu Choice Groups …" at bounding box center [491, 125] width 982 height 670
drag, startPoint x: 238, startPoint y: 394, endPoint x: 134, endPoint y: 376, distance: 105.2
click at [139, 376] on div "Edit Restaurant Branches Menus Sections Full Menu View Edit Menu Choice Groups …" at bounding box center [491, 125] width 982 height 670
paste input "add cheese on 6 pcs"
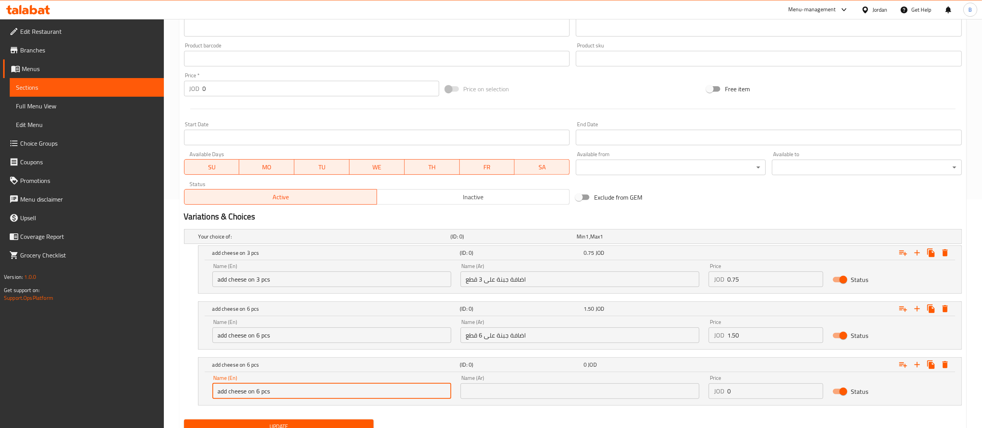
click at [257, 390] on input "add cheese on 6 pcs" at bounding box center [331, 391] width 239 height 16
type input "add cheese on 9 pcs"
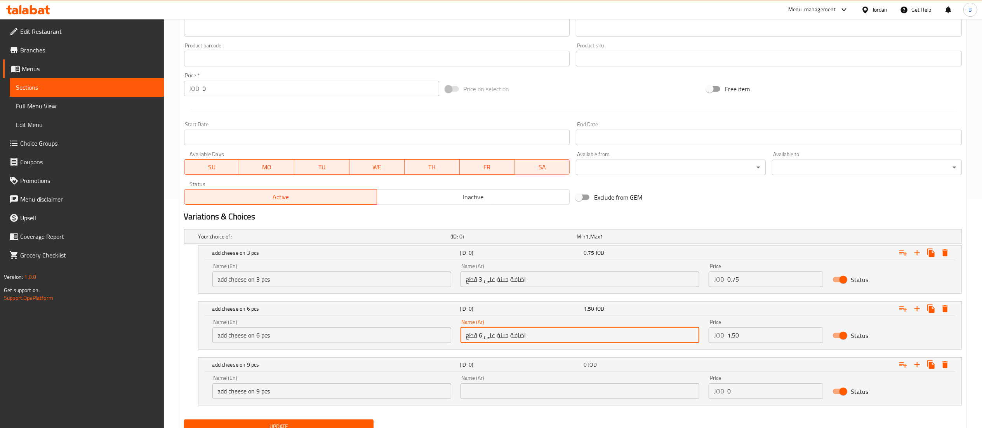
drag, startPoint x: 549, startPoint y: 332, endPoint x: 387, endPoint y: 333, distance: 162.0
click at [389, 332] on div "Name (En) add cheese on 6 pcs Name (En) Name (Ar) اضافة جبنة على 6 قطع Name (Ar…" at bounding box center [580, 331] width 745 height 33
click at [503, 397] on input "text" at bounding box center [580, 391] width 239 height 16
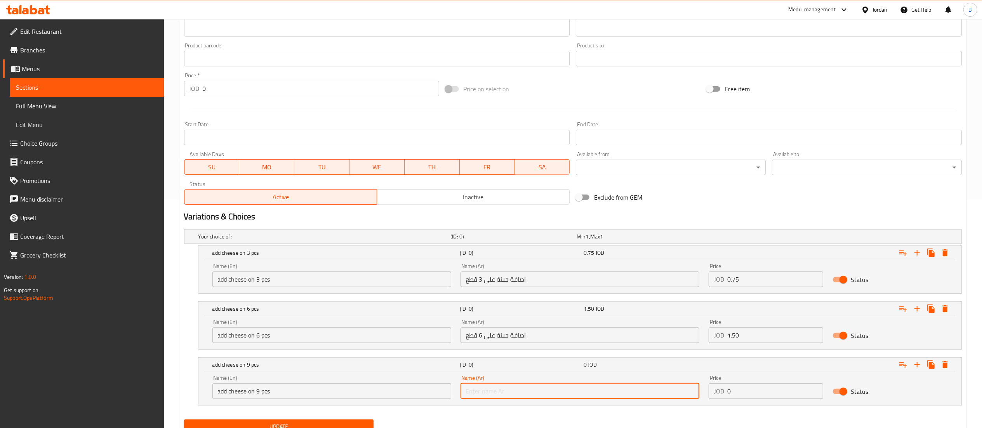
paste input "اضافة جبنة على 6 قطع"
click at [482, 391] on input "اضافة جبنة على 6 قطع" at bounding box center [580, 391] width 239 height 16
type input "اضافة جبنة على 9 قطع"
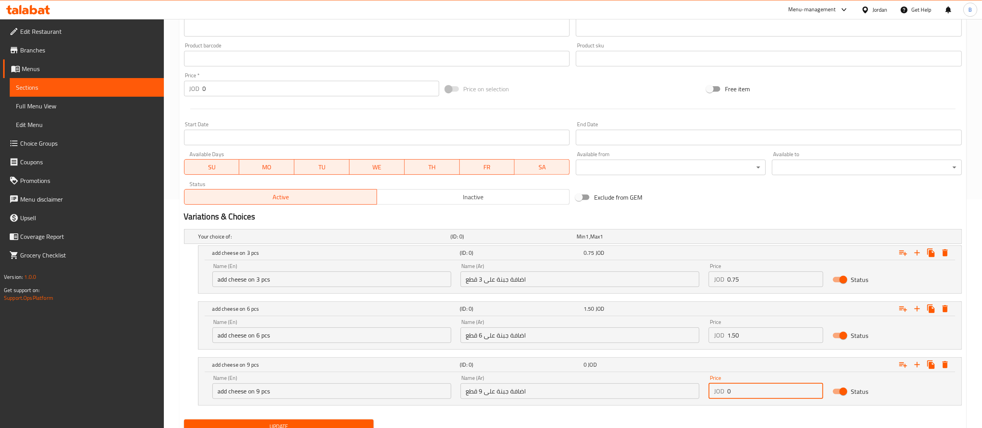
drag, startPoint x: 771, startPoint y: 392, endPoint x: 650, endPoint y: 394, distance: 121.2
click at [653, 395] on div "Name (En) add cheese on 9 pcs Name (En) Name (Ar) اضافة جبنة على 9 قطع Name (Ar…" at bounding box center [580, 387] width 745 height 33
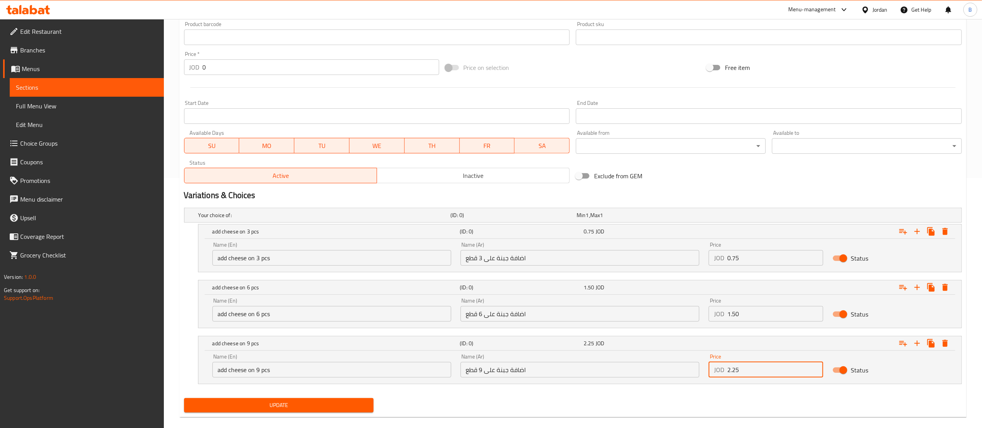
scroll to position [262, 0]
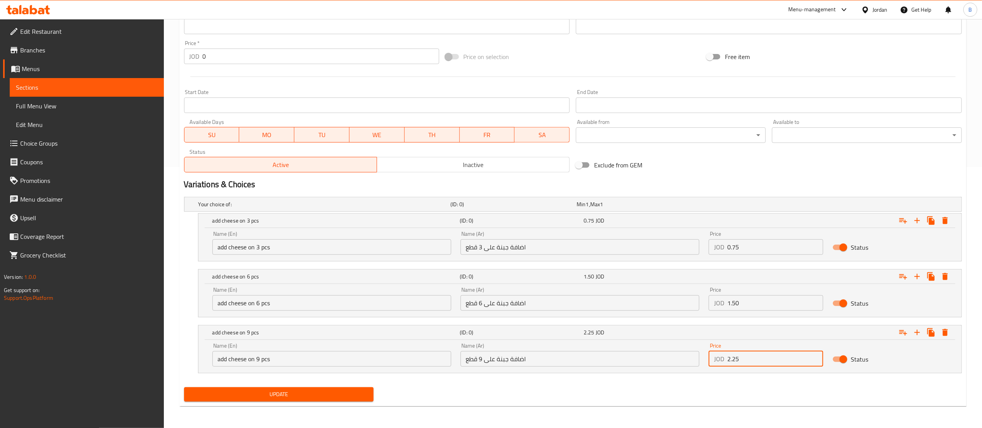
type input "2.25"
click at [918, 333] on icon "Expand" at bounding box center [917, 332] width 5 height 5
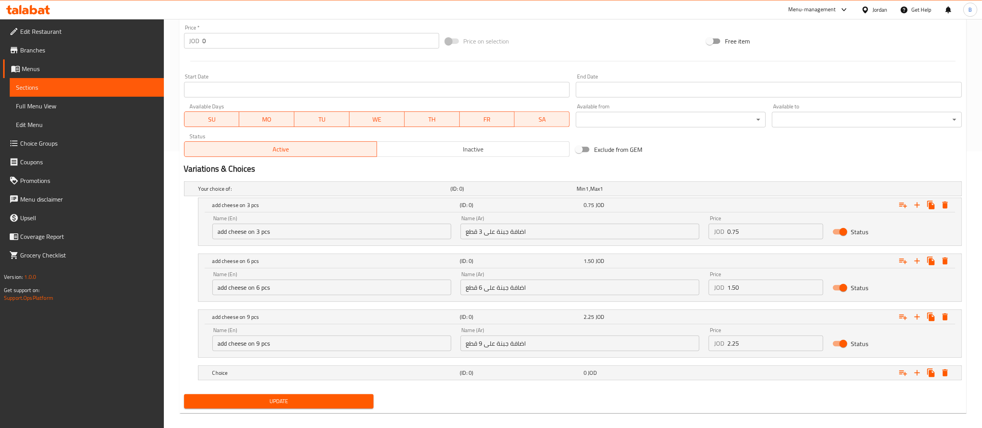
scroll to position [285, 0]
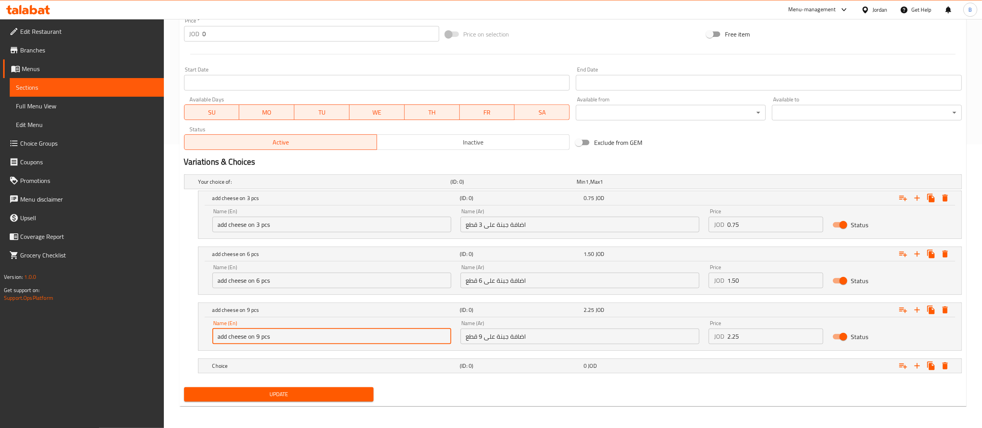
drag, startPoint x: 298, startPoint y: 338, endPoint x: 88, endPoint y: 326, distance: 210.2
click at [94, 326] on div "Edit Restaurant Branches Menus Sections Full Menu View Edit Menu Choice Groups …" at bounding box center [491, 81] width 982 height 693
click at [257, 373] on div "Choice (ID: 0) 0 JOD" at bounding box center [582, 365] width 743 height 17
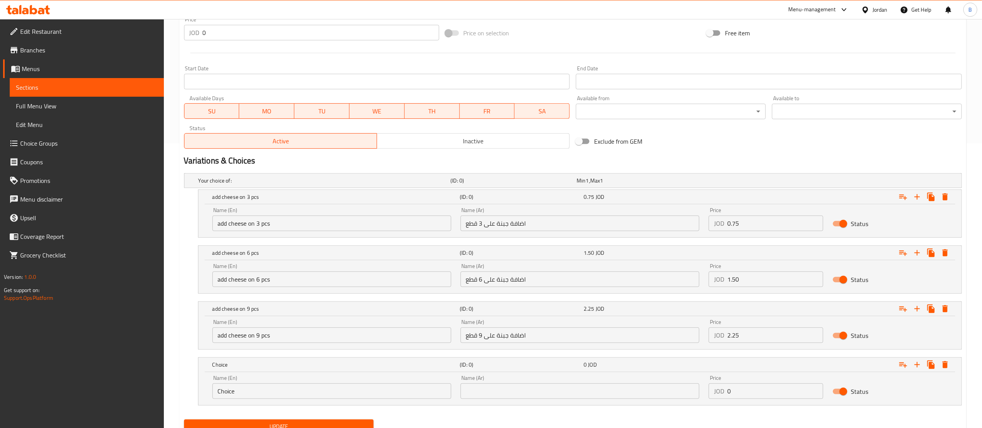
drag, startPoint x: 303, startPoint y: 388, endPoint x: 105, endPoint y: 374, distance: 198.6
click at [139, 379] on div "Edit Restaurant Branches Menus Sections Full Menu View Edit Menu Choice Groups …" at bounding box center [491, 97] width 982 height 726
paste input "add cheese on 9 pcs"
type input "add cheese on 9 pcs"
drag, startPoint x: 541, startPoint y: 335, endPoint x: 397, endPoint y: 335, distance: 144.1
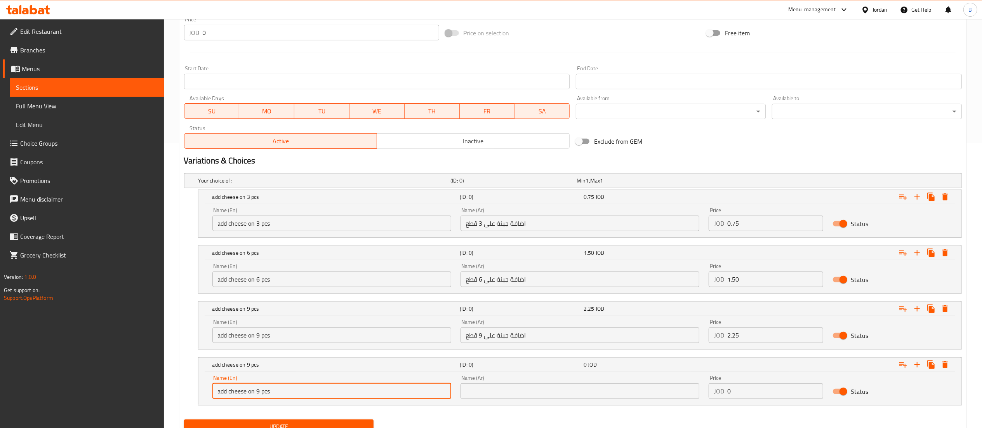
click at [397, 335] on div "Name (En) add cheese on 9 pcs Name (En) Name (Ar) اضافة جبنة على 9 قطع Name (Ar…" at bounding box center [580, 331] width 745 height 33
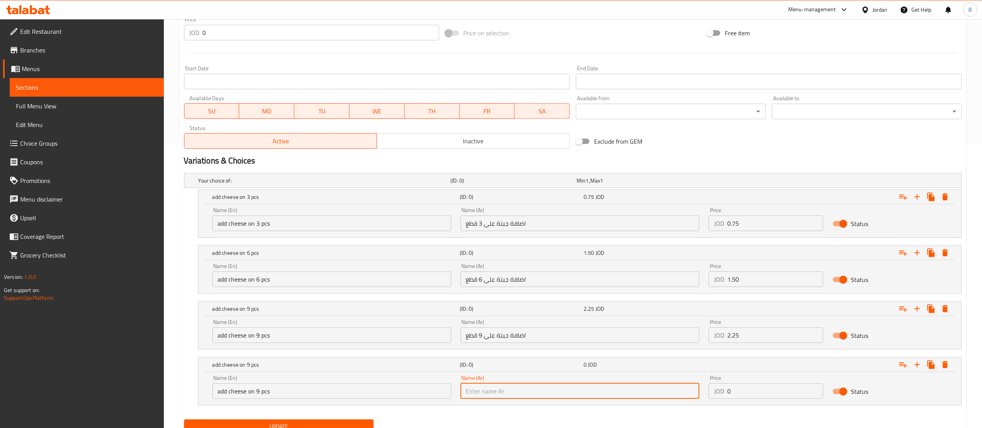
click at [519, 398] on input "text" at bounding box center [580, 391] width 239 height 16
paste input "اضافة جبنة على 9 قطع"
type input "اضافة جبنة على 9 قطع"
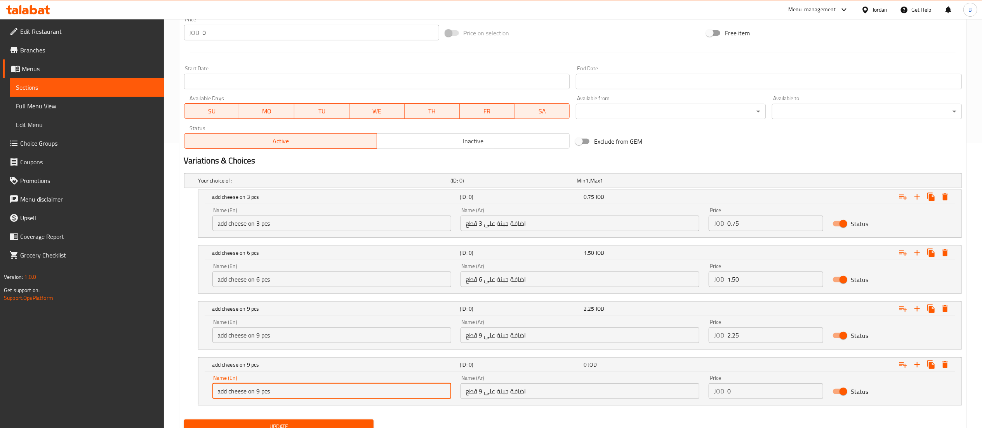
click at [256, 391] on input "add cheese on 9 pcs" at bounding box center [331, 391] width 239 height 16
type input "add cheese on12 pcs"
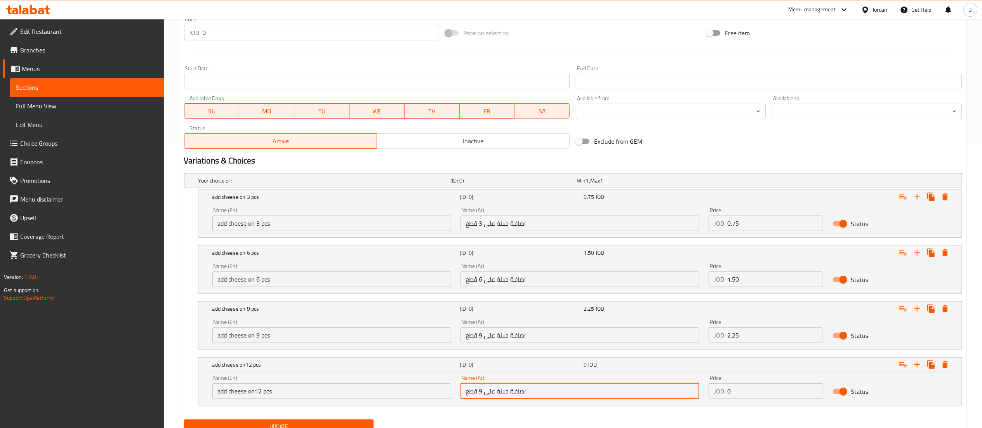
drag, startPoint x: 482, startPoint y: 390, endPoint x: 476, endPoint y: 391, distance: 5.5
click at [476, 391] on input "اضافة جبنة على 9 قطع" at bounding box center [580, 391] width 239 height 16
click at [477, 392] on input "اضافة جبنة على 9 قطع" at bounding box center [580, 391] width 239 height 16
click at [477, 393] on input "اضافة جبنة على 9 قطع" at bounding box center [580, 391] width 239 height 16
type input "اضافة جبنة على 12قطع"
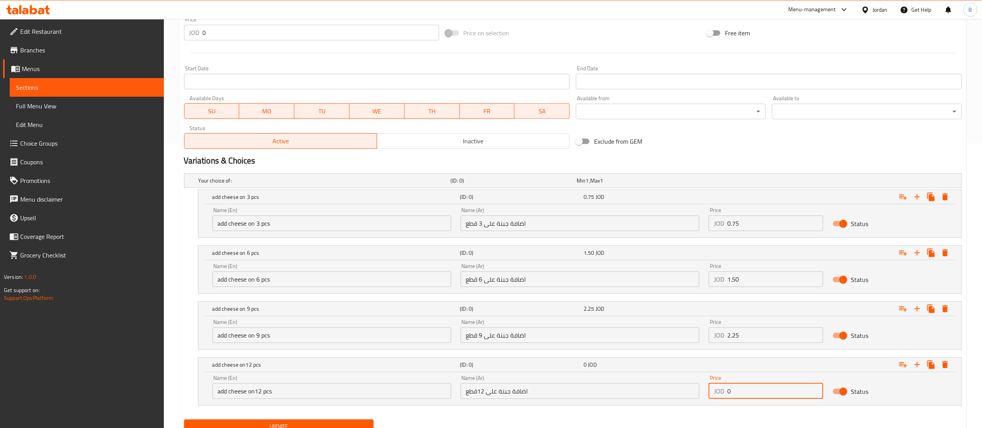
drag, startPoint x: 768, startPoint y: 395, endPoint x: 622, endPoint y: 396, distance: 146.8
click at [645, 396] on div "Name (En) add cheese on12 pcs Name (En) Name (Ar) اضافة جبنة على 12قطع Name (Ar…" at bounding box center [580, 387] width 745 height 33
type input "3"
drag, startPoint x: 920, startPoint y: 368, endPoint x: 737, endPoint y: 340, distance: 185.1
click at [920, 367] on icon "Expand" at bounding box center [917, 364] width 9 height 9
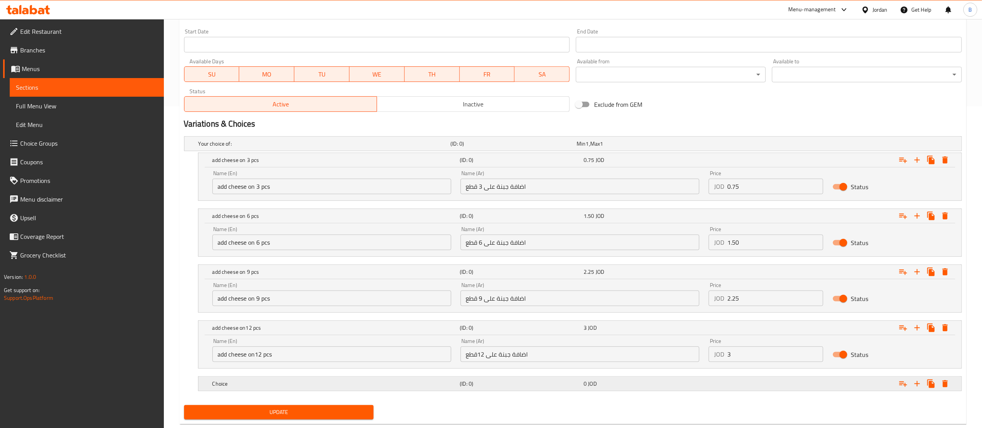
scroll to position [341, 0]
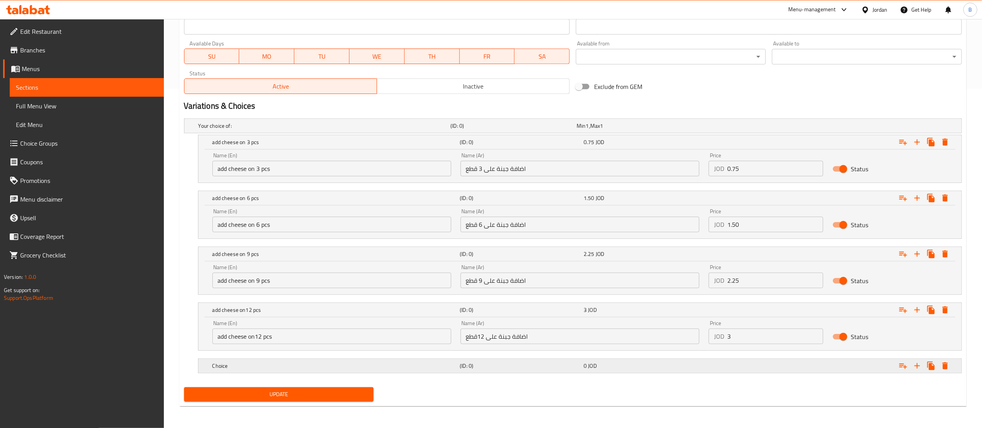
click at [256, 370] on div "Choice" at bounding box center [335, 365] width 248 height 11
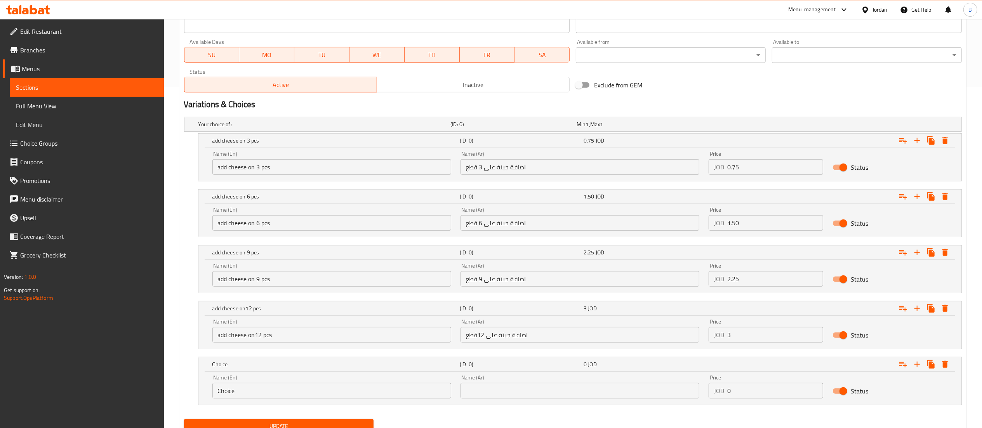
drag, startPoint x: 319, startPoint y: 394, endPoint x: 97, endPoint y: 370, distance: 223.5
click at [100, 370] on div "Edit Restaurant Branches Menus Sections Full Menu View Edit Menu Choice Groups …" at bounding box center [491, 69] width 982 height 782
type input "make it a meal"
drag, startPoint x: 489, startPoint y: 399, endPoint x: 482, endPoint y: 396, distance: 7.7
click at [489, 398] on input "text" at bounding box center [580, 391] width 239 height 16
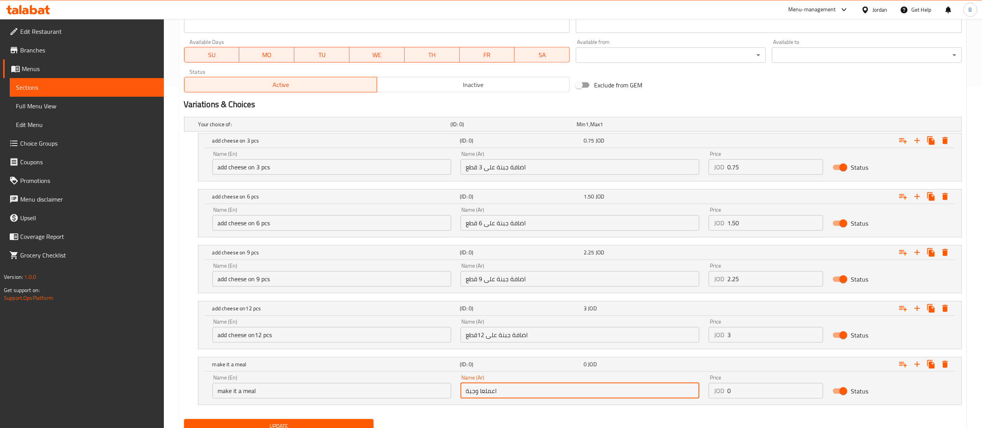
click at [484, 393] on input "اعملعا وجبة" at bounding box center [580, 391] width 239 height 16
type input "اعملها وجبة"
drag, startPoint x: 771, startPoint y: 394, endPoint x: 625, endPoint y: 391, distance: 146.9
click at [644, 393] on div "Name (En) make it a meal Name (En) Name (Ar) اعملها وجبة Name (Ar) Price JOD 0 …" at bounding box center [580, 386] width 745 height 33
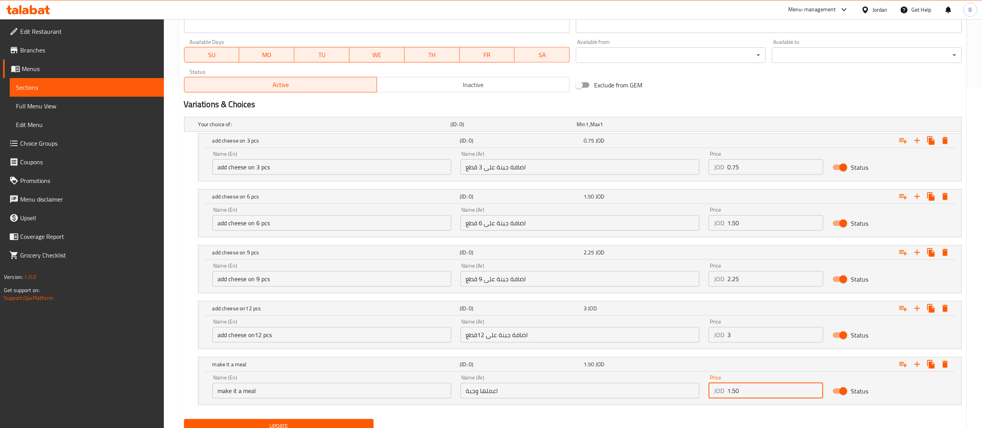
scroll to position [374, 0]
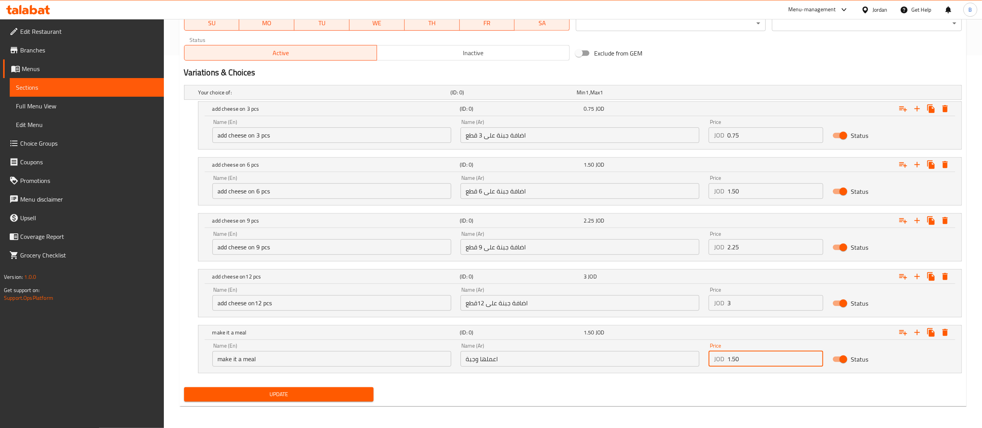
type input "1.50"
click at [277, 405] on div "Update" at bounding box center [279, 394] width 196 height 21
click at [292, 400] on button "Update" at bounding box center [279, 394] width 190 height 14
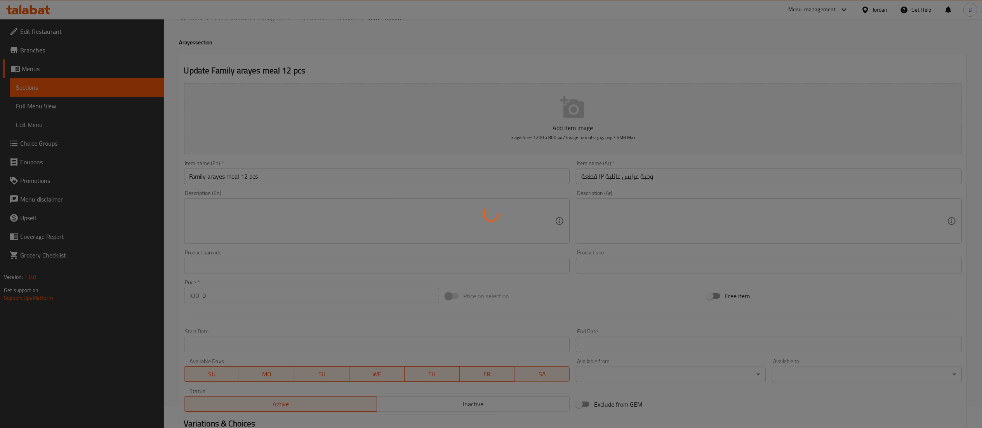
scroll to position [0, 0]
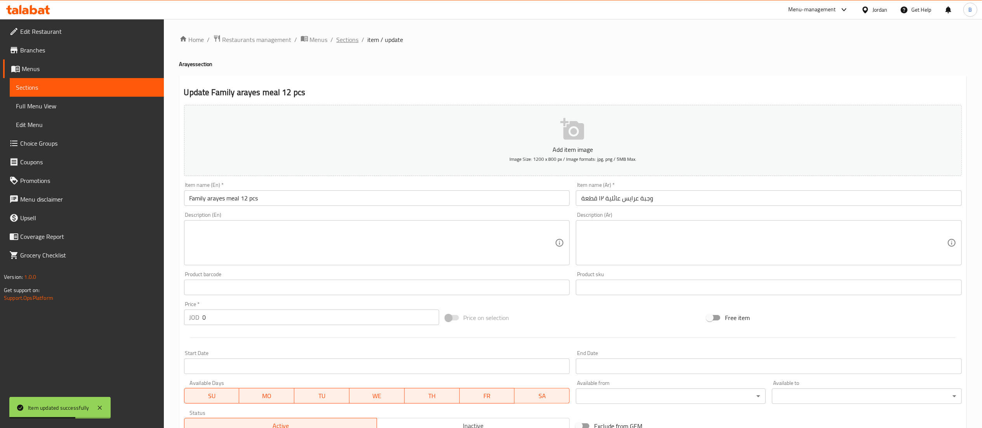
click at [347, 39] on span "Sections" at bounding box center [348, 39] width 22 height 9
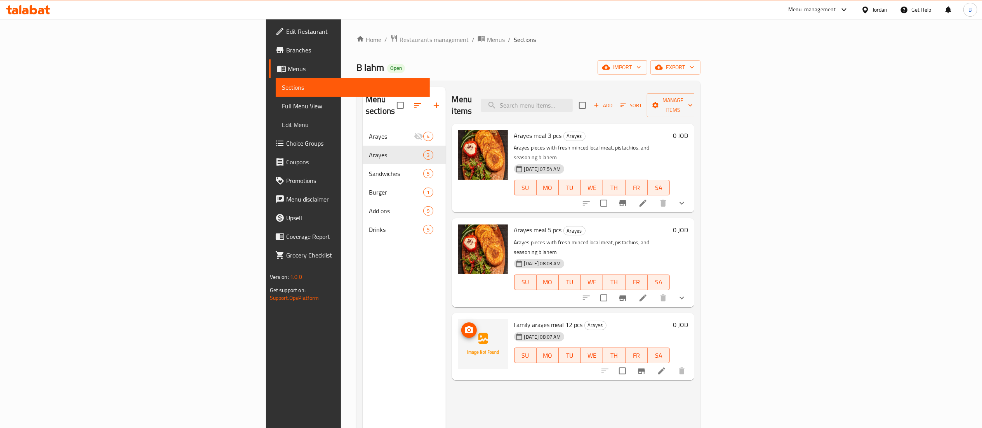
click at [465, 326] on icon "upload picture" at bounding box center [469, 330] width 9 height 9
click at [43, 10] on icon at bounding box center [41, 11] width 7 height 7
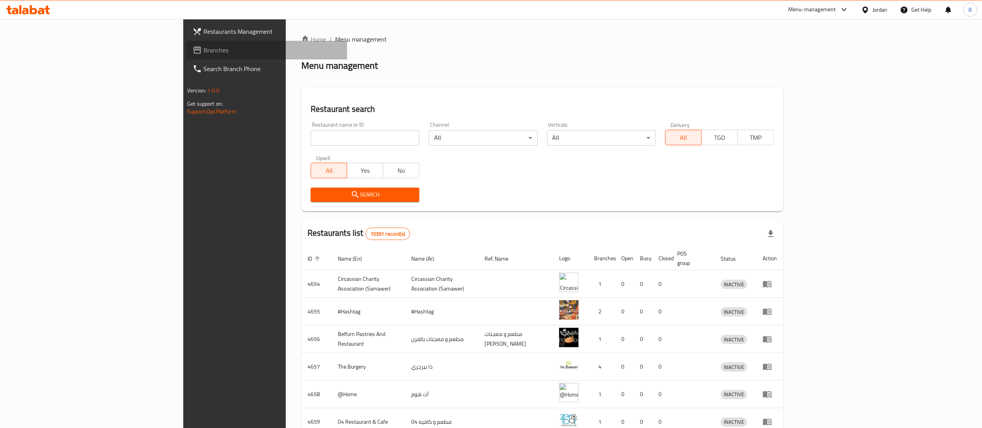
click at [204, 49] on span "Branches" at bounding box center [273, 49] width 138 height 9
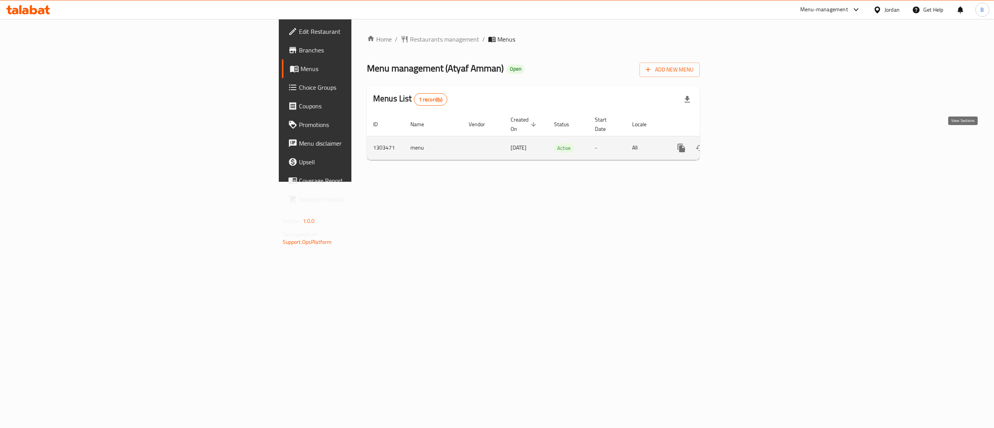
click at [742, 143] on icon "enhanced table" at bounding box center [737, 147] width 9 height 9
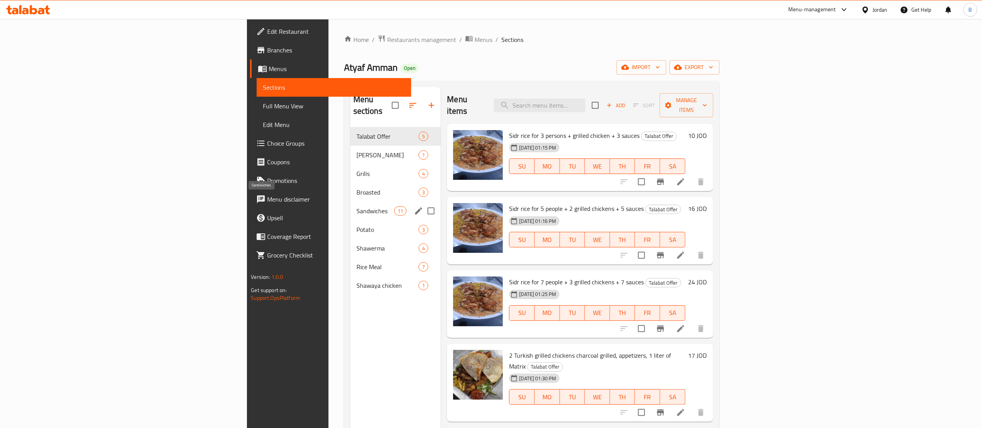
click at [357, 206] on span "Sandwiches" at bounding box center [376, 210] width 38 height 9
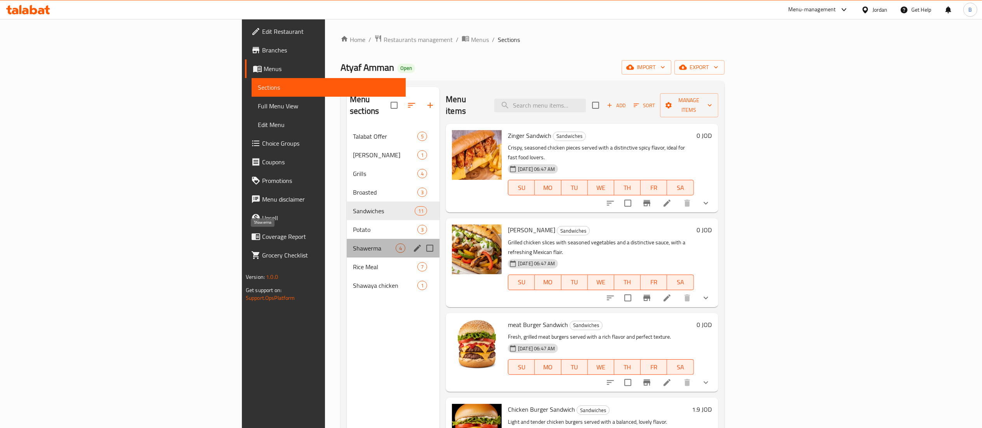
click at [353, 244] on span "Shawerma" at bounding box center [374, 248] width 43 height 9
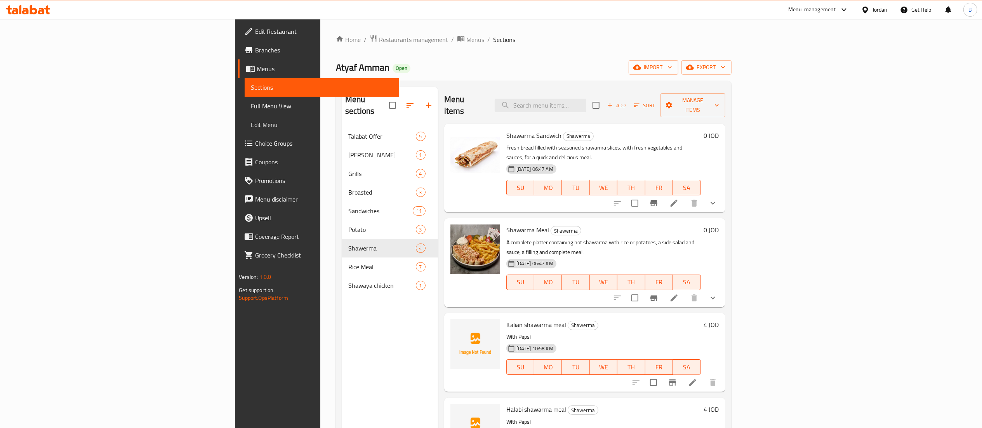
click at [723, 194] on div at bounding box center [665, 203] width 114 height 19
click at [723, 194] on button "show more" at bounding box center [713, 203] width 19 height 19
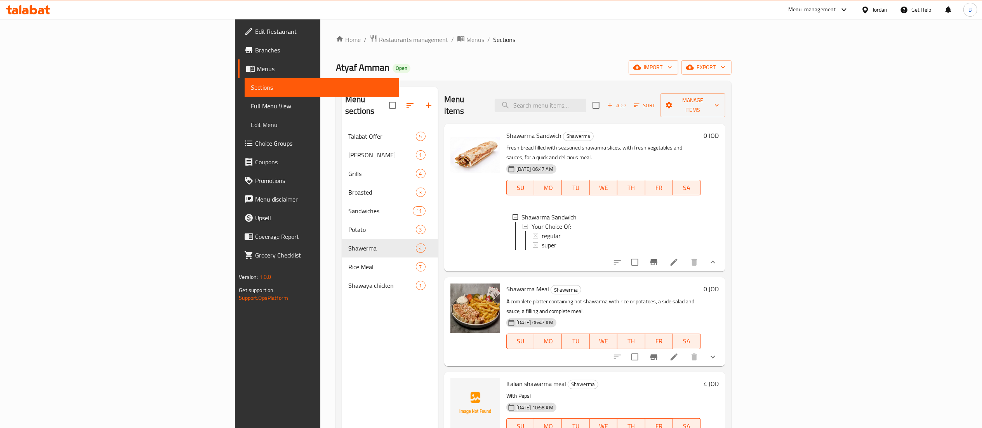
click at [679, 258] on icon at bounding box center [674, 262] width 9 height 9
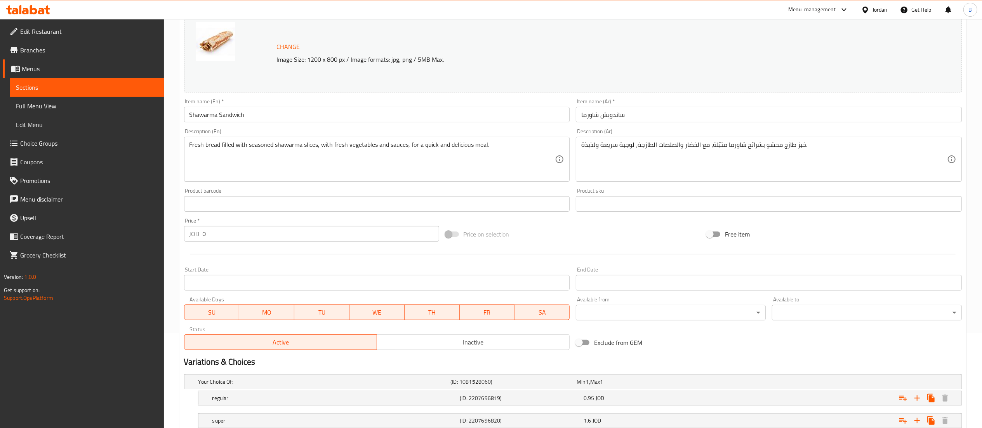
scroll to position [150, 0]
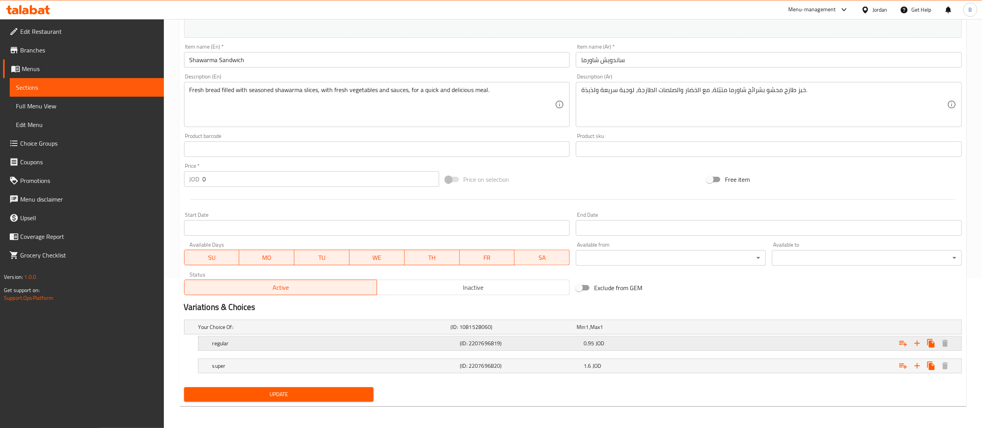
click at [668, 338] on div "0.95 JOD" at bounding box center [644, 343] width 124 height 11
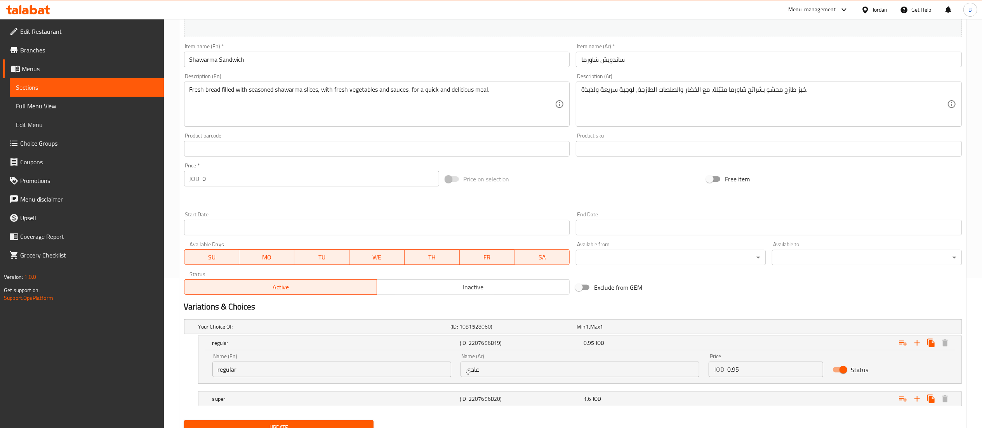
drag, startPoint x: 721, startPoint y: 364, endPoint x: 521, endPoint y: 364, distance: 200.1
click at [611, 364] on div "Name (En) regular Name (En) Name (Ar) عادي Name (Ar) Price JOD 0.95 Price Status" at bounding box center [580, 365] width 745 height 33
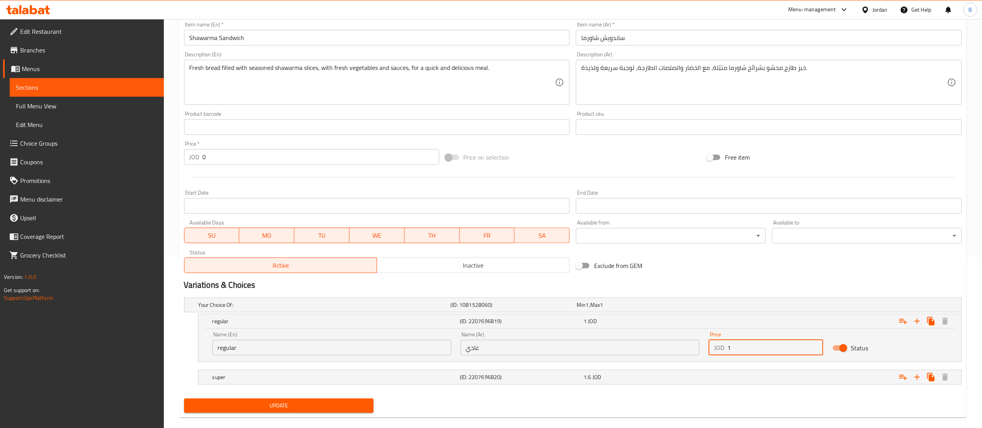
scroll to position [184, 0]
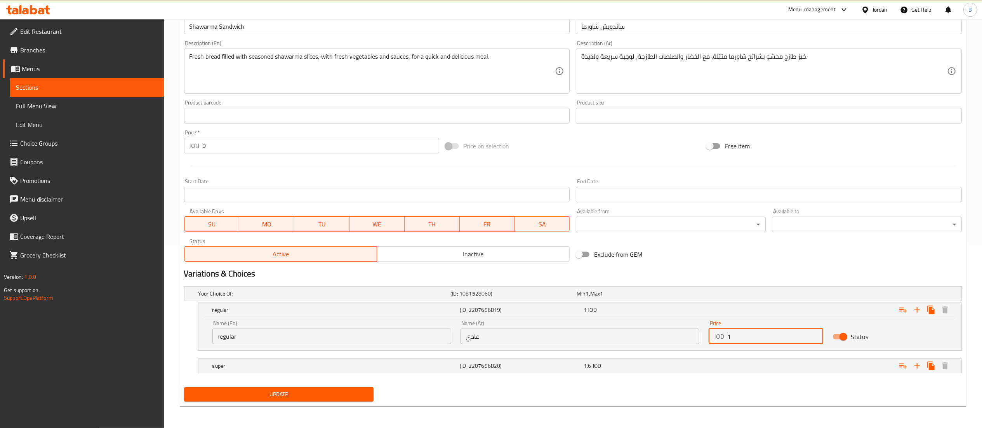
type input "1"
click at [321, 391] on span "Update" at bounding box center [279, 395] width 178 height 10
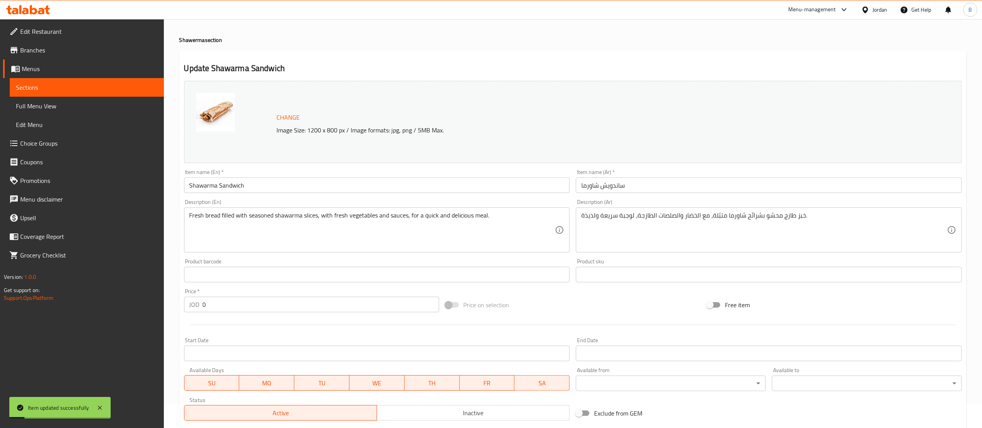
scroll to position [0, 0]
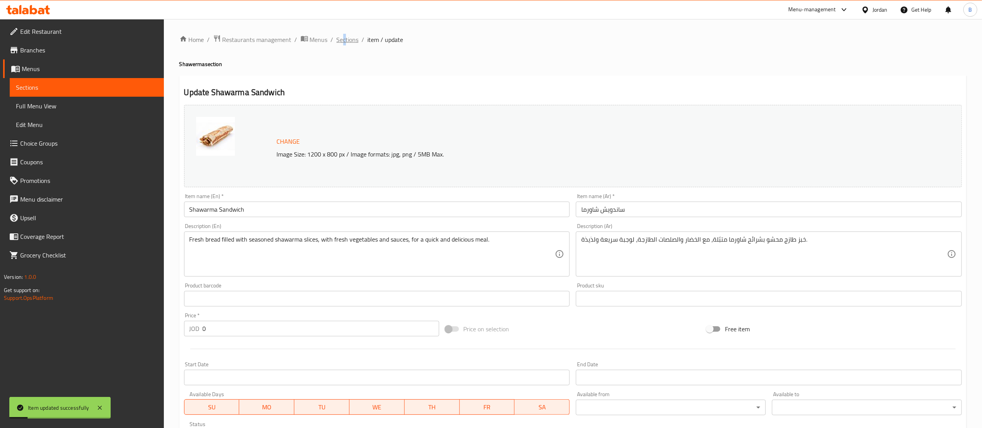
drag, startPoint x: 344, startPoint y: 30, endPoint x: 343, endPoint y: 38, distance: 7.9
click at [343, 35] on div "Home / Restaurants management / Menus / Sections / item / update Shawerma secti…" at bounding box center [573, 315] width 818 height 592
click at [343, 38] on span "Sections" at bounding box center [348, 39] width 22 height 9
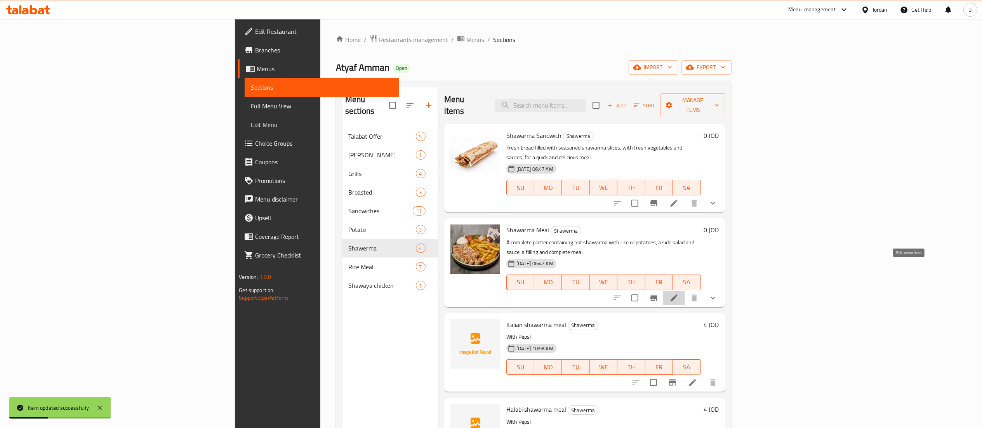
click at [679, 293] on icon at bounding box center [674, 297] width 9 height 9
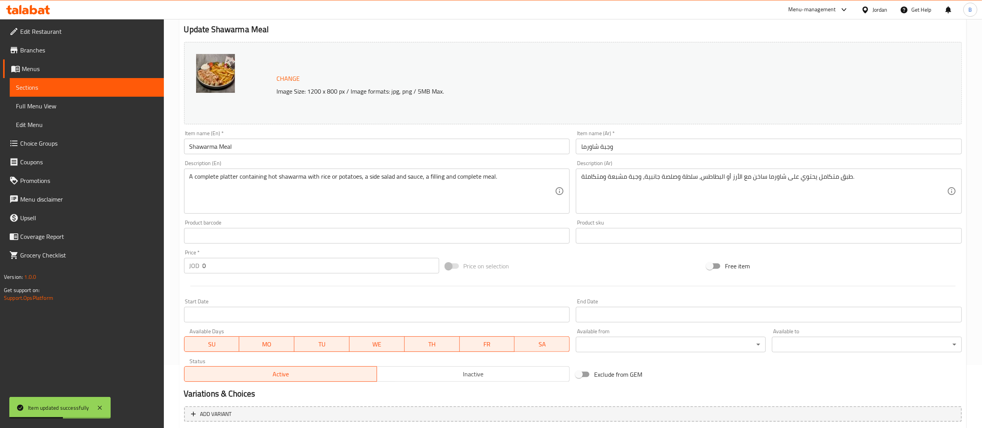
scroll to position [178, 0]
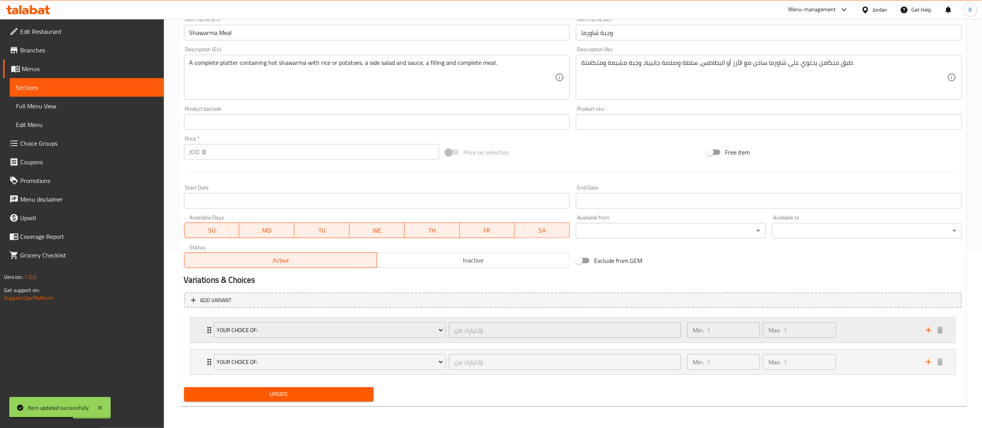
click at [853, 334] on div "Min: 1 ​ Max: 1 ​" at bounding box center [802, 330] width 239 height 25
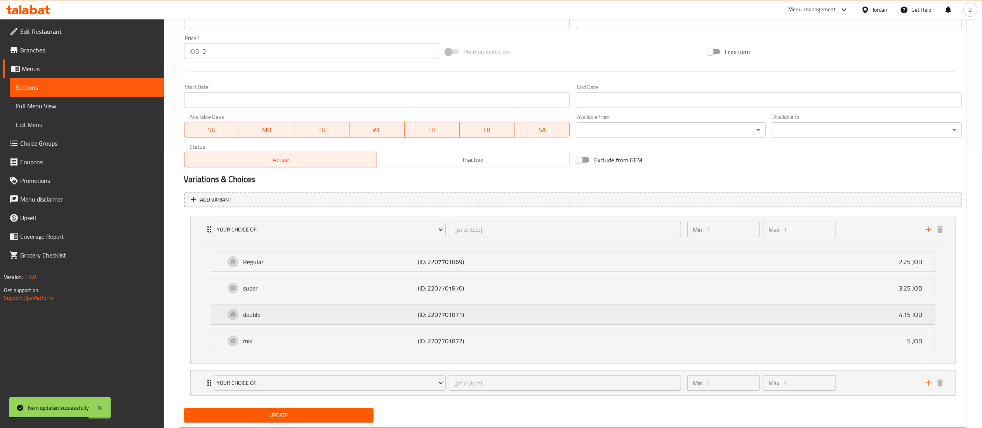
scroll to position [300, 0]
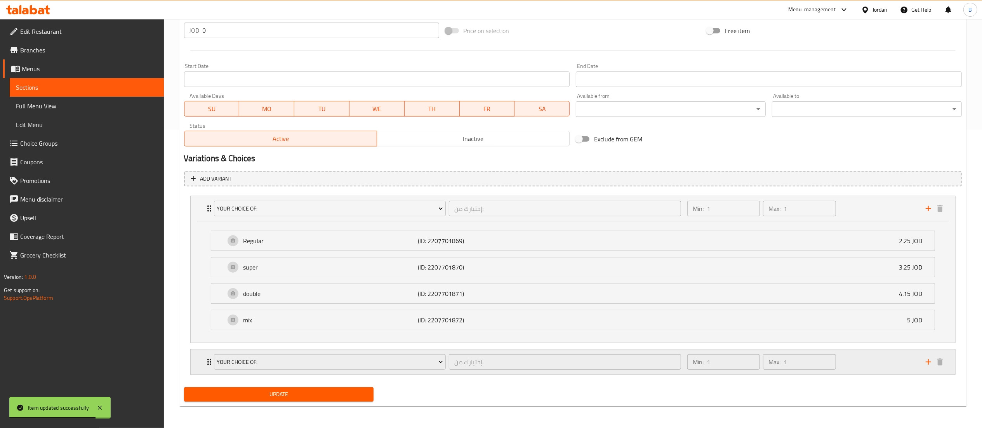
click at [867, 362] on div "Min: 1 ​ Max: 1 ​" at bounding box center [802, 362] width 239 height 25
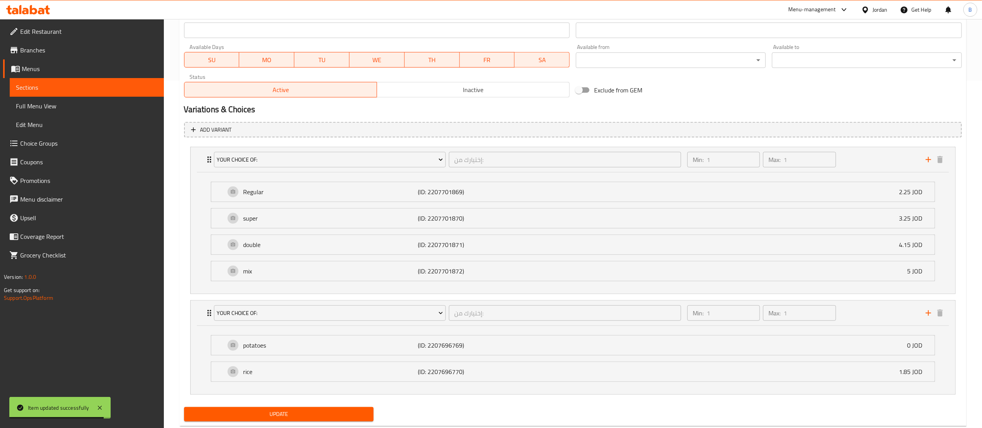
scroll to position [369, 0]
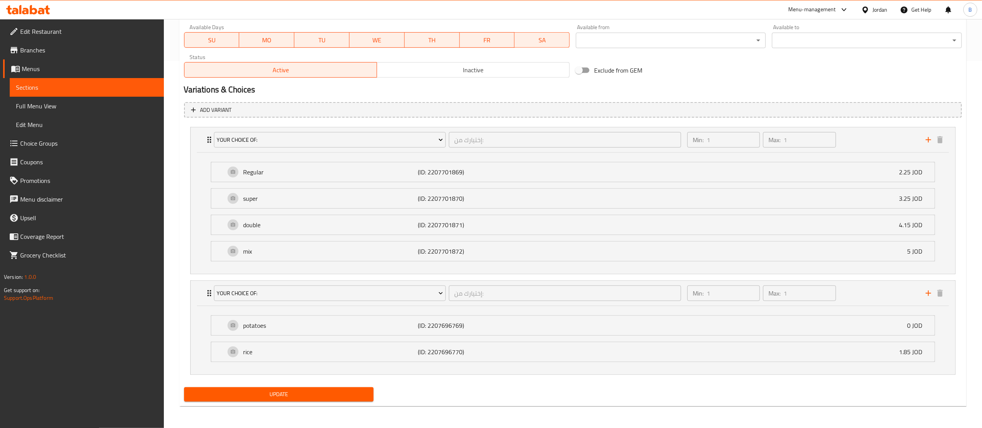
click at [53, 141] on span "Choice Groups" at bounding box center [89, 143] width 138 height 9
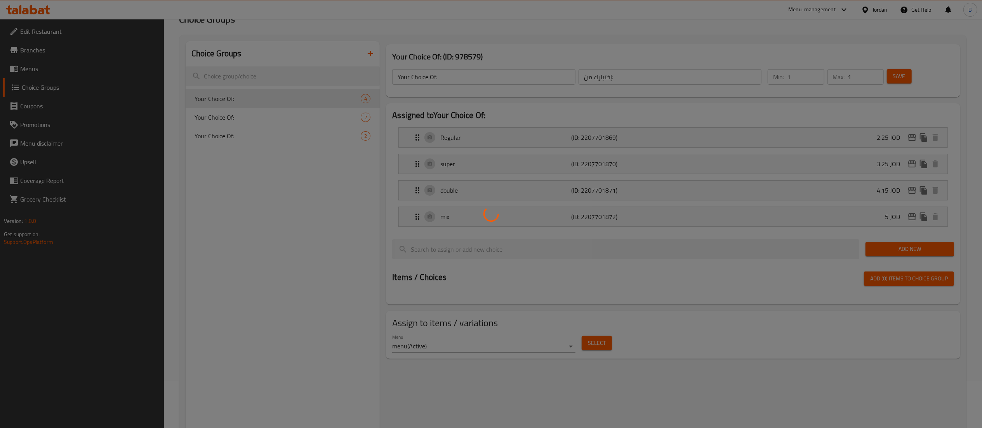
scroll to position [33, 0]
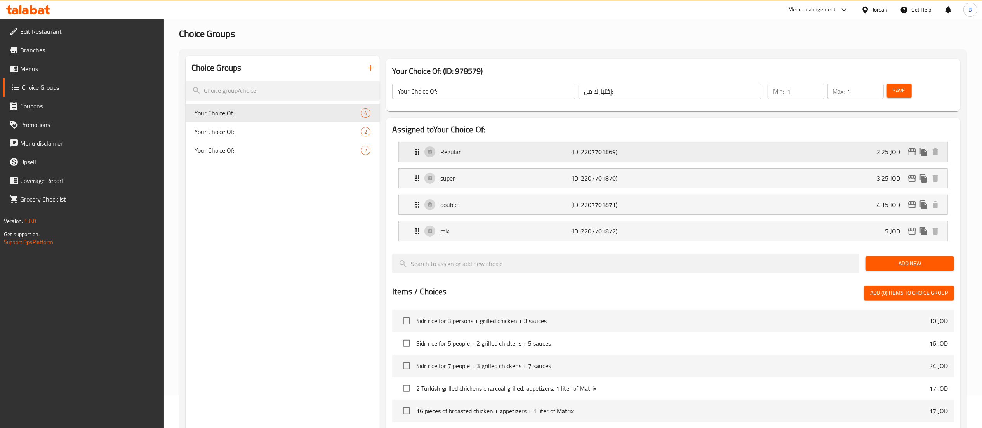
click at [651, 147] on p "(ID: 2207701869)" at bounding box center [614, 151] width 87 height 9
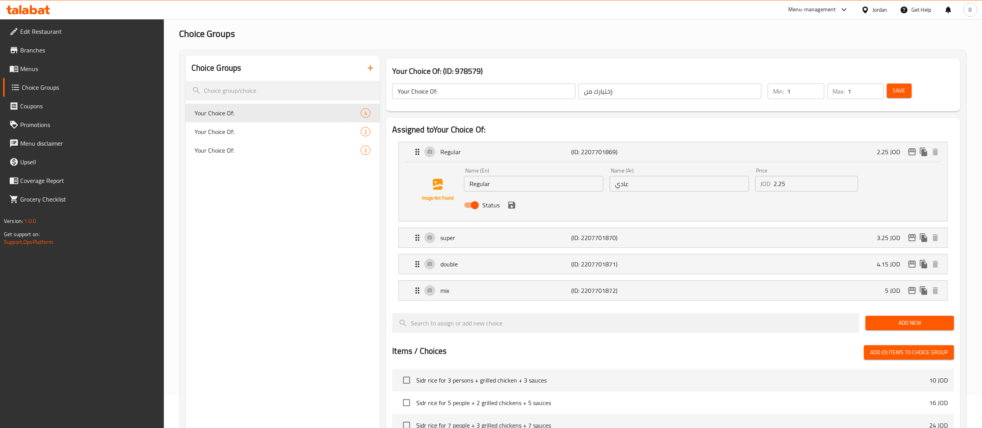
click at [801, 184] on input "2.25" at bounding box center [816, 184] width 84 height 16
drag, startPoint x: 793, startPoint y: 188, endPoint x: 656, endPoint y: 195, distance: 136.9
click at [658, 194] on div "Name (En) Regular Name (En) Name (Ar) عادي Name (Ar) Price JOD 2.60 Price Status" at bounding box center [679, 190] width 437 height 51
drag, startPoint x: 509, startPoint y: 206, endPoint x: 527, endPoint y: 202, distance: 18.4
click at [509, 204] on icon "save" at bounding box center [511, 205] width 7 height 7
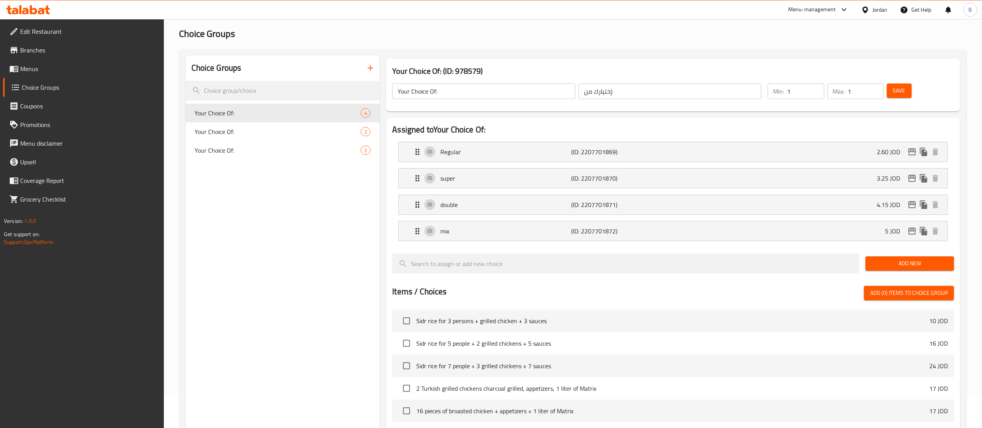
type input "2.60"
click at [893, 93] on button "Save" at bounding box center [899, 91] width 25 height 14
click at [912, 153] on icon "edit" at bounding box center [912, 151] width 9 height 9
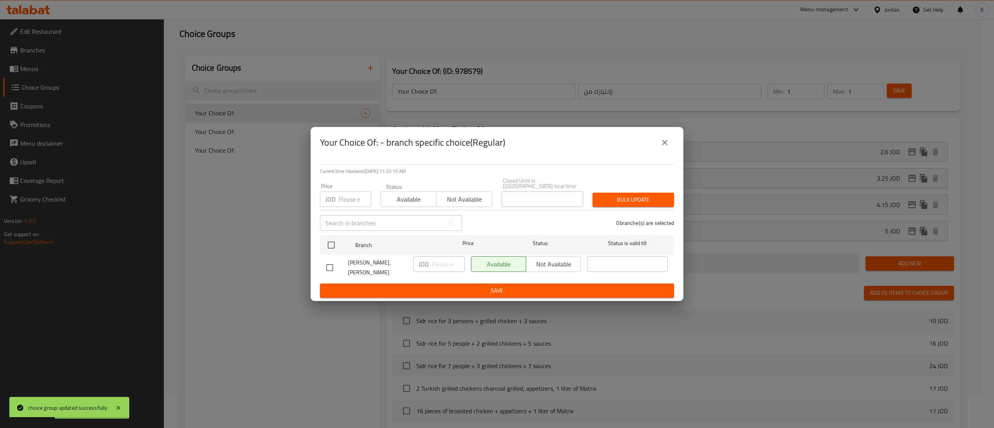
click at [665, 152] on button "close" at bounding box center [665, 142] width 19 height 19
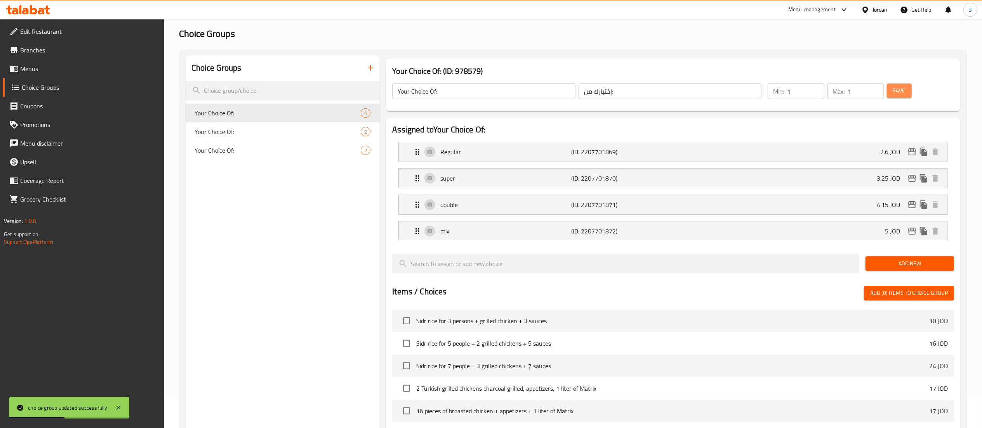
click at [905, 91] on span "Save" at bounding box center [899, 91] width 12 height 10
click at [46, 71] on span "Menus" at bounding box center [89, 68] width 138 height 9
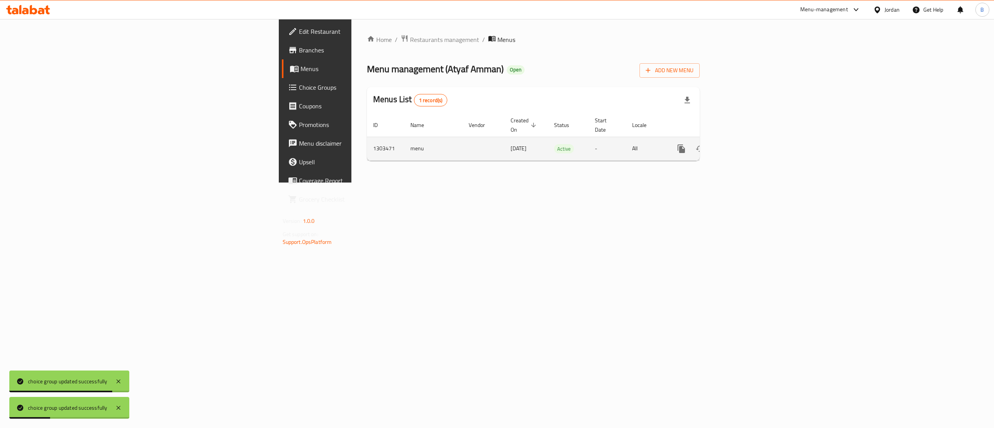
click at [742, 144] on icon "enhanced table" at bounding box center [737, 148] width 9 height 9
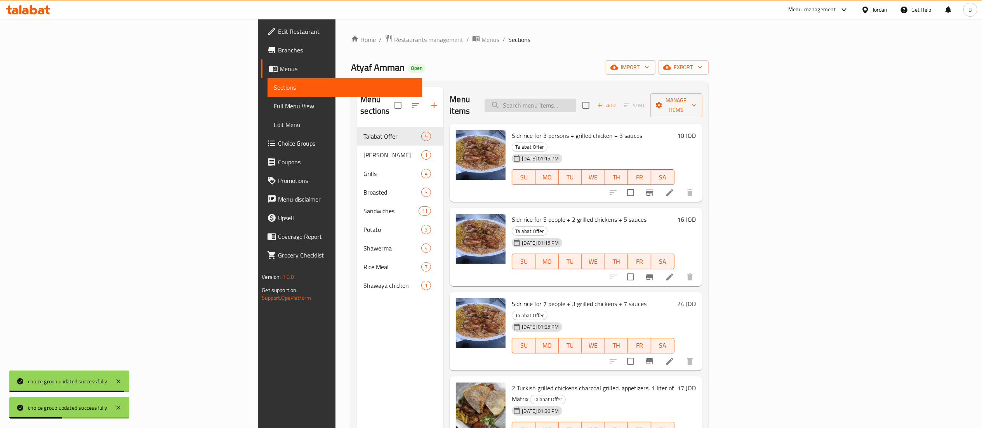
click at [576, 99] on input "search" at bounding box center [531, 106] width 92 height 14
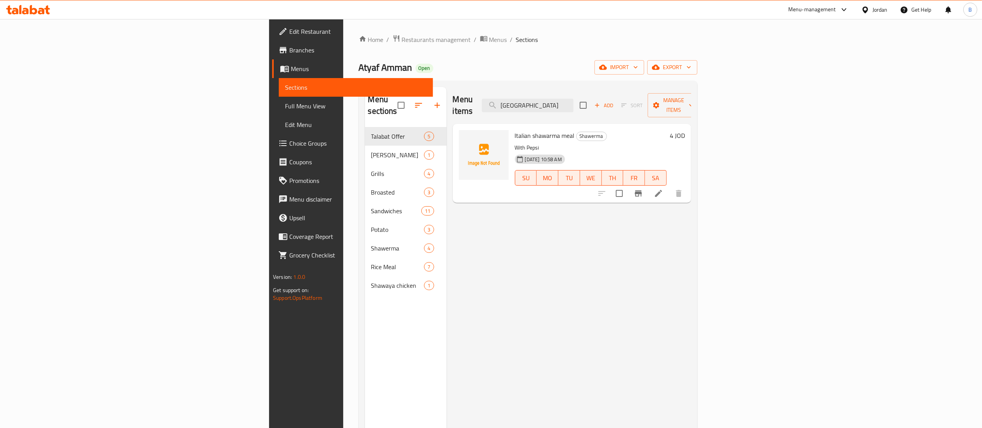
drag, startPoint x: 642, startPoint y: 96, endPoint x: 300, endPoint y: 89, distance: 341.9
click at [447, 92] on div "Menu items itali Add Sort Manage items Italian shawarma meal Shawerma With Peps…" at bounding box center [569, 301] width 245 height 428
drag, startPoint x: 647, startPoint y: 106, endPoint x: 514, endPoint y: 98, distance: 132.7
click at [520, 98] on div "Menu items hala Add Sort Manage items" at bounding box center [572, 105] width 239 height 37
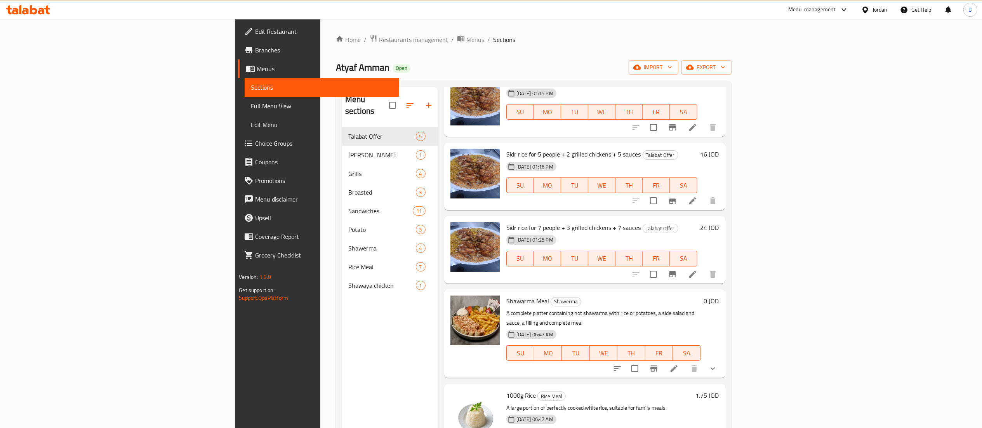
scroll to position [155, 0]
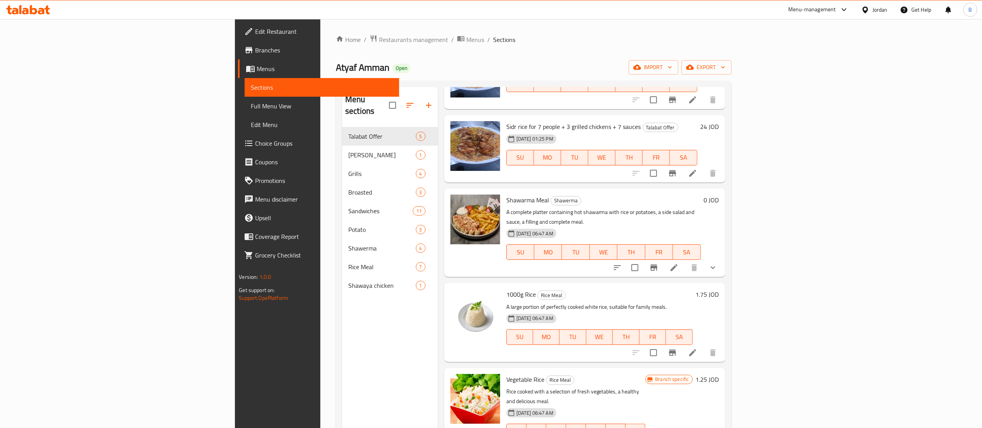
type input "rice"
click at [719, 289] on h6 "1.75 JOD" at bounding box center [707, 294] width 23 height 11
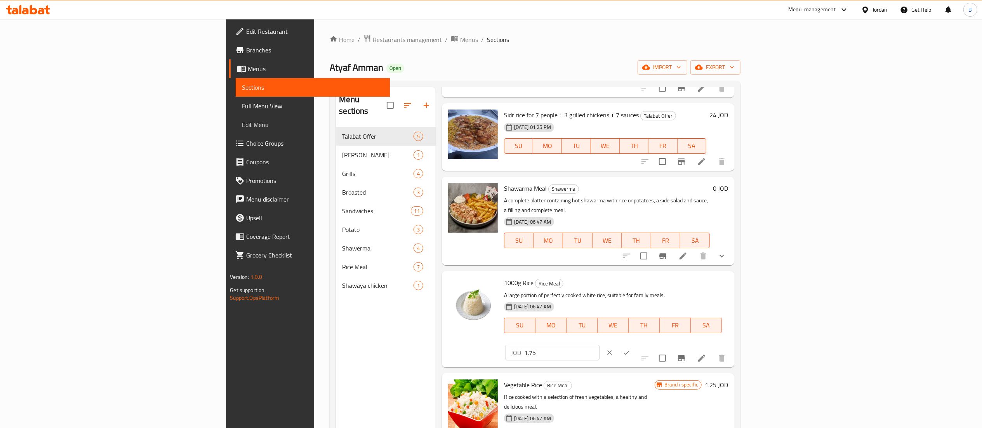
click at [600, 345] on input "1.75" at bounding box center [561, 353] width 75 height 16
type input "1.90"
click at [636, 344] on button "ok" at bounding box center [626, 352] width 17 height 17
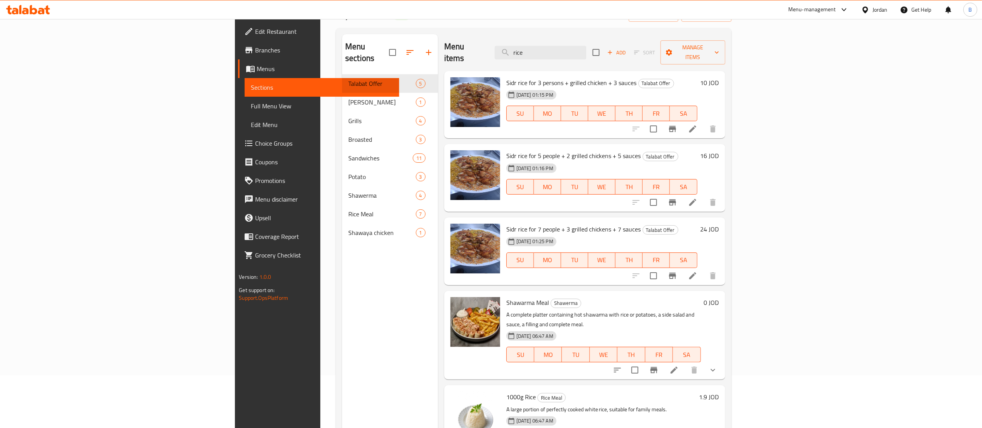
scroll to position [0, 0]
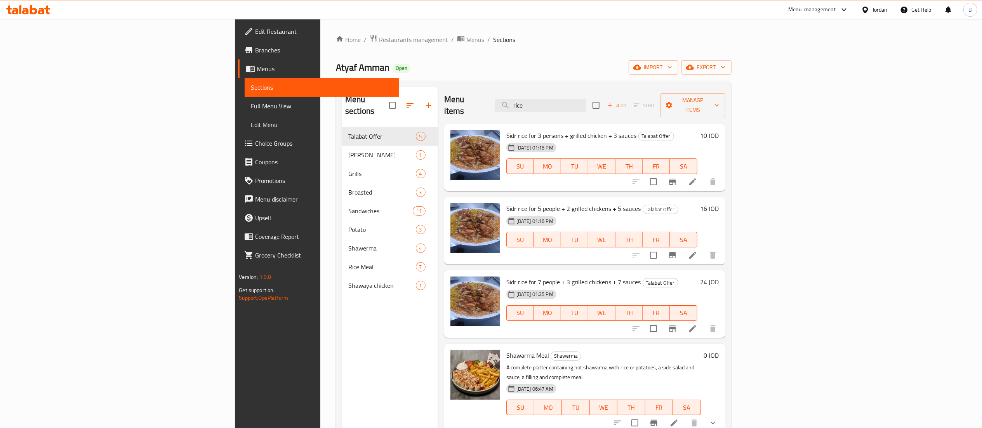
drag, startPoint x: 627, startPoint y: 96, endPoint x: 385, endPoint y: 92, distance: 242.4
click at [471, 96] on div "Menu items rice Add Sort Manage items" at bounding box center [584, 105] width 281 height 37
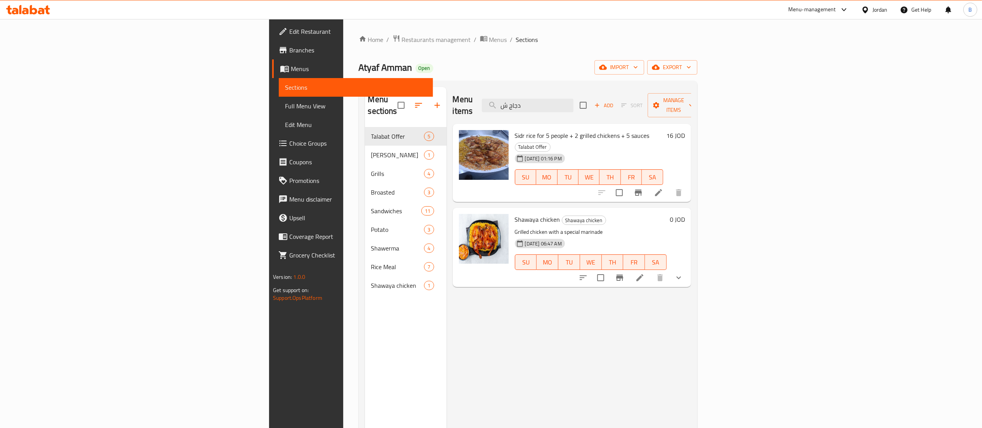
type input "دجاج ش"
click at [651, 271] on li at bounding box center [640, 278] width 22 height 14
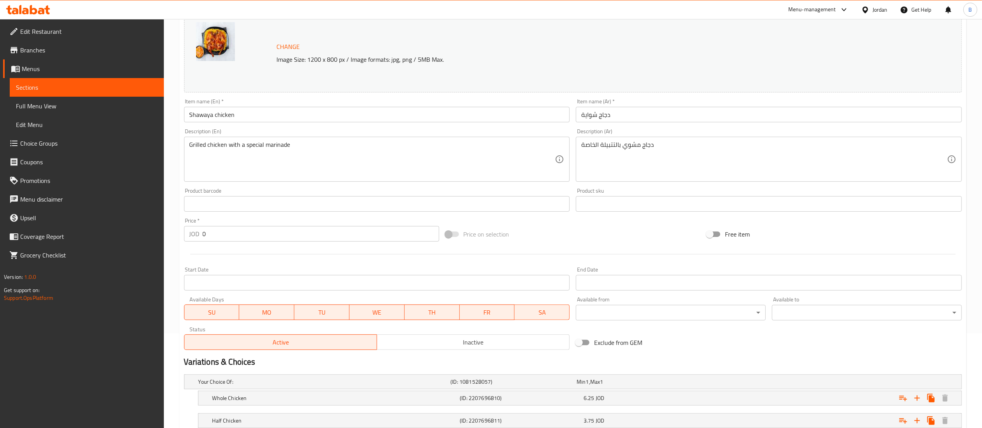
scroll to position [150, 0]
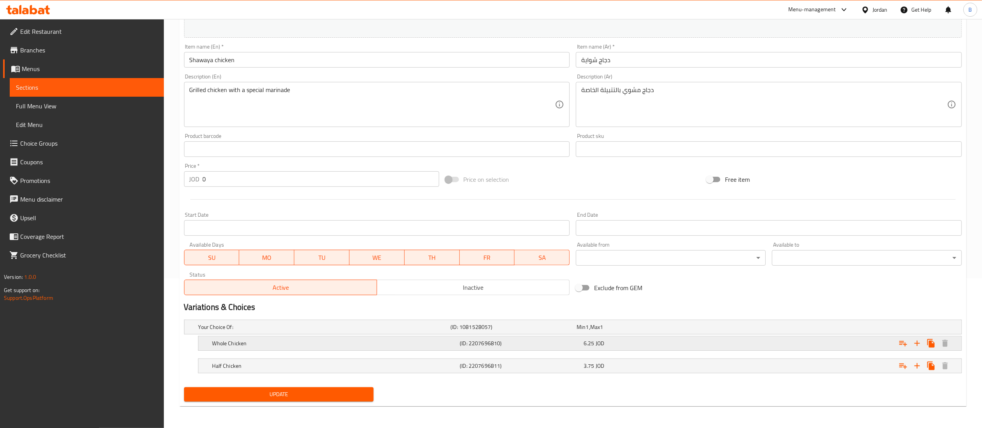
click at [619, 345] on div "6.25 JOD" at bounding box center [644, 344] width 121 height 8
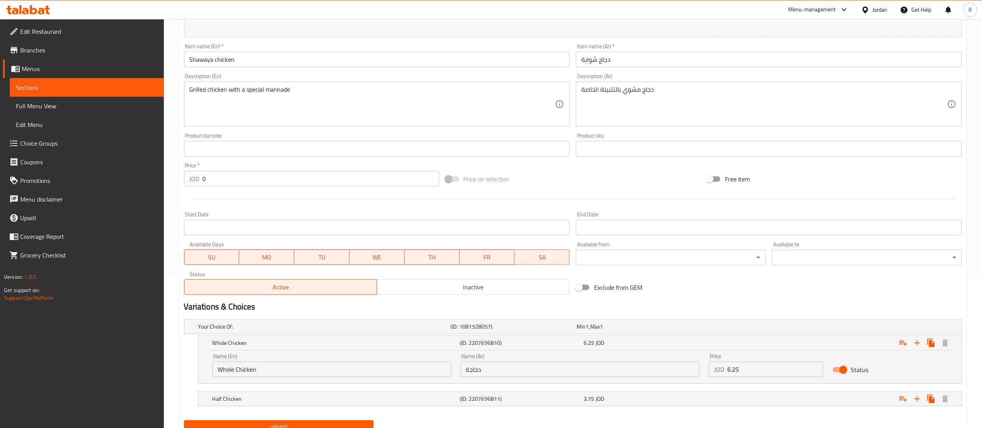
click at [783, 363] on input "6.25" at bounding box center [776, 370] width 96 height 16
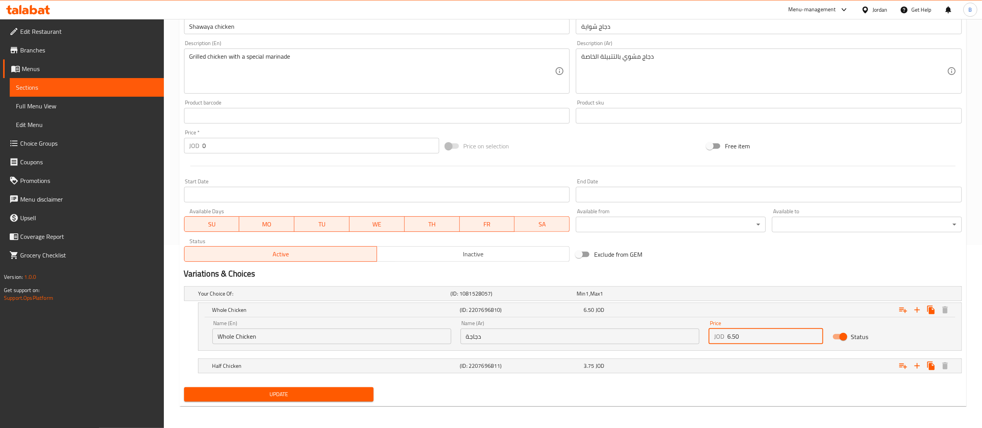
type input "6.50"
drag, startPoint x: 235, startPoint y: 395, endPoint x: 271, endPoint y: 399, distance: 35.6
click at [236, 395] on span "Update" at bounding box center [279, 395] width 178 height 10
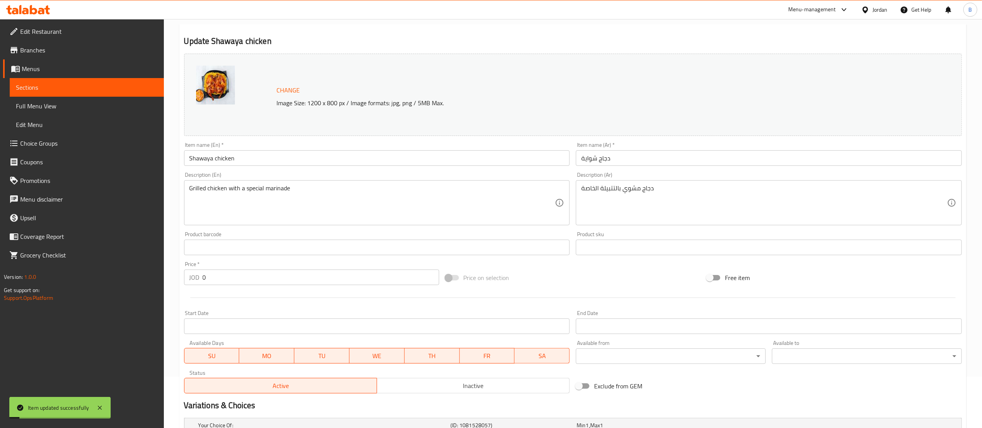
scroll to position [0, 0]
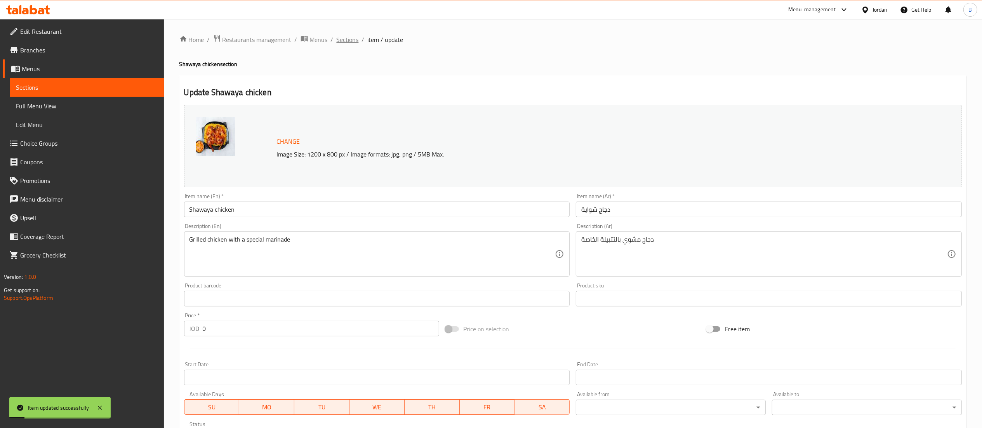
click at [355, 40] on span "Sections" at bounding box center [348, 39] width 22 height 9
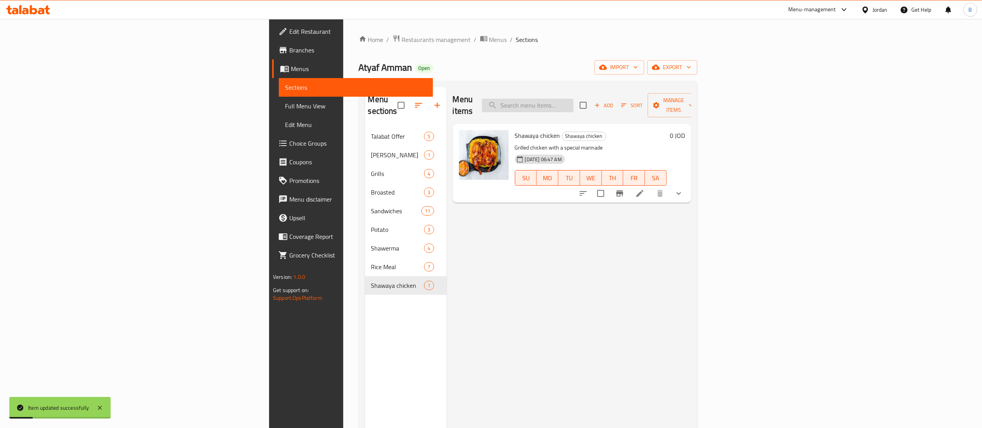
click at [574, 99] on input "search" at bounding box center [528, 106] width 92 height 14
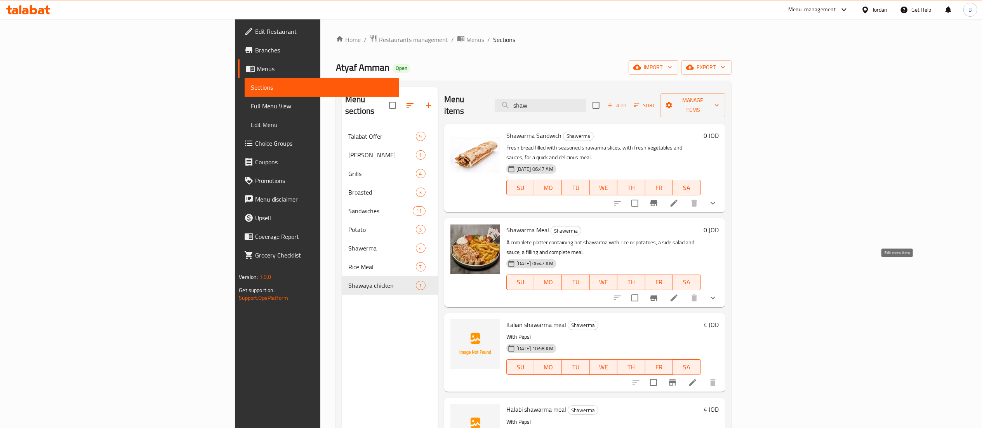
type input "shaw"
click at [678, 294] on icon at bounding box center [674, 297] width 7 height 7
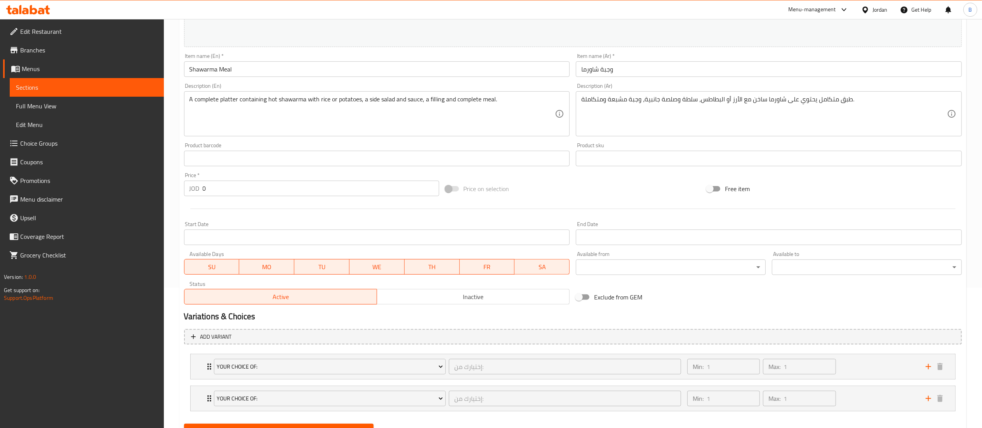
scroll to position [178, 0]
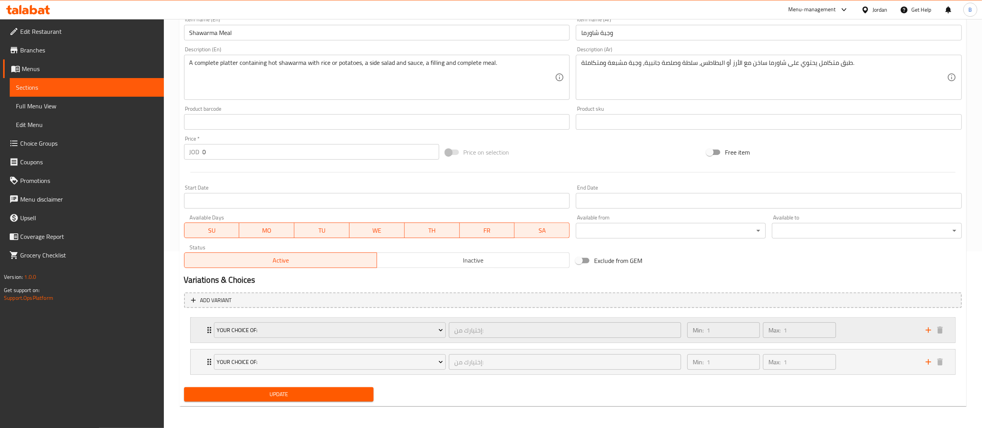
click at [858, 332] on div "Min: 1 ​ Max: 1 ​" at bounding box center [802, 330] width 239 height 25
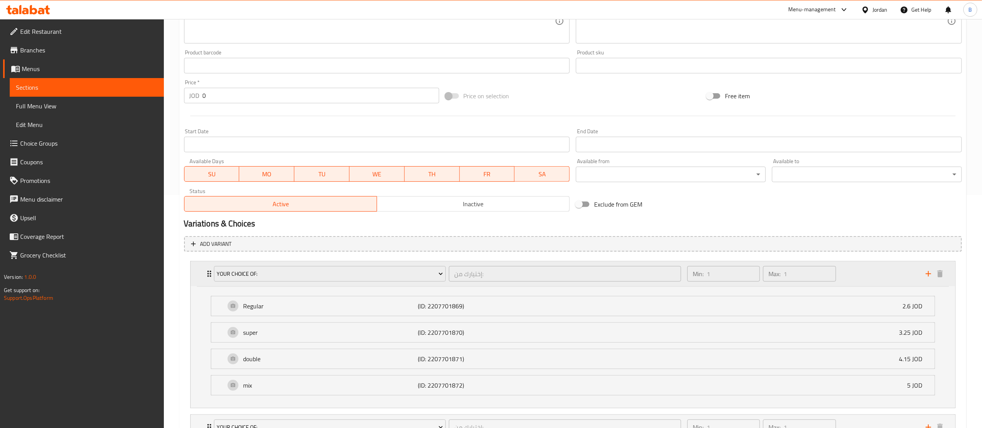
scroll to position [255, 0]
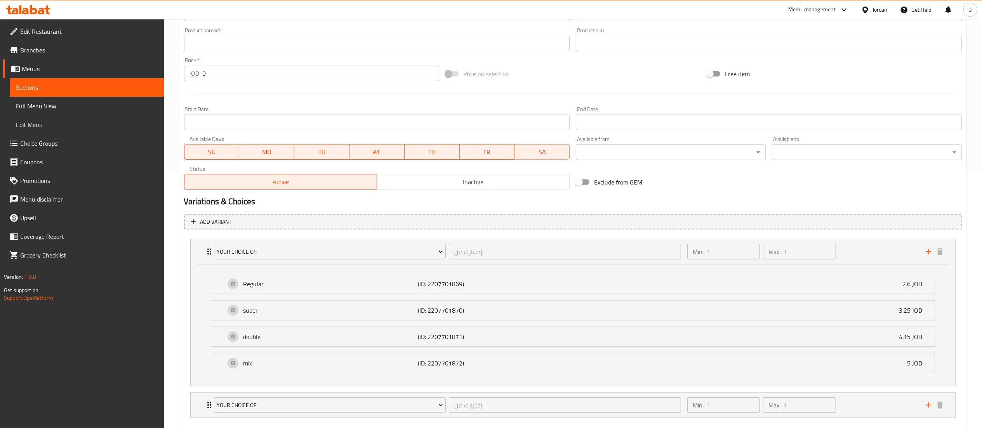
click at [53, 145] on span "Choice Groups" at bounding box center [89, 143] width 138 height 9
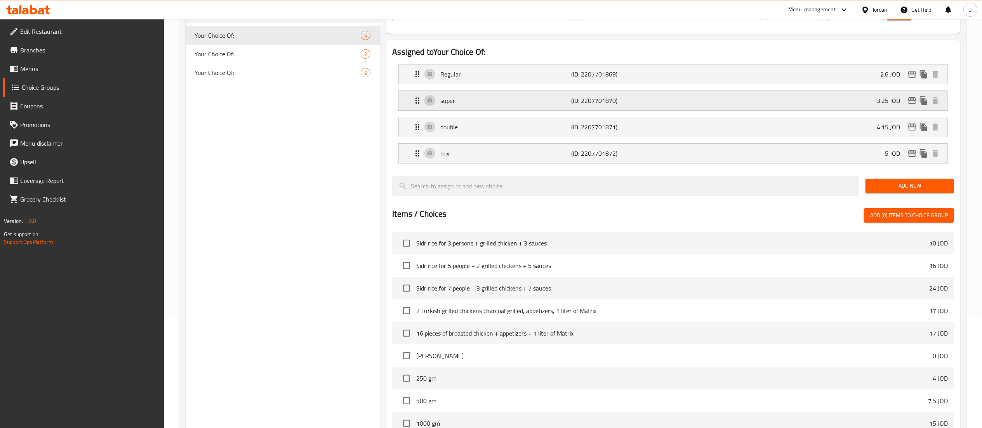
click at [546, 96] on p "super" at bounding box center [506, 100] width 131 height 9
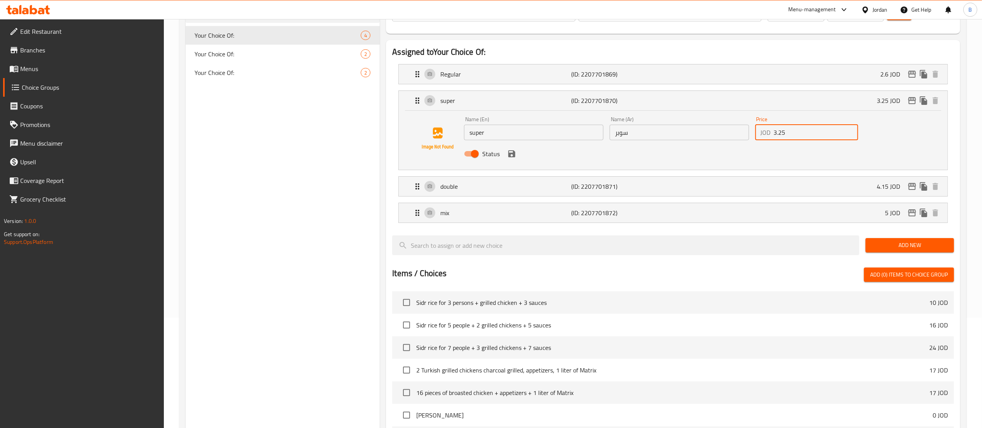
click at [816, 134] on input "3.25" at bounding box center [816, 133] width 84 height 16
click at [511, 155] on icon "save" at bounding box center [511, 153] width 7 height 7
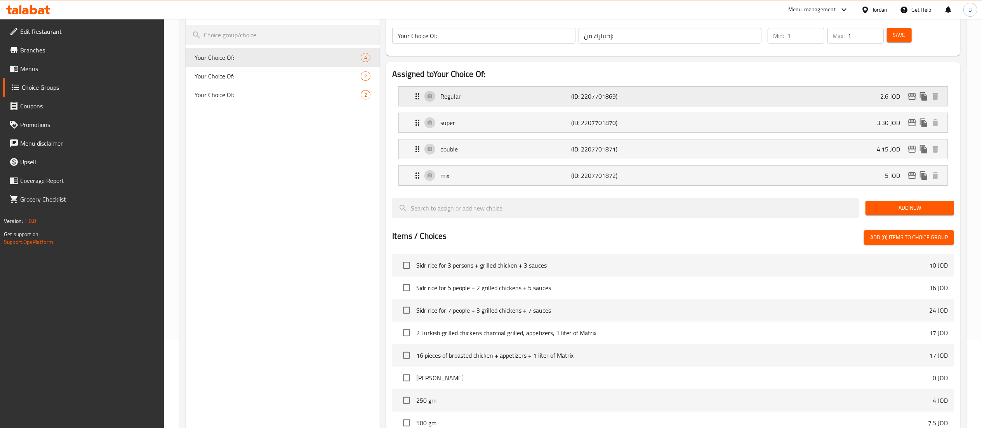
type input "3.30"
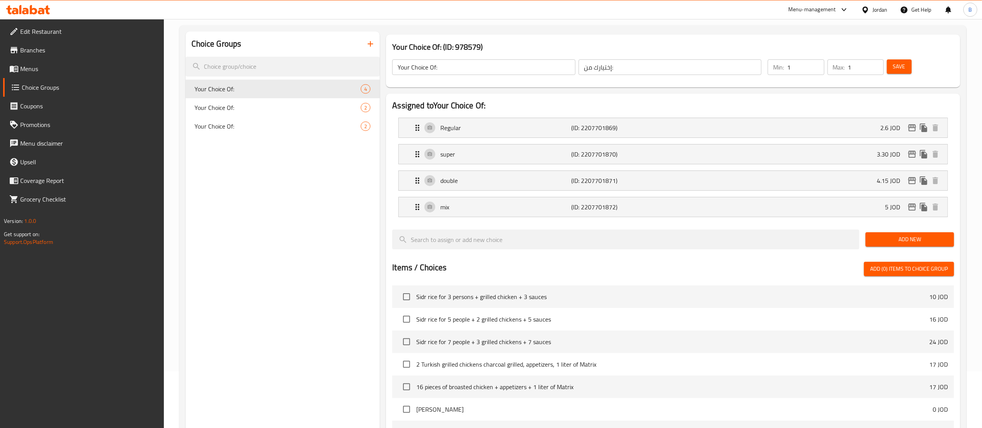
scroll to position [33, 0]
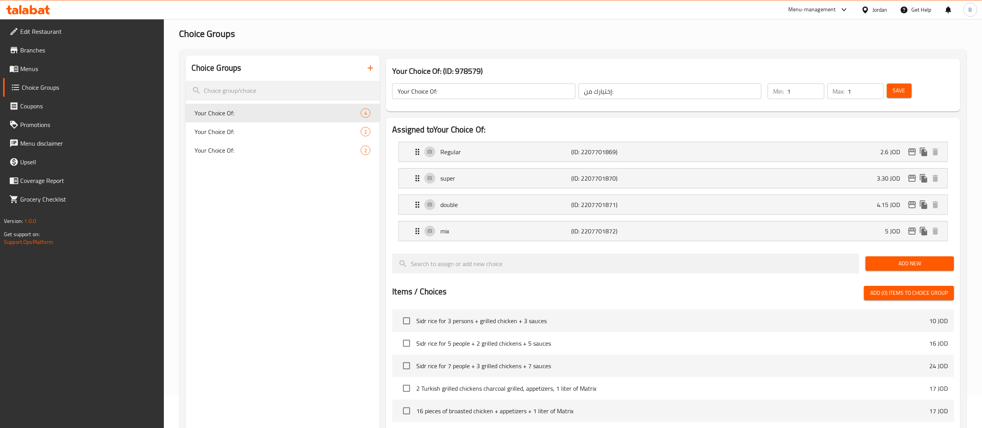
click at [899, 94] on span "Save" at bounding box center [899, 91] width 12 height 10
click at [911, 178] on icon "edit" at bounding box center [913, 178] width 8 height 7
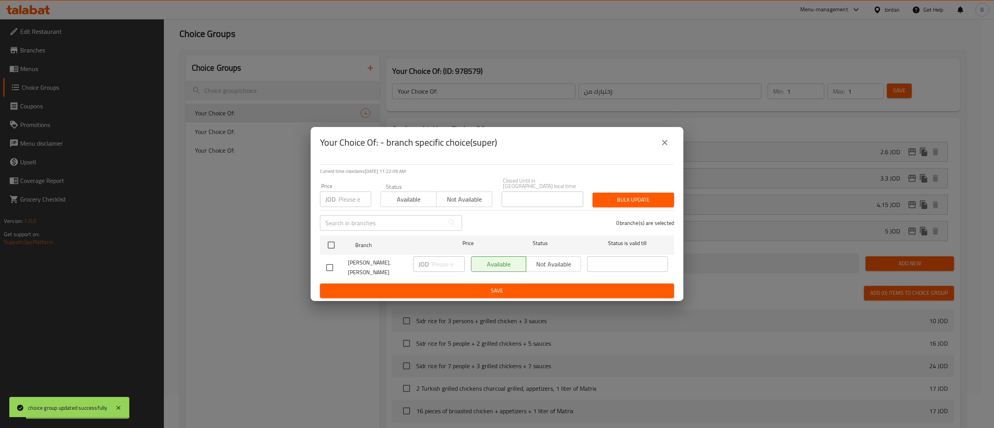
click at [670, 150] on button "close" at bounding box center [665, 142] width 19 height 19
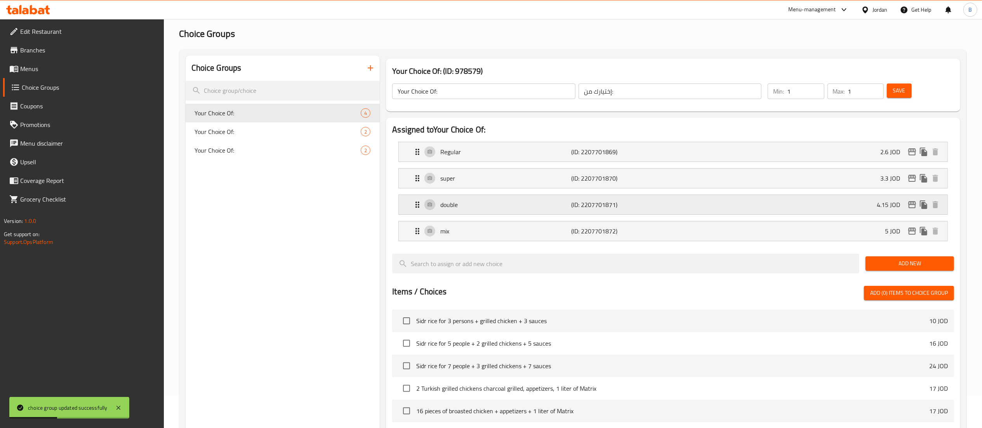
click at [524, 207] on p "double" at bounding box center [506, 204] width 131 height 9
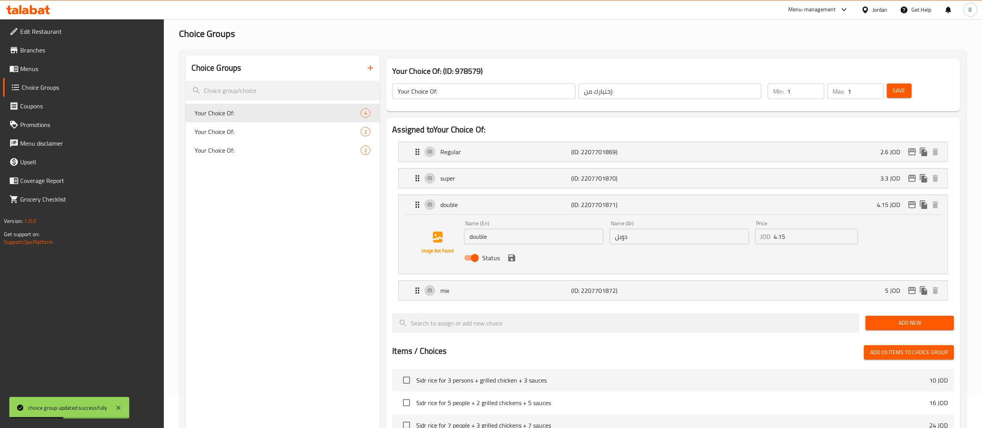
click at [794, 236] on input "4.15" at bounding box center [816, 237] width 84 height 16
click at [513, 263] on icon "save" at bounding box center [511, 257] width 9 height 9
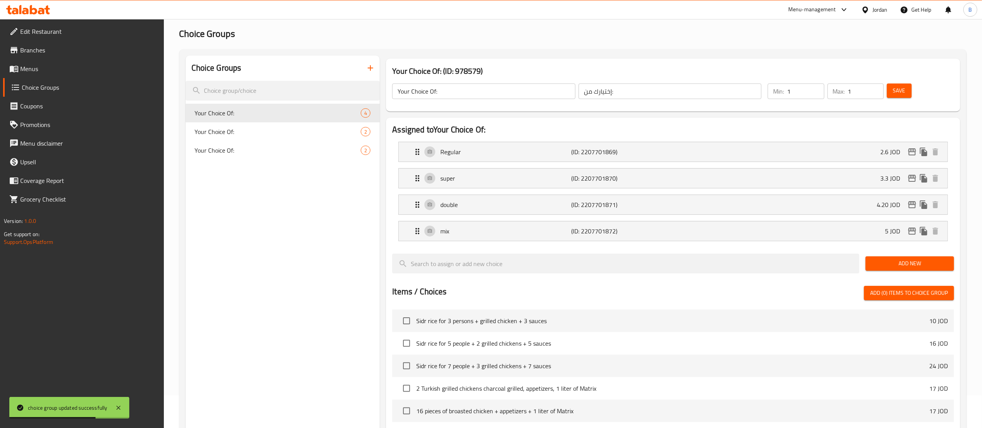
type input "4.20"
click at [897, 92] on span "Save" at bounding box center [899, 91] width 12 height 10
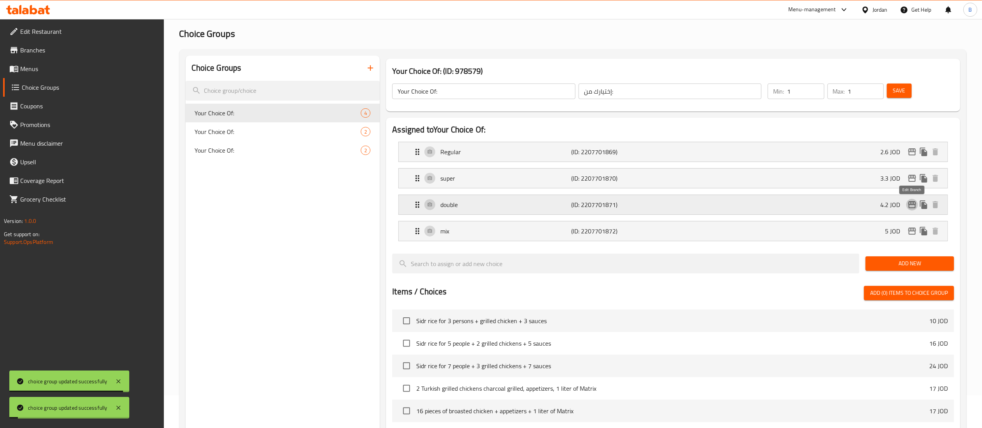
click at [911, 202] on icon "edit" at bounding box center [913, 204] width 8 height 7
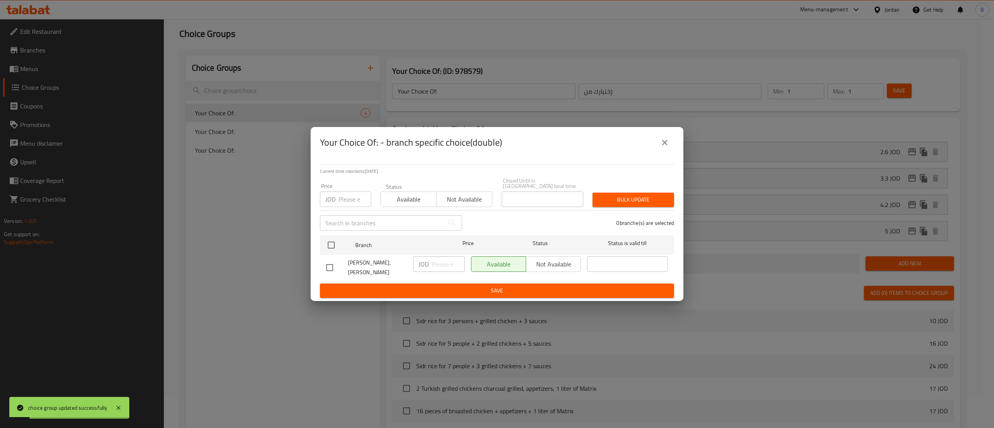
click at [674, 149] on div "Your Choice Of: - branch specific choice(double)" at bounding box center [497, 142] width 373 height 31
click at [662, 147] on icon "close" at bounding box center [664, 142] width 9 height 9
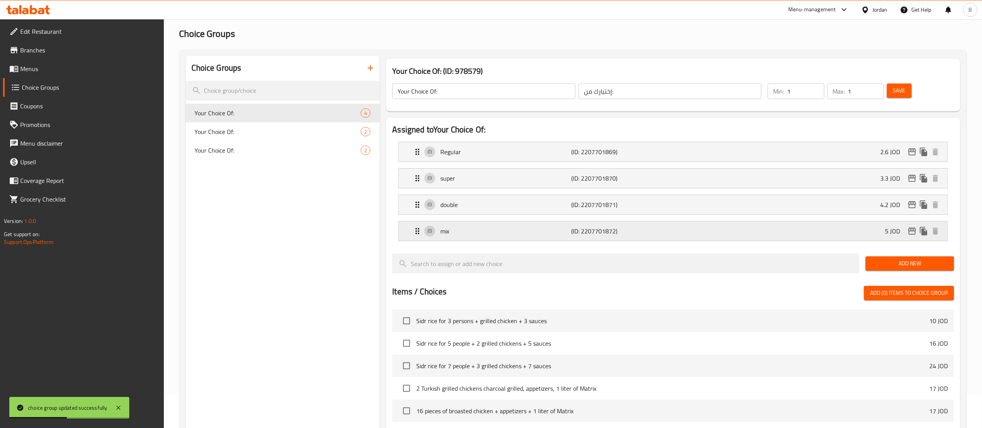
click at [609, 226] on p "(ID: 2207701872)" at bounding box center [614, 230] width 87 height 9
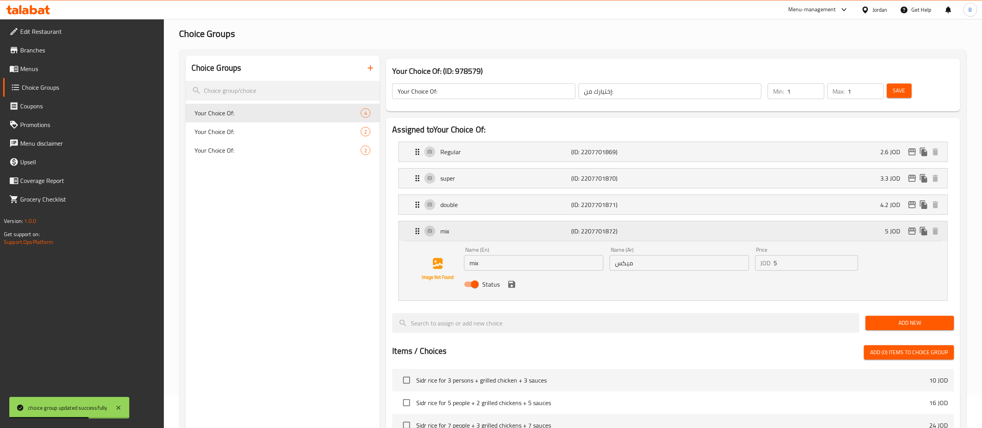
click at [911, 232] on icon "edit" at bounding box center [913, 231] width 8 height 7
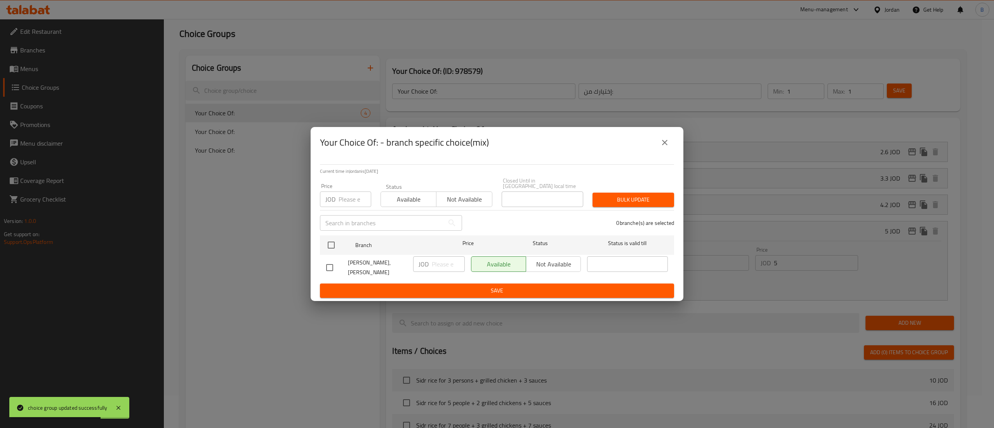
click at [663, 152] on button "close" at bounding box center [665, 142] width 19 height 19
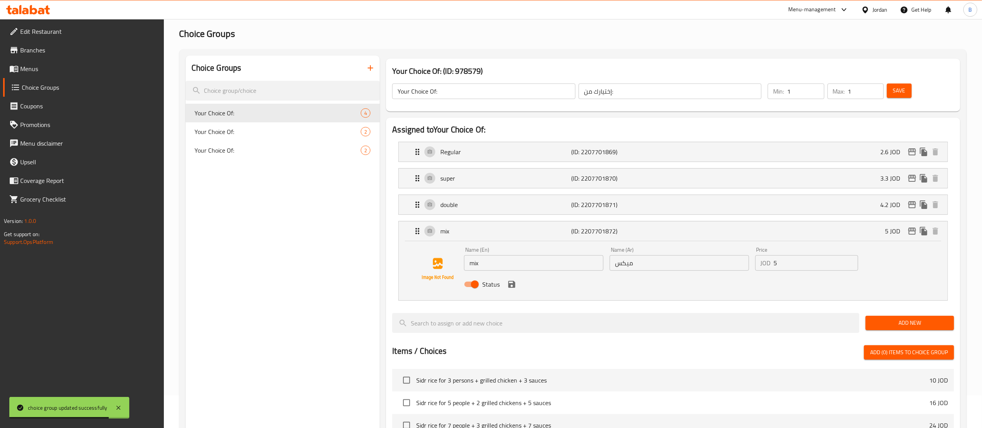
click at [892, 98] on button "Save" at bounding box center [899, 91] width 25 height 14
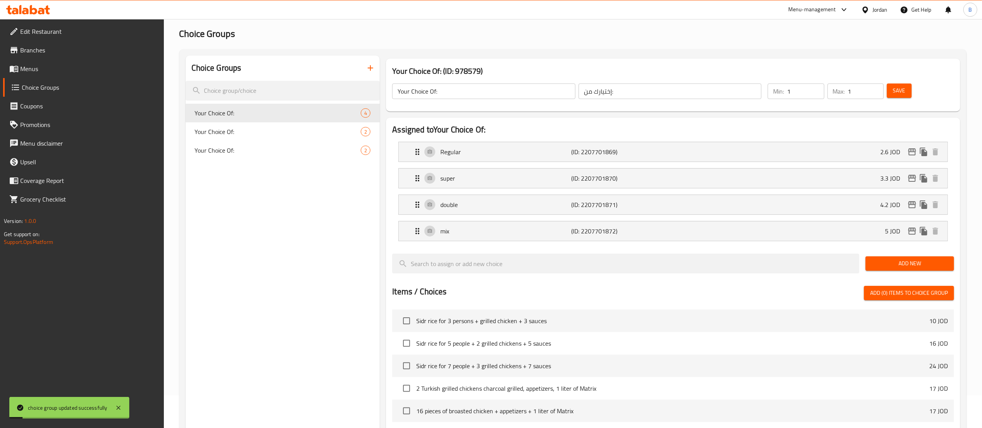
drag, startPoint x: 43, startPoint y: 65, endPoint x: 110, endPoint y: 85, distance: 69.6
click at [43, 65] on span "Menus" at bounding box center [89, 68] width 138 height 9
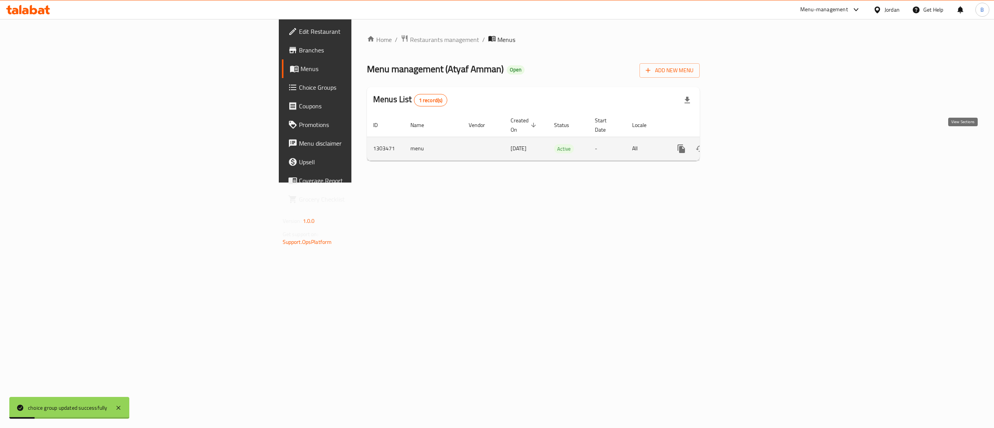
click at [742, 144] on icon "enhanced table" at bounding box center [737, 148] width 9 height 9
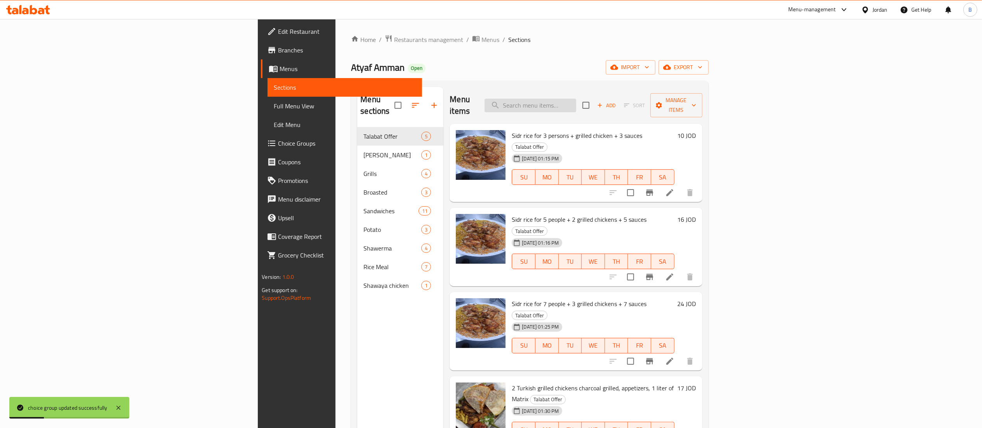
click at [576, 103] on input "search" at bounding box center [531, 106] width 92 height 14
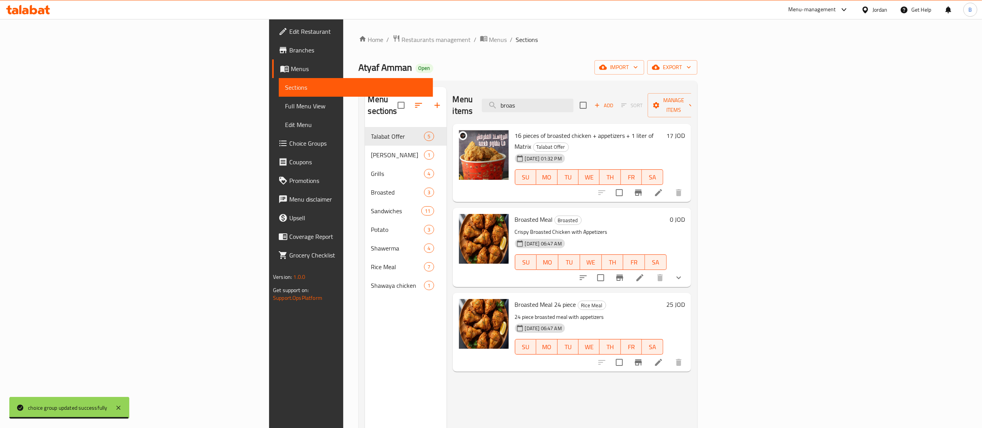
type input "broas"
click at [685, 130] on h6 "17 JOD" at bounding box center [676, 135] width 19 height 11
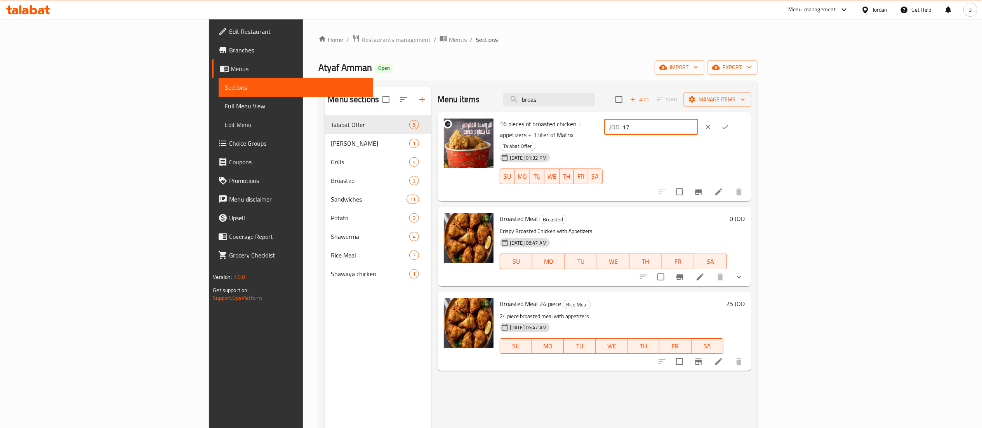
drag, startPoint x: 880, startPoint y: 127, endPoint x: 524, endPoint y: 106, distance: 356.1
click at [670, 119] on div "16 pieces of broasted chicken + appetizers + 1 liter of Matrix Talabat Offer 30…" at bounding box center [623, 156] width 252 height 83
type input "15.50"
click at [734, 132] on button "ok" at bounding box center [725, 126] width 17 height 17
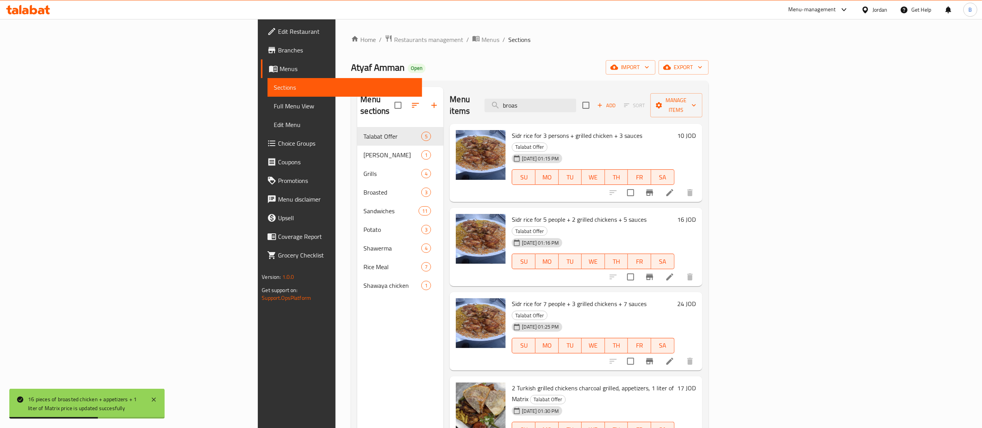
scroll to position [78, 0]
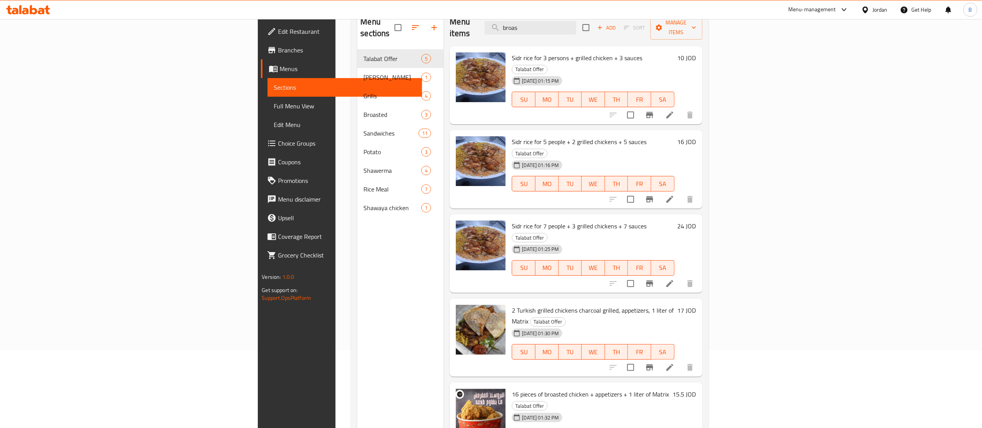
click at [697, 305] on h6 "17 JOD" at bounding box center [687, 310] width 19 height 11
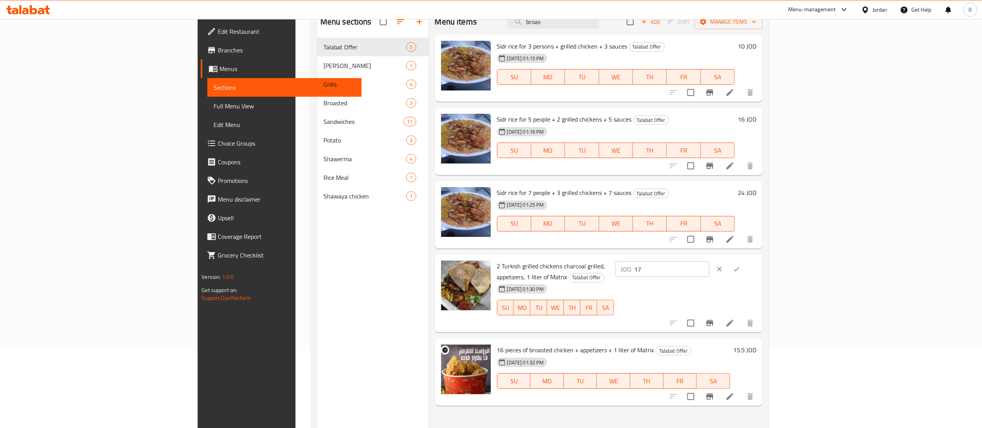
drag, startPoint x: 873, startPoint y: 271, endPoint x: 591, endPoint y: 266, distance: 282.5
click at [672, 267] on div "2 Turkish grilled chickens charcoal grilled, appetizers, 1 liter of Matrix Tala…" at bounding box center [627, 294] width 266 height 72
type input "14"
click at [745, 276] on button "ok" at bounding box center [736, 269] width 17 height 17
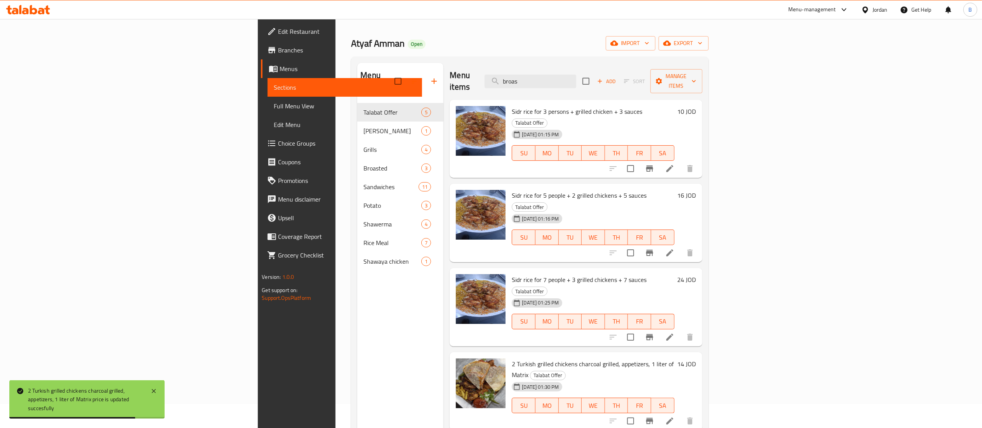
scroll to position [0, 0]
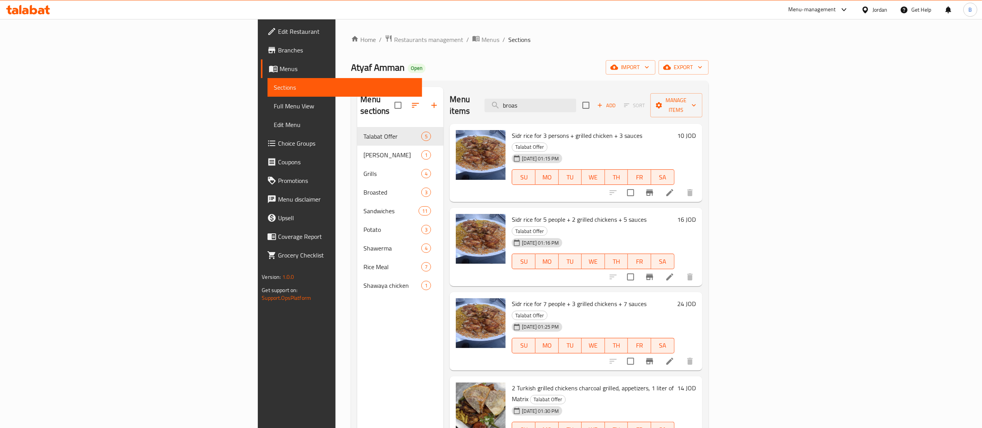
click at [697, 130] on h6 "10 JOD" at bounding box center [687, 135] width 19 height 11
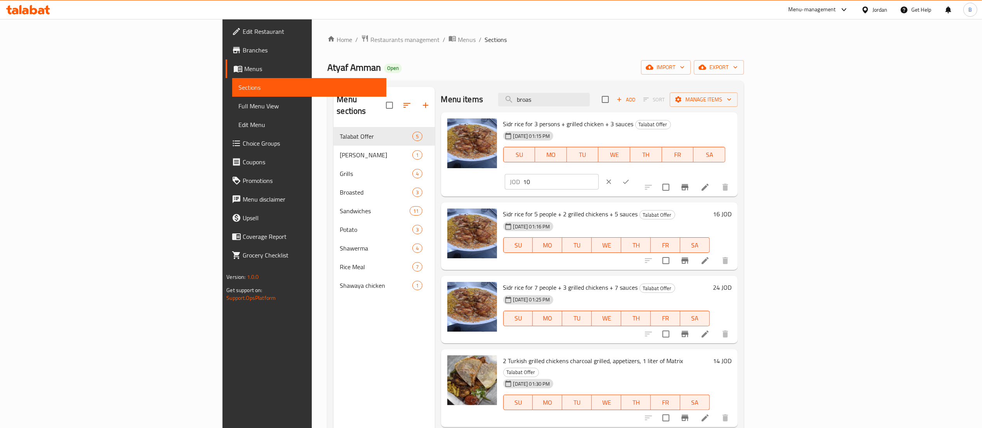
drag, startPoint x: 843, startPoint y: 127, endPoint x: 732, endPoint y: 124, distance: 110.4
click at [733, 124] on div "Sidr rice for 3 persons + grilled chicken + 3 sauces Talabat Offer 30-07-2025 0…" at bounding box center [617, 154] width 235 height 78
type input "9"
click at [635, 173] on button "ok" at bounding box center [626, 181] width 17 height 17
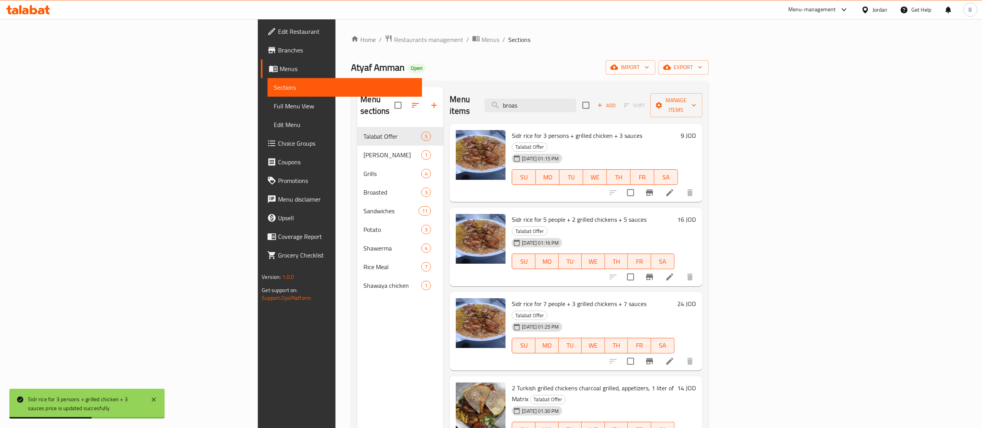
click at [697, 214] on h6 "16 JOD" at bounding box center [687, 219] width 19 height 11
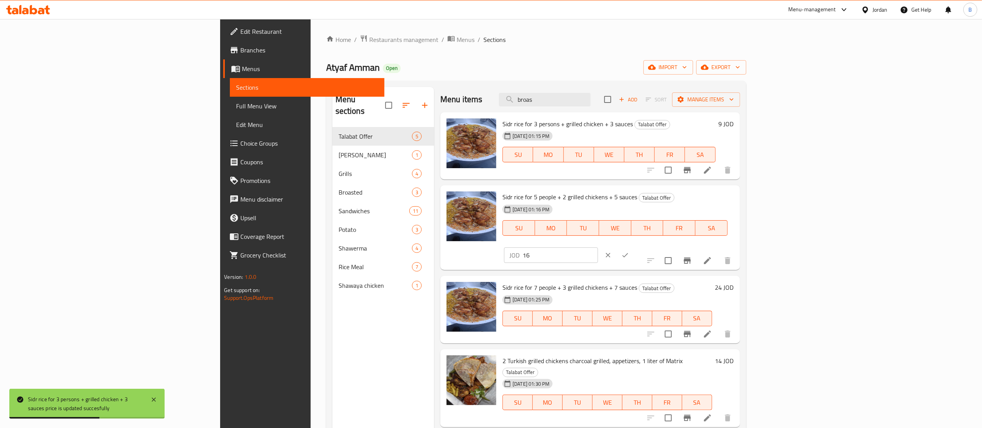
click at [598, 247] on input "16" at bounding box center [560, 255] width 75 height 16
type input "16.50"
click at [634, 247] on button "ok" at bounding box center [625, 255] width 17 height 17
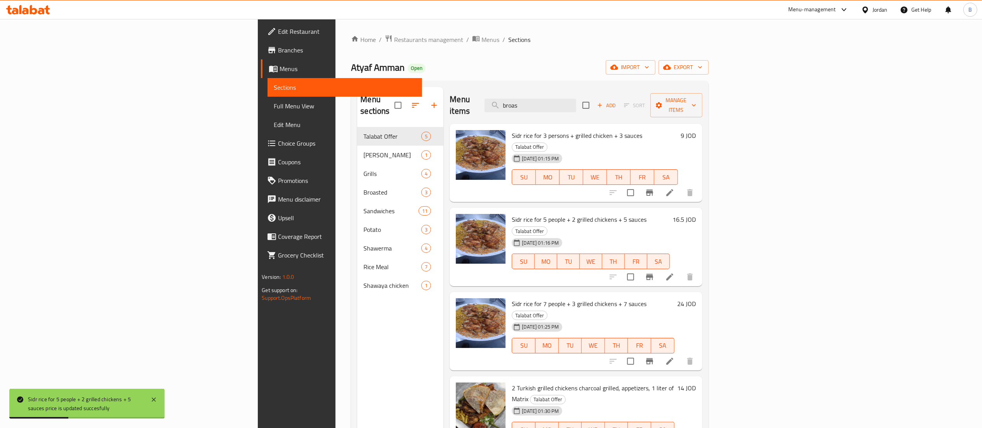
drag, startPoint x: 622, startPoint y: 96, endPoint x: 471, endPoint y: 90, distance: 150.9
click at [576, 99] on input "broas" at bounding box center [531, 106] width 92 height 14
drag, startPoint x: 471, startPoint y: 90, endPoint x: 300, endPoint y: 84, distance: 170.6
click at [376, 89] on div "Menu sections Talabat Offer 5 Shish Tawook 1 Grills 4 Broasted 3 Sandwiches 11 …" at bounding box center [529, 301] width 345 height 428
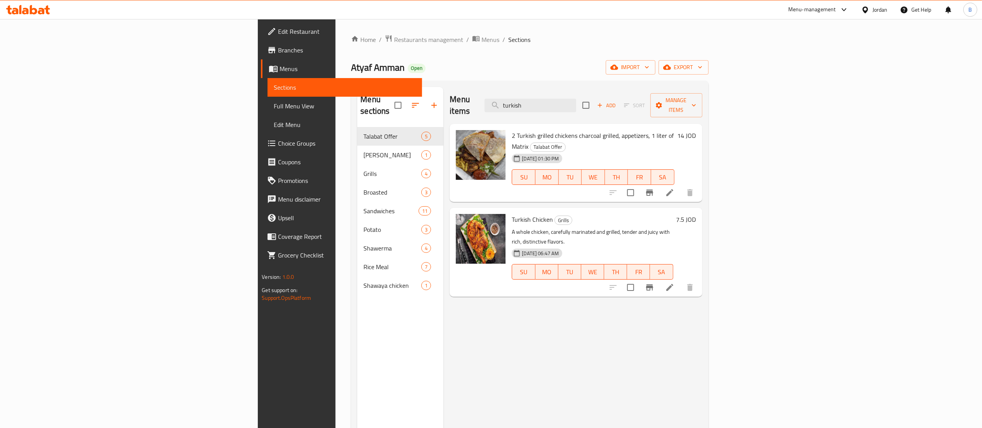
drag, startPoint x: 631, startPoint y: 99, endPoint x: 115, endPoint y: 77, distance: 516.0
click at [351, 85] on div "Menu sections Talabat Offer 5 Shish Tawook 1 Grills 4 Broasted 3 Sandwiches 11 …" at bounding box center [529, 301] width 357 height 441
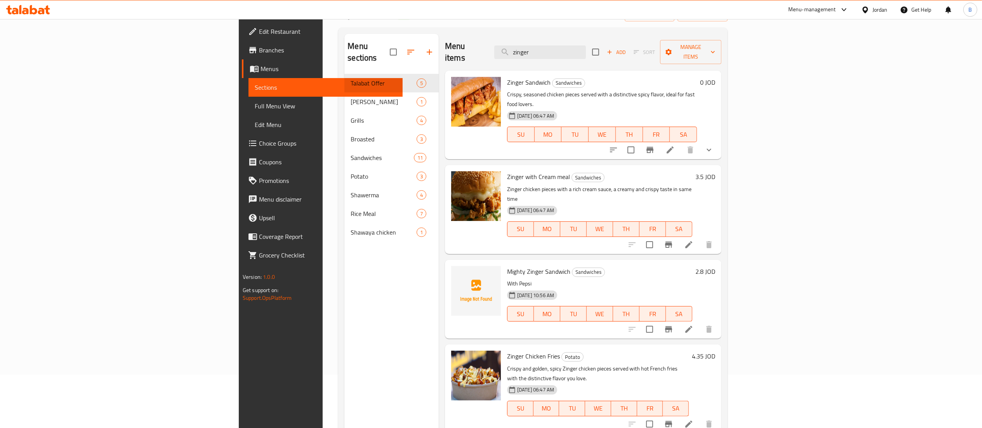
scroll to position [78, 0]
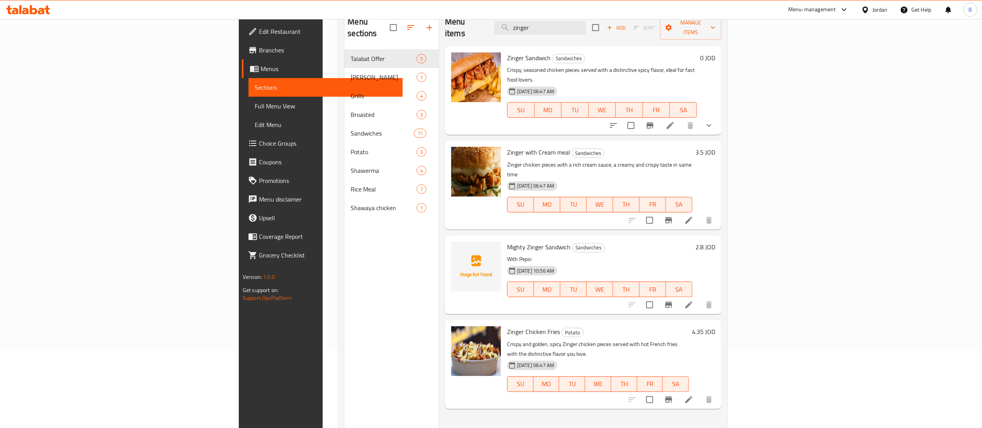
type input "zinger"
click at [716, 147] on h6 "3.5 JOD" at bounding box center [706, 152] width 20 height 11
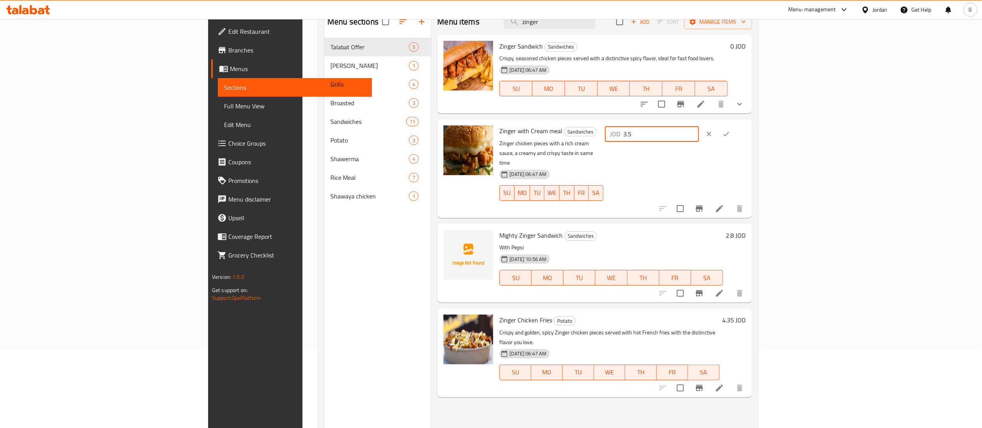
drag, startPoint x: 869, startPoint y: 132, endPoint x: 688, endPoint y: 130, distance: 180.3
click at [715, 130] on div "Zinger with Cream meal Sandwiches Zinger chicken pieces with a rich cream sauce…" at bounding box center [622, 168] width 252 height 92
type input "4"
click at [730, 133] on icon "ok" at bounding box center [727, 134] width 8 height 8
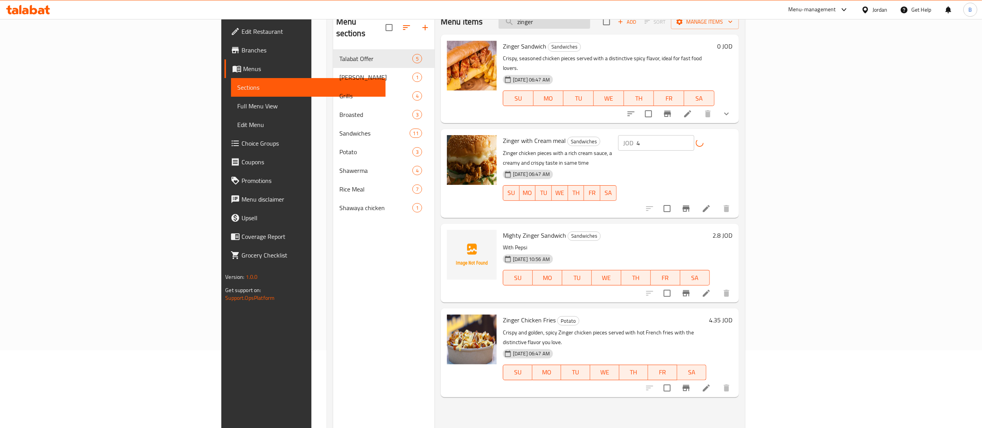
scroll to position [0, 0]
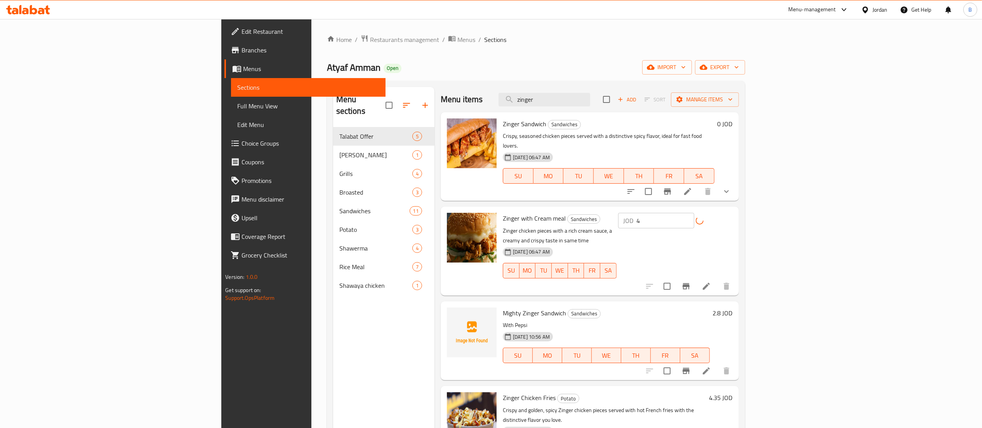
drag, startPoint x: 631, startPoint y: 99, endPoint x: 0, endPoint y: 74, distance: 631.7
click at [221, 30] on div "Edit Restaurant Branches Menus Sections Full Menu View Edit Menu Choice Groups …" at bounding box center [490, 278] width 539 height 518
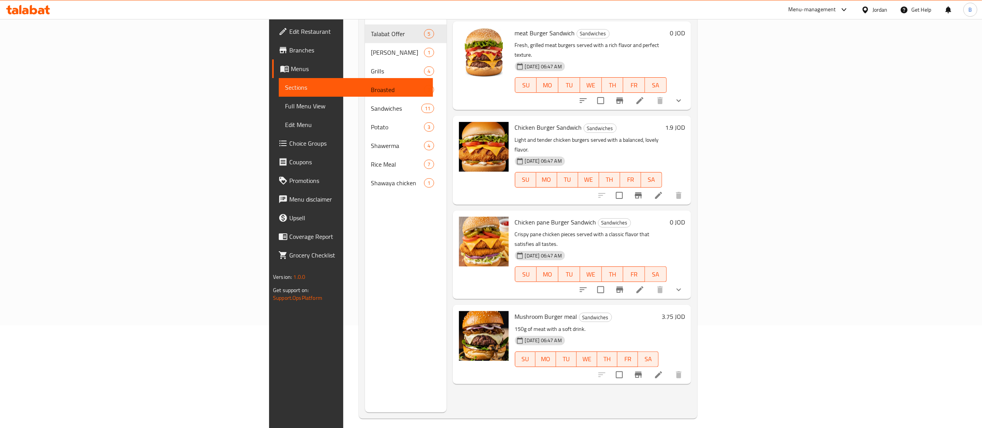
scroll to position [109, 0]
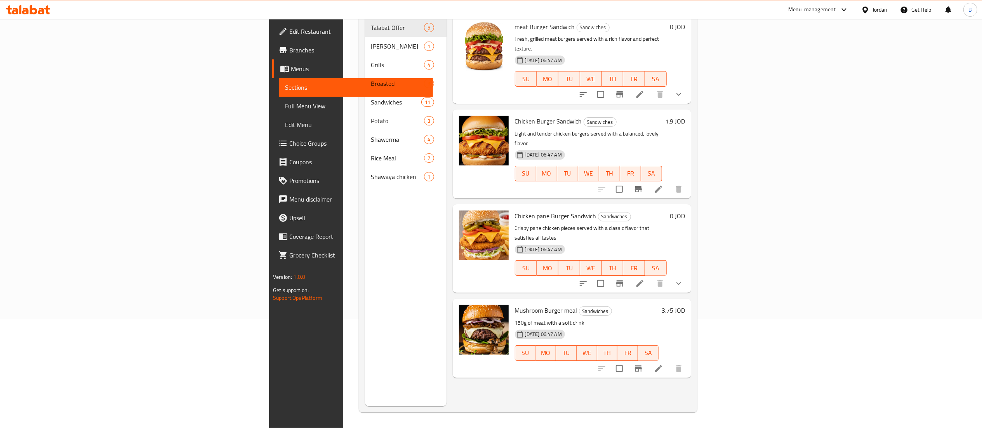
type input "burger"
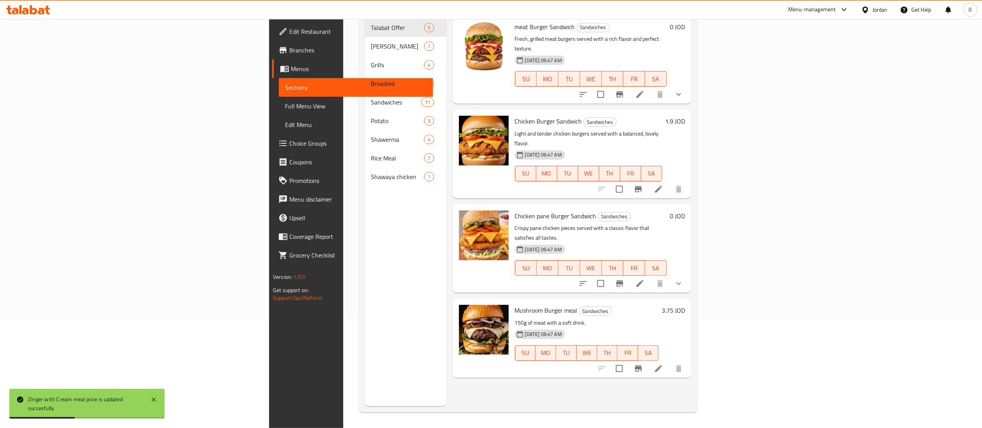
click at [685, 305] on h6 "3.75 JOD" at bounding box center [673, 310] width 23 height 11
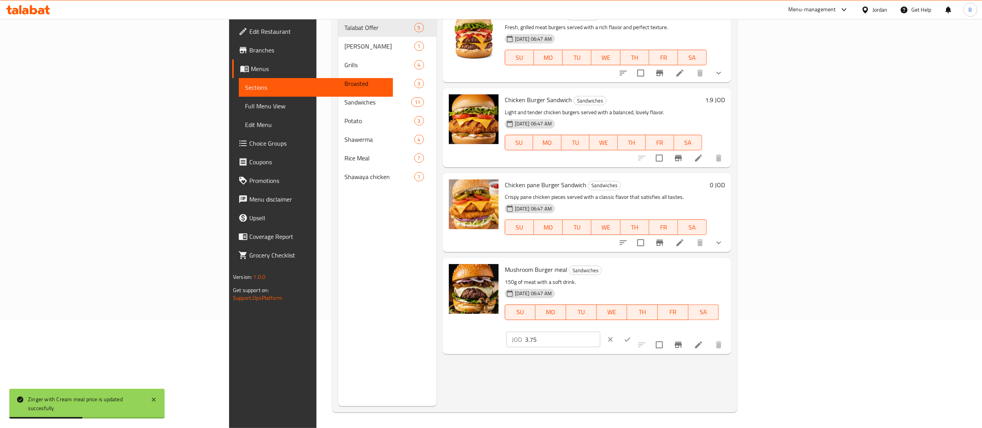
drag, startPoint x: 844, startPoint y: 274, endPoint x: 632, endPoint y: 274, distance: 212.5
click at [674, 274] on div "Mushroom Burger meal Sandwiches 150g of meat with a soft drink. 30-07-2025 06:4…" at bounding box center [615, 306] width 226 height 90
type input "4.40"
click at [631, 337] on icon "ok" at bounding box center [628, 339] width 6 height 4
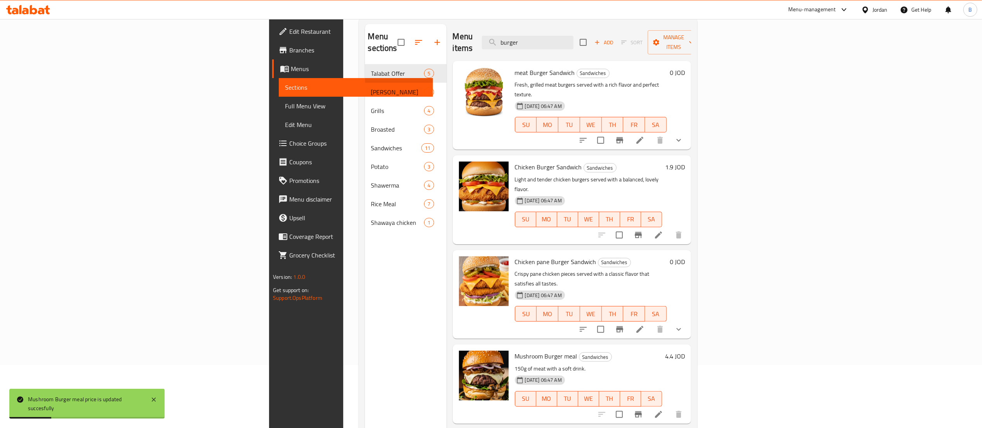
scroll to position [0, 0]
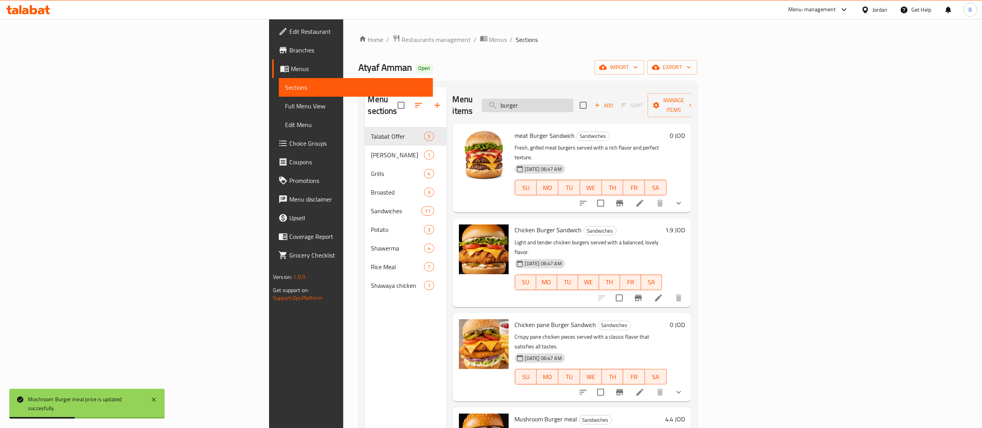
click at [574, 101] on input "burger" at bounding box center [528, 106] width 92 height 14
type input "b"
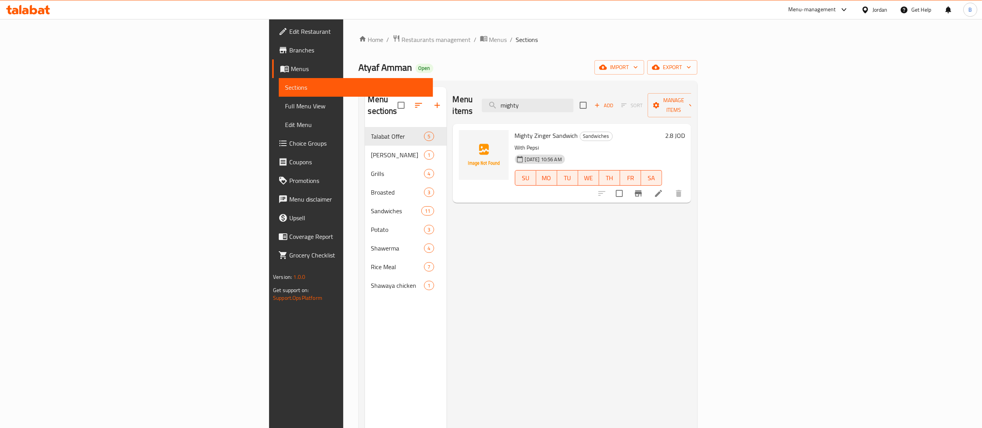
type input "mighty"
click at [685, 130] on h6 "2.8 JOD" at bounding box center [675, 135] width 20 height 11
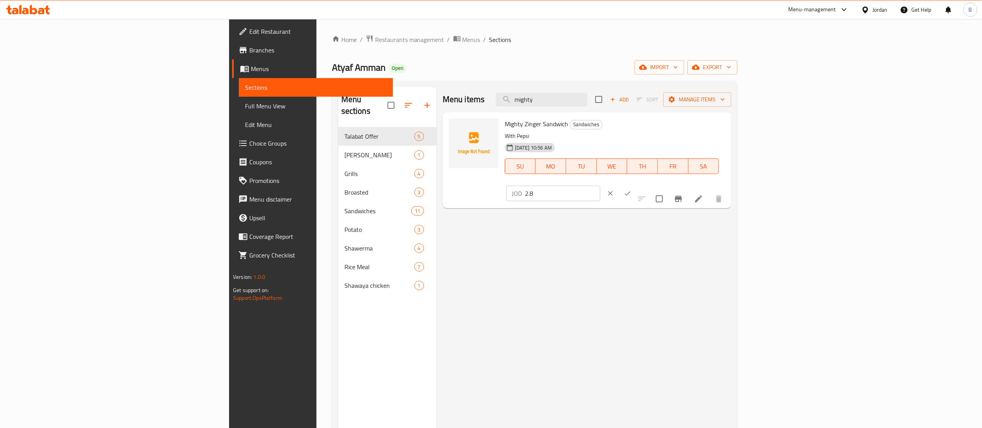
click at [601, 186] on input "2.8" at bounding box center [562, 194] width 75 height 16
type input "2.90"
click at [632, 190] on icon "ok" at bounding box center [628, 194] width 8 height 8
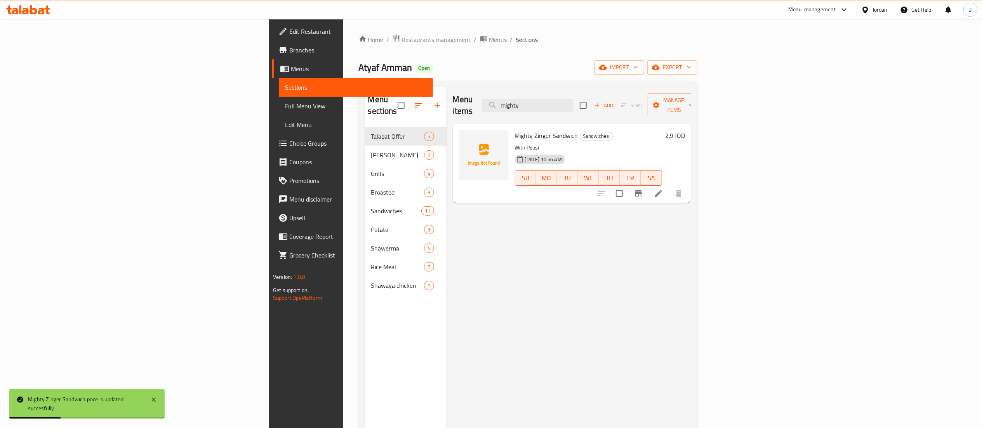
drag, startPoint x: 656, startPoint y: 101, endPoint x: 285, endPoint y: 80, distance: 371.2
click at [359, 82] on div "Menu sections Talabat Offer 5 Shish Tawook 1 Grills 4 Broasted 3 Sandwiches 11 …" at bounding box center [528, 301] width 339 height 441
type input "shish"
